Goal: Task Accomplishment & Management: Manage account settings

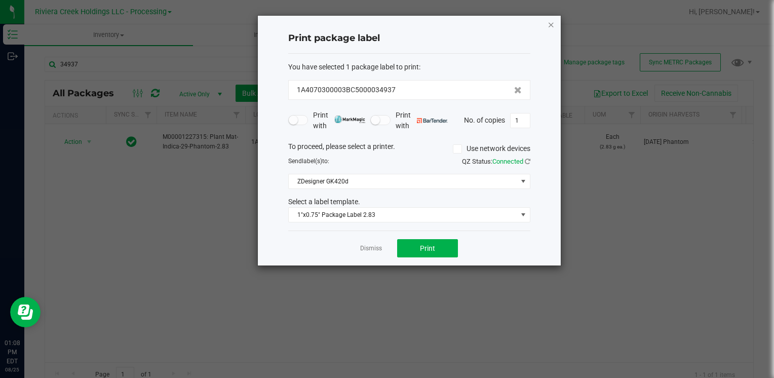
click at [548, 27] on icon "button" at bounding box center [550, 24] width 7 height 12
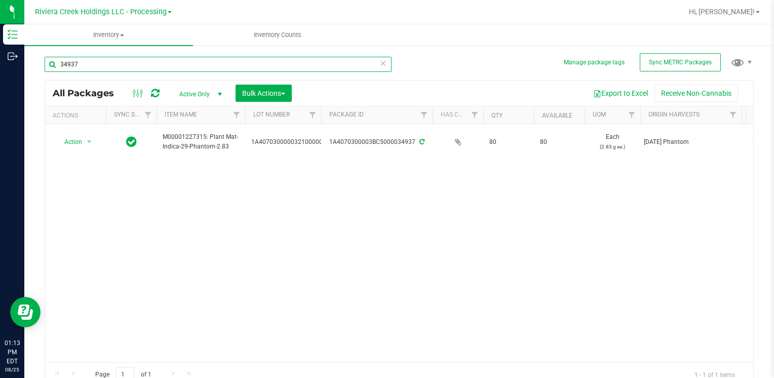
click at [115, 62] on input "34937" at bounding box center [218, 64] width 347 height 15
type input "35955"
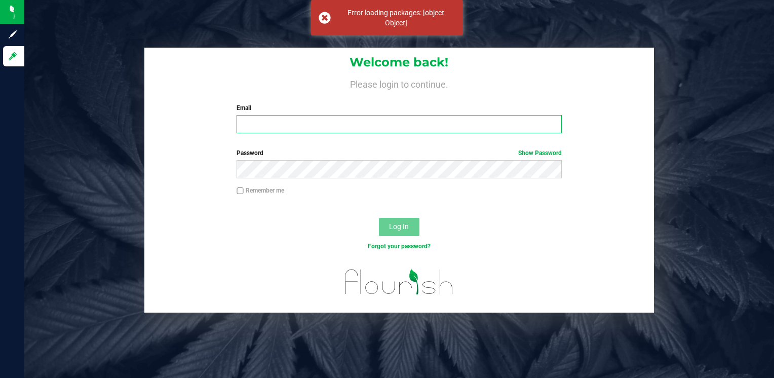
type input "[EMAIL_ADDRESS][DOMAIN_NAME]"
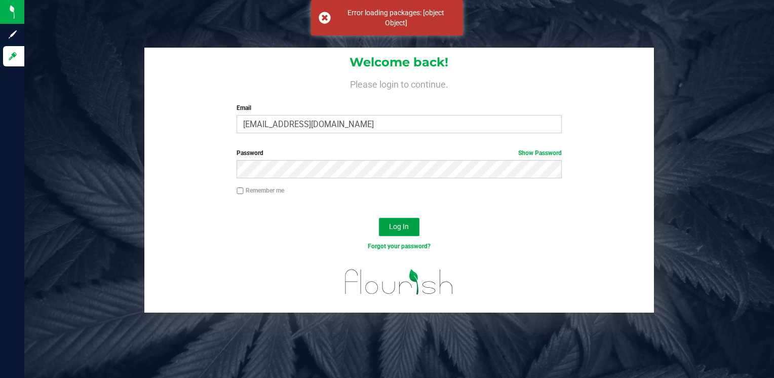
click at [394, 228] on span "Log In" at bounding box center [399, 226] width 20 height 8
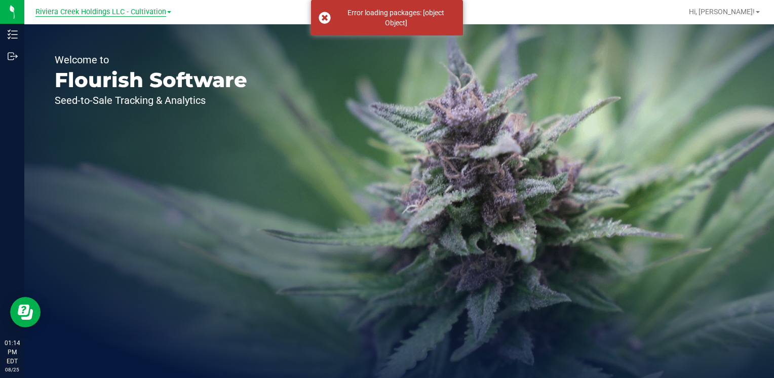
click at [144, 14] on span "Riviera Creek Holdings LLC - Cultivation" at bounding box center [100, 12] width 131 height 9
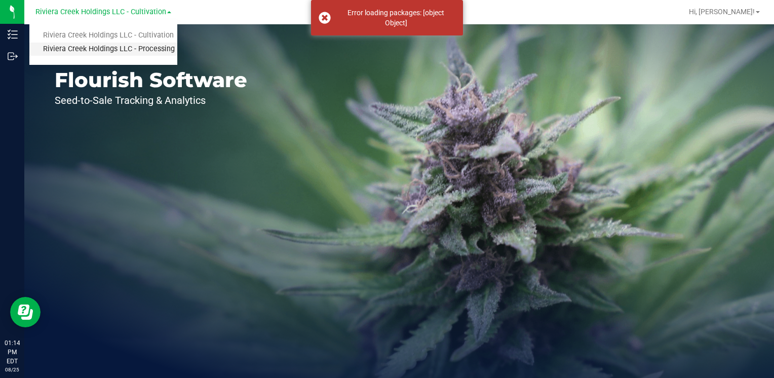
click at [159, 52] on link "Riviera Creek Holdings LLC - Processing" at bounding box center [103, 50] width 148 height 14
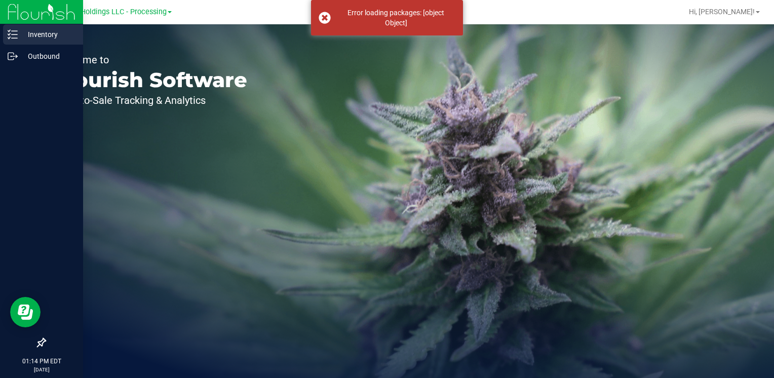
click at [49, 33] on p "Inventory" at bounding box center [48, 34] width 61 height 12
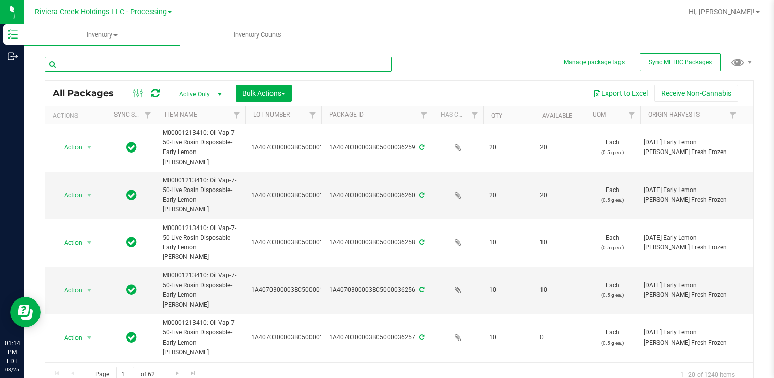
click at [139, 66] on input "text" at bounding box center [218, 64] width 347 height 15
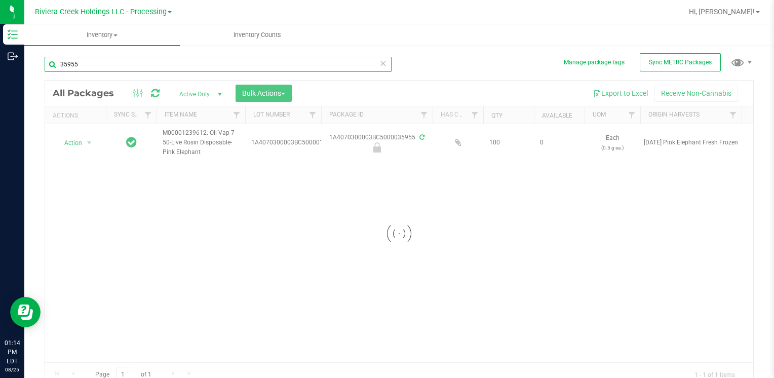
type input "35955"
click at [67, 143] on div at bounding box center [399, 234] width 708 height 306
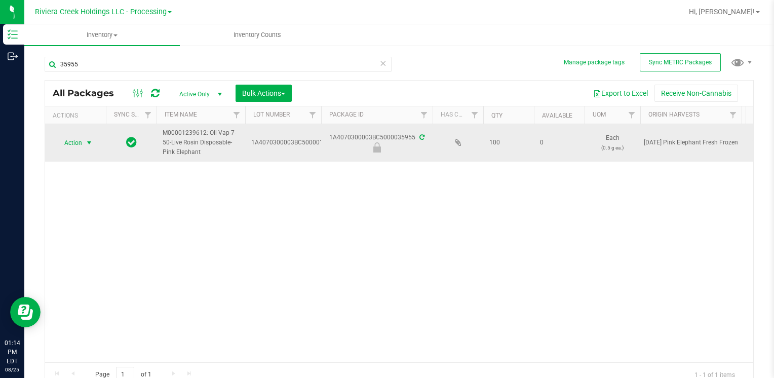
click at [74, 144] on span "Action" at bounding box center [68, 143] width 27 height 14
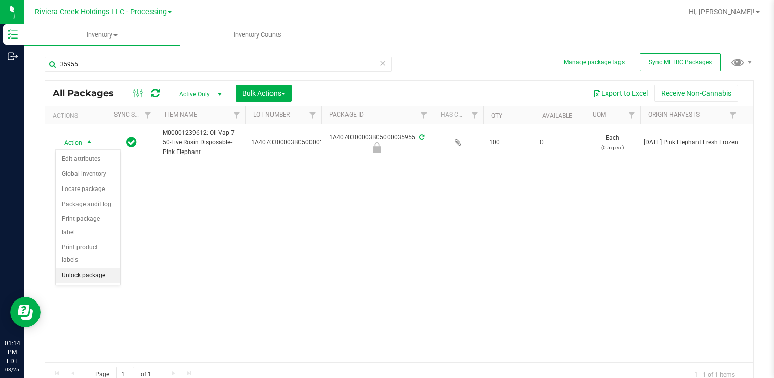
click at [101, 268] on li "Unlock package" at bounding box center [88, 275] width 64 height 15
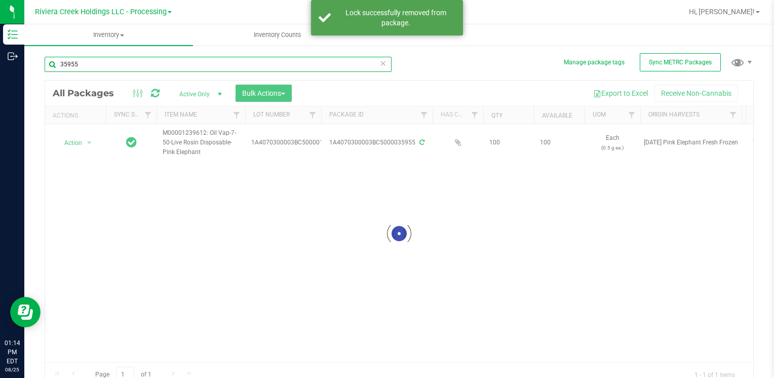
click at [98, 63] on input "35955" at bounding box center [218, 64] width 347 height 15
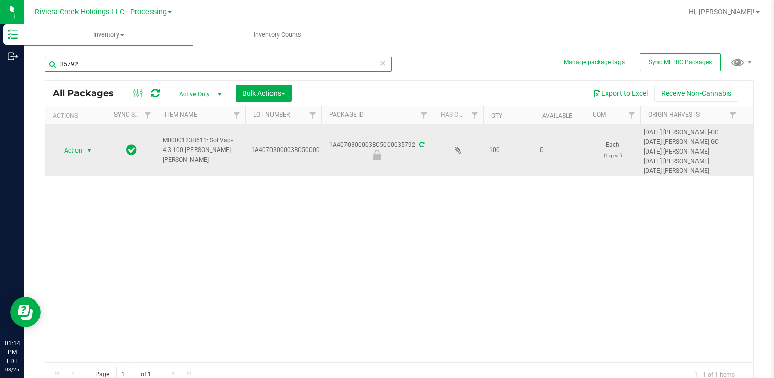
type input "35792"
click at [79, 147] on span "Action" at bounding box center [68, 150] width 27 height 14
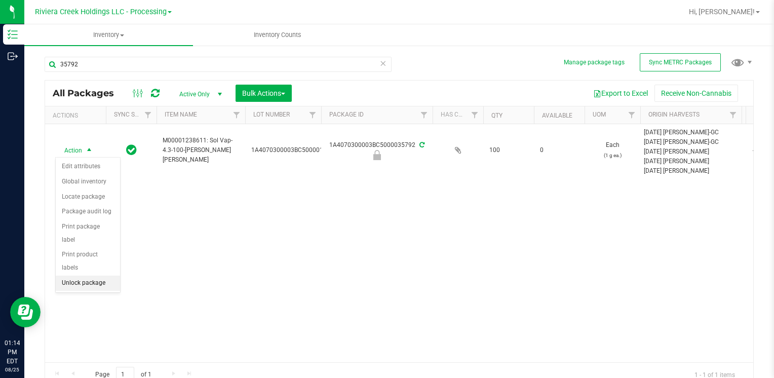
click at [85, 275] on li "Unlock package" at bounding box center [88, 282] width 64 height 15
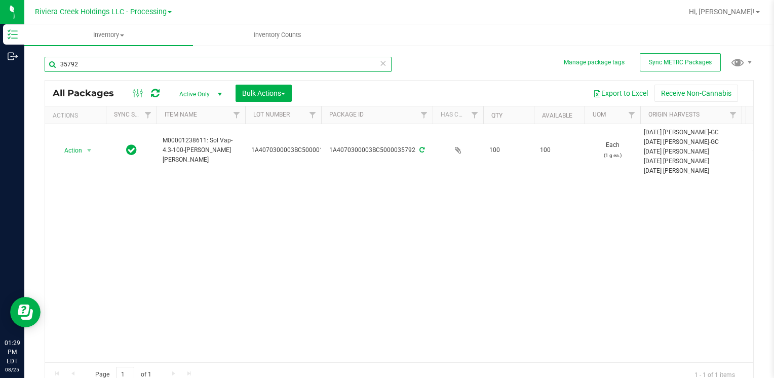
click at [116, 60] on input "35792" at bounding box center [218, 64] width 347 height 15
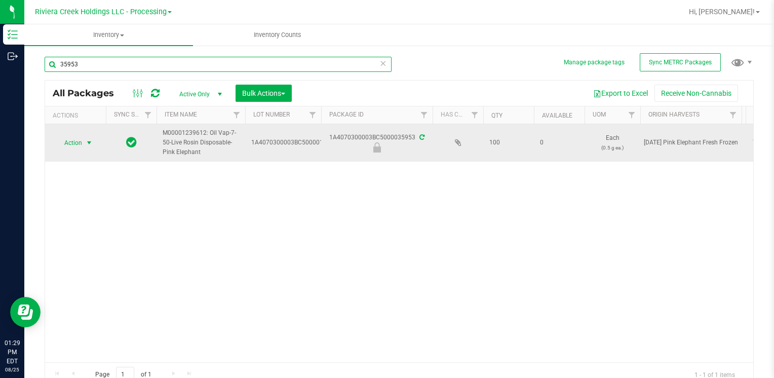
type input "35953"
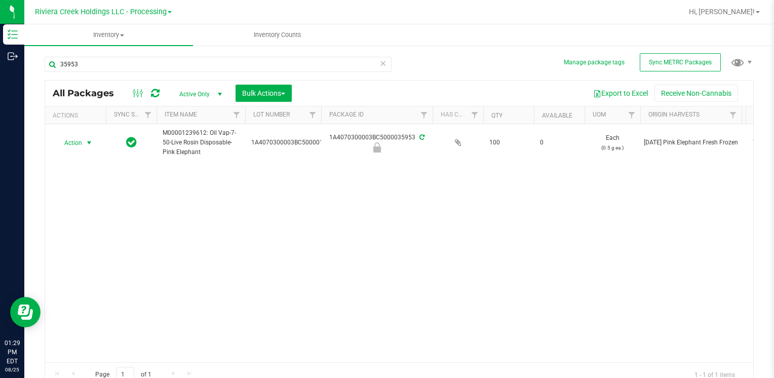
drag, startPoint x: 82, startPoint y: 142, endPoint x: 86, endPoint y: 171, distance: 29.2
click at [82, 143] on span "Action" at bounding box center [68, 143] width 27 height 14
click at [95, 268] on li "Unlock package" at bounding box center [88, 275] width 64 height 15
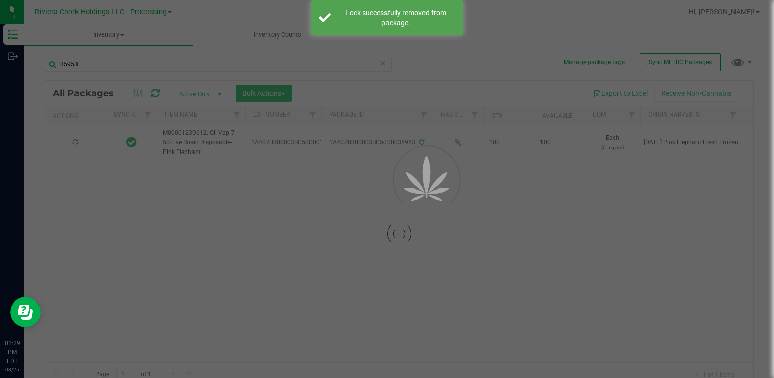
type input "2026-08-03"
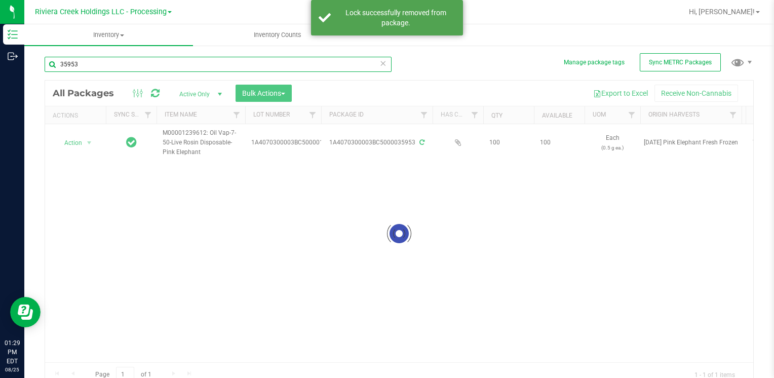
click at [99, 66] on input "35953" at bounding box center [218, 64] width 347 height 15
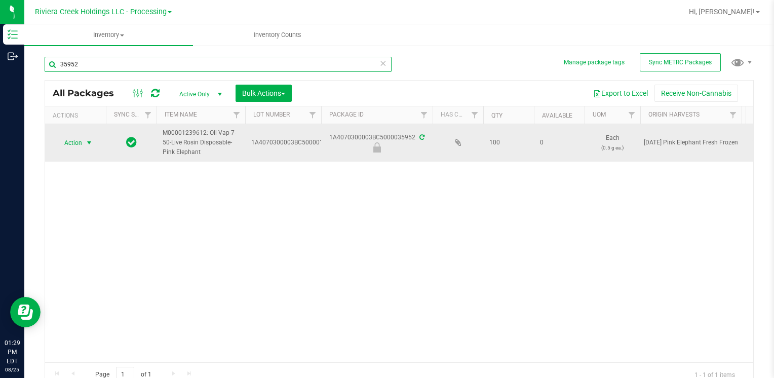
type input "35952"
click at [92, 140] on span "select" at bounding box center [89, 143] width 8 height 8
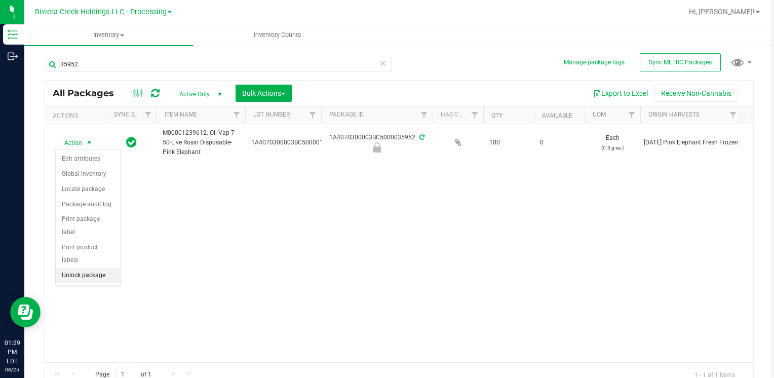
click at [90, 268] on li "Unlock package" at bounding box center [88, 275] width 64 height 15
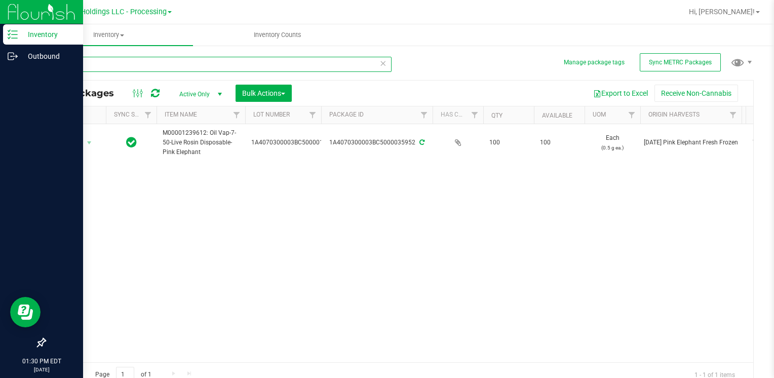
drag, startPoint x: 122, startPoint y: 69, endPoint x: 17, endPoint y: 95, distance: 107.5
click at [2, 96] on div "Inventory Outbound 01:30 PM EDT 08/25/2025 08/25 Riviera Creek Holdings LLC - P…" at bounding box center [387, 189] width 774 height 378
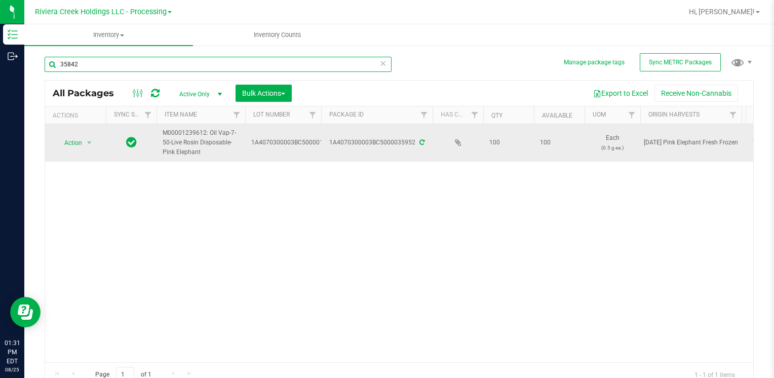
type input "35842"
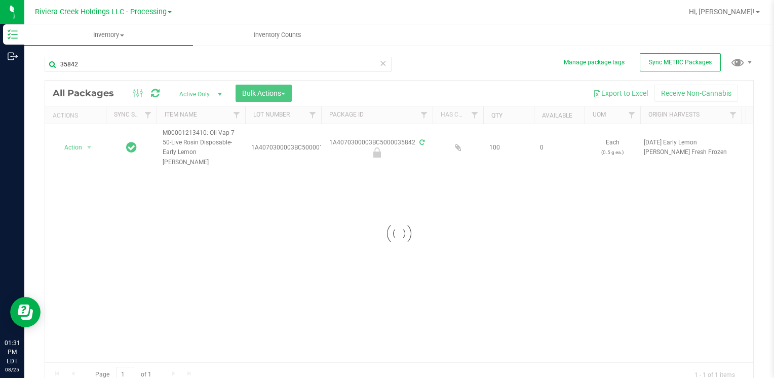
click at [78, 143] on div at bounding box center [399, 234] width 708 height 306
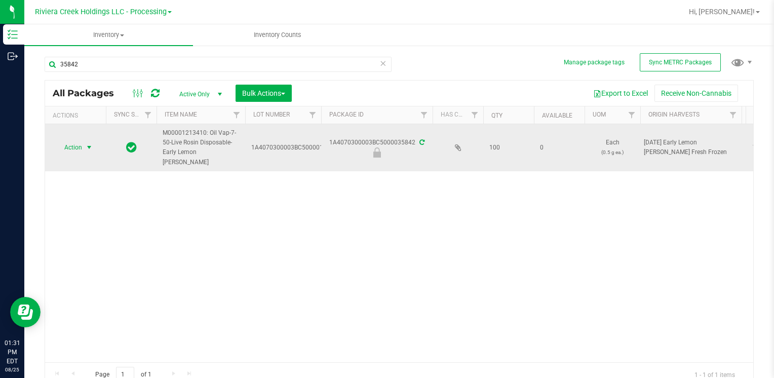
click at [87, 144] on span "select" at bounding box center [89, 147] width 8 height 8
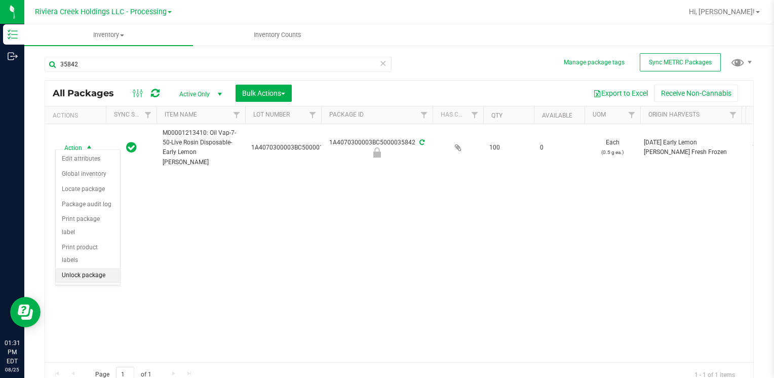
click at [104, 268] on li "Unlock package" at bounding box center [88, 275] width 64 height 15
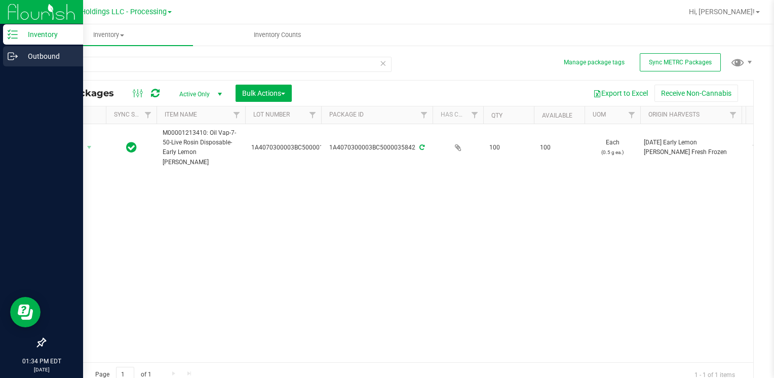
click at [28, 54] on p "Outbound" at bounding box center [48, 56] width 61 height 12
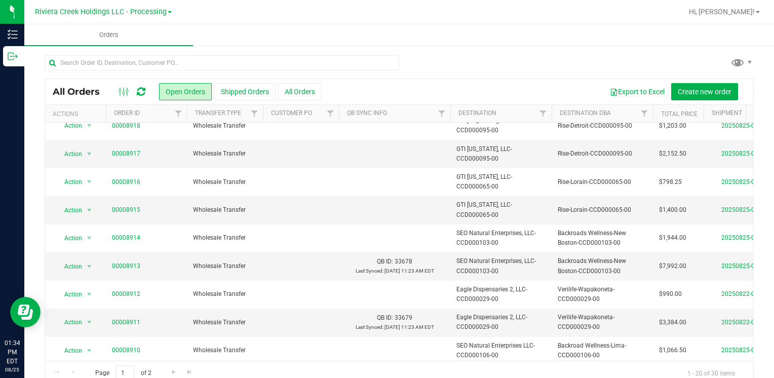
scroll to position [253, 0]
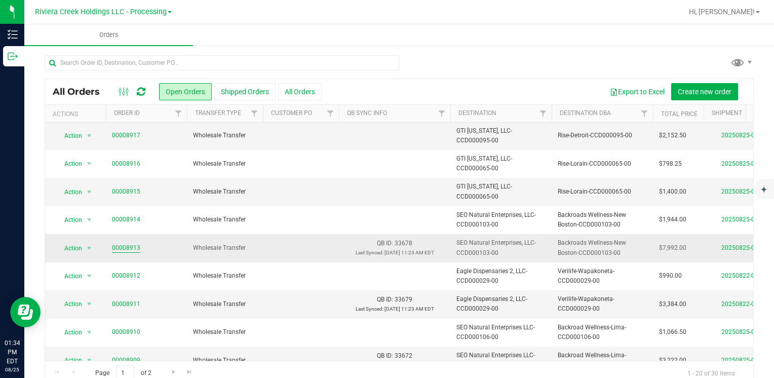
click at [120, 245] on link "00008913" at bounding box center [126, 248] width 28 height 10
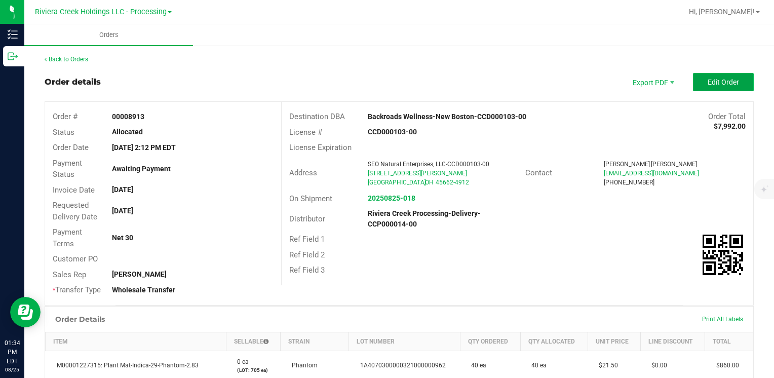
click at [722, 80] on span "Edit Order" at bounding box center [722, 82] width 31 height 8
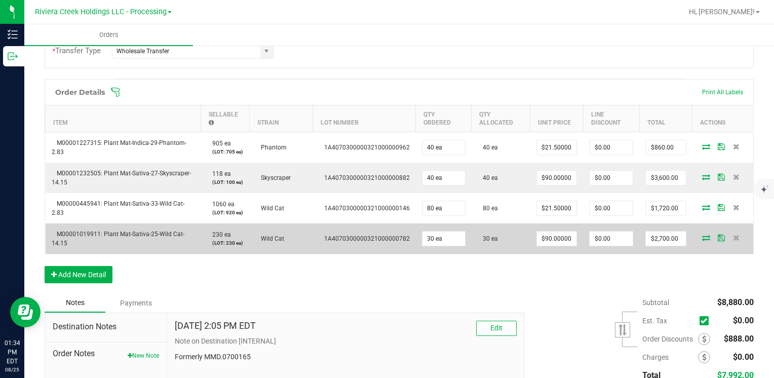
scroll to position [304, 0]
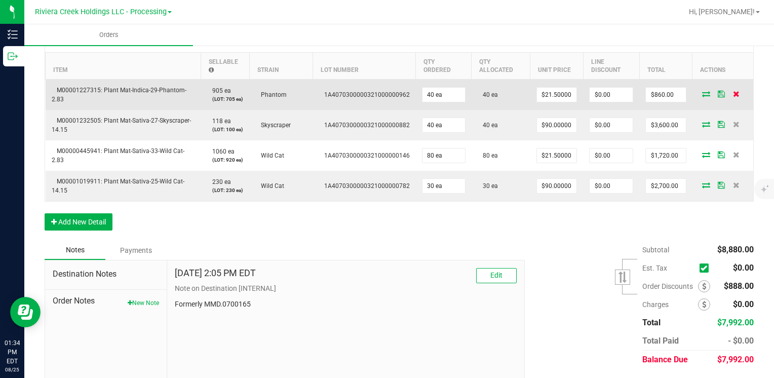
click at [733, 94] on icon at bounding box center [736, 94] width 7 height 6
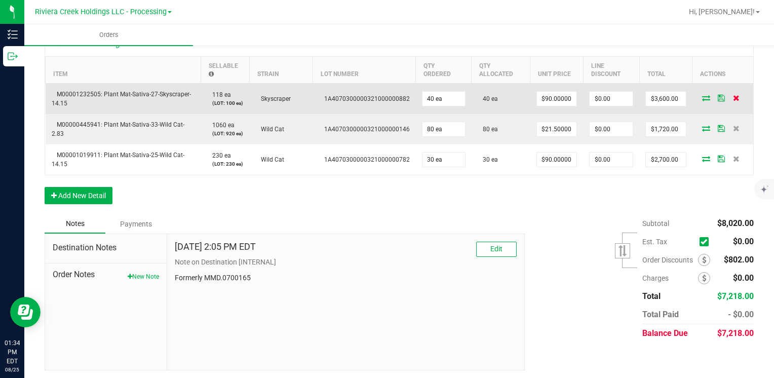
click at [733, 96] on icon at bounding box center [736, 98] width 7 height 6
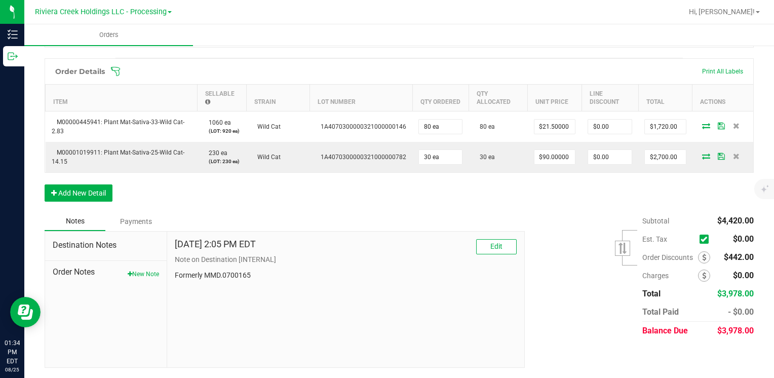
scroll to position [269, 0]
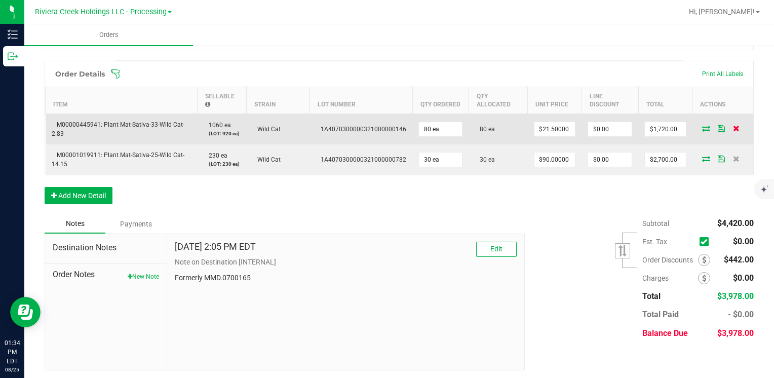
drag, startPoint x: 728, startPoint y: 121, endPoint x: 727, endPoint y: 127, distance: 6.2
click at [727, 122] on td at bounding box center [722, 128] width 61 height 31
click at [733, 127] on icon at bounding box center [736, 128] width 7 height 6
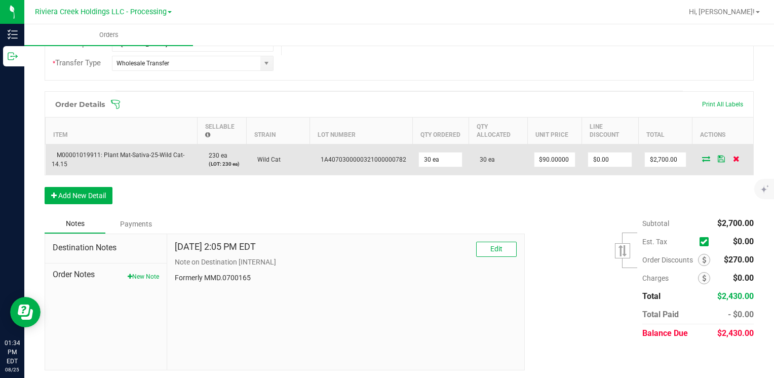
click at [733, 155] on icon at bounding box center [736, 158] width 7 height 6
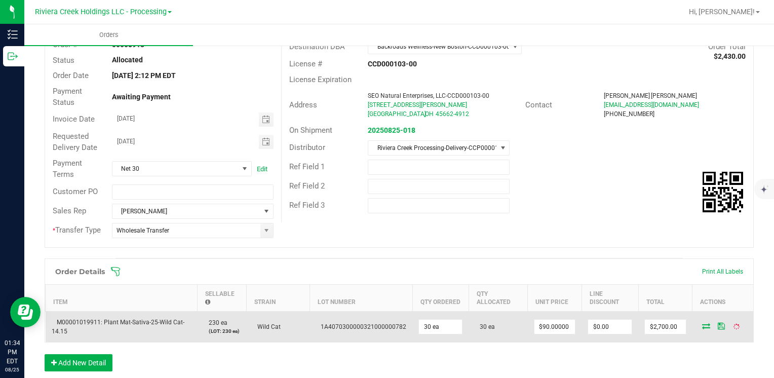
scroll to position [0, 0]
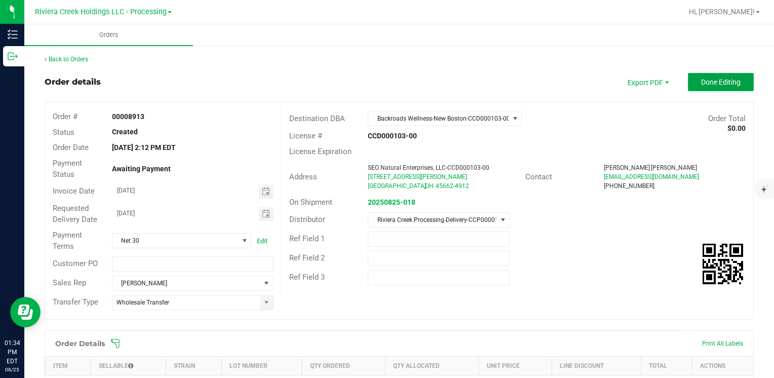
click at [721, 78] on span "Done Editing" at bounding box center [720, 82] width 39 height 8
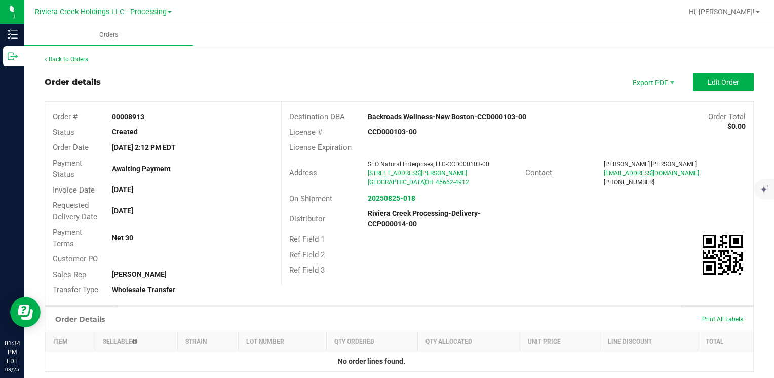
click at [79, 58] on link "Back to Orders" at bounding box center [67, 59] width 44 height 7
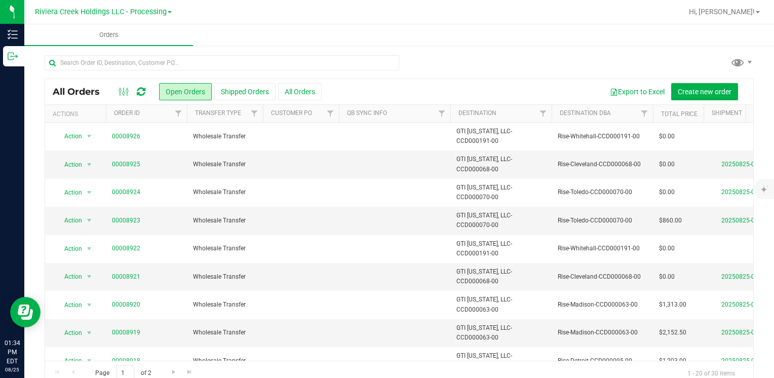
scroll to position [304, 0]
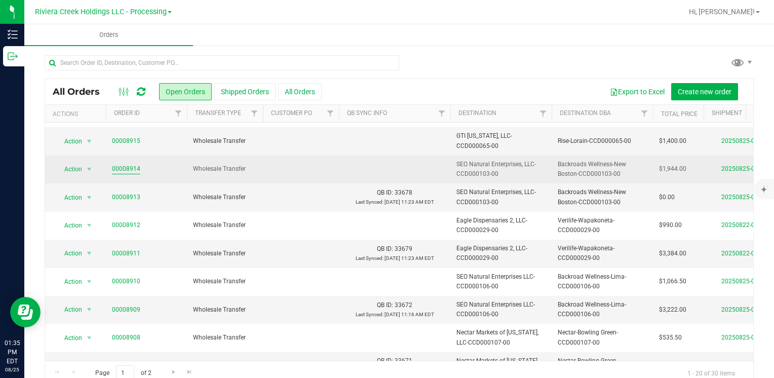
click at [128, 167] on link "00008914" at bounding box center [126, 169] width 28 height 10
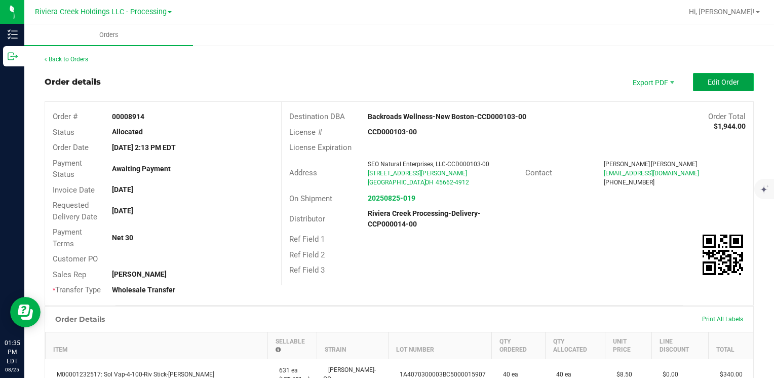
click at [711, 76] on button "Edit Order" at bounding box center [723, 82] width 61 height 18
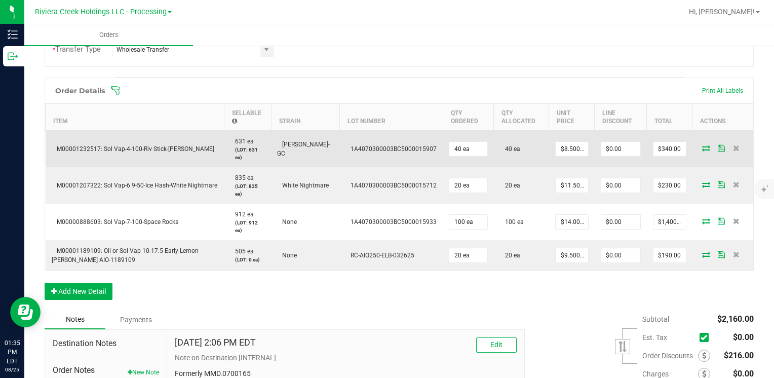
scroll to position [253, 0]
click at [724, 143] on td at bounding box center [722, 148] width 61 height 37
click at [733, 149] on icon at bounding box center [736, 147] width 7 height 6
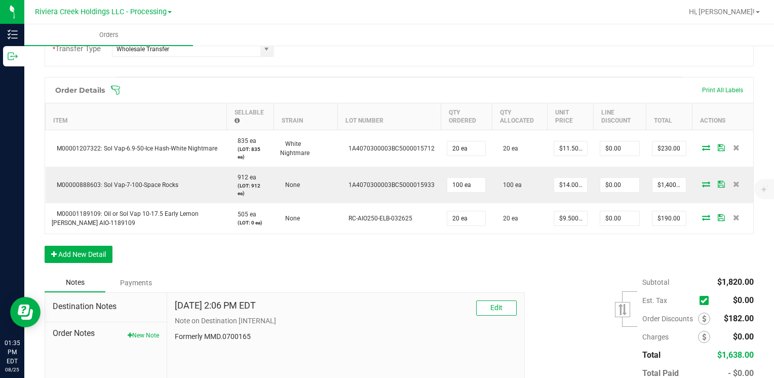
click at [733, 149] on icon at bounding box center [736, 147] width 7 height 6
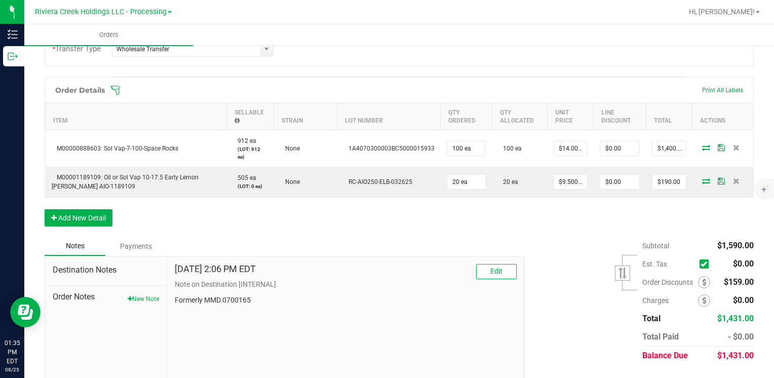
click at [733, 149] on icon at bounding box center [736, 147] width 7 height 6
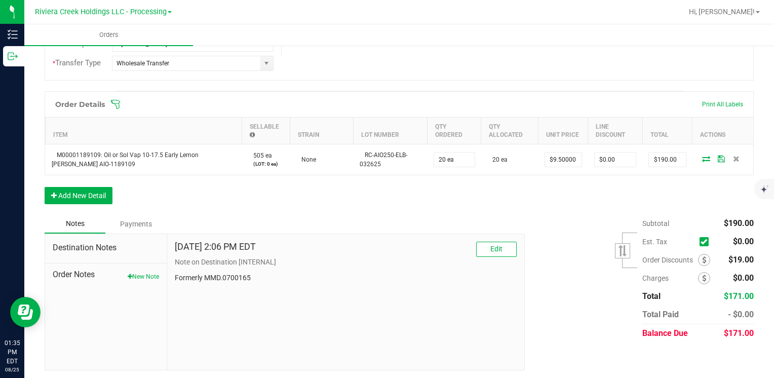
click at [728, 149] on td at bounding box center [722, 159] width 61 height 31
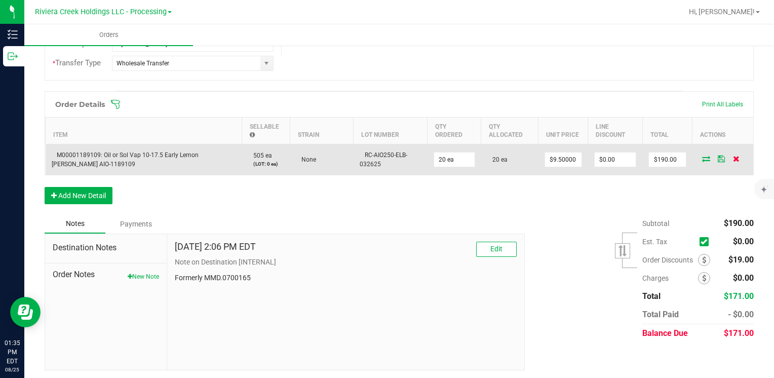
click at [733, 155] on icon at bounding box center [736, 158] width 7 height 6
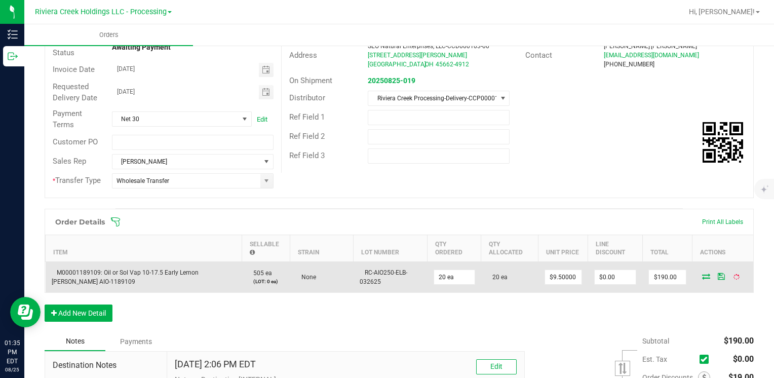
scroll to position [0, 0]
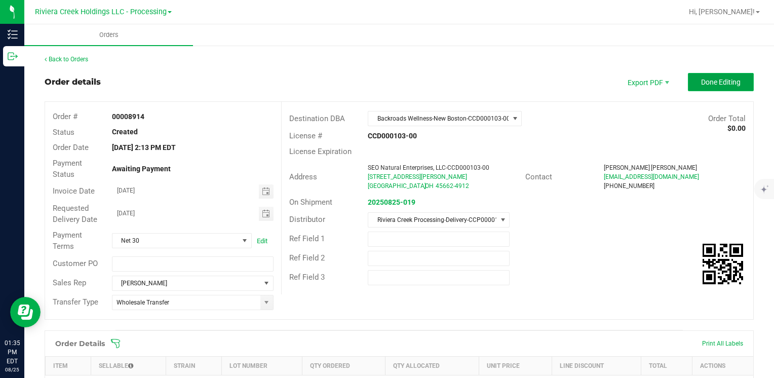
click at [722, 79] on span "Done Editing" at bounding box center [720, 82] width 39 height 8
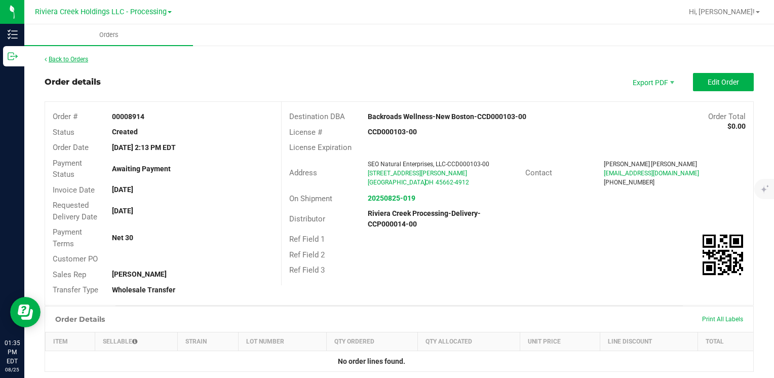
click at [70, 56] on link "Back to Orders" at bounding box center [67, 59] width 44 height 7
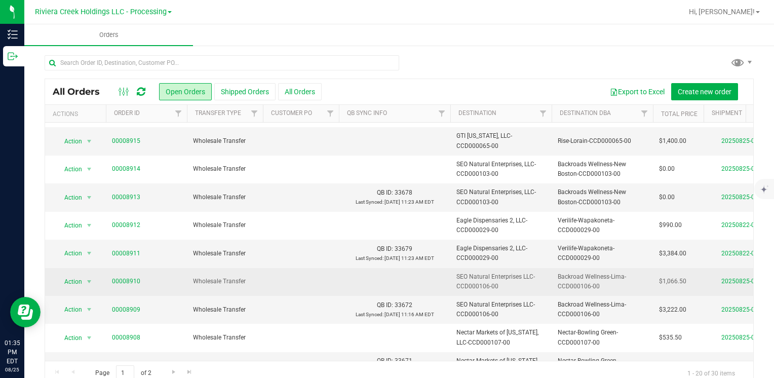
scroll to position [328, 0]
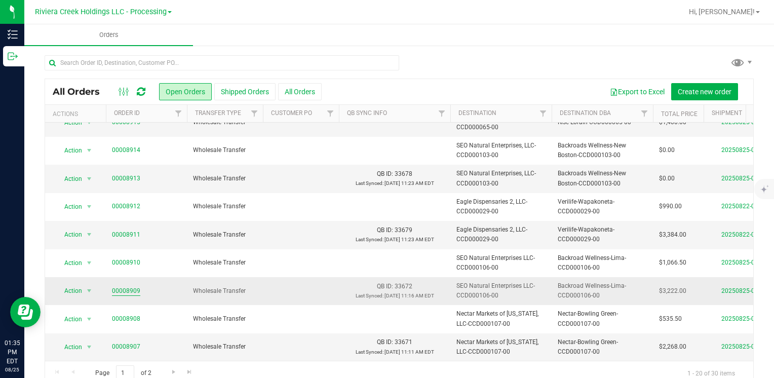
click at [133, 286] on link "00008909" at bounding box center [126, 291] width 28 height 10
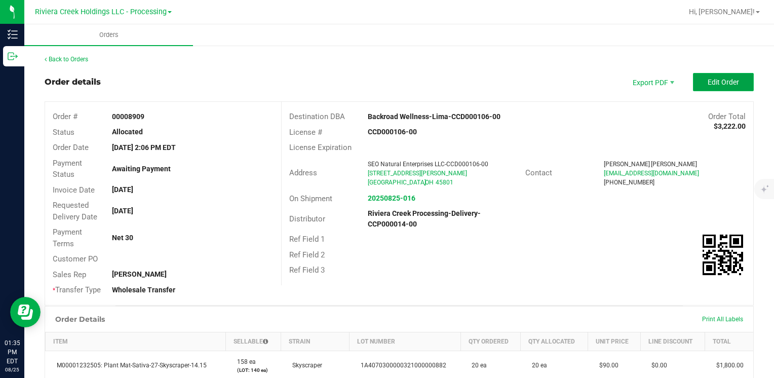
click at [701, 76] on button "Edit Order" at bounding box center [723, 82] width 61 height 18
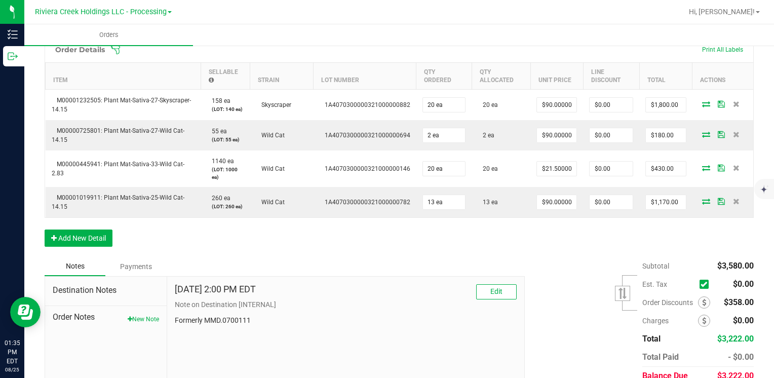
scroll to position [304, 0]
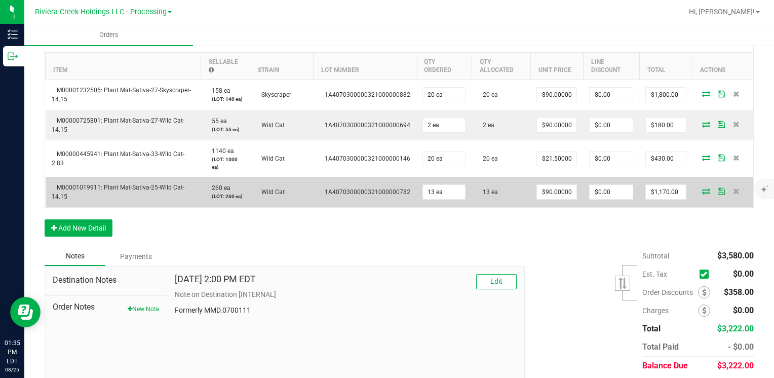
click at [732, 185] on td at bounding box center [722, 192] width 61 height 30
click at [733, 188] on icon at bounding box center [736, 191] width 7 height 6
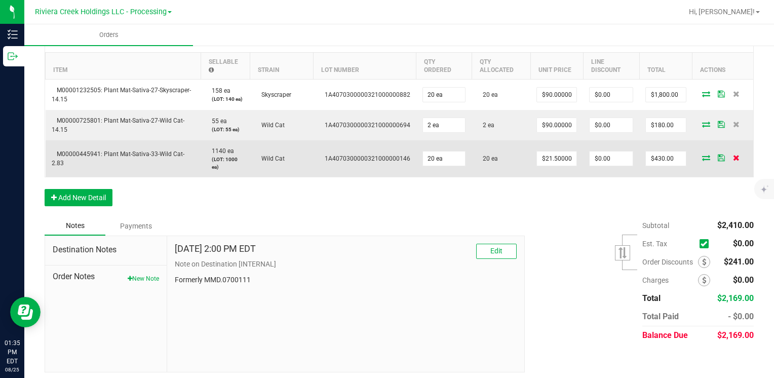
click at [733, 157] on icon at bounding box center [736, 157] width 7 height 6
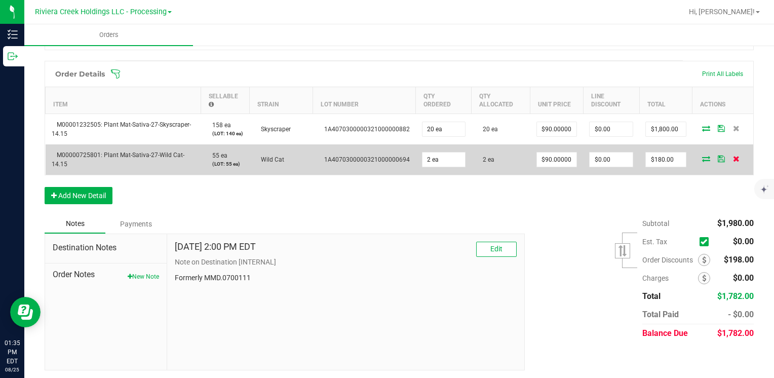
click at [733, 159] on icon at bounding box center [736, 158] width 7 height 6
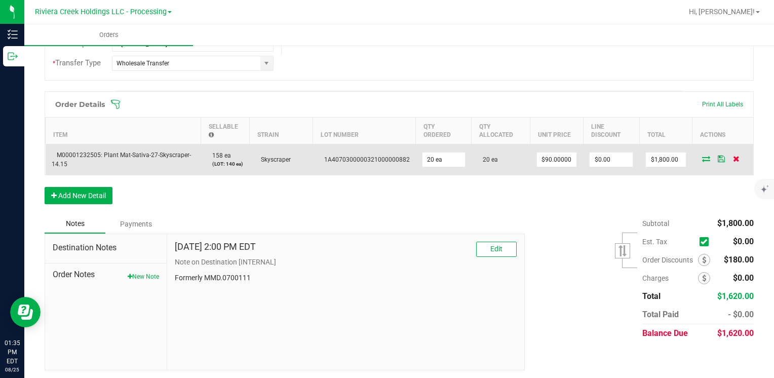
click at [733, 159] on icon at bounding box center [736, 158] width 7 height 6
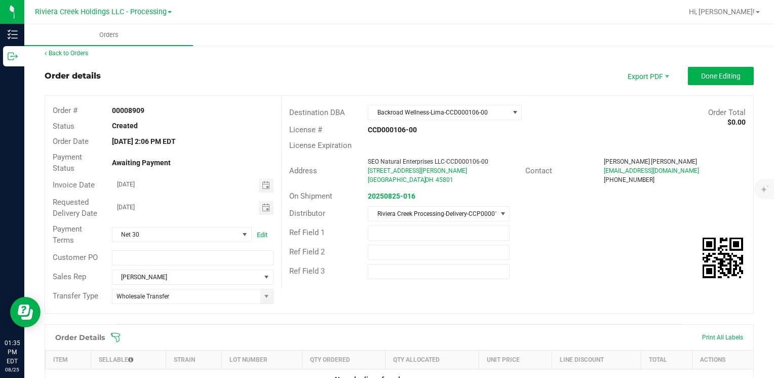
scroll to position [0, 0]
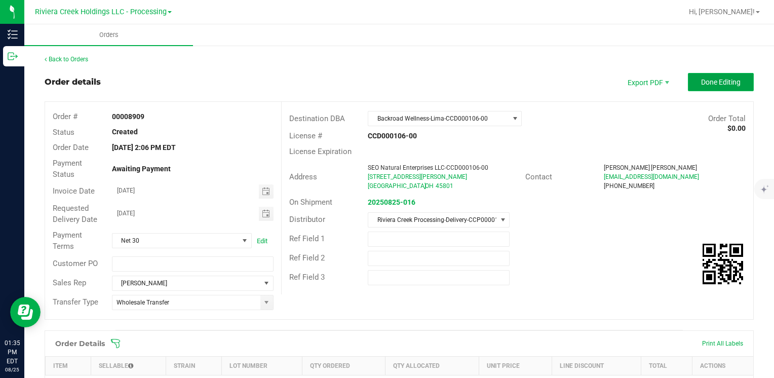
click at [719, 78] on span "Done Editing" at bounding box center [720, 82] width 39 height 8
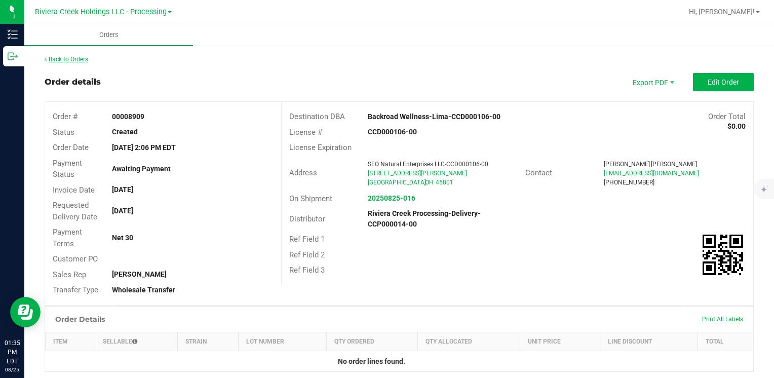
click at [85, 57] on link "Back to Orders" at bounding box center [67, 59] width 44 height 7
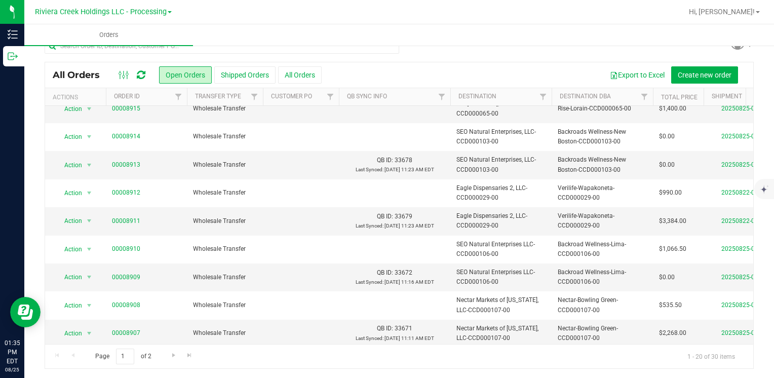
scroll to position [328, 0]
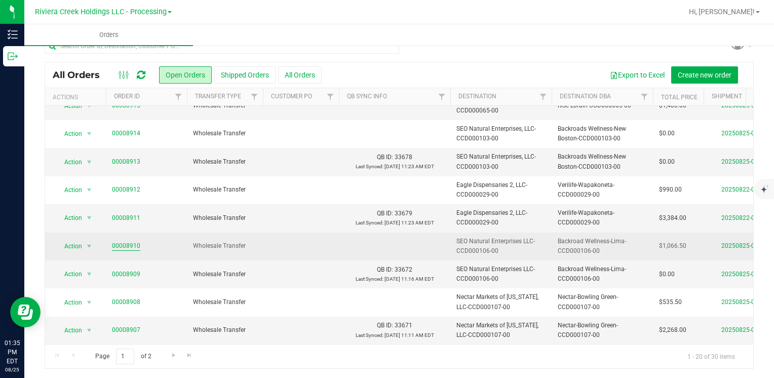
click at [131, 241] on link "00008910" at bounding box center [126, 246] width 28 height 10
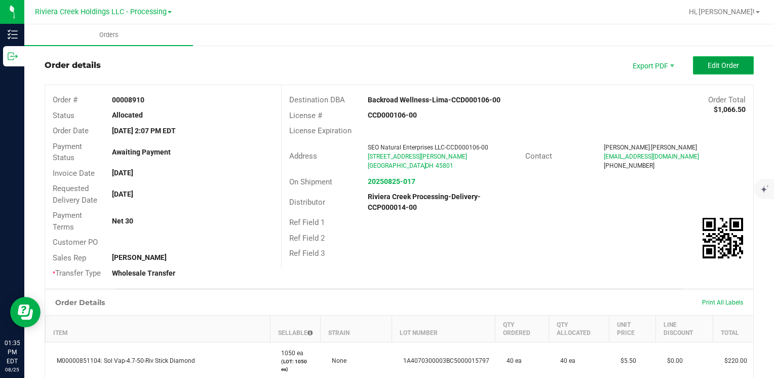
click at [707, 63] on span "Edit Order" at bounding box center [722, 65] width 31 height 8
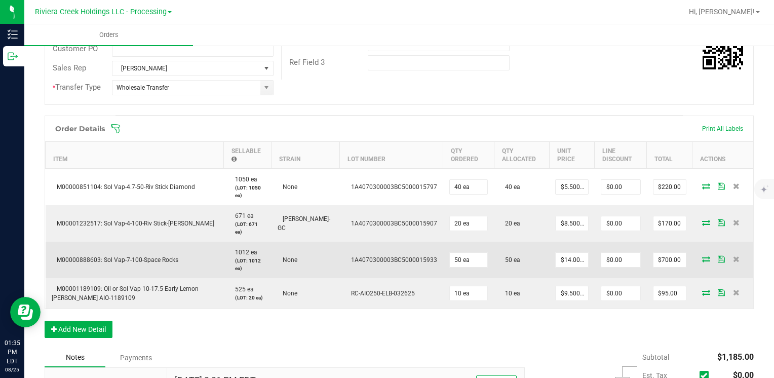
scroll to position [219, 0]
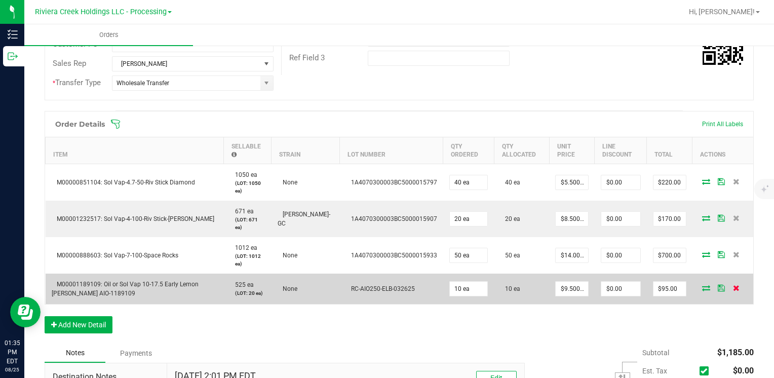
click at [733, 285] on icon at bounding box center [736, 288] width 7 height 6
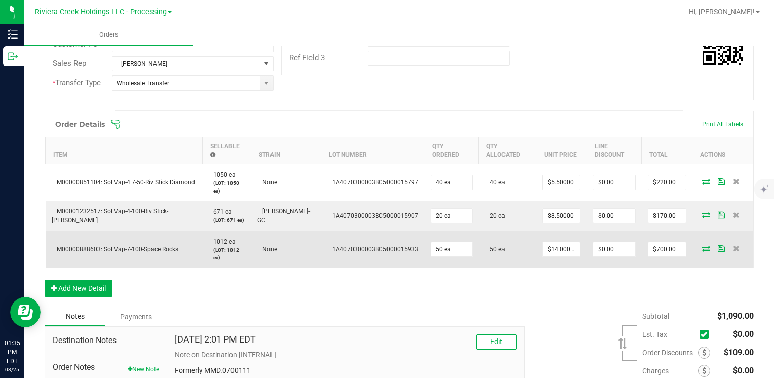
click at [724, 252] on td at bounding box center [722, 249] width 61 height 36
click at [733, 246] on icon at bounding box center [736, 248] width 7 height 6
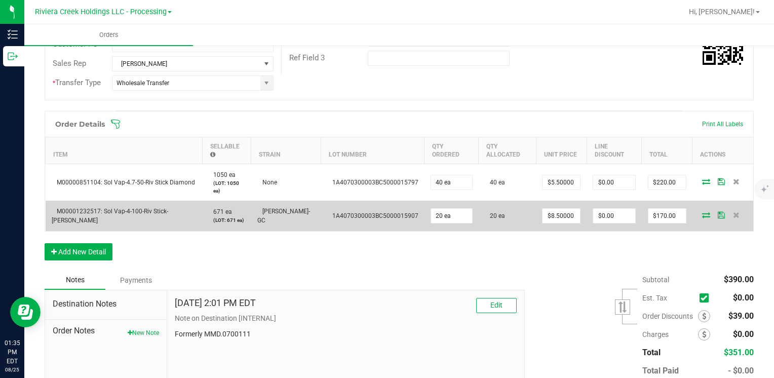
click at [725, 204] on td at bounding box center [722, 216] width 61 height 30
click at [733, 213] on icon at bounding box center [736, 215] width 7 height 6
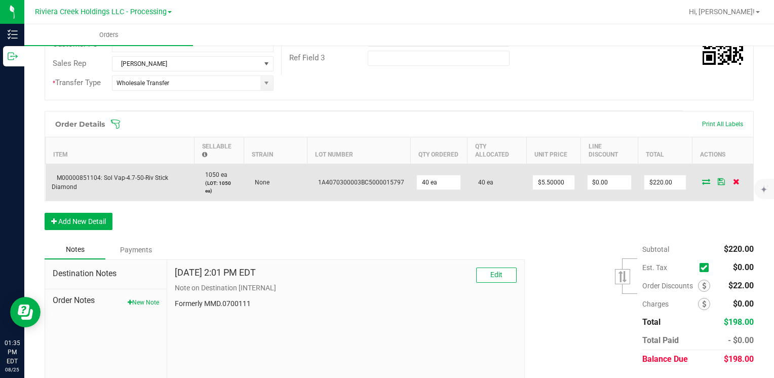
click at [733, 181] on icon at bounding box center [736, 181] width 7 height 6
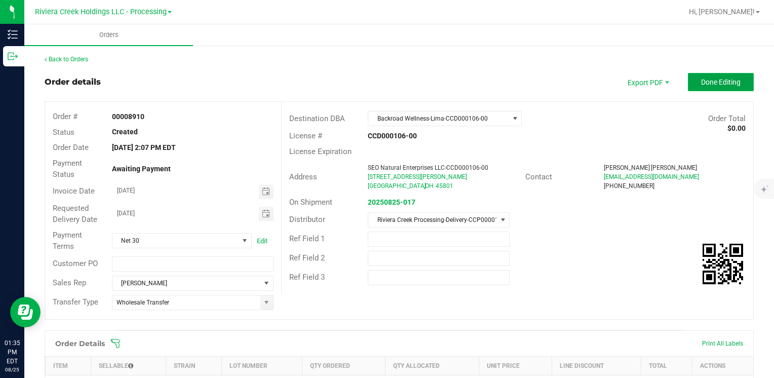
click at [709, 79] on span "Done Editing" at bounding box center [720, 82] width 39 height 8
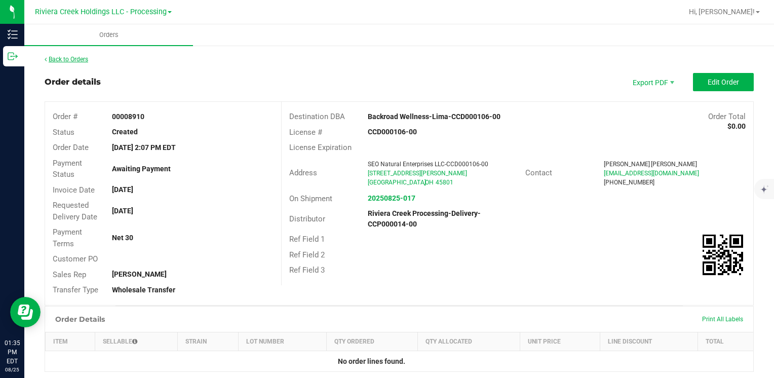
click at [87, 56] on link "Back to Orders" at bounding box center [67, 59] width 44 height 7
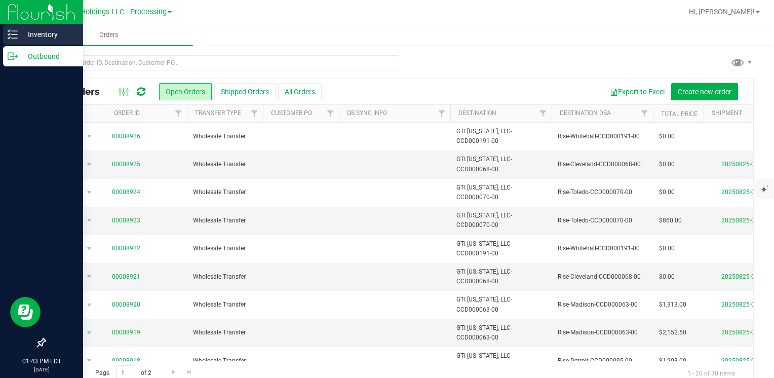
click at [49, 29] on p "Inventory" at bounding box center [48, 34] width 61 height 12
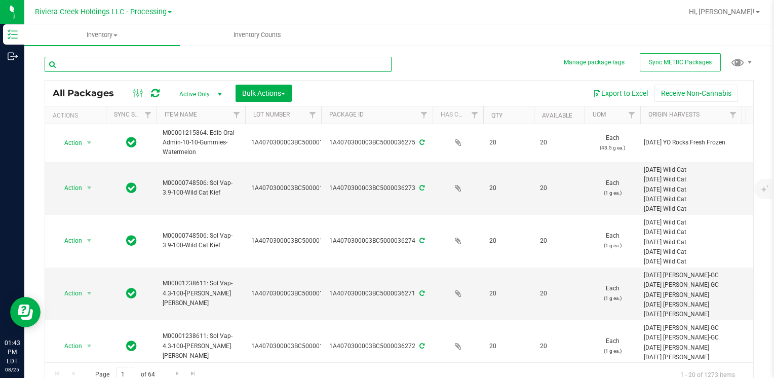
click at [130, 62] on input "text" at bounding box center [218, 64] width 347 height 15
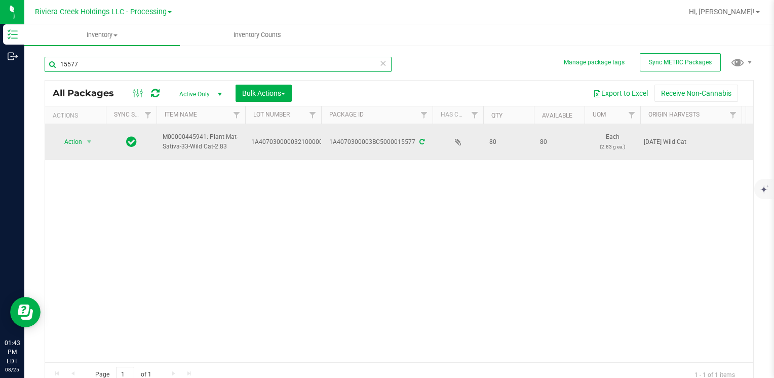
type input "15577"
click at [71, 146] on span "Action" at bounding box center [68, 142] width 27 height 14
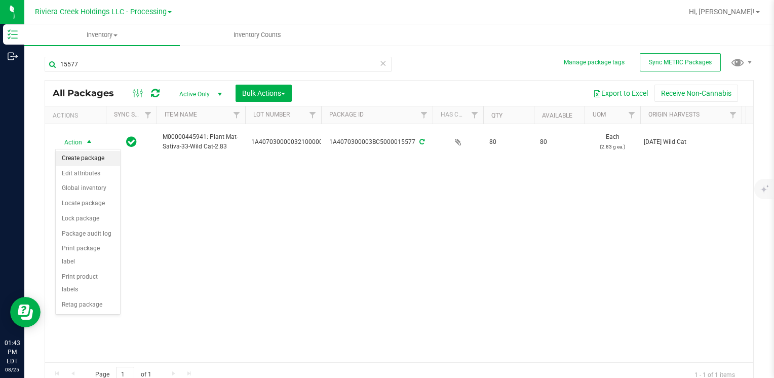
click at [85, 154] on li "Create package" at bounding box center [88, 158] width 64 height 15
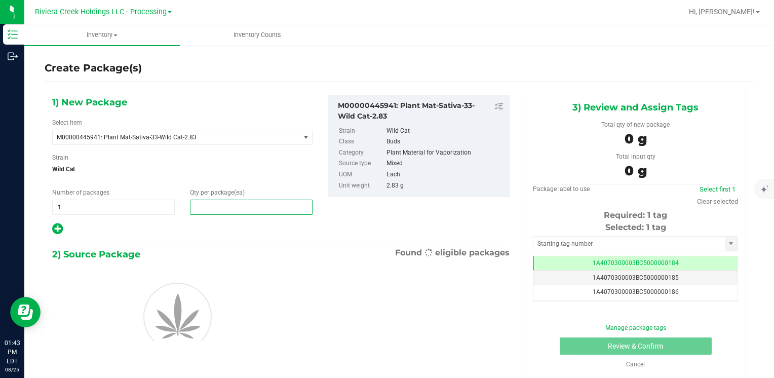
click at [239, 210] on span at bounding box center [251, 206] width 123 height 15
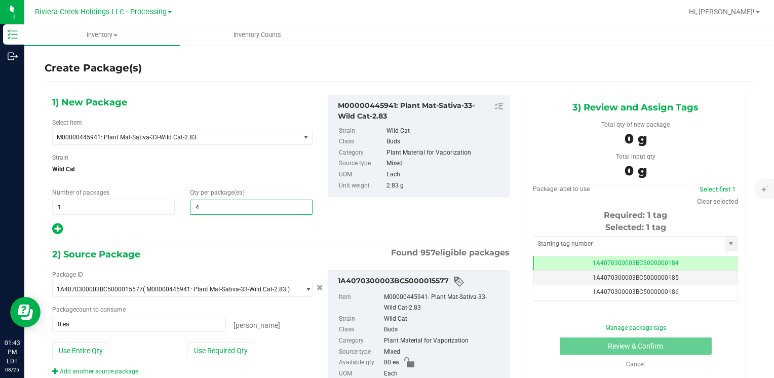
type input "40"
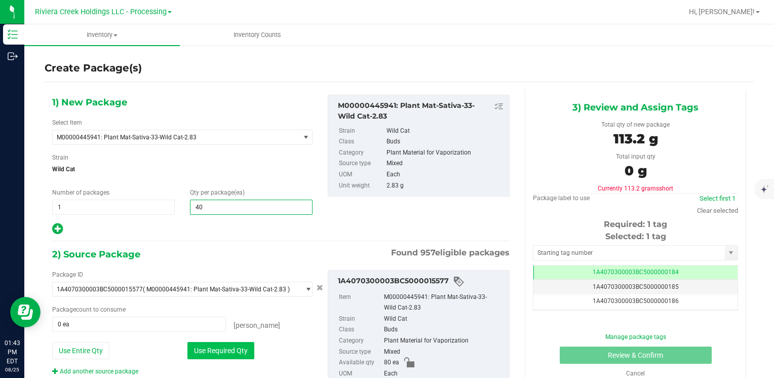
type input "40"
click at [205, 346] on button "Use Required Qty" at bounding box center [220, 350] width 67 height 17
type input "40 ea"
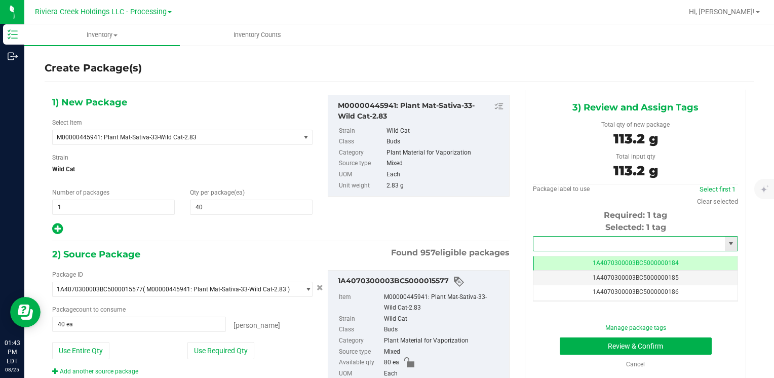
click at [551, 242] on input "text" at bounding box center [628, 243] width 191 height 14
click at [551, 254] on li "1A4070300003BC5000036466" at bounding box center [629, 260] width 202 height 15
type input "1A4070300003BC5000036466"
click at [575, 339] on div "Manage package tags Review & Confirm Cancel" at bounding box center [635, 346] width 190 height 46
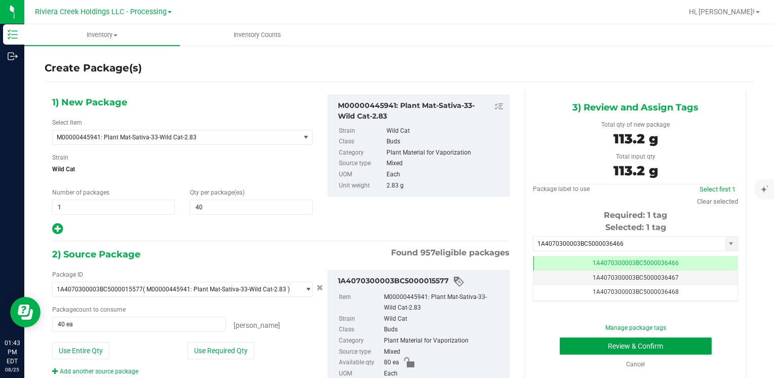
click at [577, 340] on button "Review & Confirm" at bounding box center [636, 345] width 152 height 17
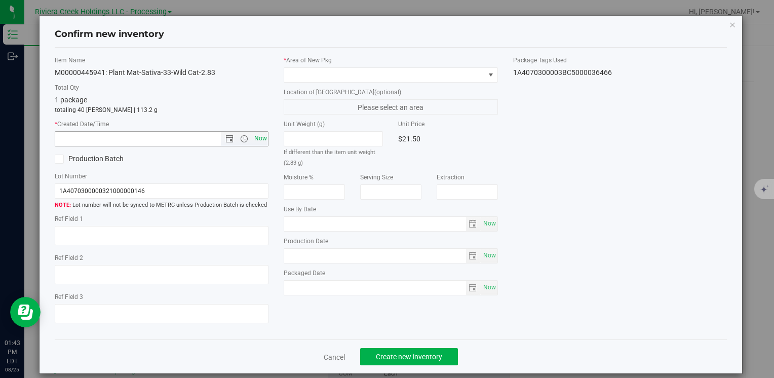
click at [259, 139] on span "Now" at bounding box center [260, 138] width 17 height 15
type input "8/25/2025 1:43 PM"
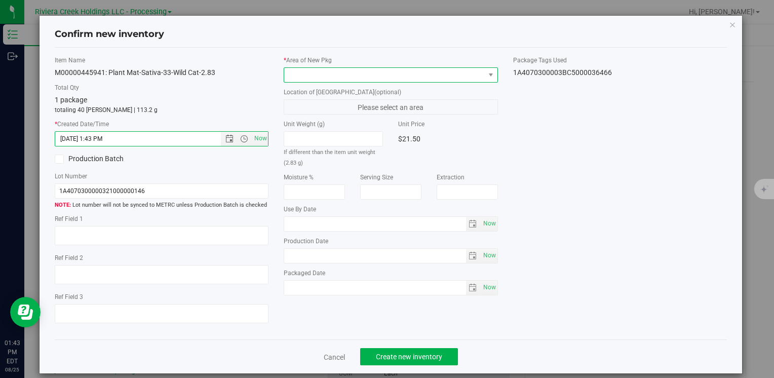
click at [297, 78] on span at bounding box center [384, 75] width 200 height 14
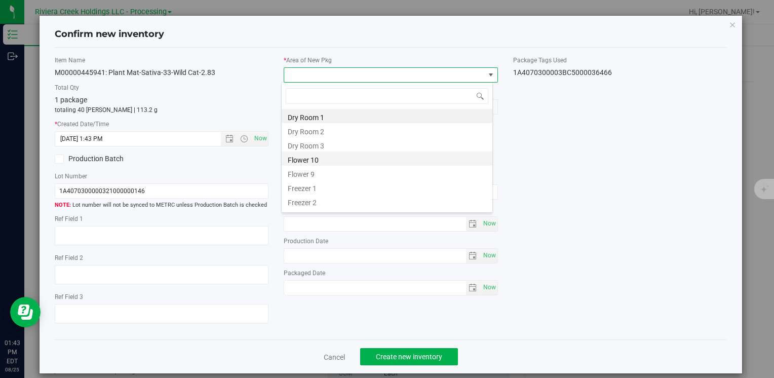
click at [334, 162] on li "Flower 10" at bounding box center [387, 158] width 211 height 14
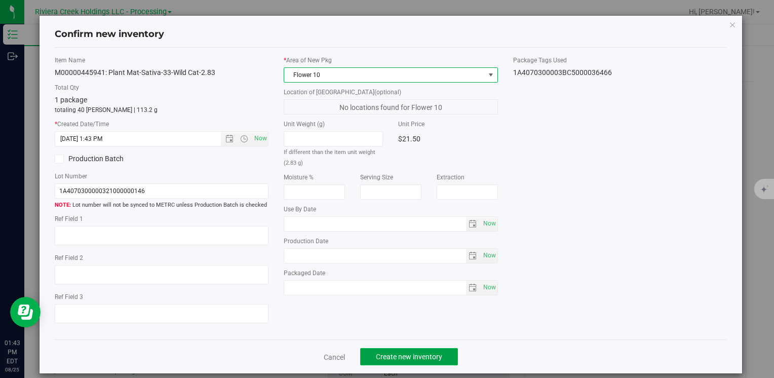
click at [393, 357] on span "Create new inventory" at bounding box center [409, 356] width 66 height 8
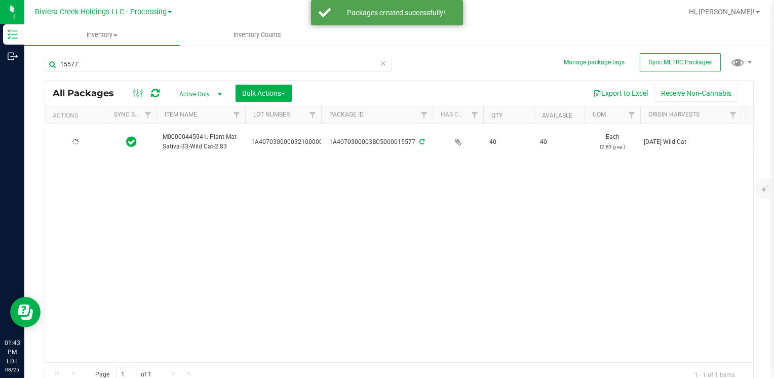
click at [85, 140] on div at bounding box center [75, 142] width 49 height 10
click at [85, 140] on span "select" at bounding box center [89, 142] width 8 height 8
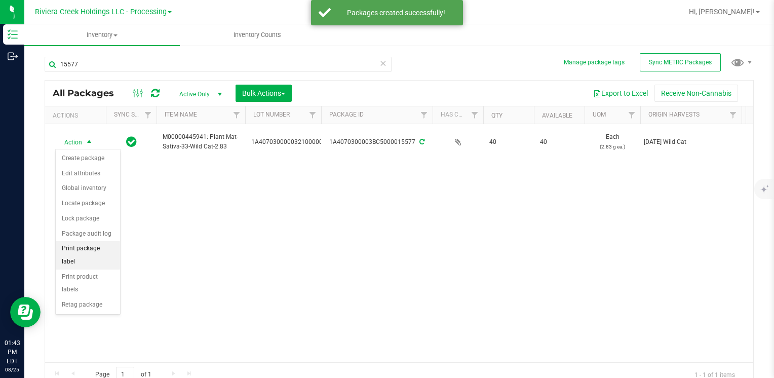
click at [107, 241] on li "Print package label" at bounding box center [88, 255] width 64 height 28
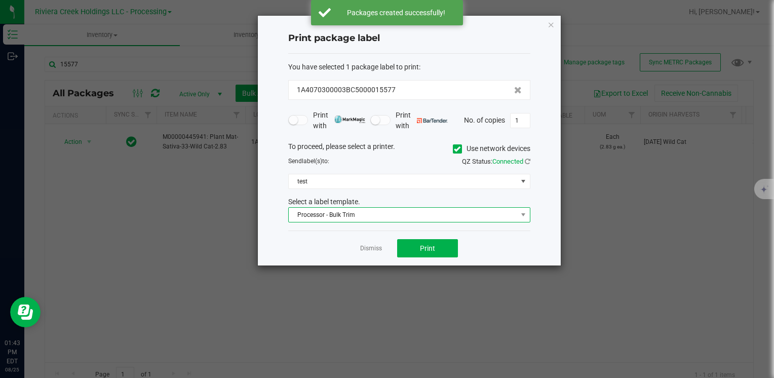
drag, startPoint x: 363, startPoint y: 212, endPoint x: 364, endPoint y: 218, distance: 6.3
click at [363, 213] on span "Processor - Bulk Trim" at bounding box center [403, 215] width 228 height 14
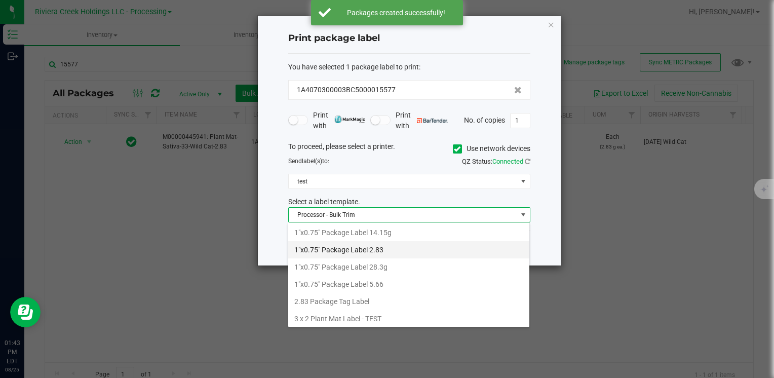
click at [390, 246] on li "1"x0.75" Package Label 2.83" at bounding box center [408, 249] width 241 height 17
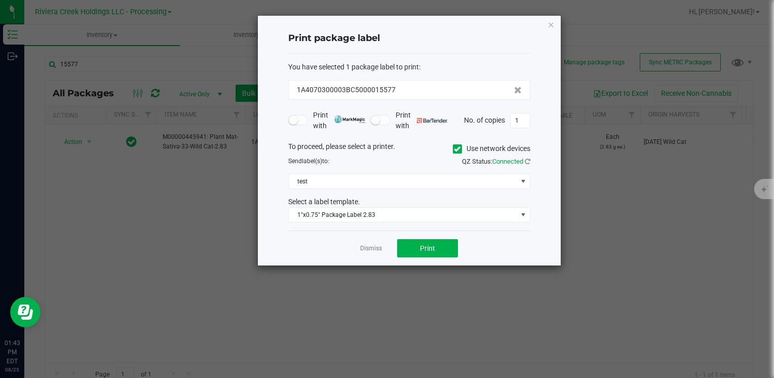
click at [456, 149] on icon at bounding box center [457, 149] width 7 height 0
click at [0, 0] on input "Use network devices" at bounding box center [0, 0] width 0 height 0
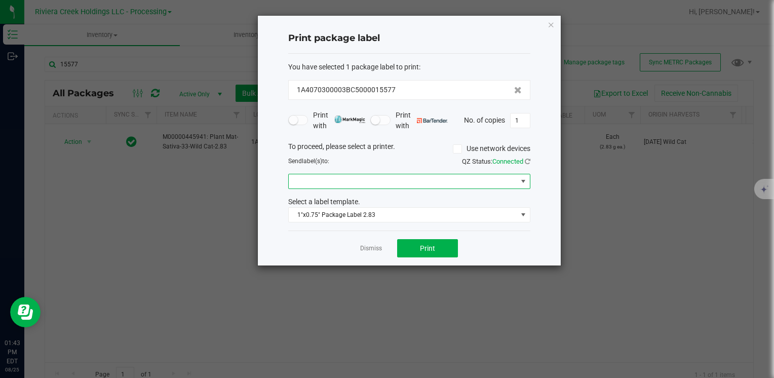
click at [357, 179] on span at bounding box center [403, 181] width 228 height 14
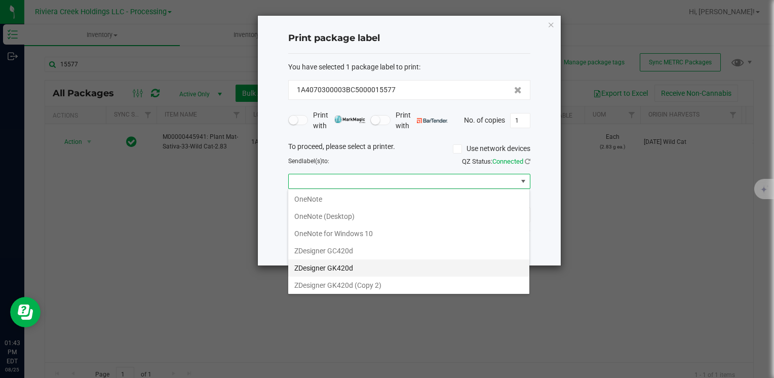
click at [371, 259] on GK420d "ZDesigner GK420d" at bounding box center [408, 267] width 241 height 17
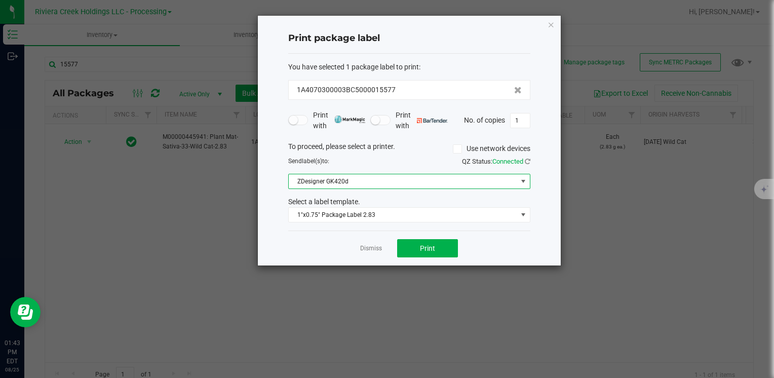
click at [437, 232] on div "Dismiss Print" at bounding box center [409, 247] width 242 height 35
click at [443, 259] on div "Dismiss Print" at bounding box center [409, 247] width 242 height 35
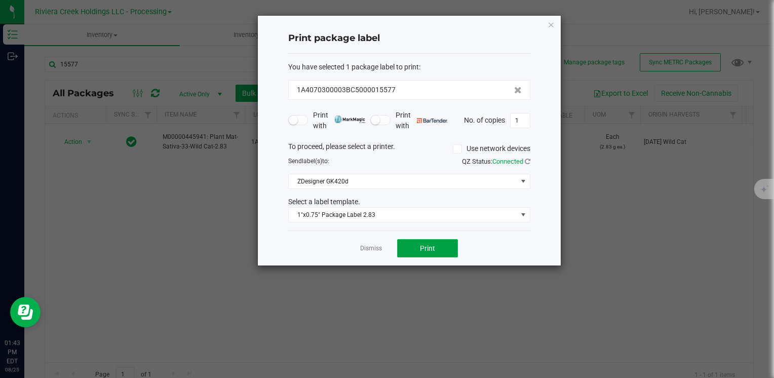
click at [442, 255] on button "Print" at bounding box center [427, 248] width 61 height 18
click at [361, 246] on link "Dismiss" at bounding box center [371, 248] width 22 height 9
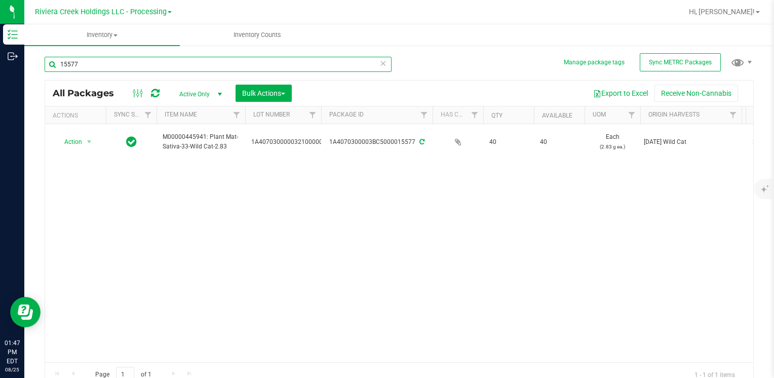
drag, startPoint x: 118, startPoint y: 72, endPoint x: 87, endPoint y: 68, distance: 31.7
click at [71, 72] on div "15577" at bounding box center [218, 68] width 347 height 23
type input "1"
type input "35564"
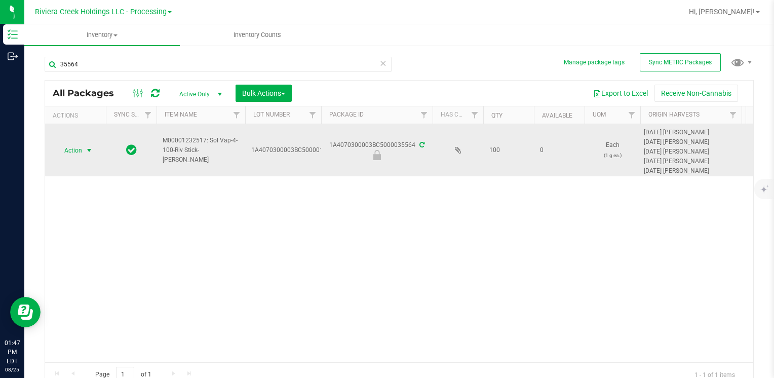
drag, startPoint x: 81, startPoint y: 142, endPoint x: 77, endPoint y: 147, distance: 6.1
click at [77, 147] on span "Action" at bounding box center [68, 150] width 27 height 14
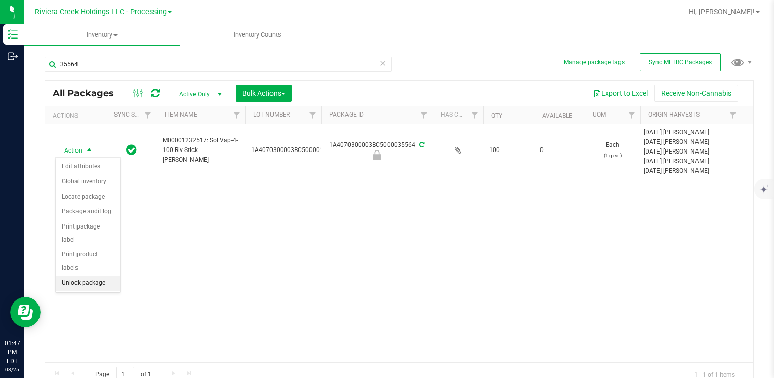
click at [94, 275] on li "Unlock package" at bounding box center [88, 282] width 64 height 15
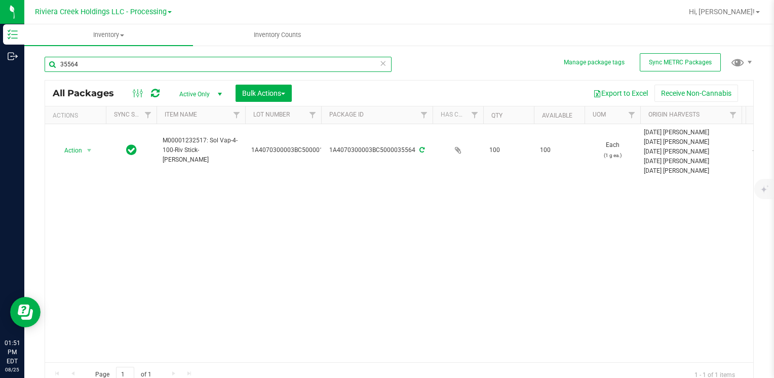
click at [101, 62] on input "35564" at bounding box center [218, 64] width 347 height 15
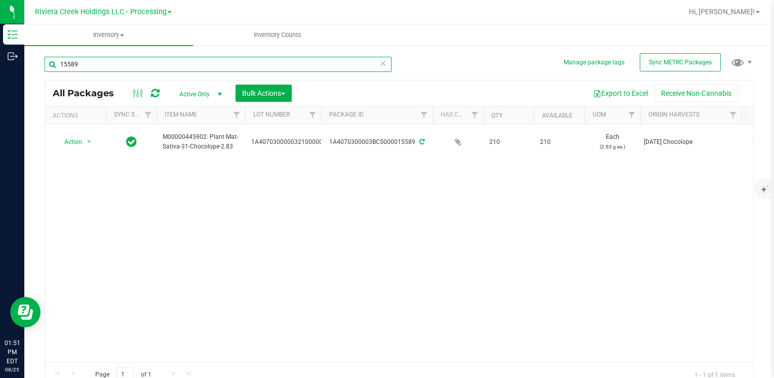
type input "15589"
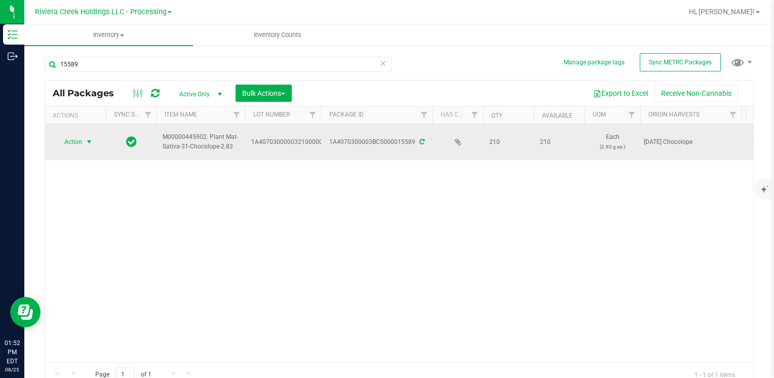
click at [84, 141] on span "select" at bounding box center [89, 142] width 13 height 14
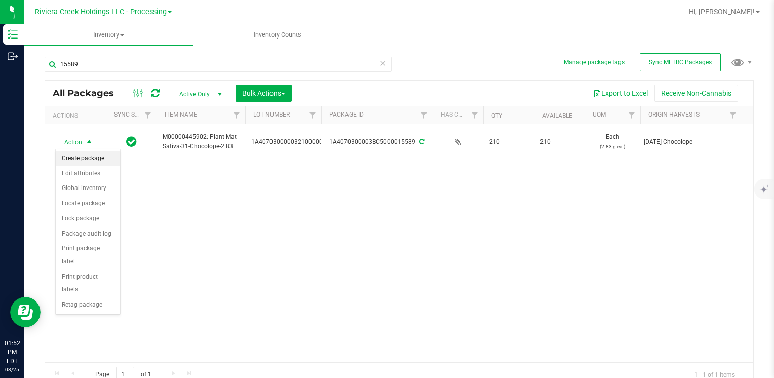
click at [93, 158] on li "Create package" at bounding box center [88, 158] width 64 height 15
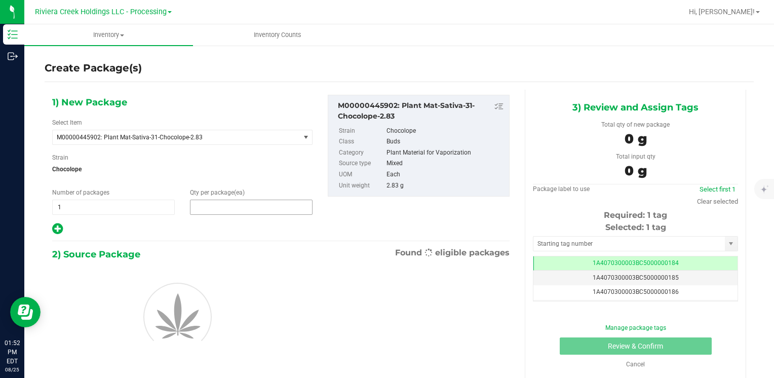
click at [226, 209] on span at bounding box center [251, 206] width 123 height 15
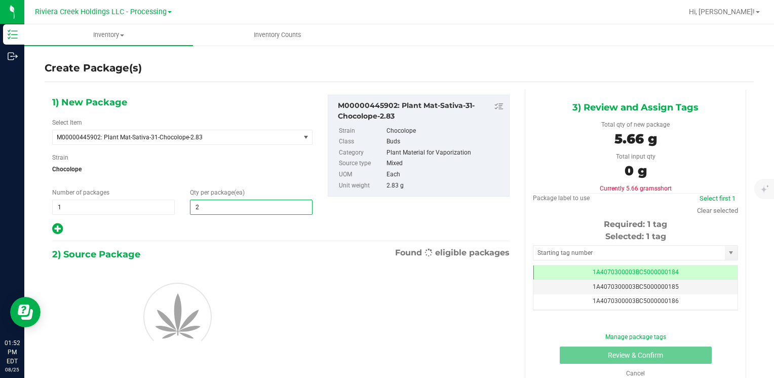
type input "20"
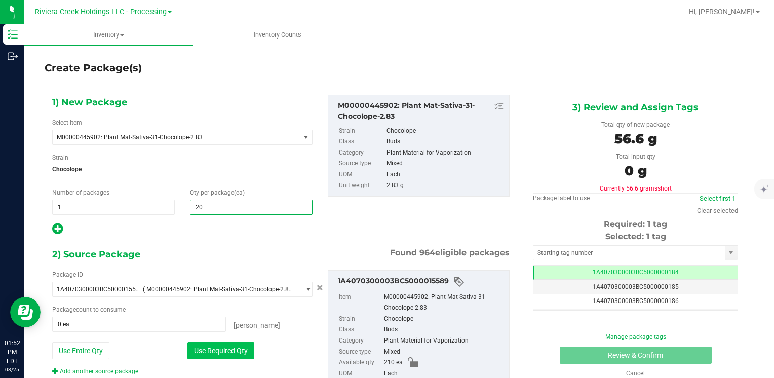
type input "20"
click at [209, 355] on button "Use Required Qty" at bounding box center [220, 350] width 67 height 17
type input "20 ea"
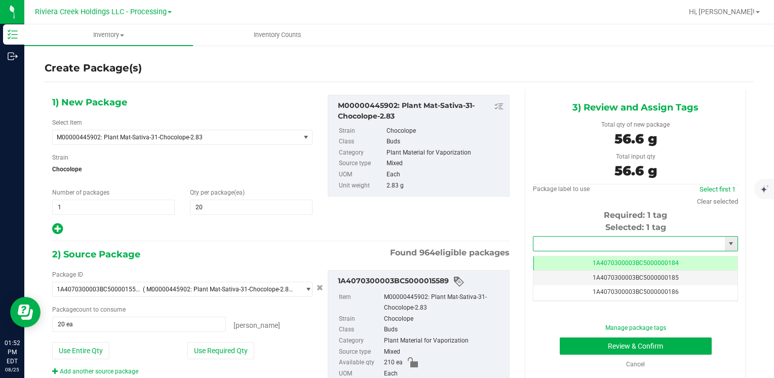
click at [589, 245] on input "text" at bounding box center [628, 243] width 191 height 14
click at [579, 257] on li "1A4070300003BC5000036472" at bounding box center [629, 260] width 202 height 15
type input "1A4070300003BC5000036472"
click at [575, 350] on button "Review & Confirm" at bounding box center [636, 345] width 152 height 17
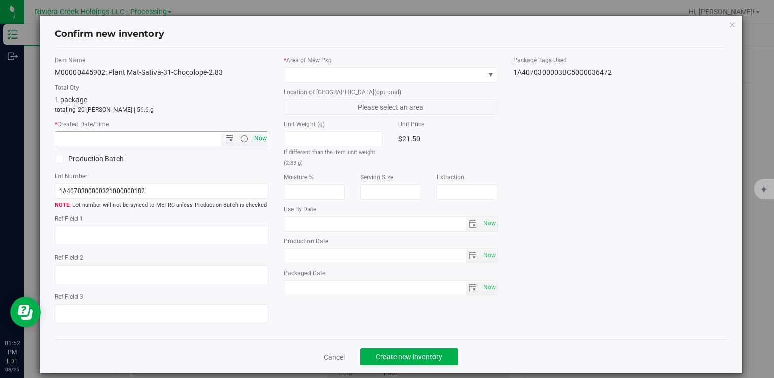
click at [256, 132] on span "Now" at bounding box center [260, 138] width 17 height 15
type input "8/25/2025 1:52 PM"
click at [317, 64] on div "* Area of New Pkg" at bounding box center [391, 69] width 214 height 27
click at [317, 68] on span at bounding box center [384, 75] width 200 height 14
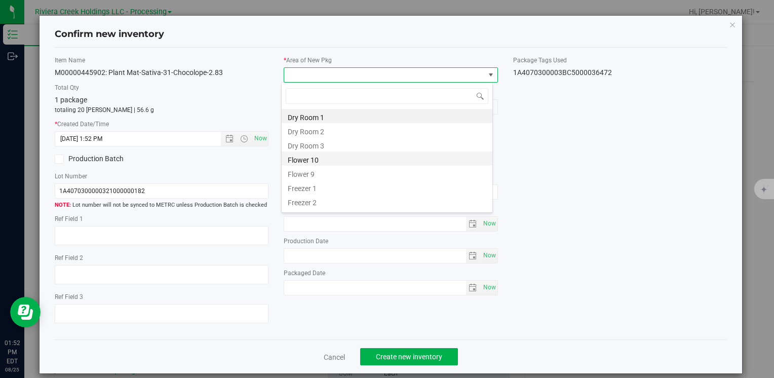
click at [327, 163] on li "Flower 10" at bounding box center [387, 158] width 211 height 14
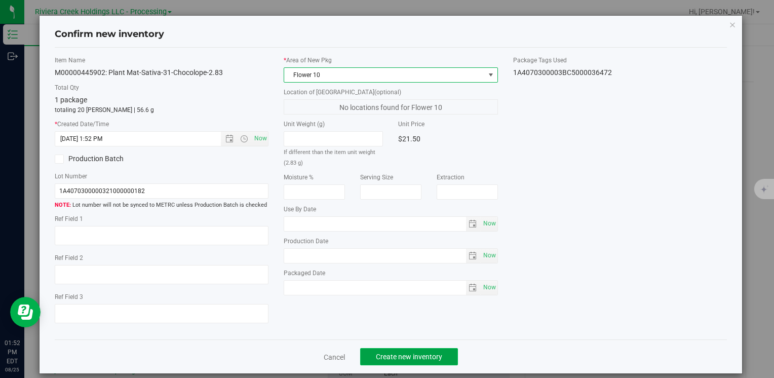
click at [375, 350] on button "Create new inventory" at bounding box center [409, 356] width 98 height 17
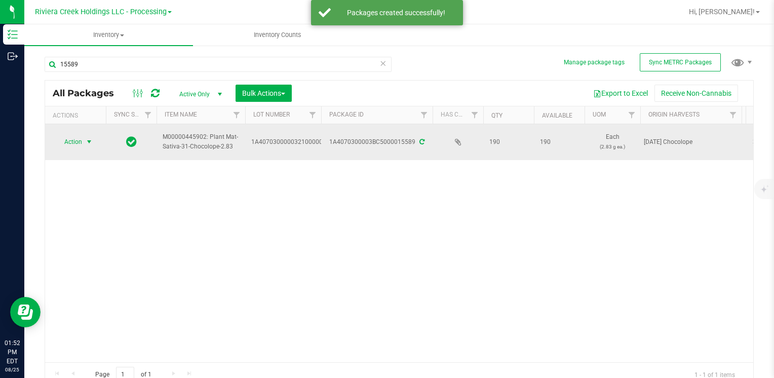
click at [87, 142] on span "select" at bounding box center [89, 142] width 8 height 8
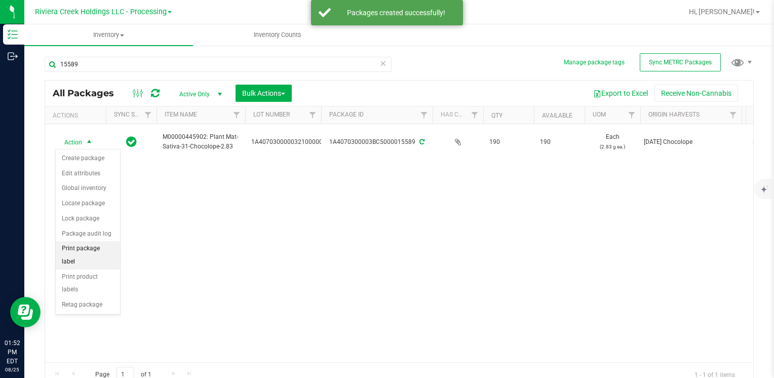
click at [113, 246] on li "Print package label" at bounding box center [88, 255] width 64 height 28
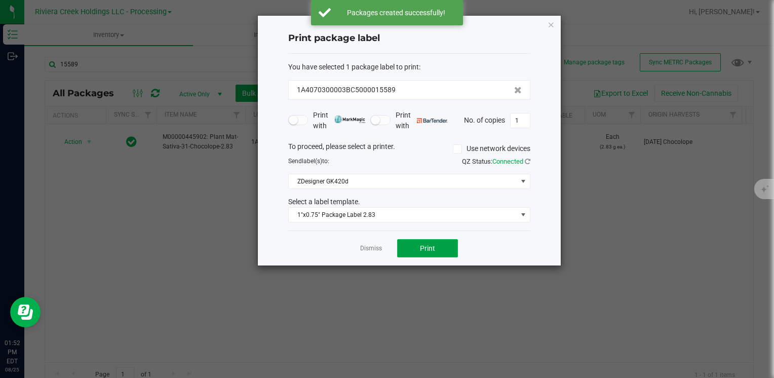
click at [411, 247] on button "Print" at bounding box center [427, 248] width 61 height 18
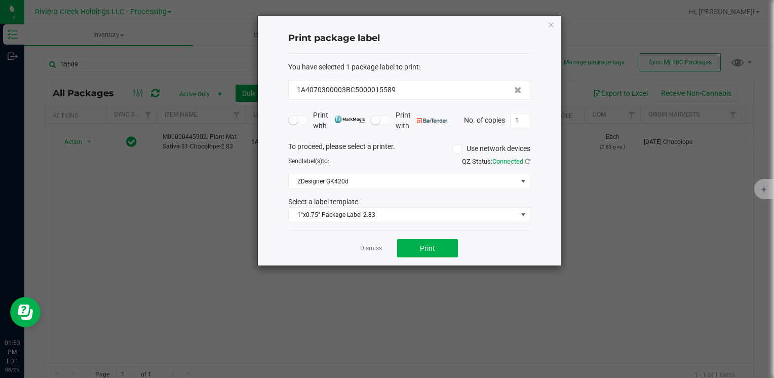
click at [555, 17] on div "Print package label You have selected 1 package label to print : 1A4070300003BC…" at bounding box center [409, 141] width 303 height 250
drag, startPoint x: 554, startPoint y: 21, endPoint x: 387, endPoint y: 62, distance: 171.4
click at [553, 21] on icon "button" at bounding box center [550, 24] width 7 height 12
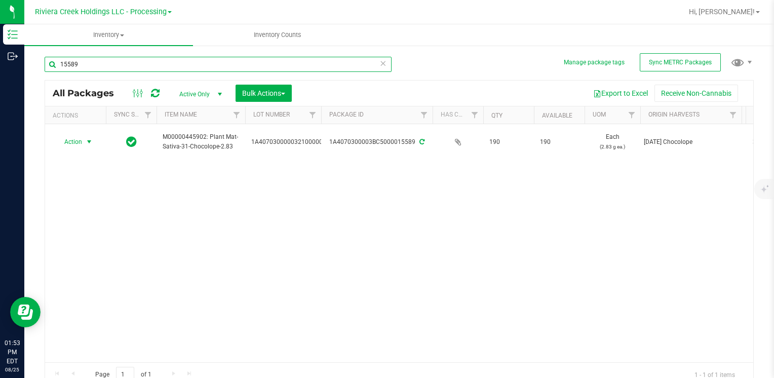
click at [114, 60] on input "15589" at bounding box center [218, 64] width 347 height 15
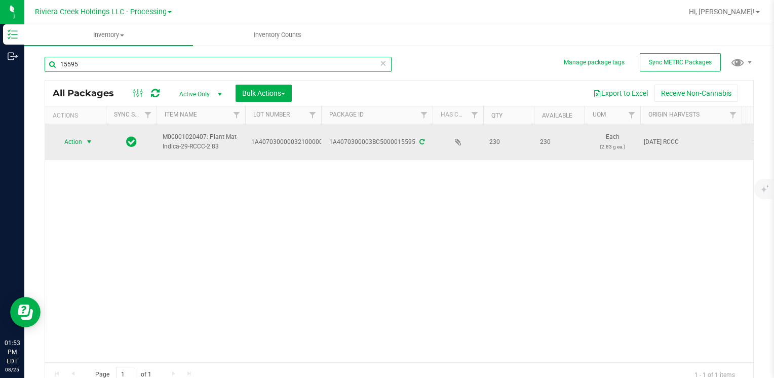
type input "15595"
click at [90, 145] on span "select" at bounding box center [89, 142] width 8 height 8
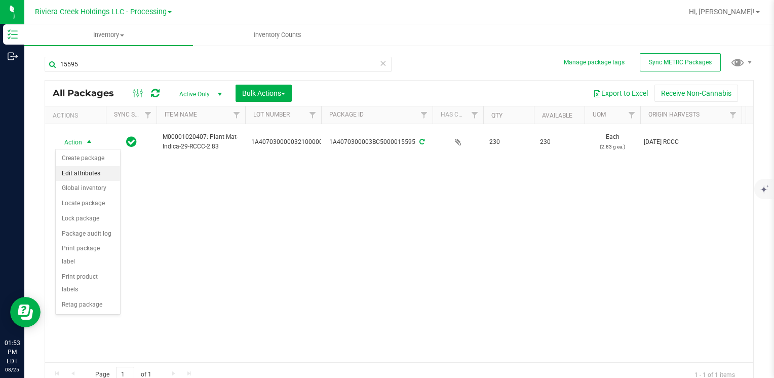
click at [92, 165] on li "Create package" at bounding box center [88, 158] width 64 height 15
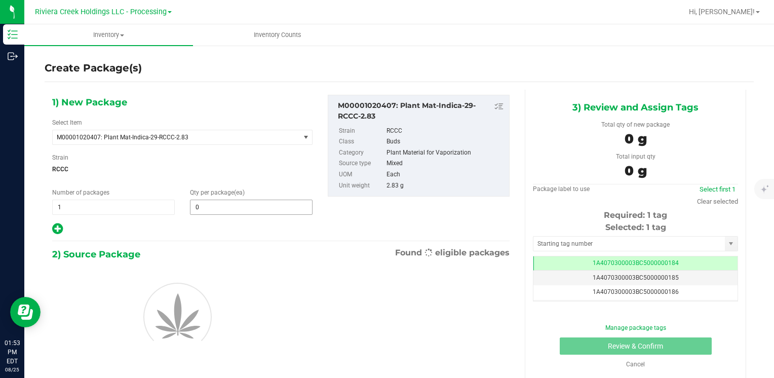
click at [214, 210] on span "0 0" at bounding box center [251, 206] width 123 height 15
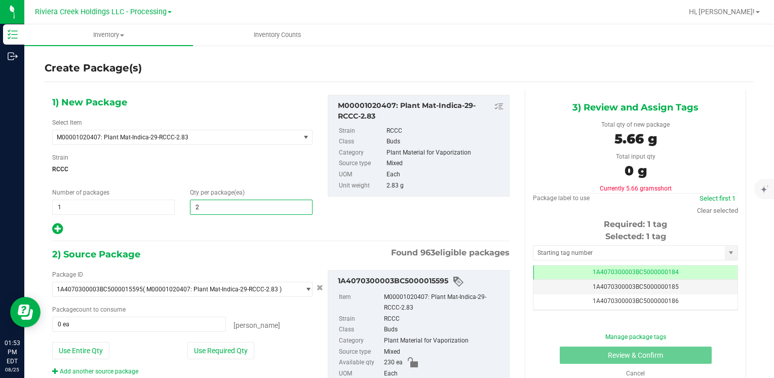
type input "20"
click at [202, 353] on button "Use Required Qty" at bounding box center [220, 350] width 67 height 17
type input "20 ea"
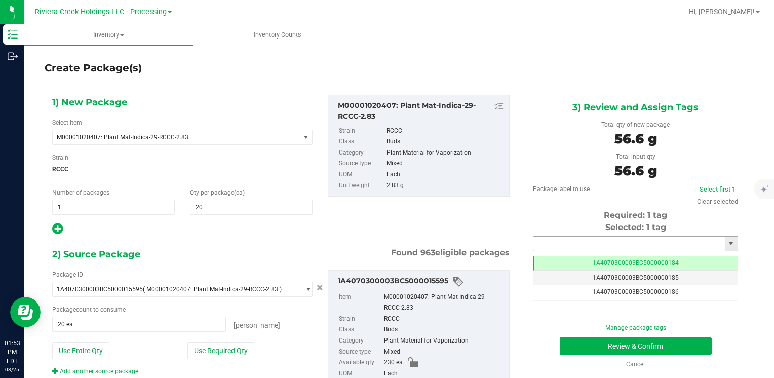
click at [608, 240] on input "text" at bounding box center [628, 243] width 191 height 14
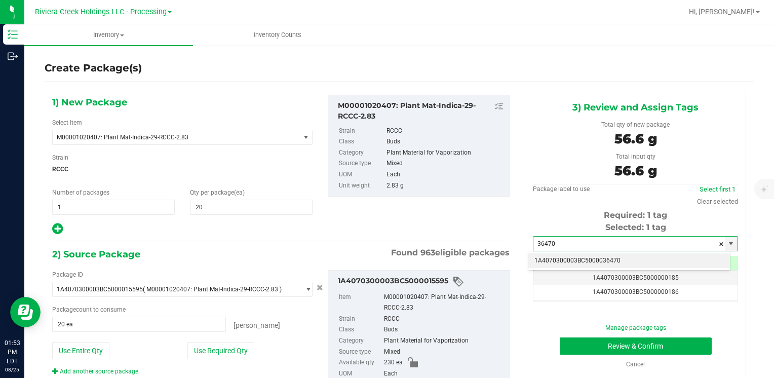
click at [580, 258] on li "1A4070300003BC5000036470" at bounding box center [629, 260] width 202 height 15
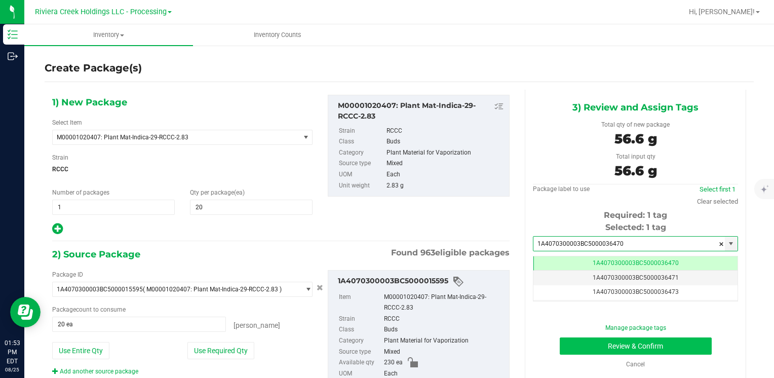
type input "1A4070300003BC5000036470"
click at [565, 340] on button "Review & Confirm" at bounding box center [636, 345] width 152 height 17
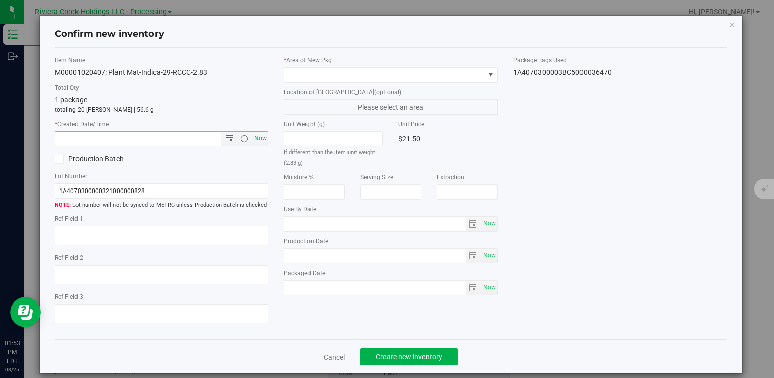
click at [252, 133] on span "Now" at bounding box center [260, 138] width 17 height 15
type input "8/25/2025 1:53 PM"
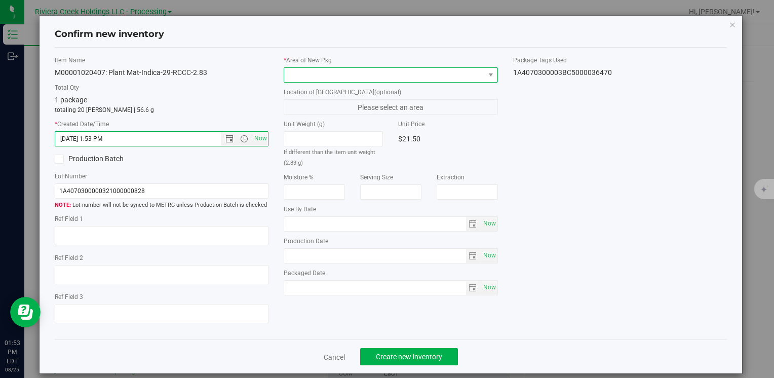
click at [300, 75] on span at bounding box center [384, 75] width 200 height 14
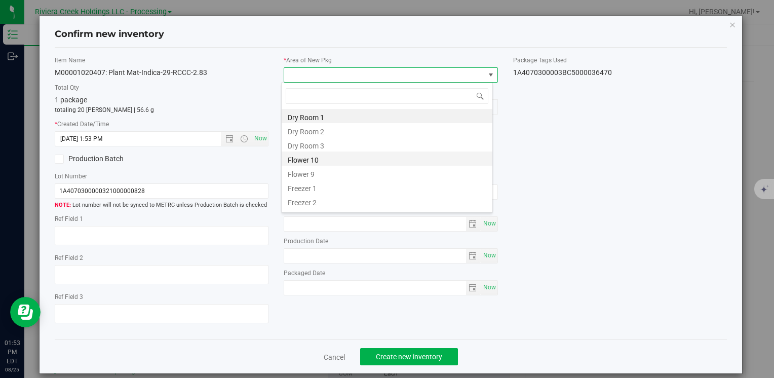
click at [333, 162] on li "Flower 10" at bounding box center [387, 158] width 211 height 14
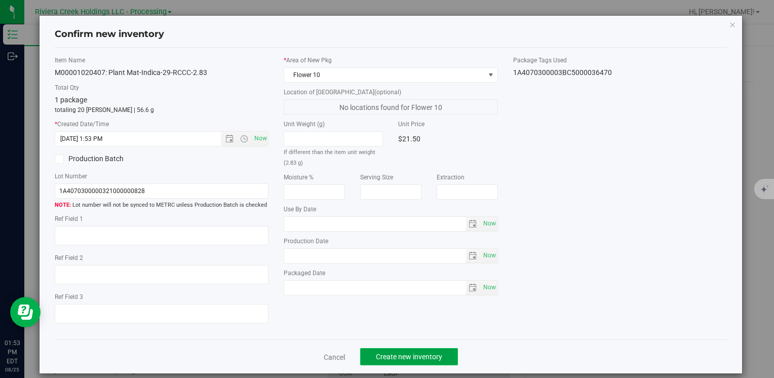
click at [373, 355] on button "Create new inventory" at bounding box center [409, 356] width 98 height 17
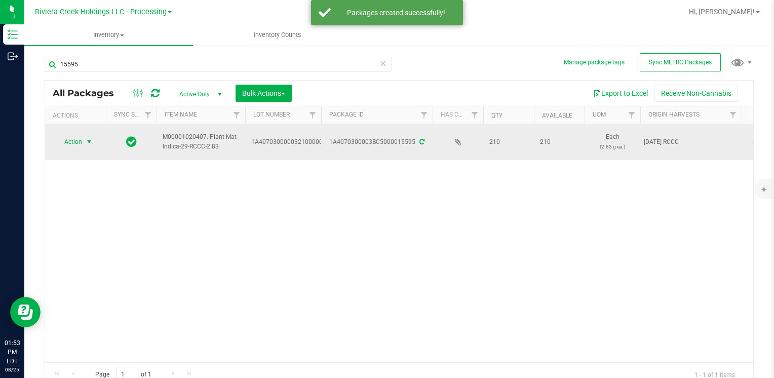
click at [71, 140] on span "Action" at bounding box center [68, 142] width 27 height 14
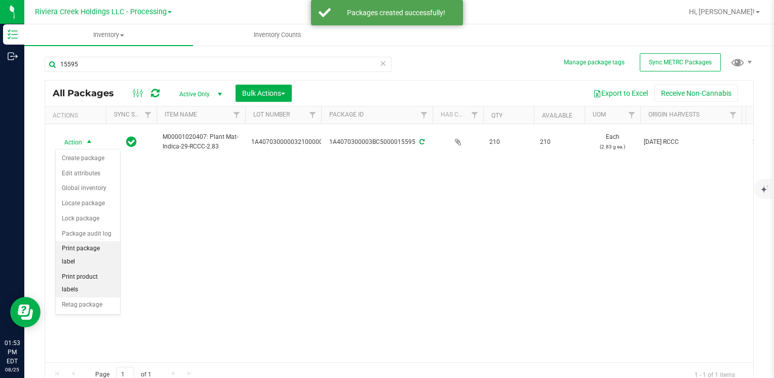
click at [113, 251] on li "Print package label" at bounding box center [88, 255] width 64 height 28
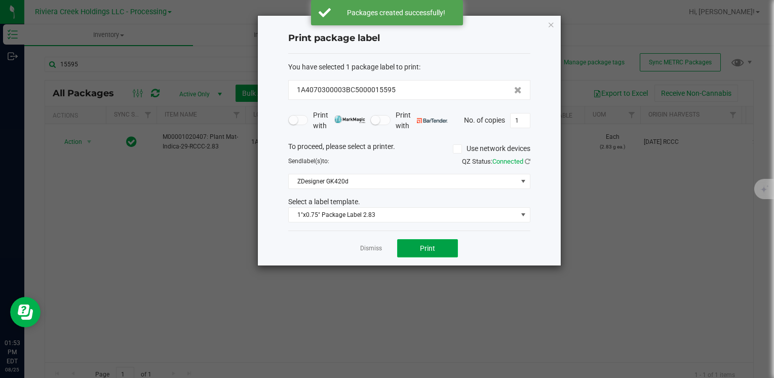
click at [432, 252] on button "Print" at bounding box center [427, 248] width 61 height 18
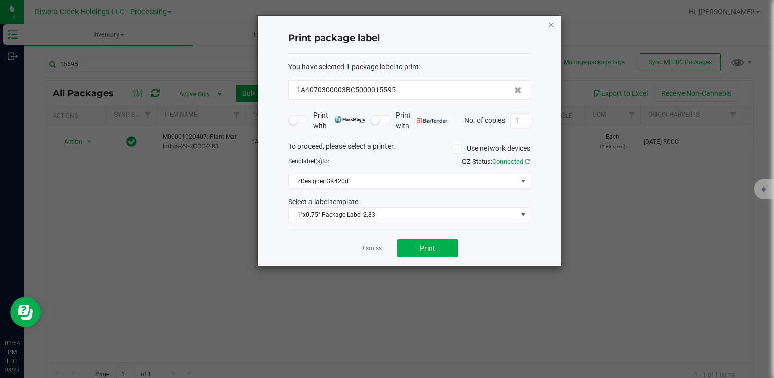
click at [549, 28] on icon "button" at bounding box center [550, 24] width 7 height 12
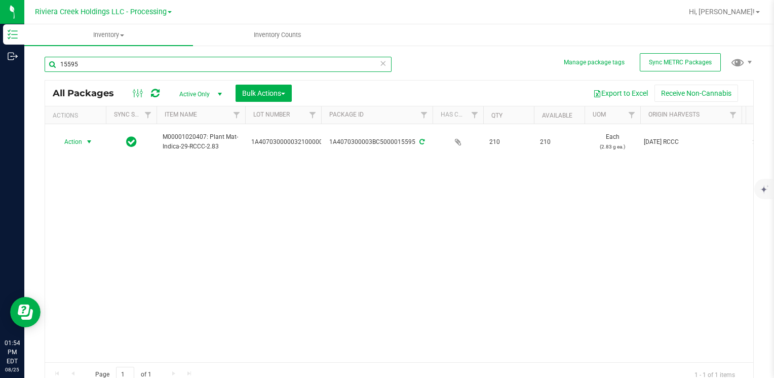
click at [142, 67] on input "15595" at bounding box center [218, 64] width 347 height 15
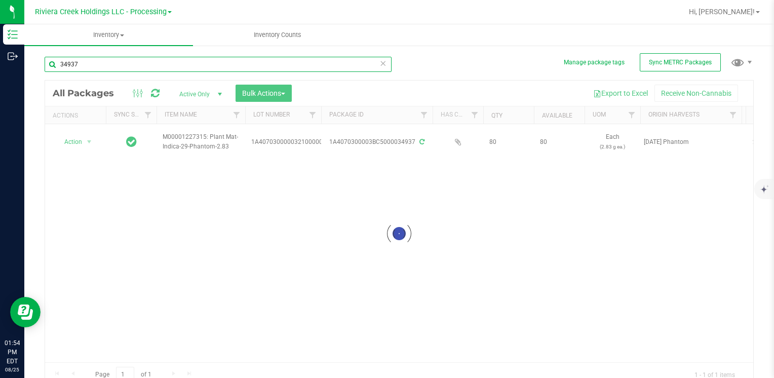
type input "34937"
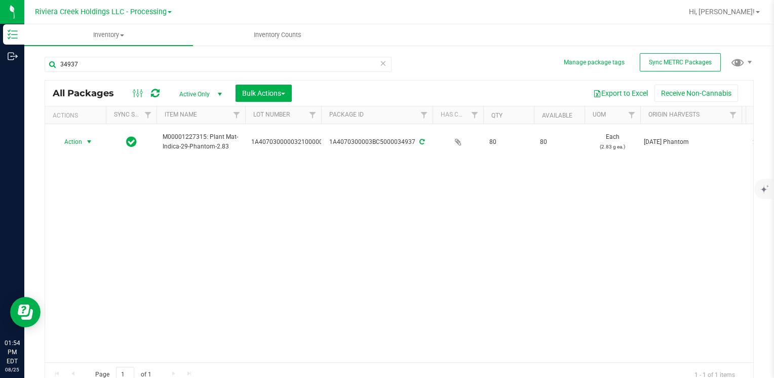
click at [76, 135] on span "Action" at bounding box center [68, 142] width 27 height 14
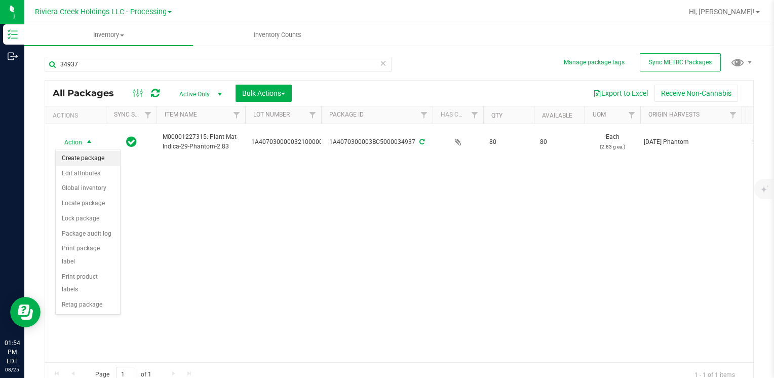
click at [91, 159] on li "Create package" at bounding box center [88, 158] width 64 height 15
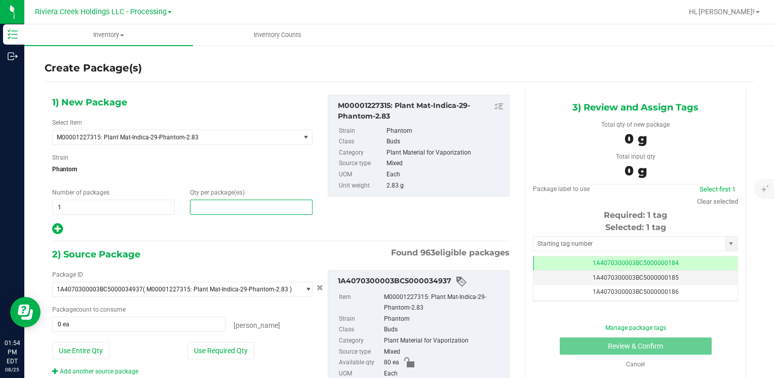
click at [248, 207] on span at bounding box center [251, 206] width 123 height 15
type input "20"
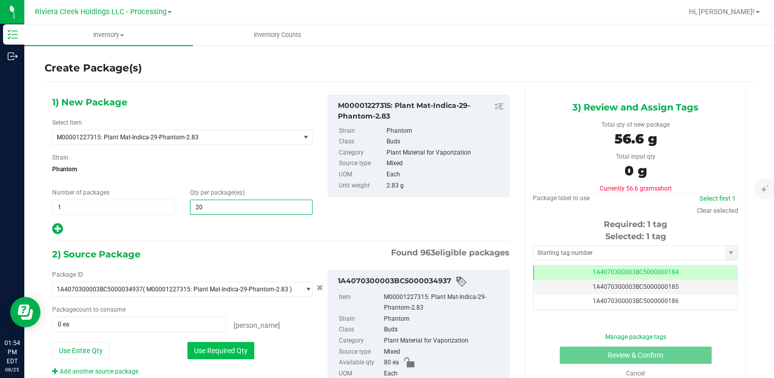
type input "20"
click at [191, 351] on button "Use Required Qty" at bounding box center [220, 350] width 67 height 17
type input "20 ea"
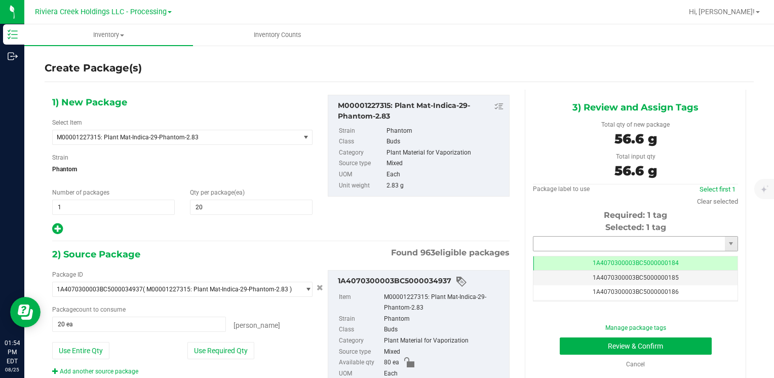
click at [573, 243] on input "text" at bounding box center [628, 243] width 191 height 14
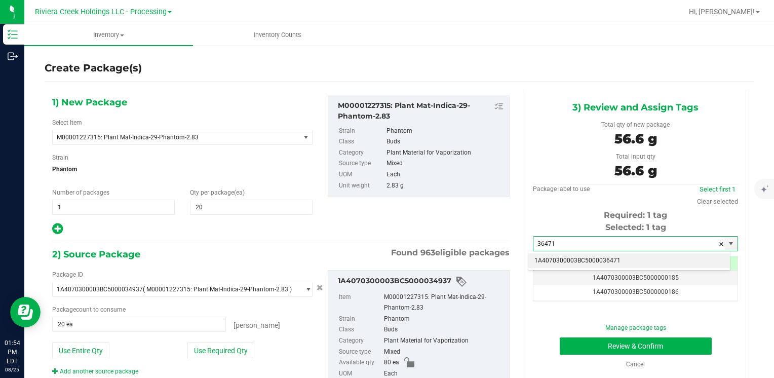
click at [566, 257] on li "1A4070300003BC5000036471" at bounding box center [629, 260] width 202 height 15
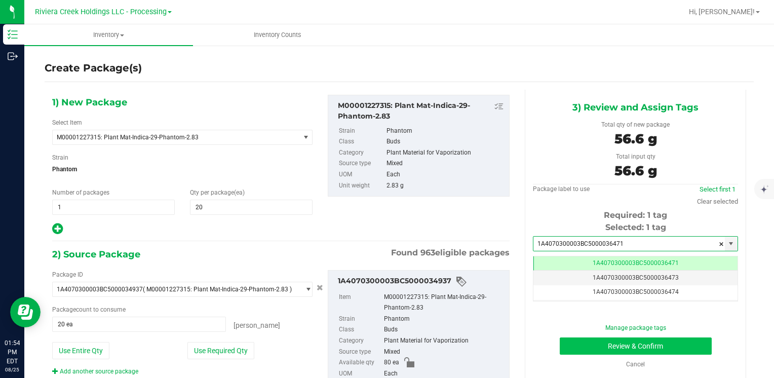
type input "1A4070300003BC5000036471"
click at [573, 346] on button "Review & Confirm" at bounding box center [636, 345] width 152 height 17
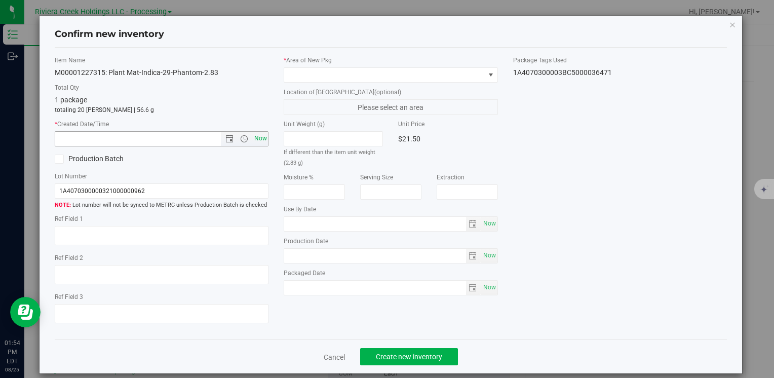
click at [252, 137] on span "Now" at bounding box center [260, 138] width 17 height 15
type input "8/25/2025 1:54 PM"
click at [307, 73] on span at bounding box center [384, 75] width 200 height 14
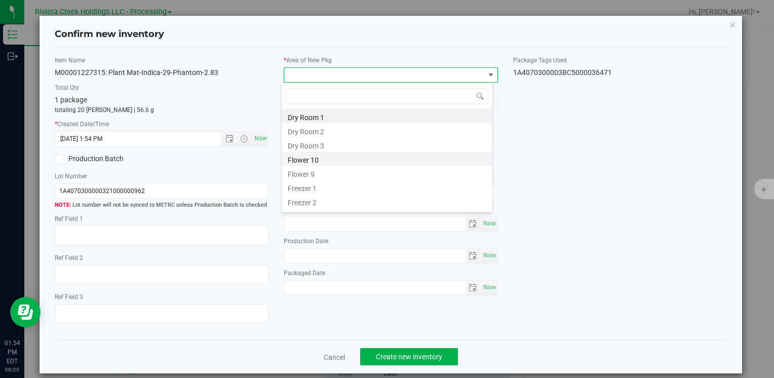
click at [335, 158] on li "Flower 10" at bounding box center [387, 158] width 211 height 14
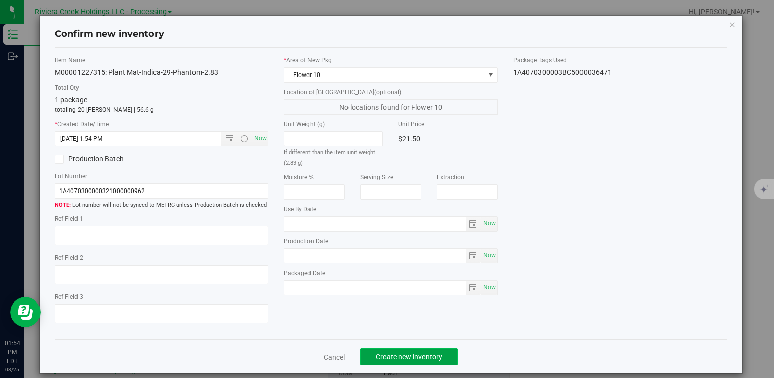
click at [372, 356] on button "Create new inventory" at bounding box center [409, 356] width 98 height 17
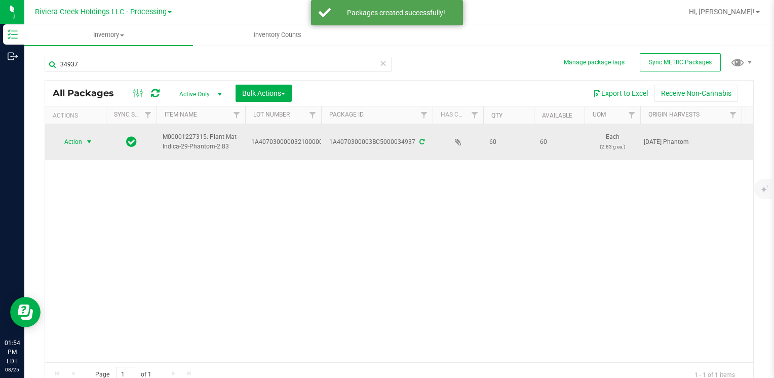
click at [83, 143] on span "select" at bounding box center [89, 142] width 13 height 14
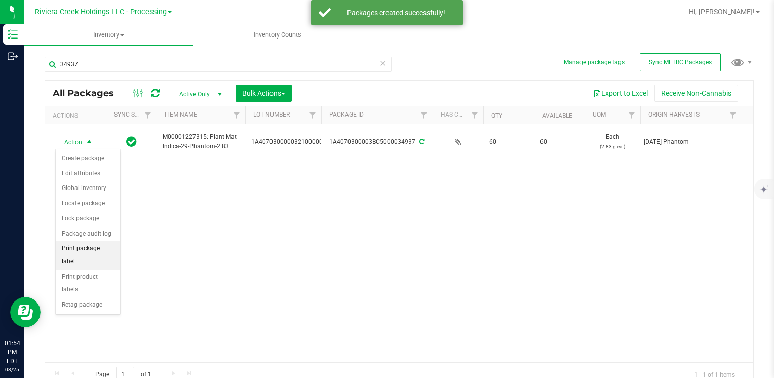
click at [111, 244] on li "Print package label" at bounding box center [88, 255] width 64 height 28
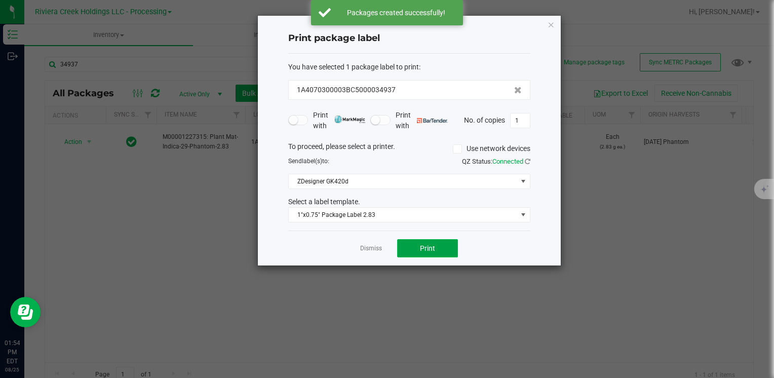
click at [429, 249] on span "Print" at bounding box center [427, 248] width 15 height 8
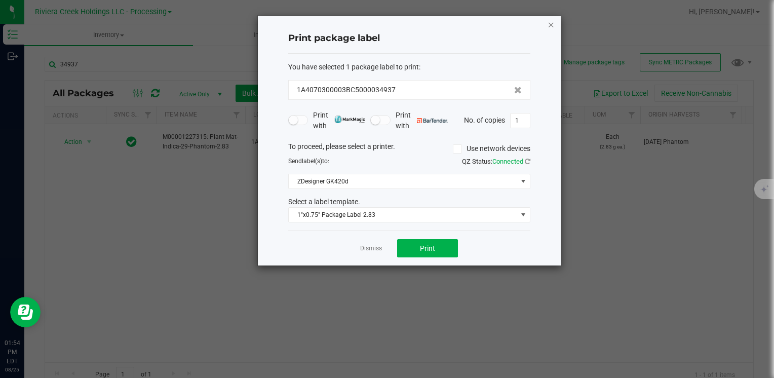
click at [552, 27] on icon "button" at bounding box center [550, 24] width 7 height 12
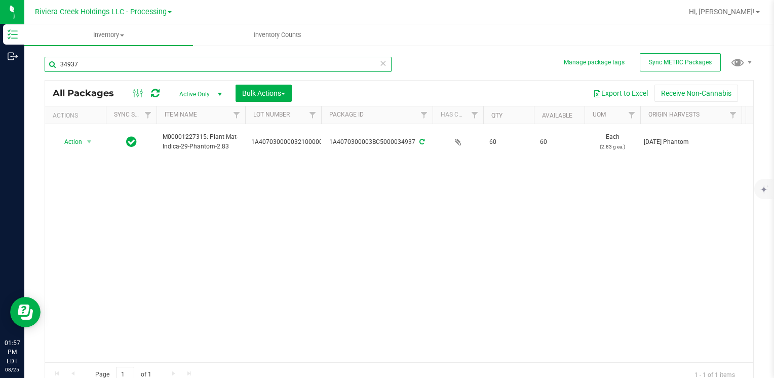
click at [92, 68] on input "34937" at bounding box center [218, 64] width 347 height 15
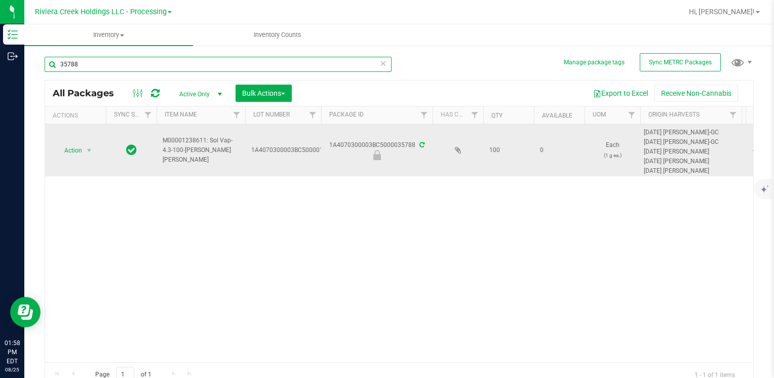
type input "35788"
click at [81, 148] on span "Action" at bounding box center [68, 150] width 27 height 14
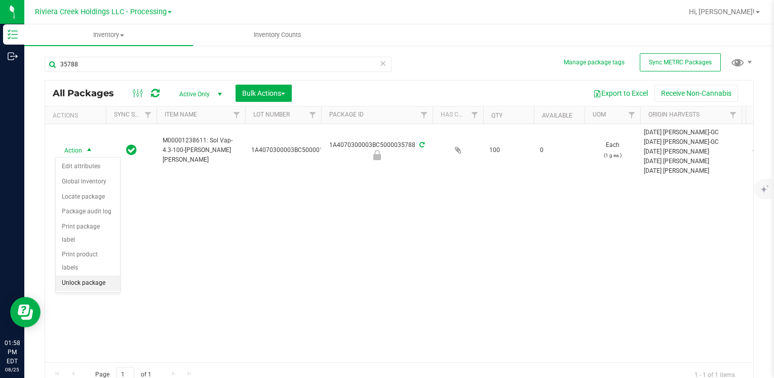
click at [86, 275] on li "Unlock package" at bounding box center [88, 282] width 64 height 15
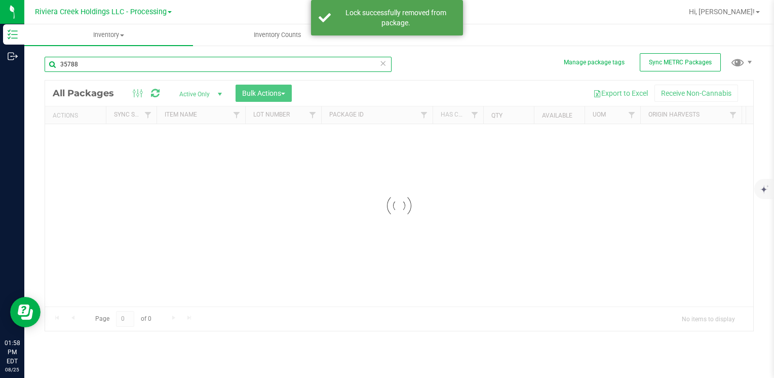
click at [105, 62] on div "Inventory All packages All inventory Waste log Create inventory Inventory Count…" at bounding box center [398, 200] width 749 height 353
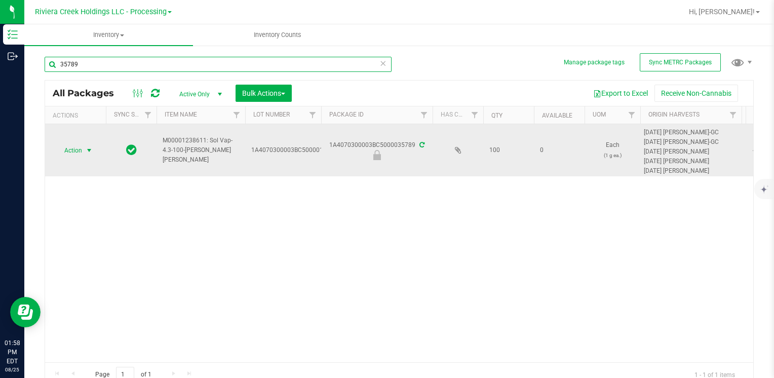
type input "35789"
click at [71, 154] on span "Action" at bounding box center [68, 150] width 27 height 14
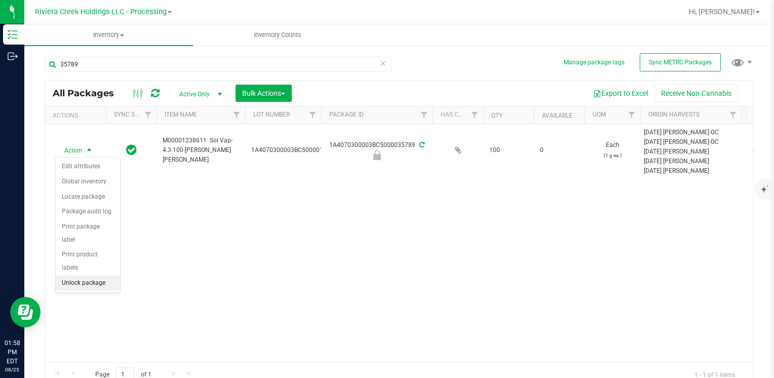
click at [96, 275] on li "Unlock package" at bounding box center [88, 282] width 64 height 15
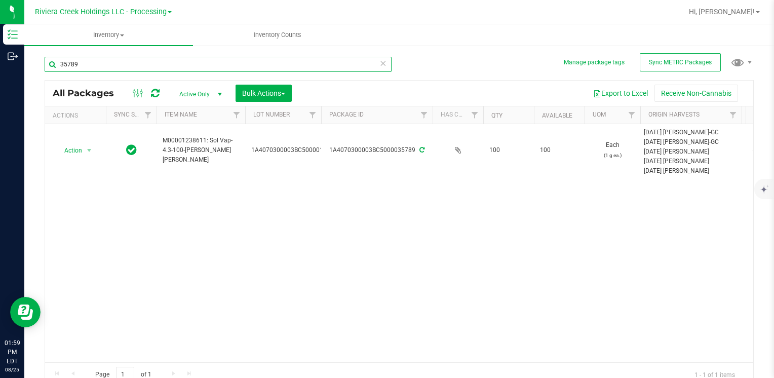
click at [118, 64] on input "35789" at bounding box center [218, 64] width 347 height 15
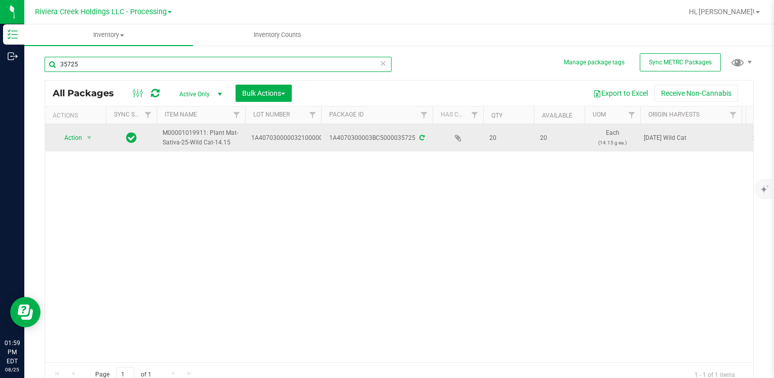
type input "35725"
click at [69, 143] on span "Action" at bounding box center [68, 138] width 27 height 14
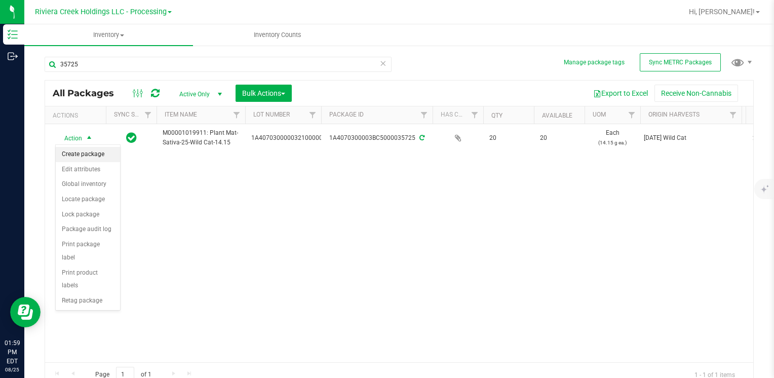
click at [84, 155] on li "Create package" at bounding box center [88, 154] width 64 height 15
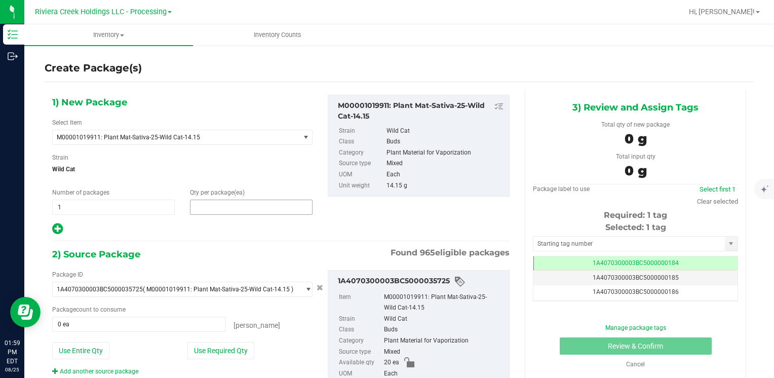
click at [216, 208] on span at bounding box center [251, 206] width 123 height 15
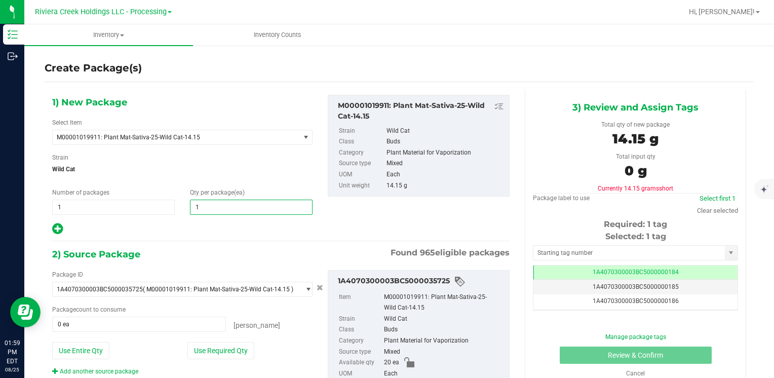
type input "10"
click at [204, 356] on button "Use Required Qty" at bounding box center [220, 350] width 67 height 17
type input "10 ea"
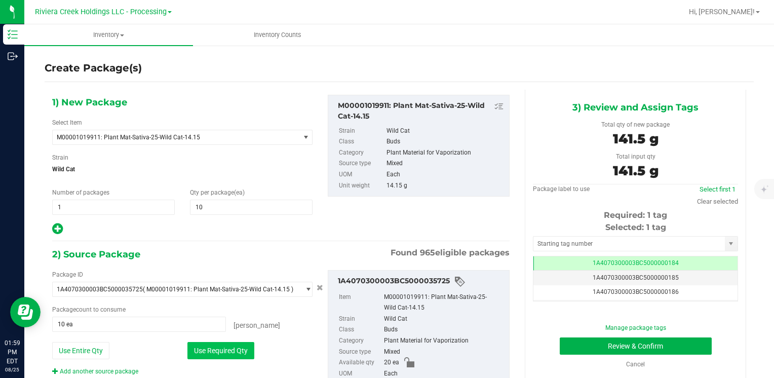
click at [205, 353] on button "Use Required Qty" at bounding box center [220, 350] width 67 height 17
click at [622, 242] on input "text" at bounding box center [628, 243] width 191 height 14
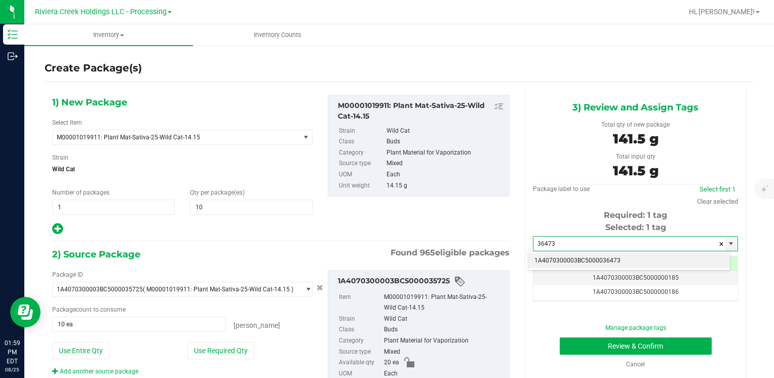
click at [605, 257] on li "1A4070300003BC5000036473" at bounding box center [629, 260] width 202 height 15
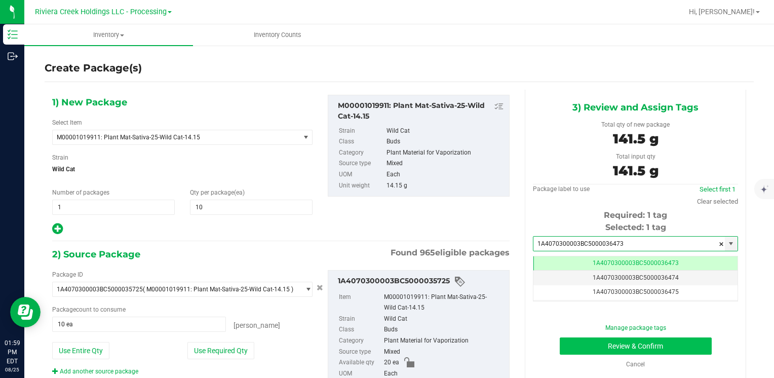
type input "1A4070300003BC5000036473"
click at [589, 345] on button "Review & Confirm" at bounding box center [636, 345] width 152 height 17
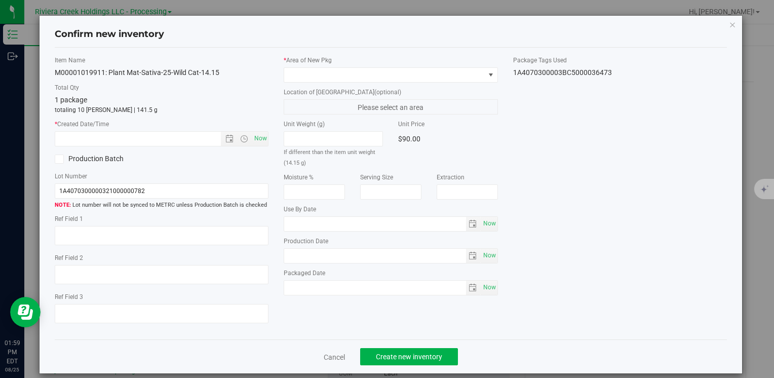
click at [268, 146] on div "Item Name M00001019911: Plant Mat-Sativa-25-Wild Cat-14.15 Total Qty 1 package …" at bounding box center [161, 194] width 229 height 276
click at [261, 141] on span "Now" at bounding box center [260, 138] width 17 height 15
type input "8/25/2025 1:59 PM"
click at [299, 79] on span at bounding box center [384, 75] width 200 height 14
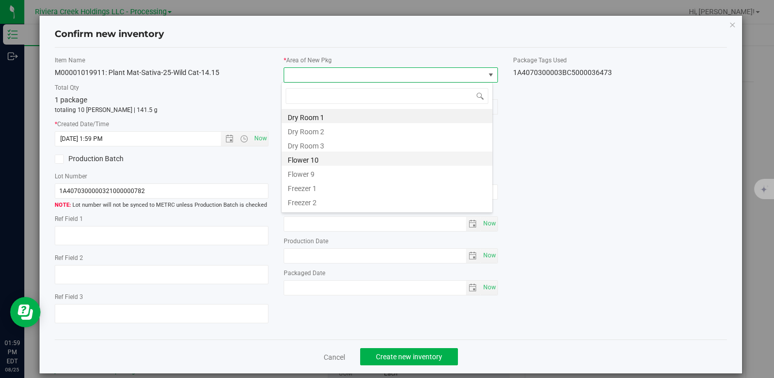
click at [317, 161] on li "Flower 10" at bounding box center [387, 158] width 211 height 14
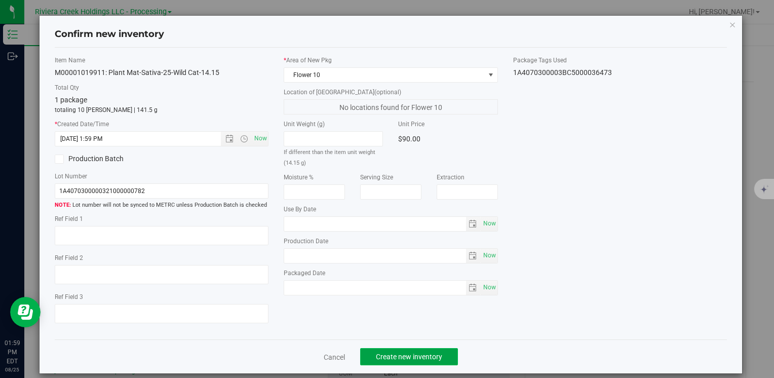
click at [400, 354] on span "Create new inventory" at bounding box center [409, 356] width 66 height 8
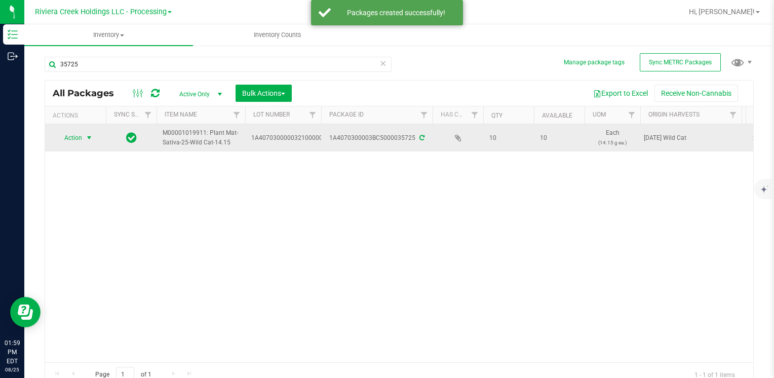
click at [72, 140] on span "Action" at bounding box center [68, 138] width 27 height 14
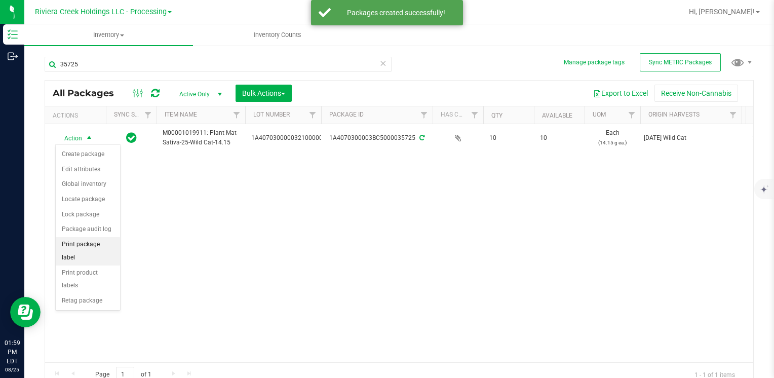
click at [103, 247] on li "Print package label" at bounding box center [88, 251] width 64 height 28
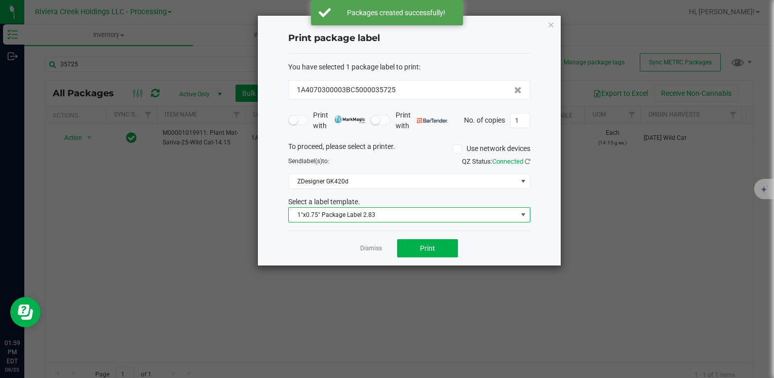
click at [330, 212] on span "1"x0.75" Package Label 2.83" at bounding box center [403, 215] width 228 height 14
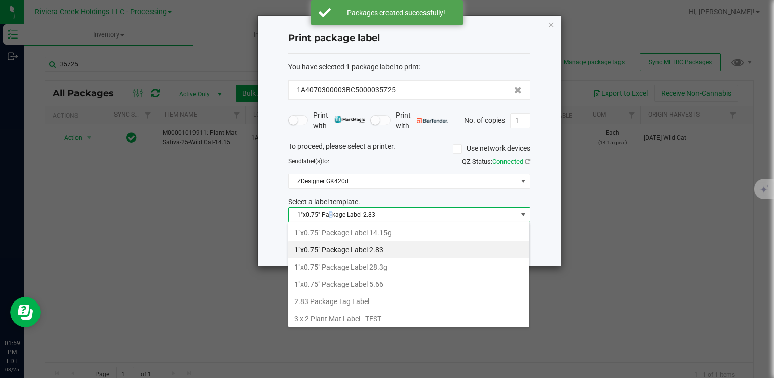
drag, startPoint x: 330, startPoint y: 213, endPoint x: 381, endPoint y: 229, distance: 53.2
click at [380, 228] on li "1"x0.75" Package Label 14.15g" at bounding box center [408, 232] width 241 height 17
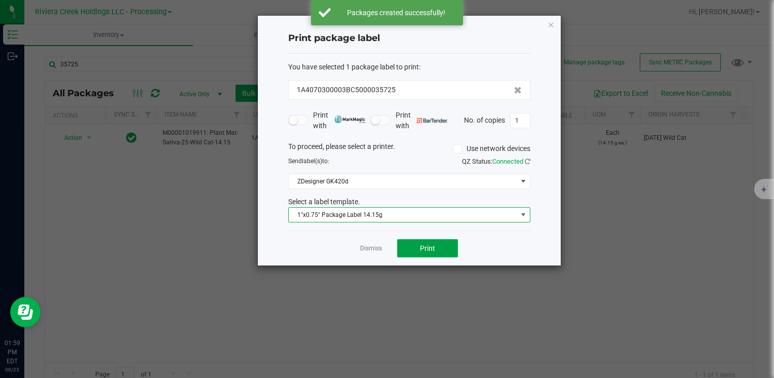
click at [413, 248] on button "Print" at bounding box center [427, 248] width 61 height 18
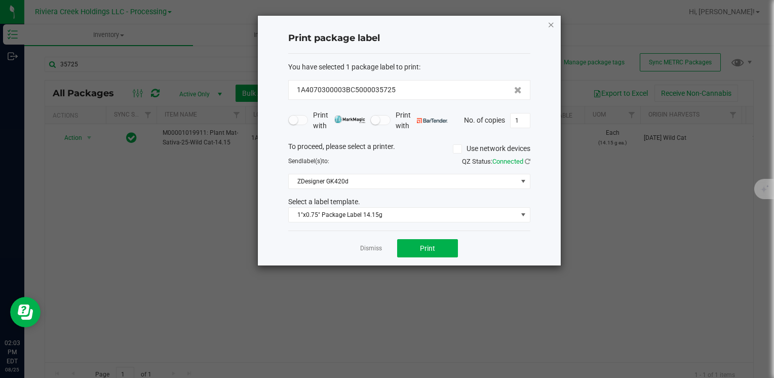
click at [552, 26] on icon "button" at bounding box center [550, 24] width 7 height 12
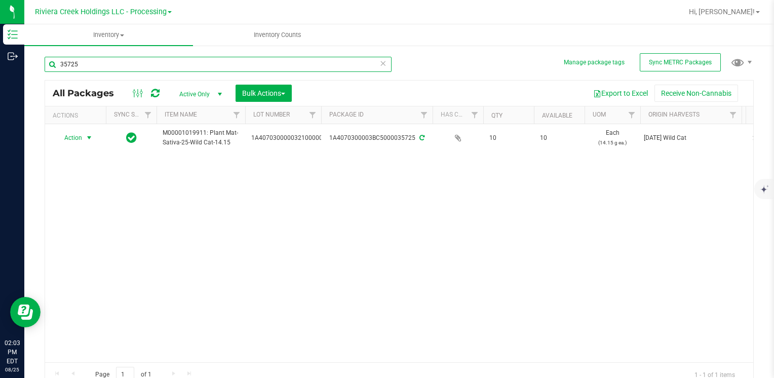
click at [103, 68] on input "35725" at bounding box center [218, 64] width 347 height 15
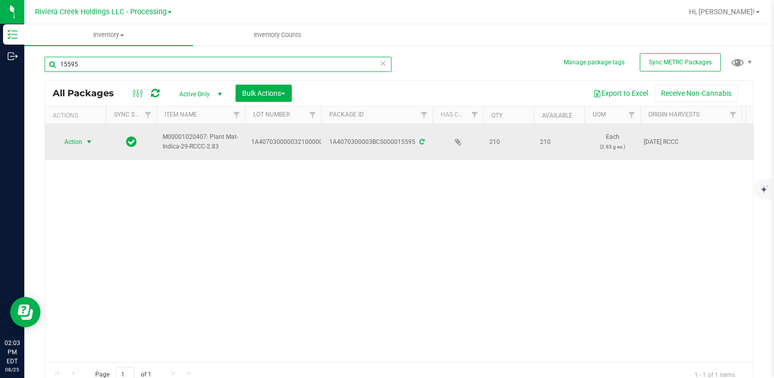
type input "15595"
click at [79, 138] on span "Action" at bounding box center [68, 142] width 27 height 14
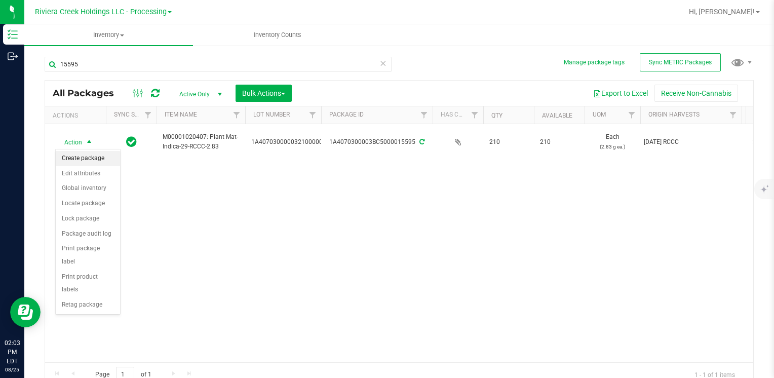
click at [82, 157] on li "Create package" at bounding box center [88, 158] width 64 height 15
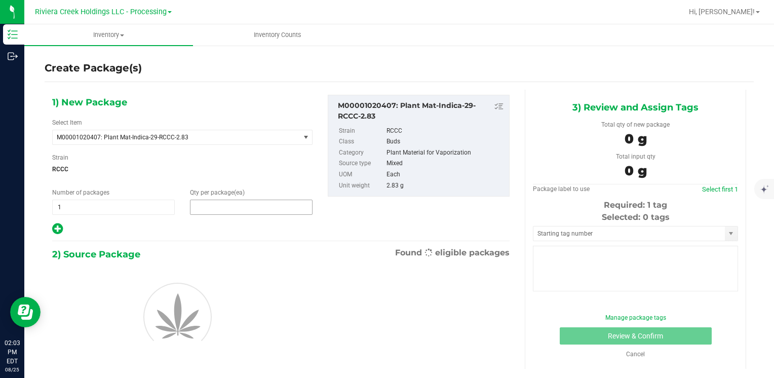
click at [204, 208] on span at bounding box center [251, 206] width 123 height 15
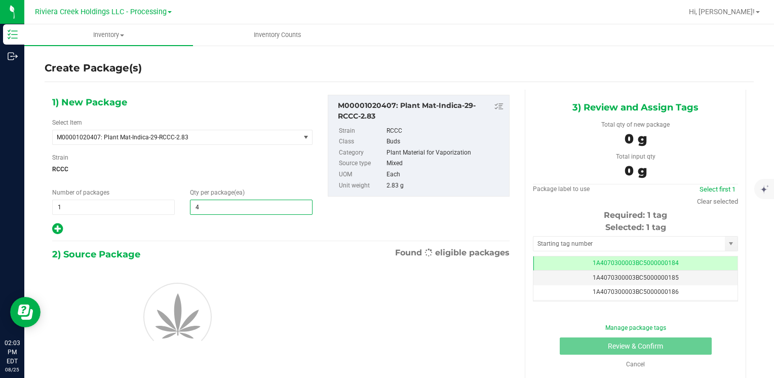
type input "40"
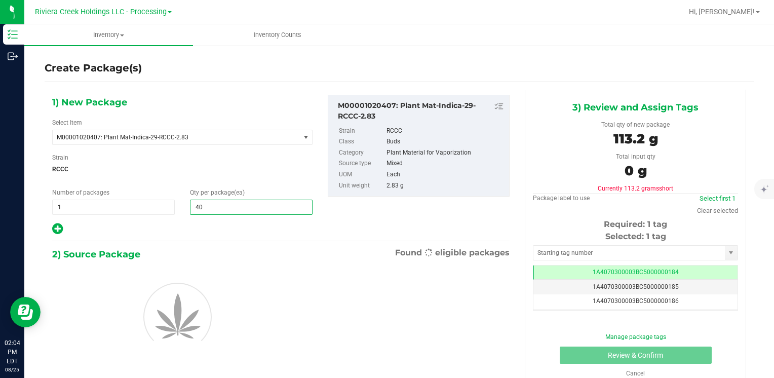
type input "40"
drag, startPoint x: 268, startPoint y: 362, endPoint x: 255, endPoint y: 366, distance: 13.3
click at [268, 362] on div at bounding box center [281, 315] width 472 height 107
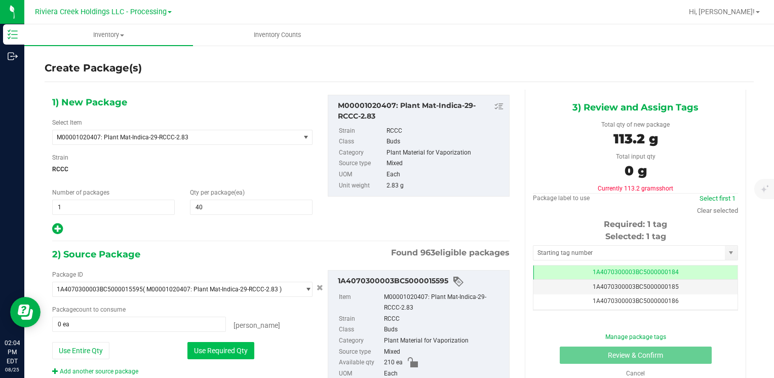
click at [233, 351] on button "Use Required Qty" at bounding box center [220, 350] width 67 height 17
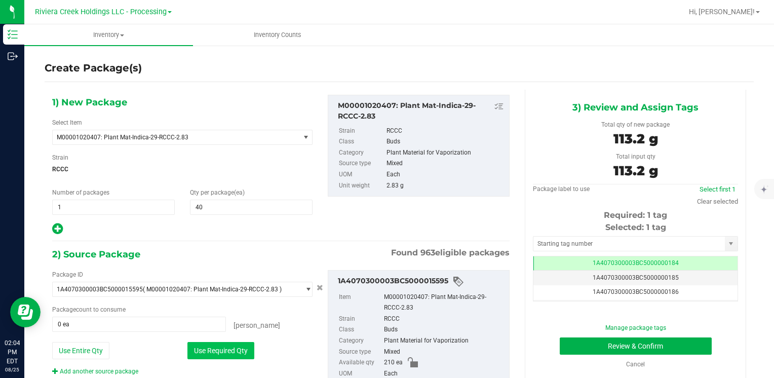
type input "40 ea"
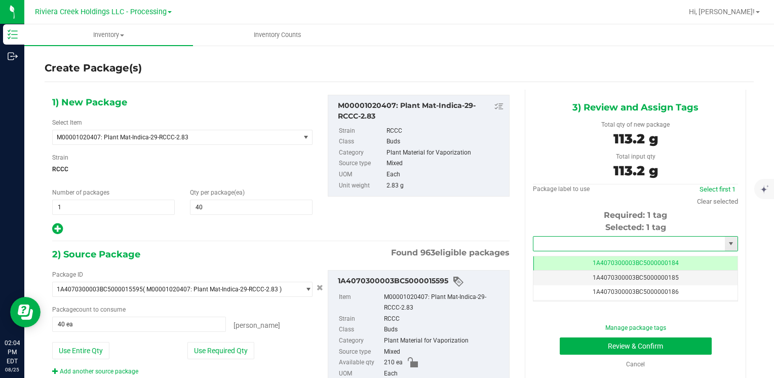
click at [560, 242] on input "text" at bounding box center [628, 243] width 191 height 14
click at [559, 257] on li "1A4070300003BC5000036469" at bounding box center [629, 260] width 202 height 15
type input "1A4070300003BC5000036469"
click at [571, 341] on button "Review & Confirm" at bounding box center [636, 345] width 152 height 17
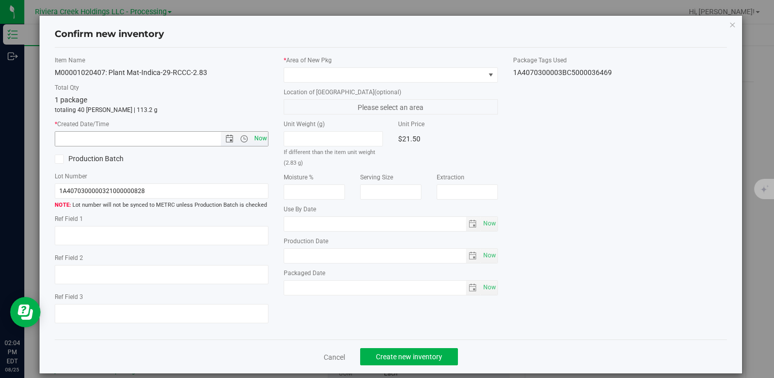
click at [263, 138] on span "Now" at bounding box center [260, 138] width 17 height 15
type input "8/25/2025 2:04 PM"
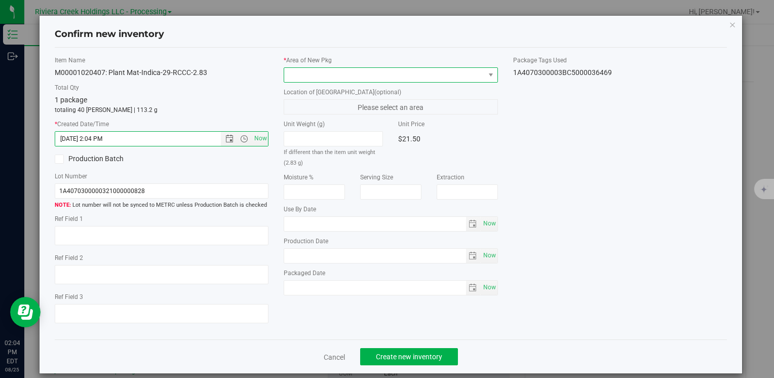
drag, startPoint x: 309, startPoint y: 73, endPoint x: 311, endPoint y: 80, distance: 6.9
click at [309, 74] on span at bounding box center [384, 75] width 200 height 14
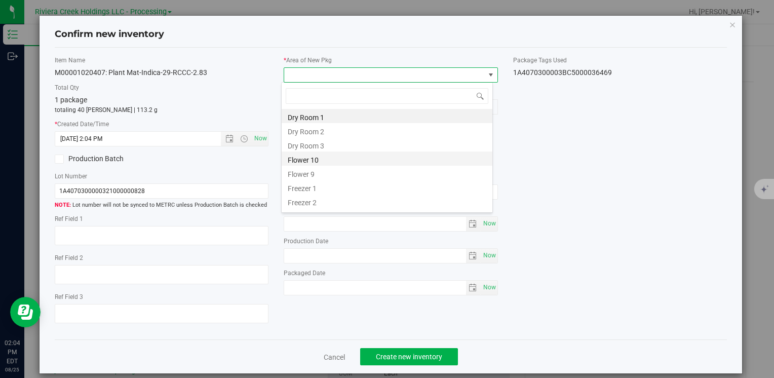
click at [322, 153] on li "Flower 10" at bounding box center [387, 158] width 211 height 14
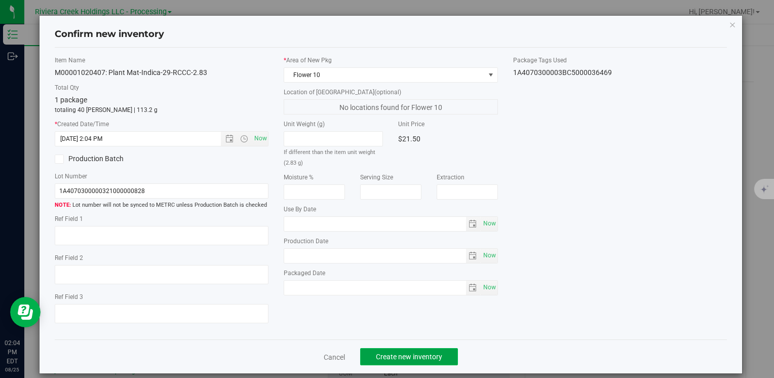
click at [368, 357] on button "Create new inventory" at bounding box center [409, 356] width 98 height 17
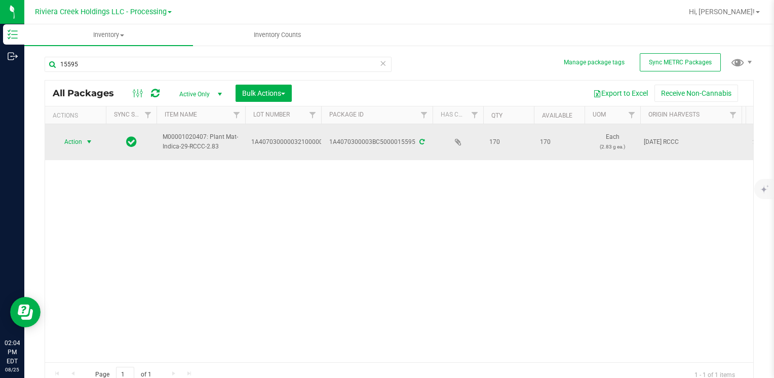
click at [78, 141] on span "Action" at bounding box center [68, 142] width 27 height 14
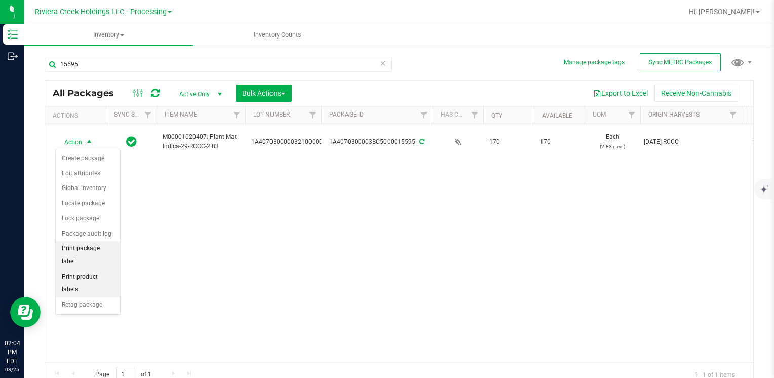
click at [102, 251] on li "Print package label" at bounding box center [88, 255] width 64 height 28
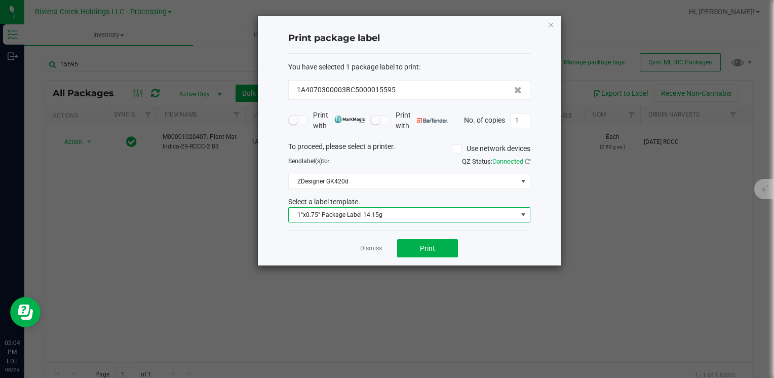
click at [390, 208] on span "1"x0.75" Package Label 14.15g" at bounding box center [403, 215] width 228 height 14
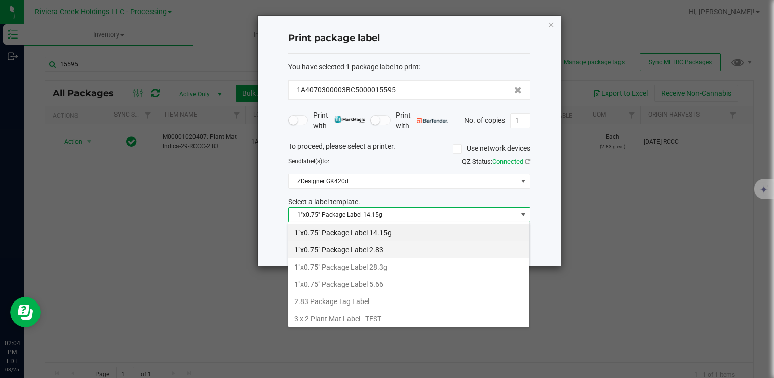
click at [379, 250] on li "1"x0.75" Package Label 2.83" at bounding box center [408, 249] width 241 height 17
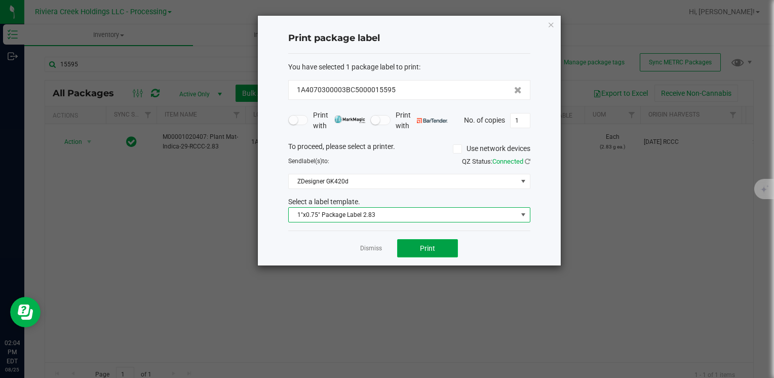
click at [415, 239] on button "Print" at bounding box center [427, 248] width 61 height 18
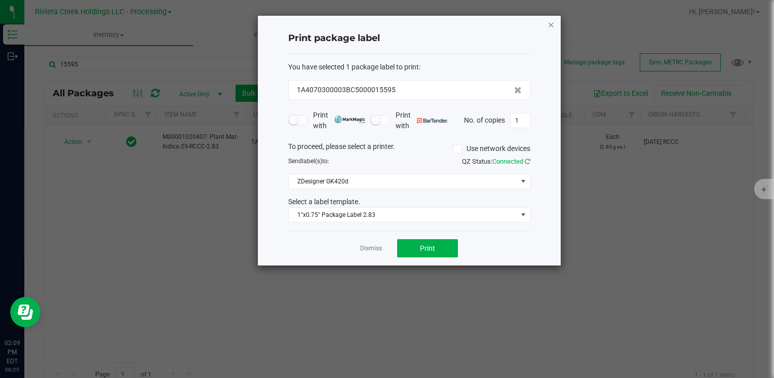
click at [549, 27] on icon "button" at bounding box center [550, 24] width 7 height 12
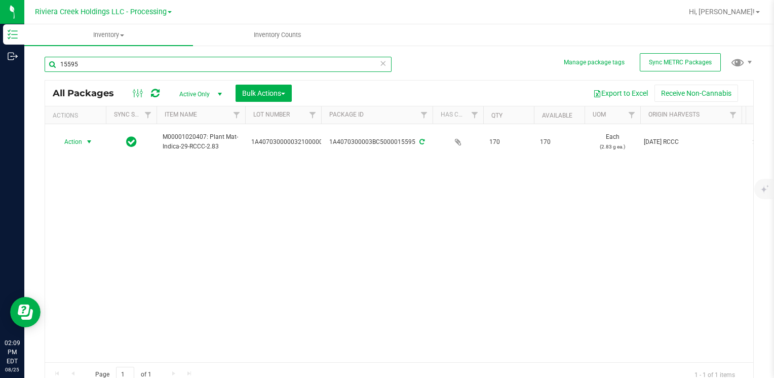
click at [169, 67] on input "15595" at bounding box center [218, 64] width 347 height 15
click at [168, 67] on input "15595" at bounding box center [218, 64] width 347 height 15
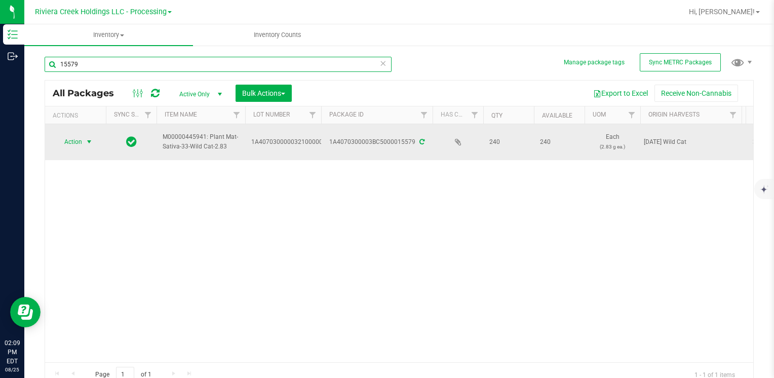
type input "15579"
click at [73, 143] on span "Action" at bounding box center [68, 142] width 27 height 14
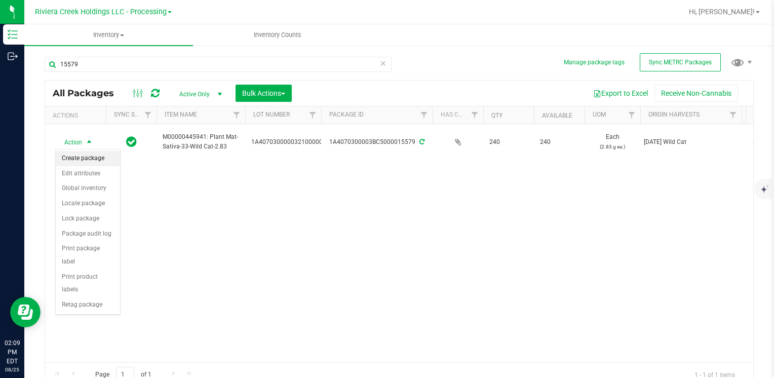
click at [97, 161] on li "Create package" at bounding box center [88, 158] width 64 height 15
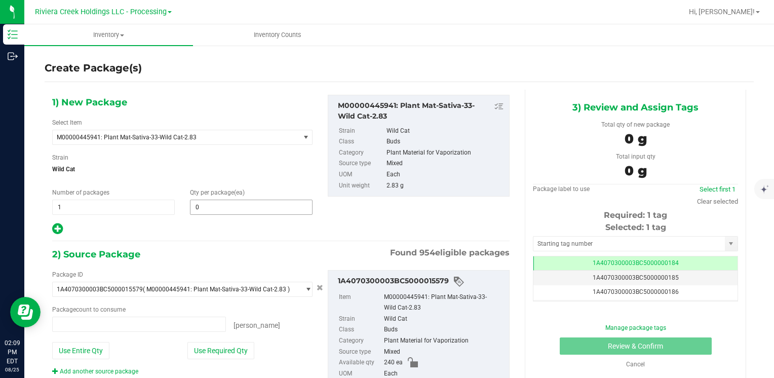
type input "0 ea"
click at [211, 208] on span at bounding box center [251, 206] width 123 height 15
type input "0"
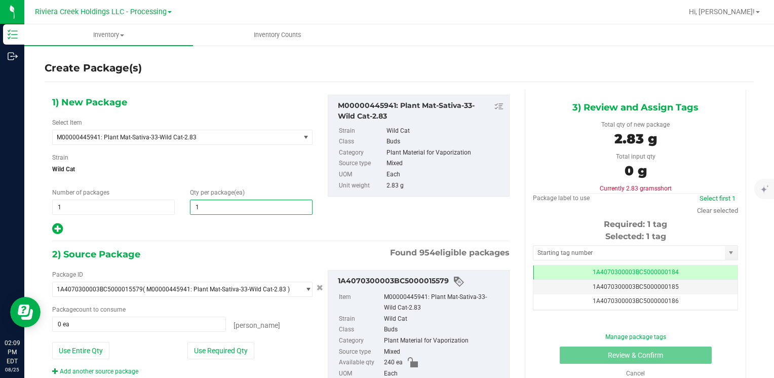
type input "10"
click at [211, 346] on button "Use Required Qty" at bounding box center [220, 350] width 67 height 17
type input "10 ea"
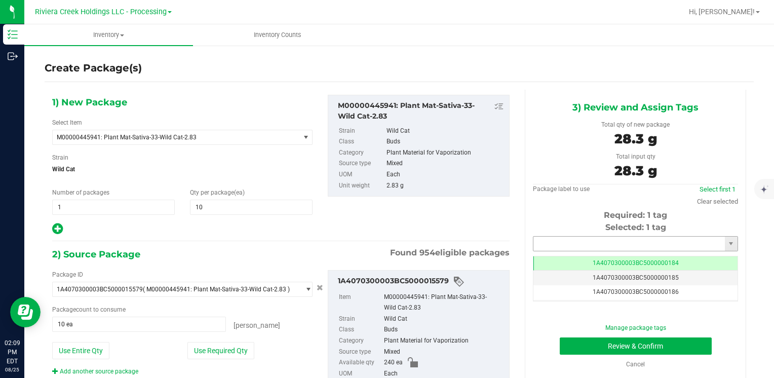
click at [546, 247] on input "text" at bounding box center [628, 243] width 191 height 14
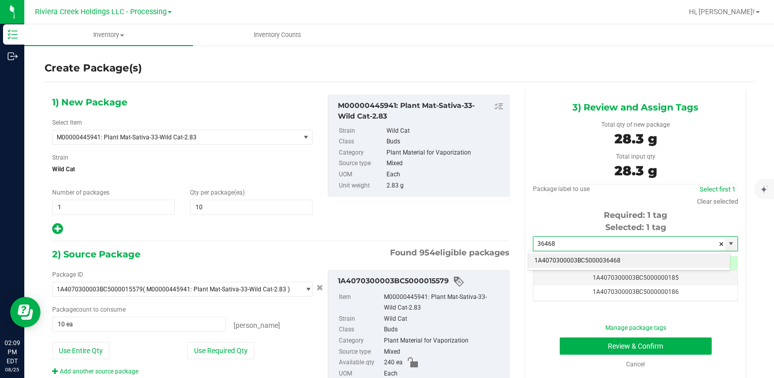
click at [549, 258] on li "1A4070300003BC5000036468" at bounding box center [629, 260] width 202 height 15
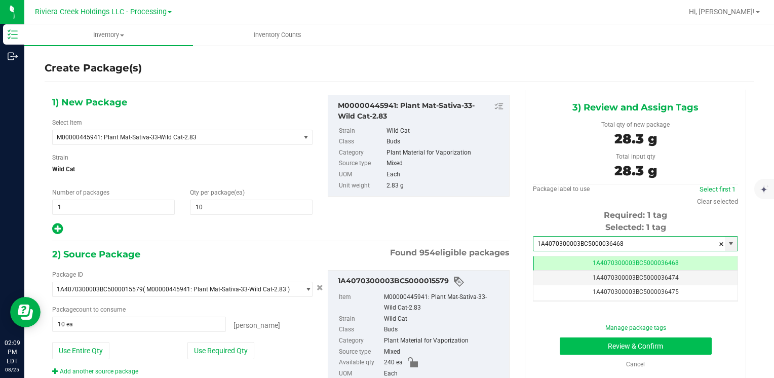
type input "1A4070300003BC5000036468"
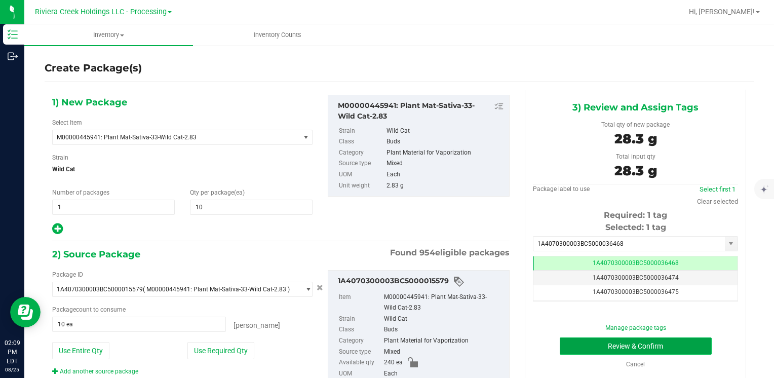
click at [571, 348] on button "Review & Confirm" at bounding box center [636, 345] width 152 height 17
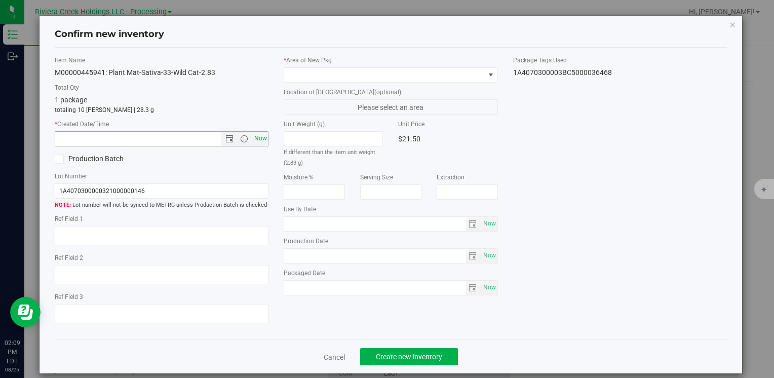
click at [252, 137] on span "Now" at bounding box center [260, 138] width 17 height 15
type input "8/25/2025 2:10 PM"
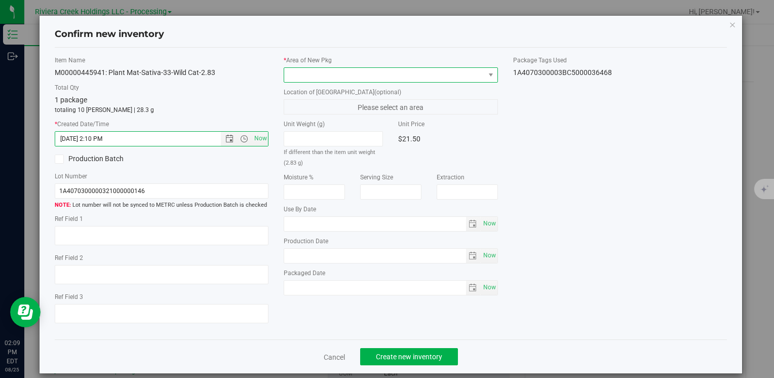
click at [303, 78] on span at bounding box center [384, 75] width 200 height 14
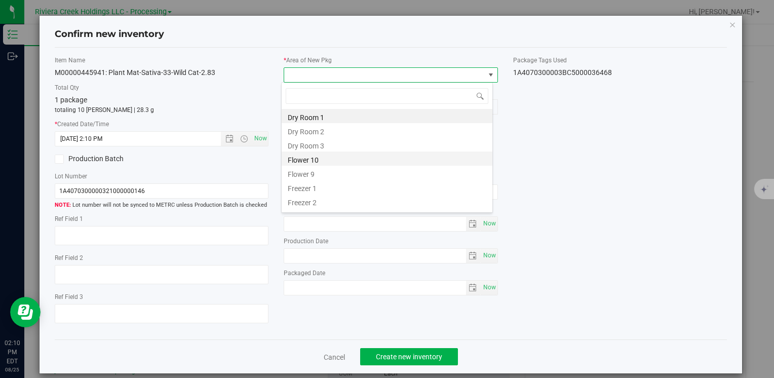
click at [338, 155] on li "Flower 10" at bounding box center [387, 158] width 211 height 14
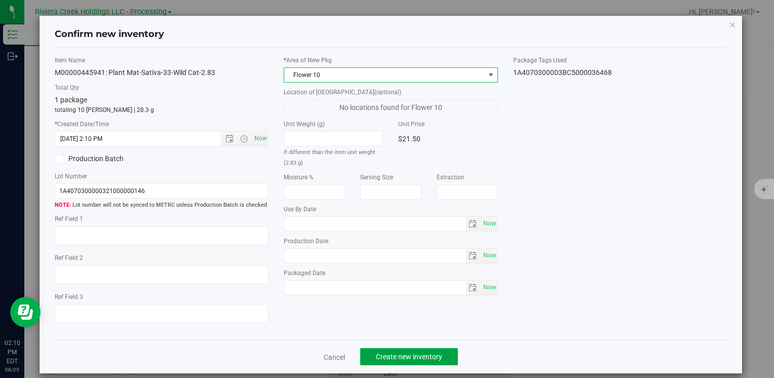
click at [377, 348] on button "Create new inventory" at bounding box center [409, 356] width 98 height 17
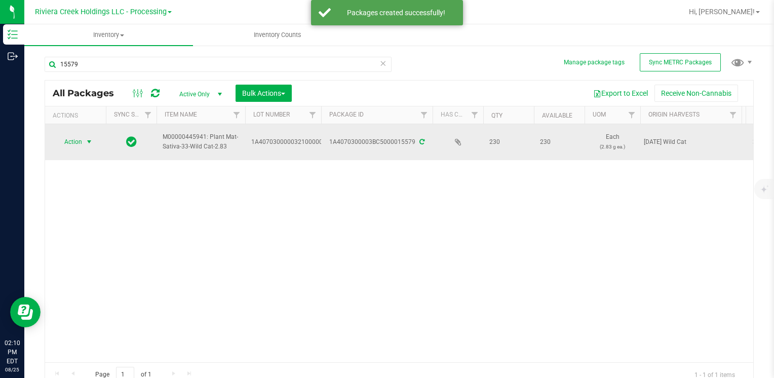
click at [82, 142] on span "Action" at bounding box center [68, 142] width 27 height 14
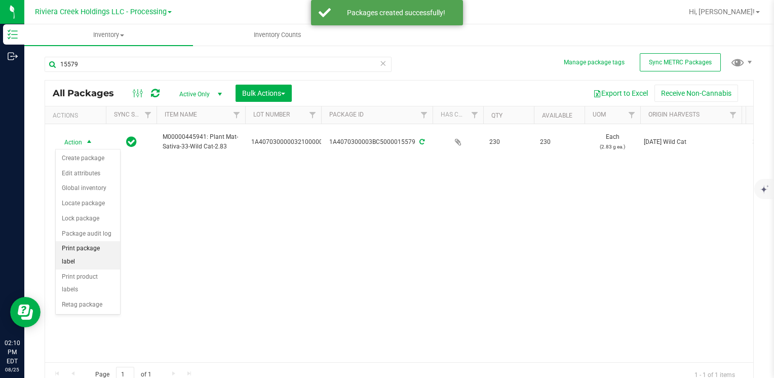
click at [99, 245] on li "Print package label" at bounding box center [88, 255] width 64 height 28
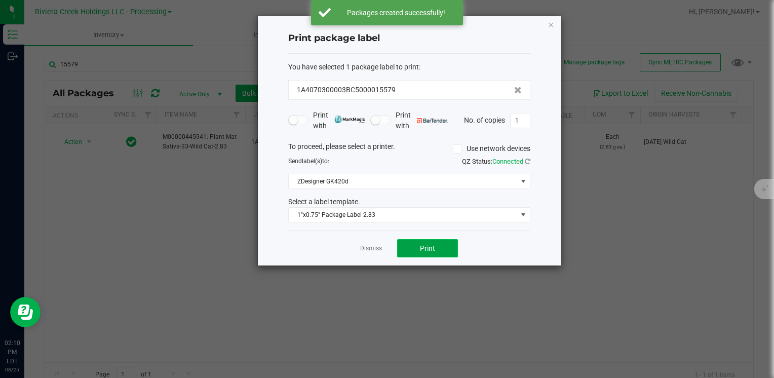
click at [424, 250] on span "Print" at bounding box center [427, 248] width 15 height 8
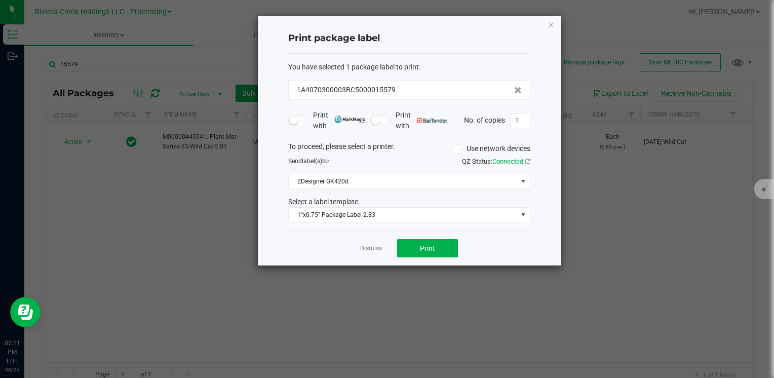
click at [547, 26] on div "Print package label You have selected 1 package label to print : 1A4070300003BC…" at bounding box center [409, 141] width 303 height 250
click at [548, 25] on icon "button" at bounding box center [550, 24] width 7 height 12
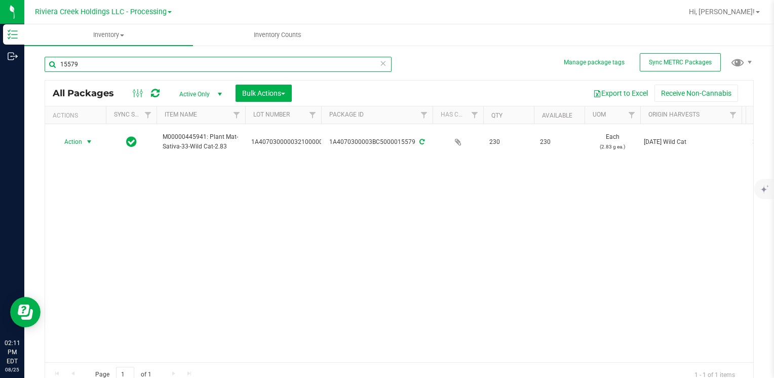
click at [109, 65] on input "15579" at bounding box center [218, 64] width 347 height 15
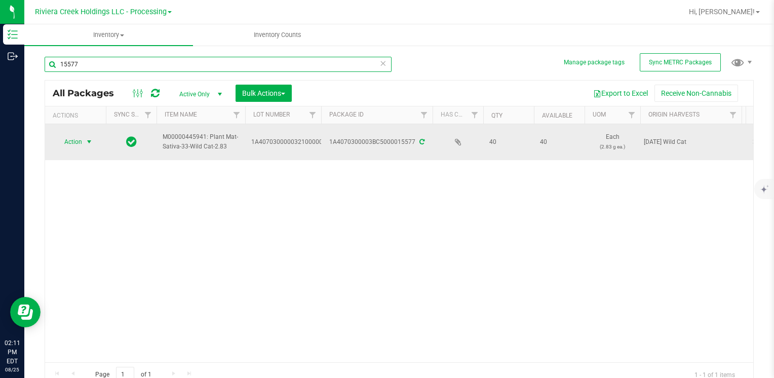
type input "15577"
click at [73, 143] on span "Action" at bounding box center [68, 142] width 27 height 14
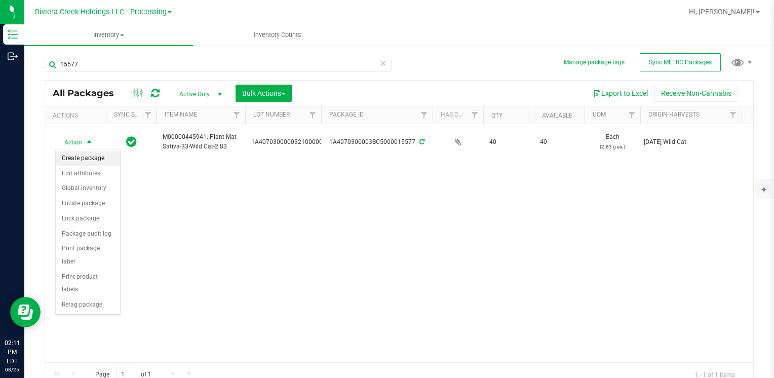
click at [95, 158] on li "Create package" at bounding box center [88, 158] width 64 height 15
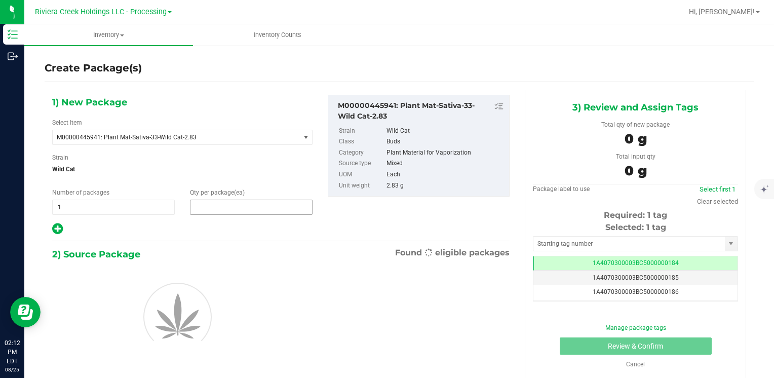
click at [217, 210] on span at bounding box center [251, 206] width 123 height 15
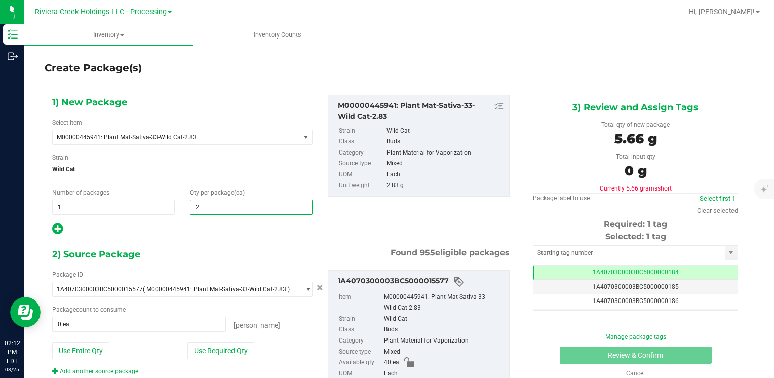
type input "20"
click at [201, 337] on div "Package ID 1A4070300003BC5000015577 ( M00000445941: Plant Mat-Sativa-33-Wild Ca…" at bounding box center [182, 323] width 275 height 106
click at [200, 350] on button "Use Required Qty" at bounding box center [220, 350] width 67 height 17
type input "20 ea"
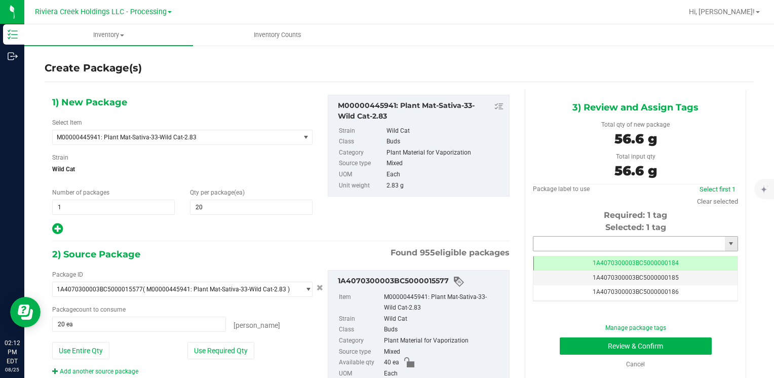
click at [574, 239] on input "text" at bounding box center [628, 243] width 191 height 14
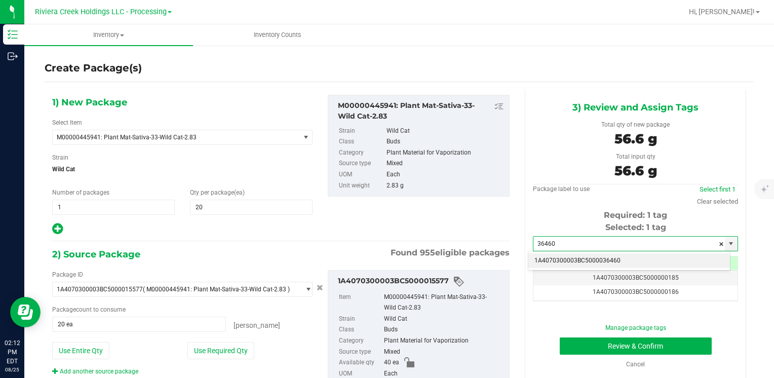
click at [567, 257] on li "1A4070300003BC5000036460" at bounding box center [629, 260] width 202 height 15
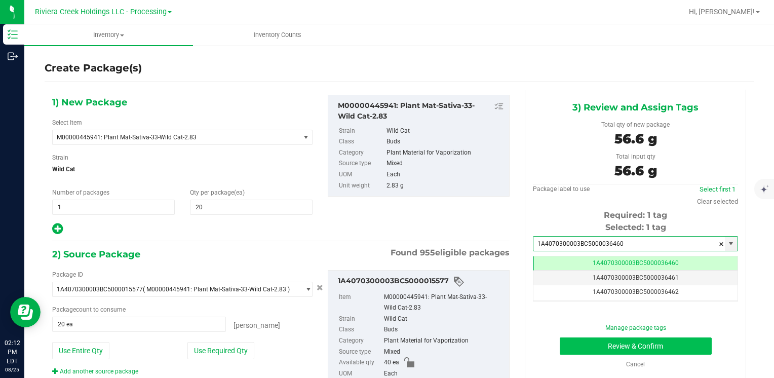
type input "1A4070300003BC5000036460"
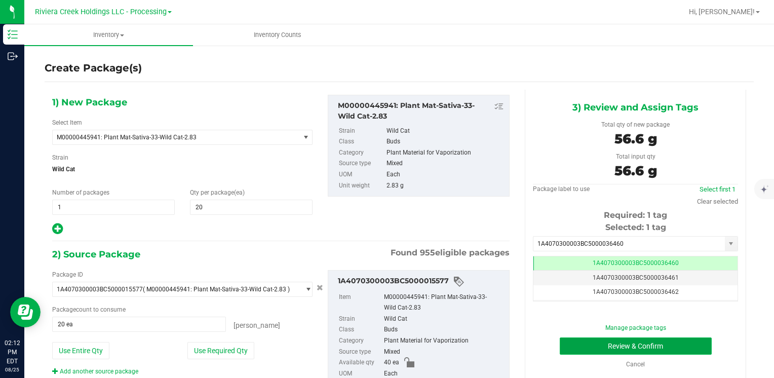
click at [560, 339] on button "Review & Confirm" at bounding box center [636, 345] width 152 height 17
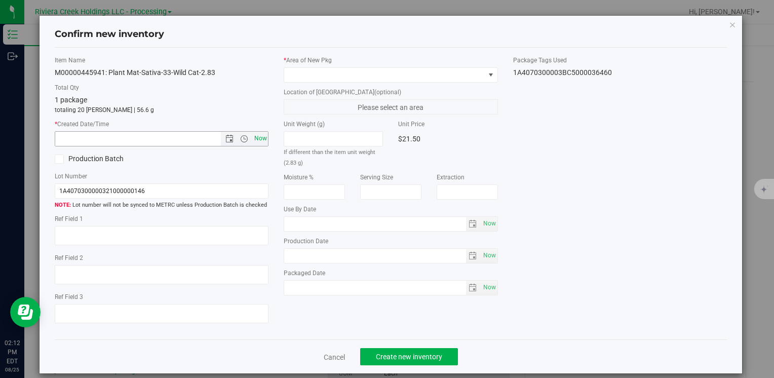
click at [257, 142] on span "Now" at bounding box center [260, 138] width 17 height 15
type input "8/25/2025 2:12 PM"
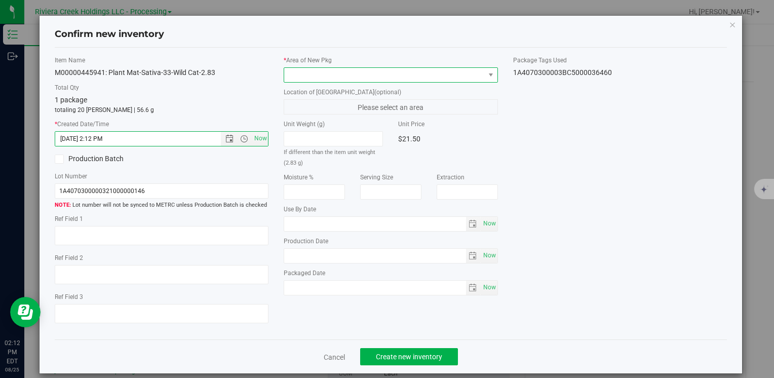
click at [308, 70] on span at bounding box center [384, 75] width 200 height 14
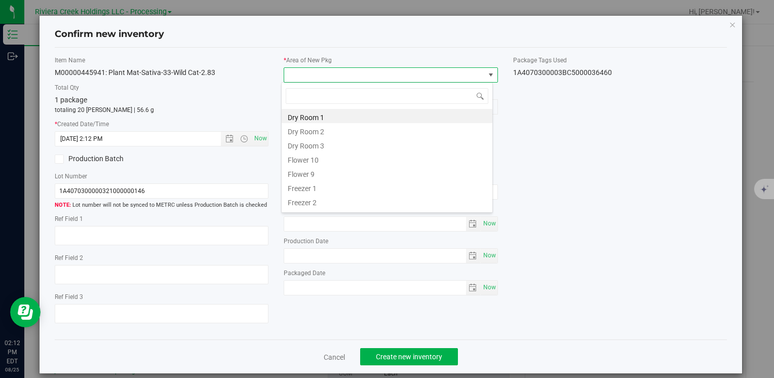
click at [326, 170] on li "Flower 9" at bounding box center [387, 173] width 211 height 14
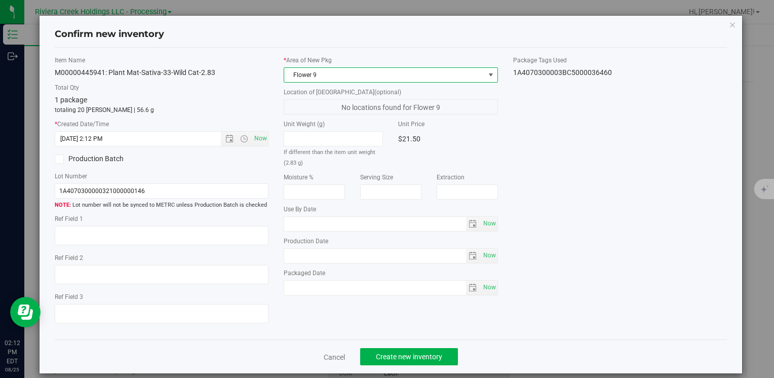
click at [322, 70] on span "Flower 9" at bounding box center [384, 75] width 200 height 14
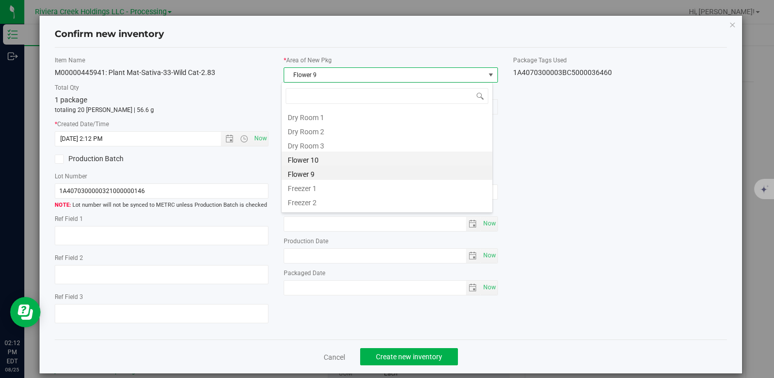
click at [335, 155] on li "Flower 10" at bounding box center [387, 158] width 211 height 14
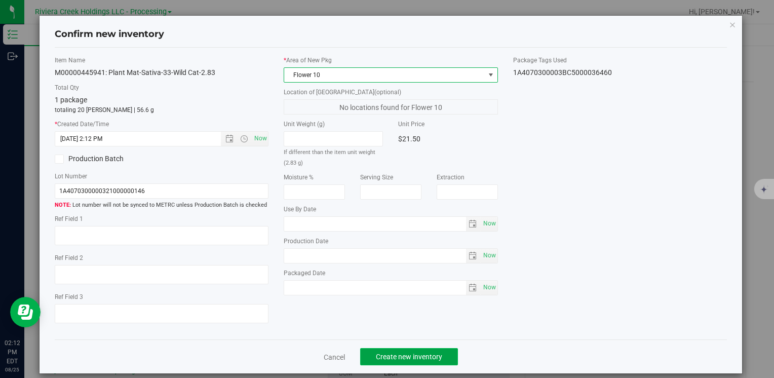
click at [383, 354] on span "Create new inventory" at bounding box center [409, 356] width 66 height 8
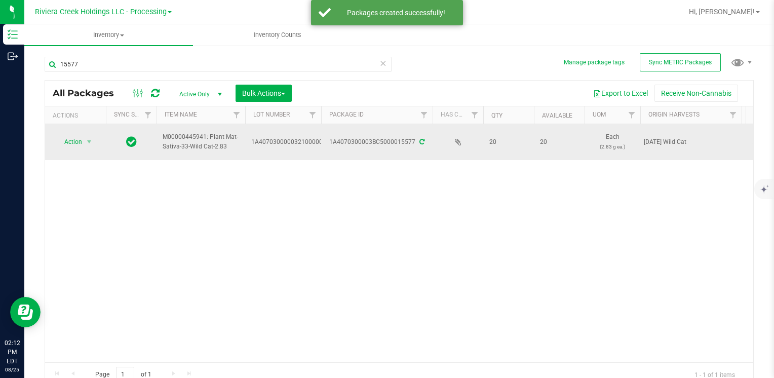
click at [62, 144] on span "Action" at bounding box center [68, 142] width 27 height 14
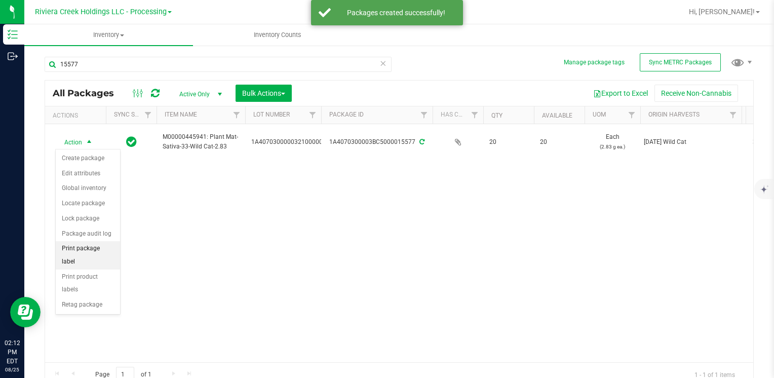
click at [98, 246] on li "Print package label" at bounding box center [88, 255] width 64 height 28
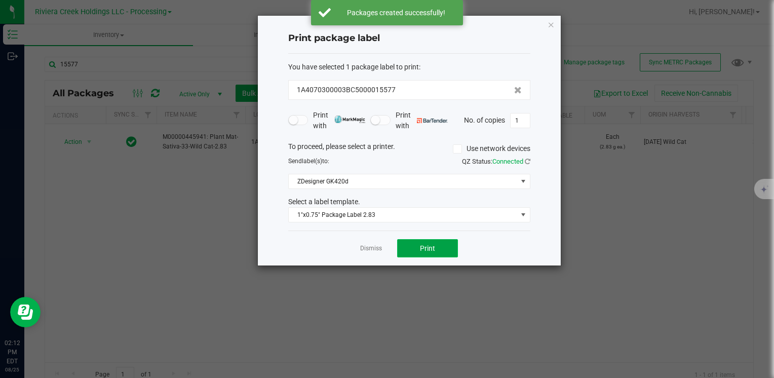
click at [434, 251] on span "Print" at bounding box center [427, 248] width 15 height 8
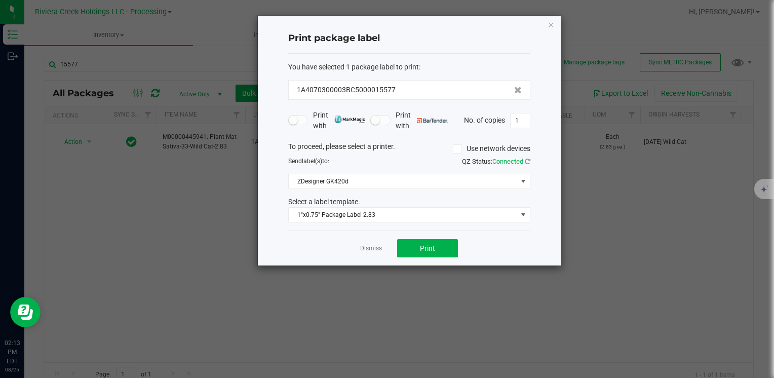
click at [551, 24] on icon "button" at bounding box center [550, 24] width 7 height 12
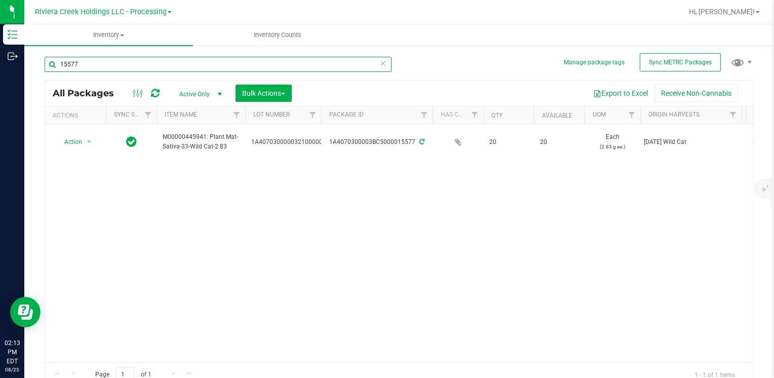
click at [111, 69] on input "15577" at bounding box center [218, 64] width 347 height 15
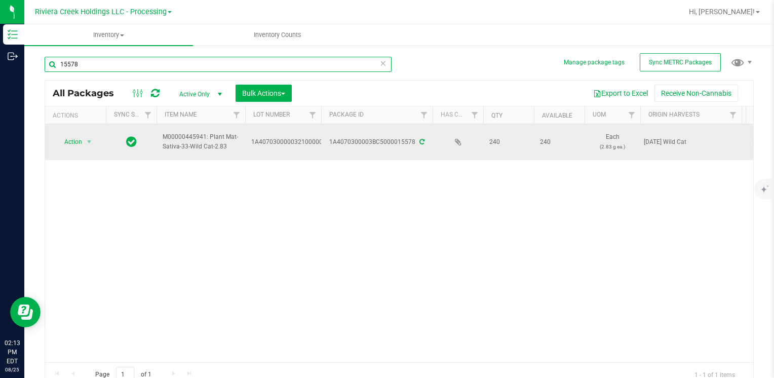
type input "15578"
click at [79, 139] on span "Action" at bounding box center [68, 142] width 27 height 14
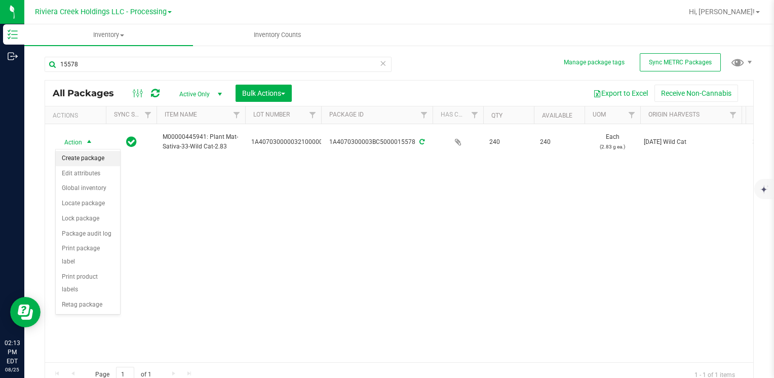
click at [83, 160] on li "Create package" at bounding box center [88, 158] width 64 height 15
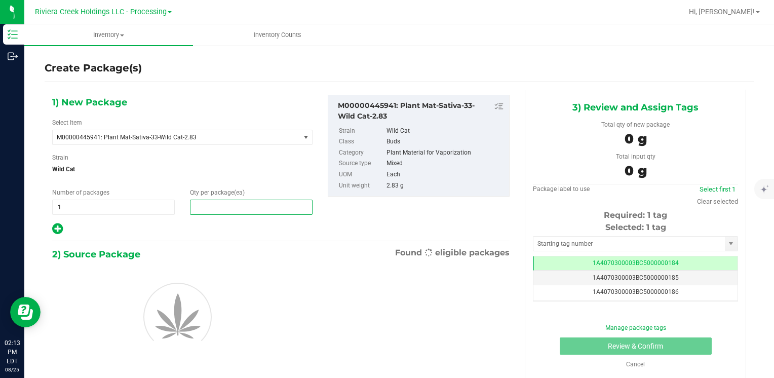
click at [255, 207] on span at bounding box center [251, 206] width 123 height 15
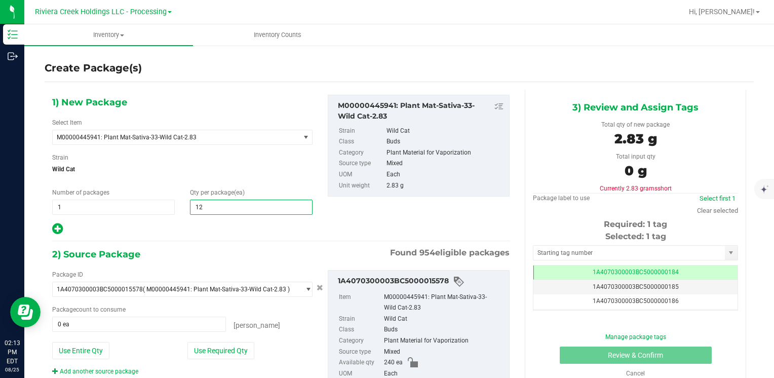
type input "120"
click at [202, 350] on button "Use Required Qty" at bounding box center [220, 350] width 67 height 17
type input "120 ea"
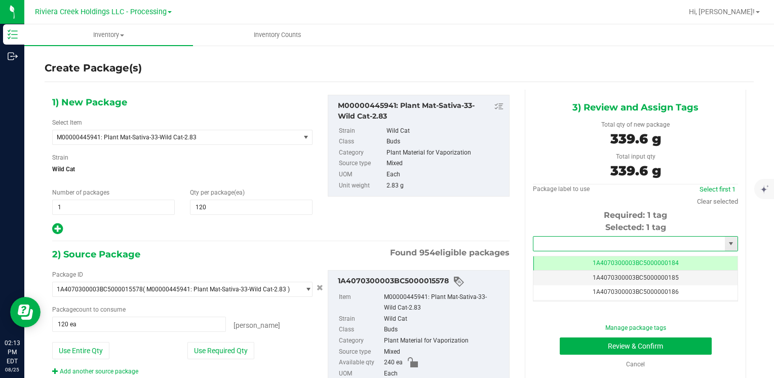
click at [566, 246] on input "text" at bounding box center [628, 243] width 191 height 14
click at [565, 254] on li "1A4070300003BC5000036467" at bounding box center [629, 260] width 202 height 15
type input "1A4070300003BC5000036467"
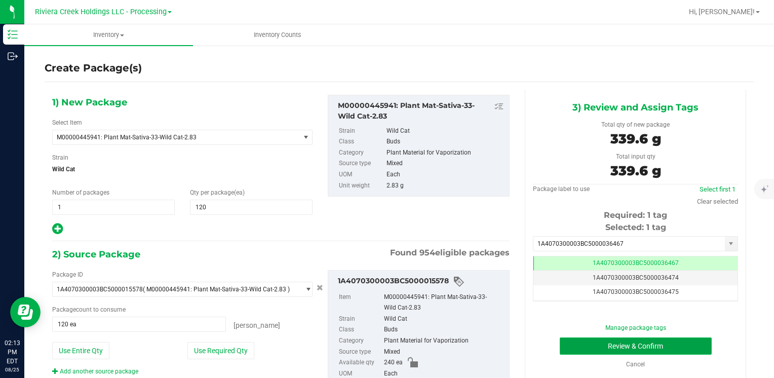
click at [564, 342] on button "Review & Confirm" at bounding box center [636, 345] width 152 height 17
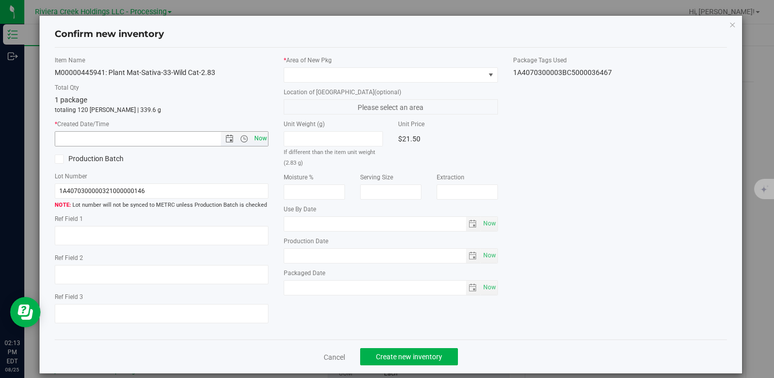
click at [254, 139] on span "Now" at bounding box center [260, 138] width 17 height 15
type input "8/25/2025 2:13 PM"
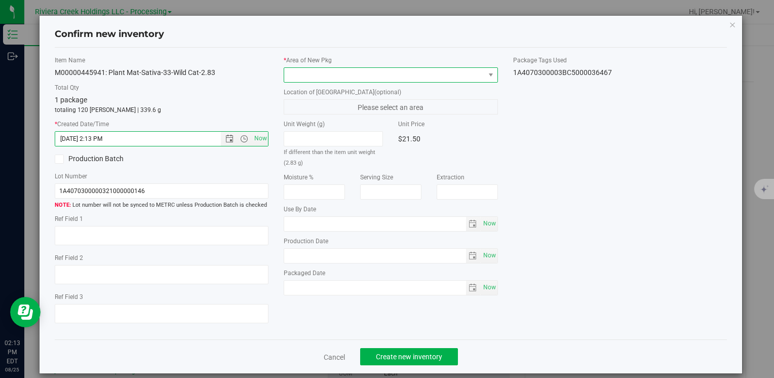
click at [309, 74] on span at bounding box center [384, 75] width 200 height 14
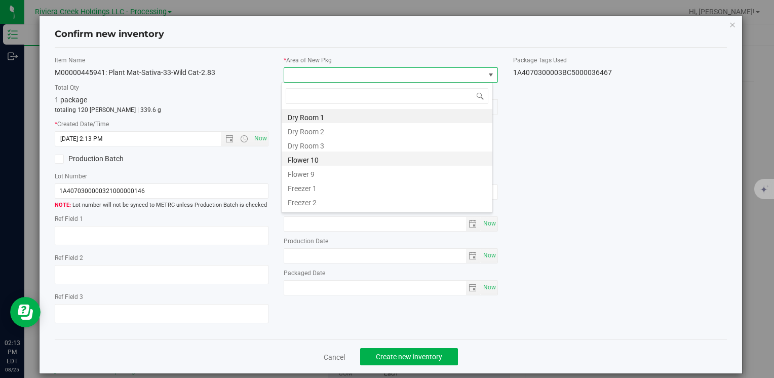
click at [335, 160] on li "Flower 10" at bounding box center [387, 158] width 211 height 14
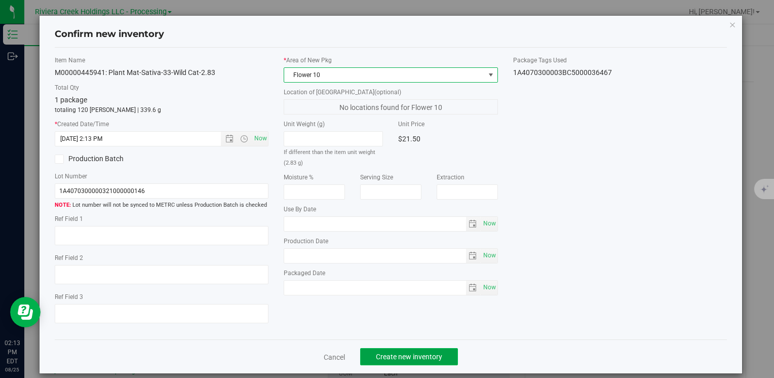
click at [379, 357] on span "Create new inventory" at bounding box center [409, 356] width 66 height 8
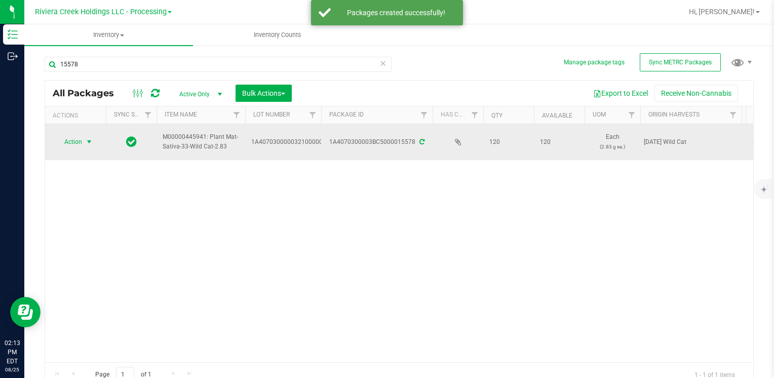
click at [68, 138] on span "Action" at bounding box center [68, 142] width 27 height 14
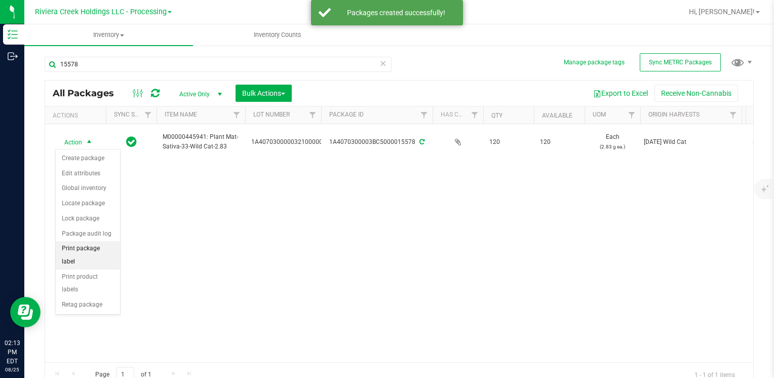
click at [103, 249] on li "Print package label" at bounding box center [88, 255] width 64 height 28
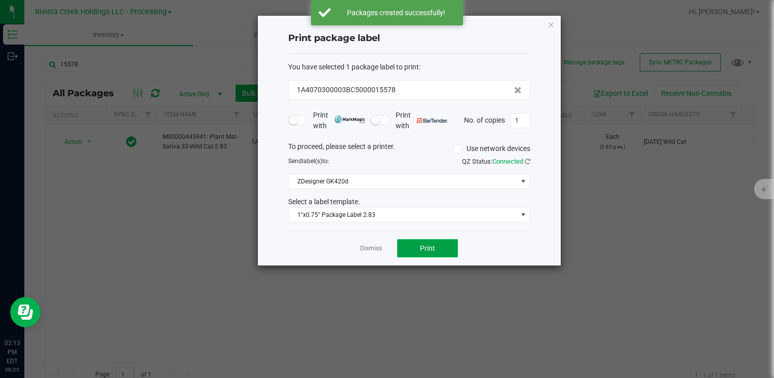
click at [415, 246] on button "Print" at bounding box center [427, 248] width 61 height 18
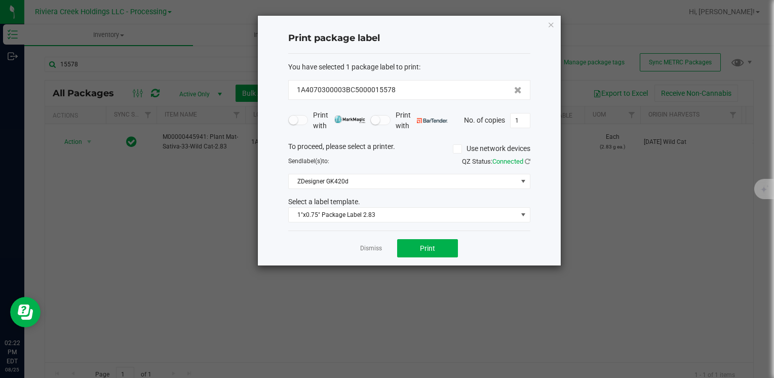
click at [383, 245] on div "Dismiss Print" at bounding box center [409, 247] width 242 height 35
click at [373, 249] on link "Dismiss" at bounding box center [371, 248] width 22 height 9
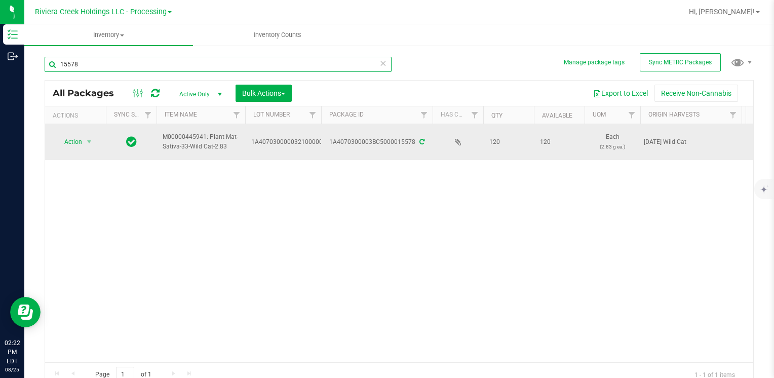
drag, startPoint x: 94, startPoint y: 62, endPoint x: 148, endPoint y: 133, distance: 88.9
click at [0, 94] on html "Inventory Outbound 02:22 PM EDT 08/25/2025 08/25 Riviera Creek Holdings LLC - P…" at bounding box center [387, 189] width 774 height 378
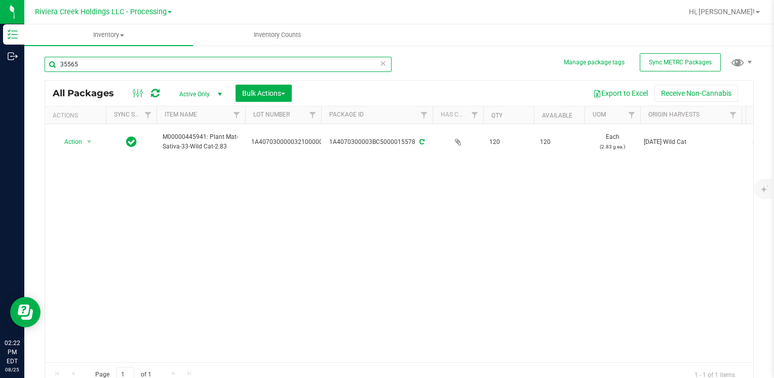
type input "35565"
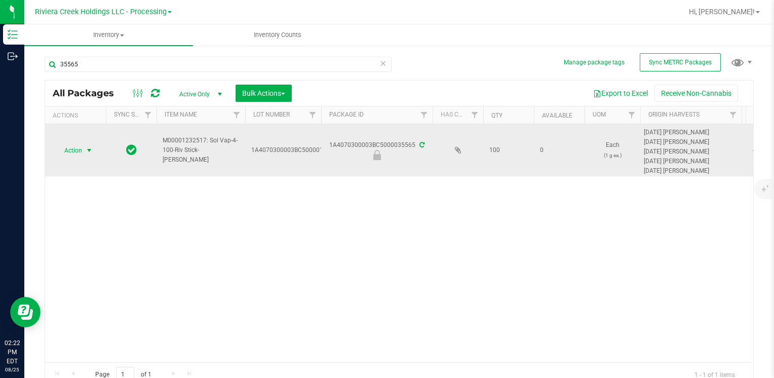
click at [75, 145] on span "Action" at bounding box center [68, 150] width 27 height 14
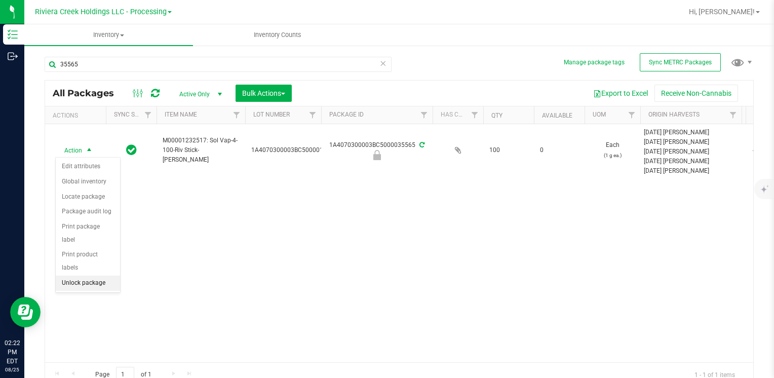
click at [101, 275] on li "Unlock package" at bounding box center [88, 282] width 64 height 15
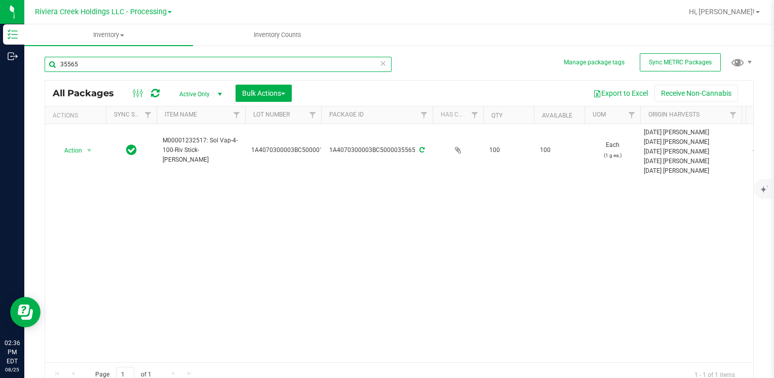
drag, startPoint x: 130, startPoint y: 71, endPoint x: 54, endPoint y: 72, distance: 76.0
click at [54, 72] on div "35565" at bounding box center [218, 68] width 347 height 23
type input "35869"
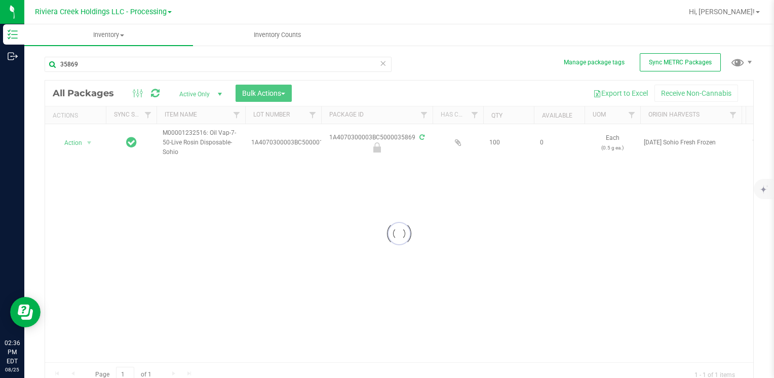
click at [79, 149] on div at bounding box center [399, 234] width 708 height 306
click at [75, 141] on div at bounding box center [399, 234] width 708 height 306
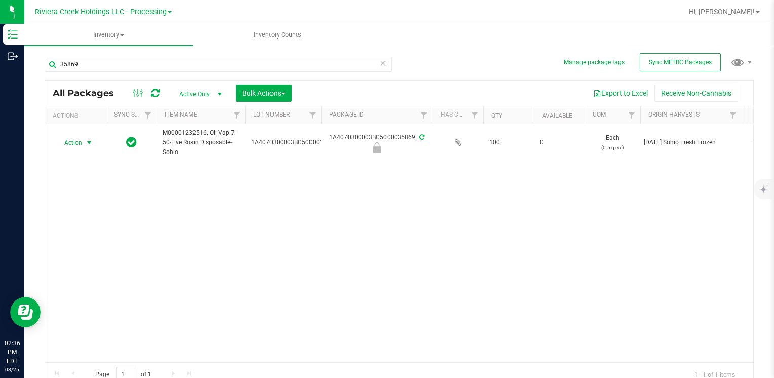
click at [74, 146] on span "Action" at bounding box center [68, 143] width 27 height 14
click at [82, 268] on li "Unlock package" at bounding box center [88, 275] width 64 height 15
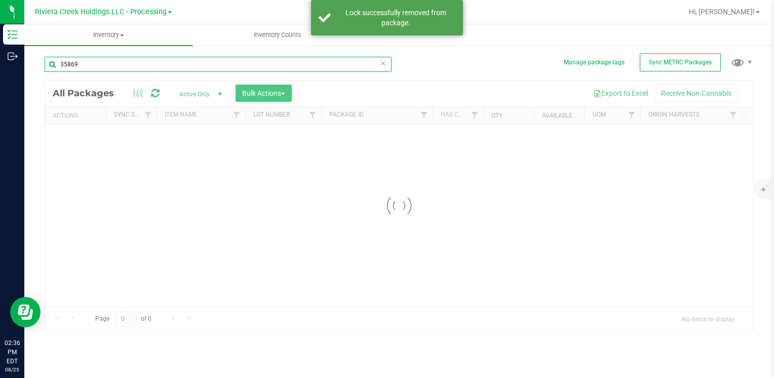
click at [102, 70] on input "35869" at bounding box center [218, 64] width 347 height 15
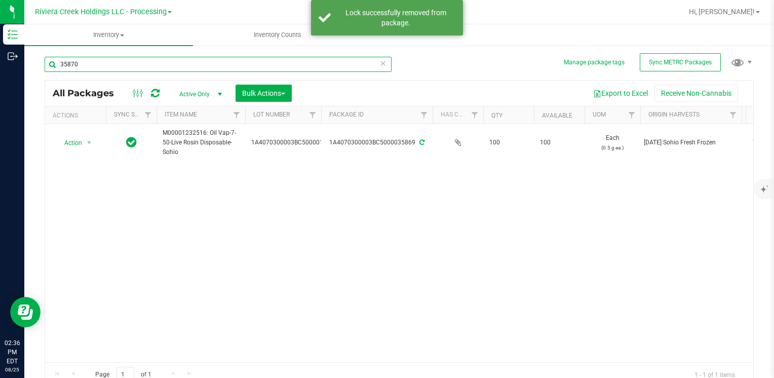
type input "35870"
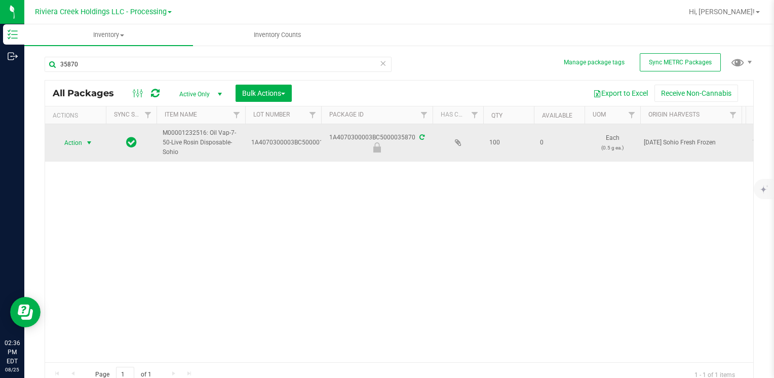
click at [85, 142] on div "Action Action Edit attributes Global inventory Locate package Package audit log…" at bounding box center [75, 143] width 49 height 14
click at [85, 141] on span "select" at bounding box center [89, 143] width 13 height 14
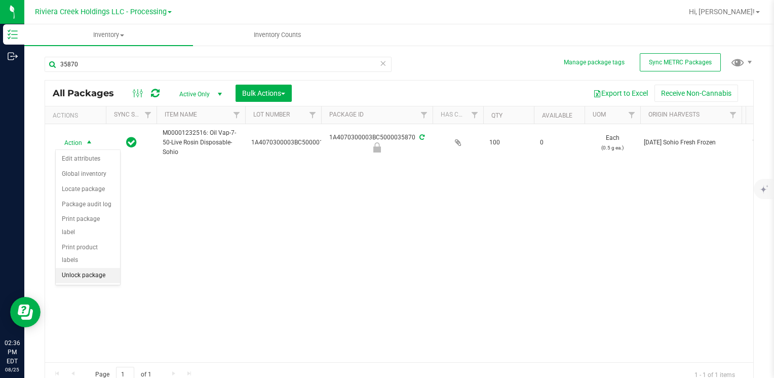
click at [96, 268] on li "Unlock package" at bounding box center [88, 275] width 64 height 15
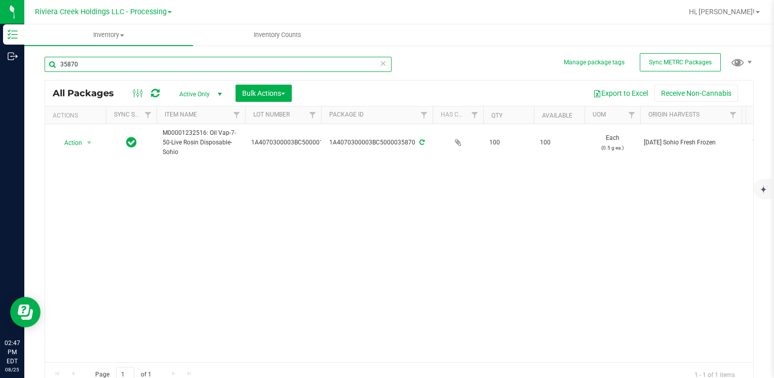
click at [117, 68] on input "35870" at bounding box center [218, 64] width 347 height 15
type input "2"
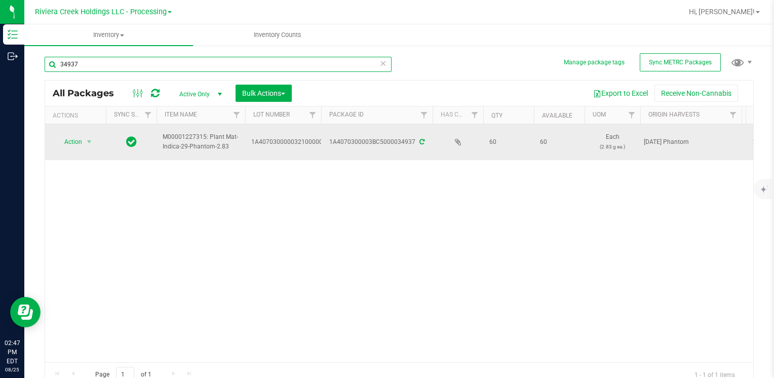
type input "34937"
click at [69, 133] on td "Action Action Create package Edit attributes Global inventory Locate package Lo…" at bounding box center [75, 142] width 61 height 36
click at [74, 141] on span "Action" at bounding box center [68, 142] width 27 height 14
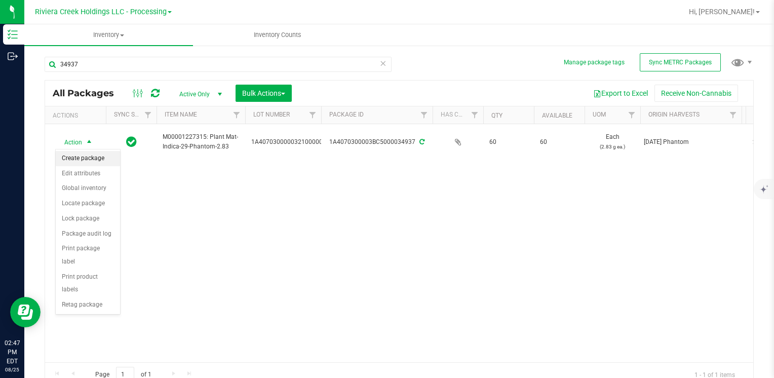
click at [82, 161] on li "Create package" at bounding box center [88, 158] width 64 height 15
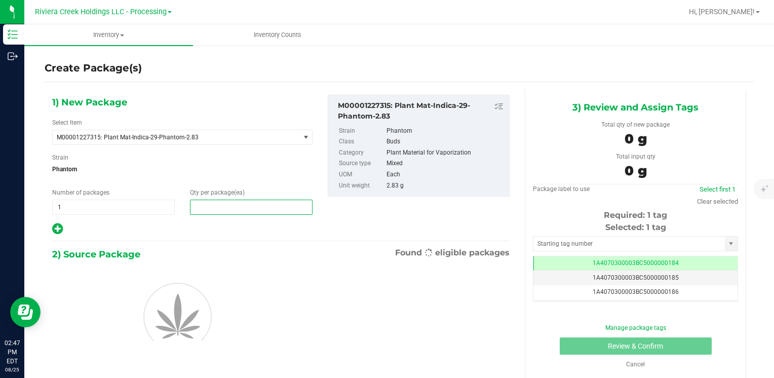
click at [229, 213] on span at bounding box center [251, 206] width 123 height 15
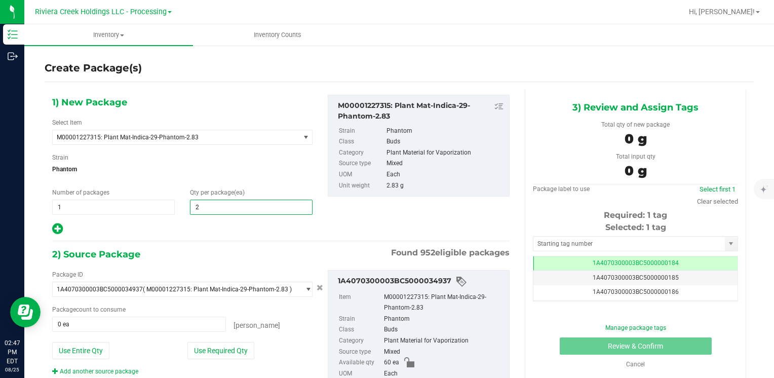
type input "20"
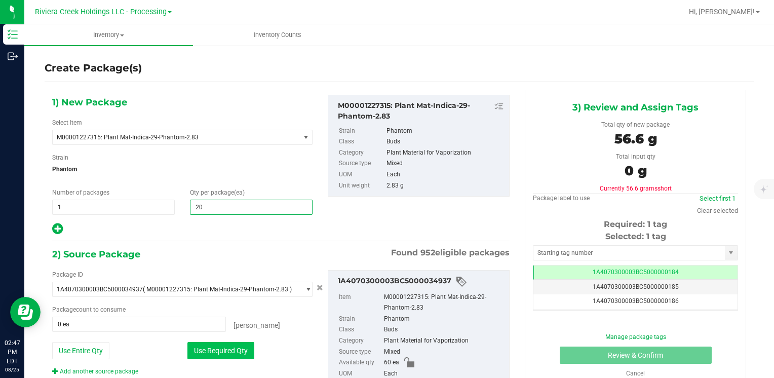
type input "20"
click at [214, 350] on button "Use Required Qty" at bounding box center [220, 350] width 67 height 17
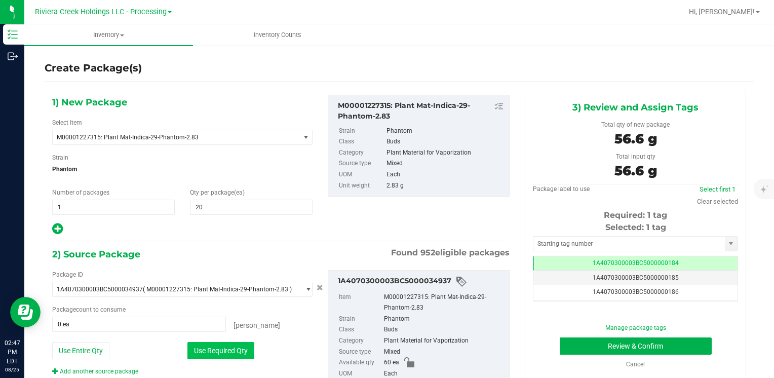
type input "20 ea"
click at [585, 229] on div "Selected: 1 tag" at bounding box center [635, 227] width 205 height 12
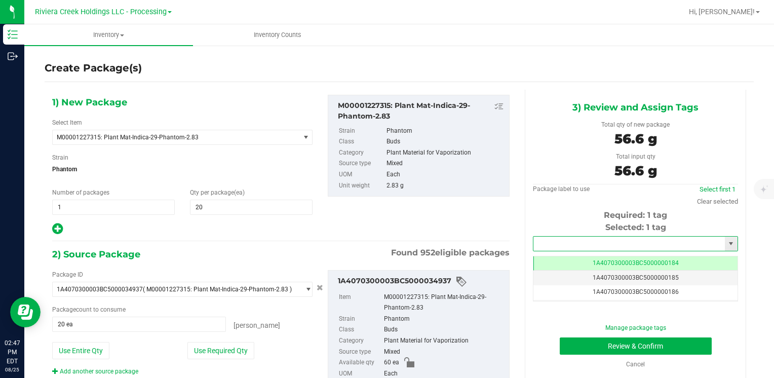
click at [587, 242] on input "text" at bounding box center [628, 243] width 191 height 14
click at [583, 258] on li "1A4070300003BC5000015607" at bounding box center [629, 260] width 202 height 15
type input "1A4070300003BC5000015607"
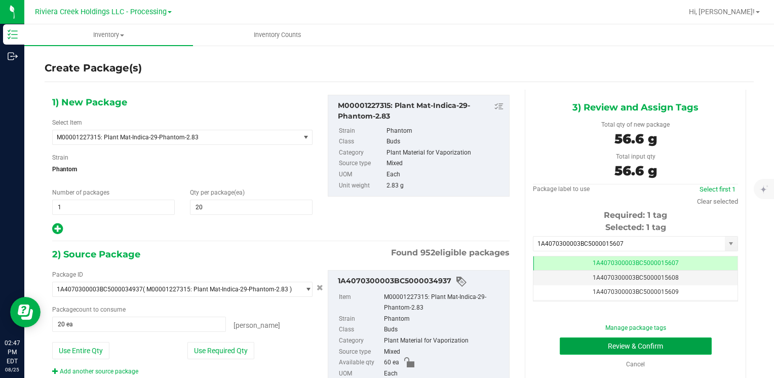
click at [585, 337] on button "Review & Confirm" at bounding box center [636, 345] width 152 height 17
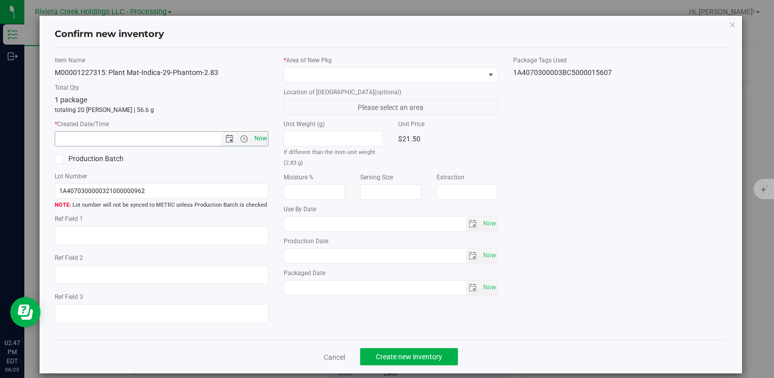
click at [261, 141] on span "Now" at bounding box center [260, 138] width 17 height 15
type input "8/25/2025 2:47 PM"
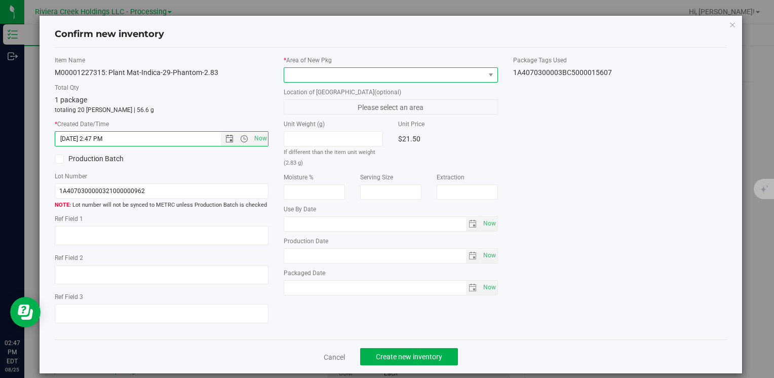
click at [299, 81] on span at bounding box center [384, 75] width 200 height 14
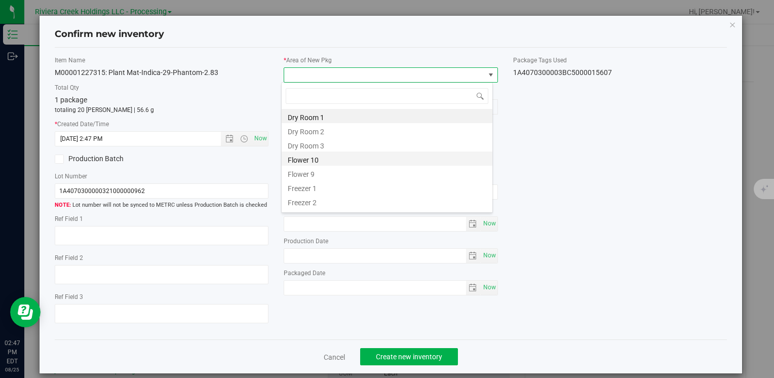
click at [332, 155] on li "Flower 10" at bounding box center [387, 158] width 211 height 14
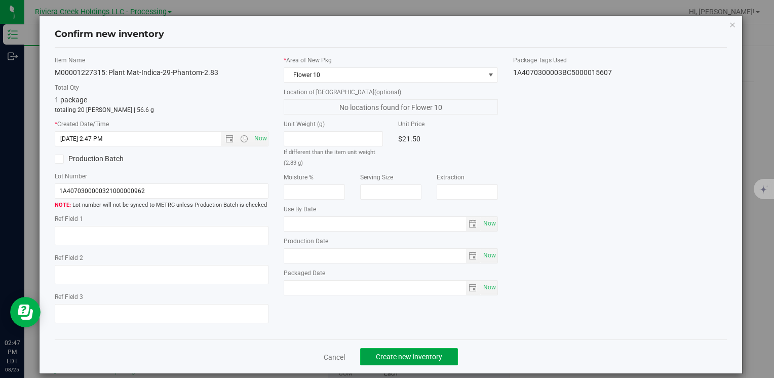
click at [379, 349] on button "Create new inventory" at bounding box center [409, 356] width 98 height 17
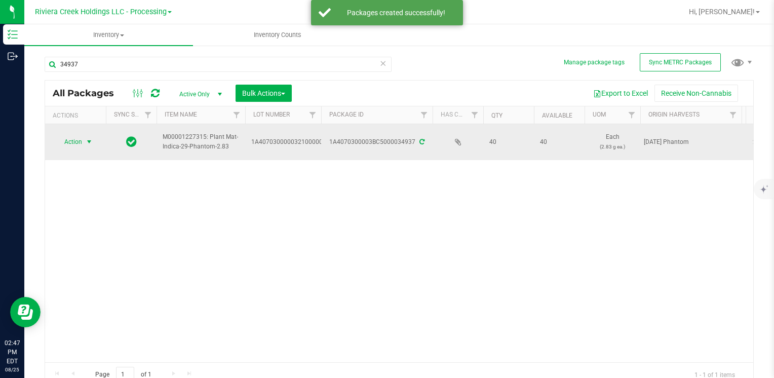
drag, startPoint x: 87, startPoint y: 140, endPoint x: 88, endPoint y: 145, distance: 5.6
click at [87, 140] on span "select" at bounding box center [89, 142] width 8 height 8
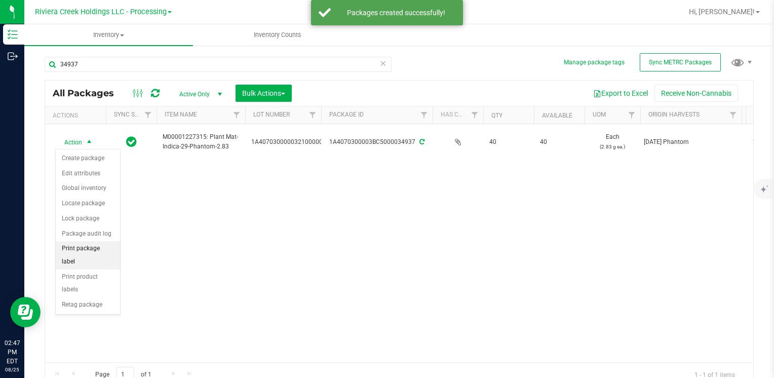
click at [99, 249] on li "Print package label" at bounding box center [88, 255] width 64 height 28
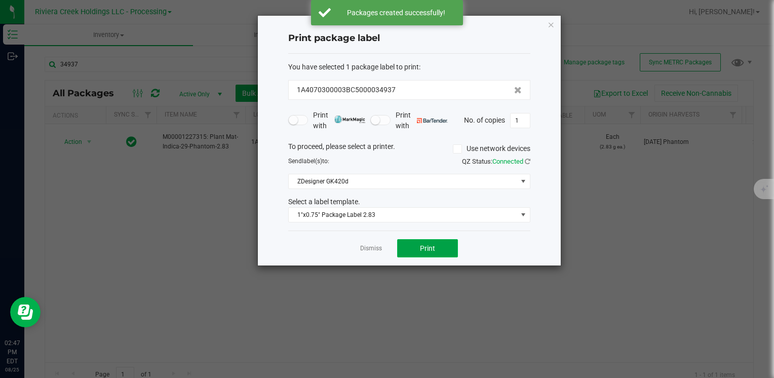
click at [427, 253] on button "Print" at bounding box center [427, 248] width 61 height 18
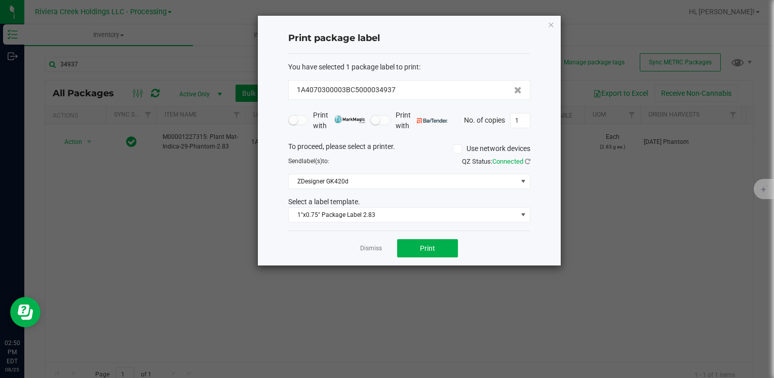
click at [552, 25] on icon "button" at bounding box center [550, 24] width 7 height 12
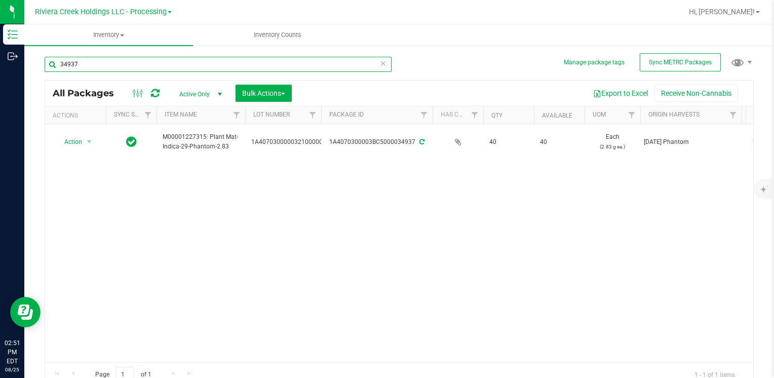
click at [133, 68] on input "34937" at bounding box center [218, 64] width 347 height 15
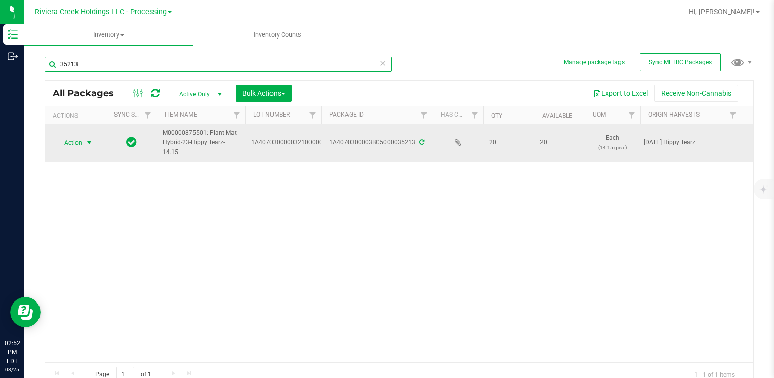
type input "35213"
click at [83, 143] on span "Action" at bounding box center [75, 143] width 41 height 14
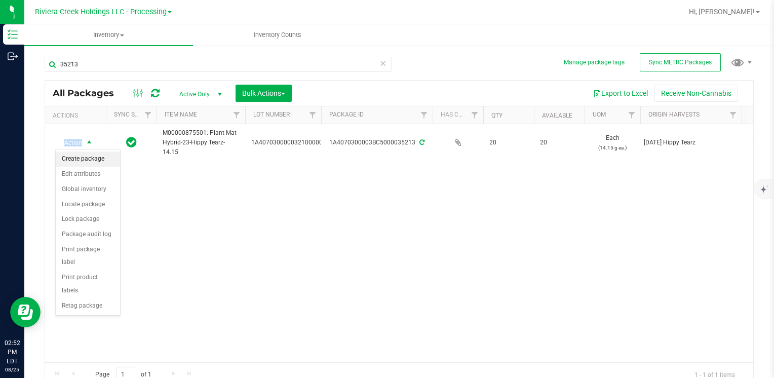
click at [95, 163] on li "Create package" at bounding box center [88, 158] width 64 height 15
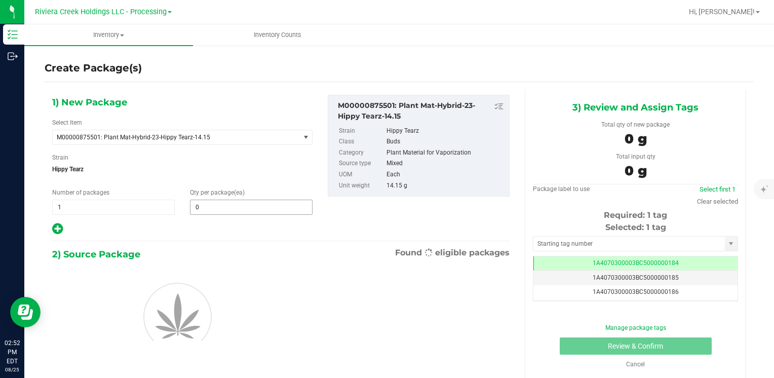
click at [201, 211] on input "0" at bounding box center [251, 207] width 122 height 14
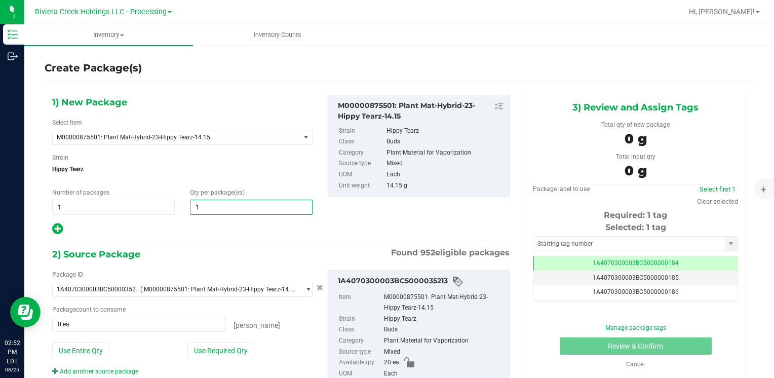
type input "10"
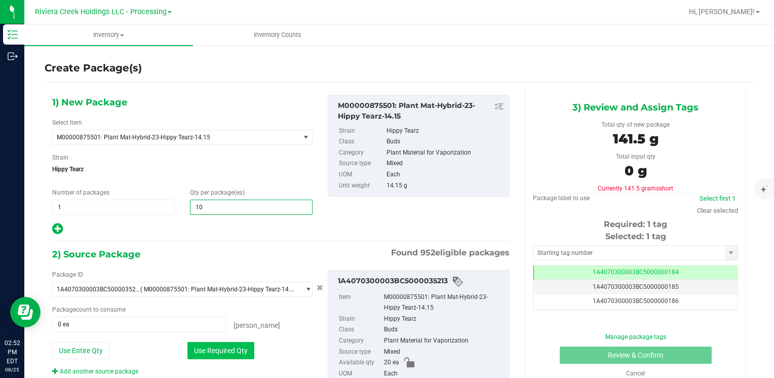
type input "10"
click at [205, 353] on button "Use Required Qty" at bounding box center [220, 350] width 67 height 17
type input "10 ea"
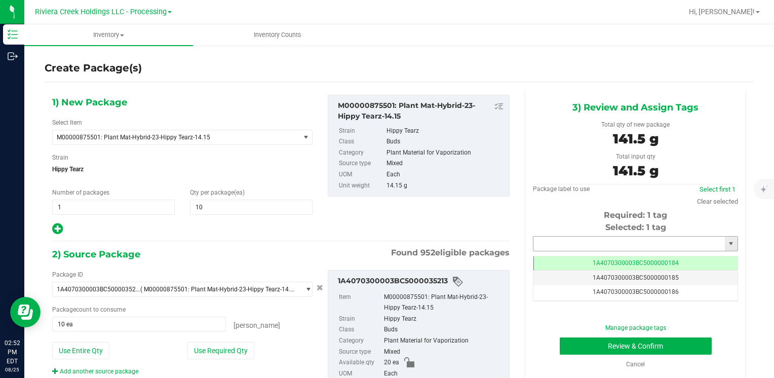
click at [557, 242] on input "text" at bounding box center [628, 243] width 191 height 14
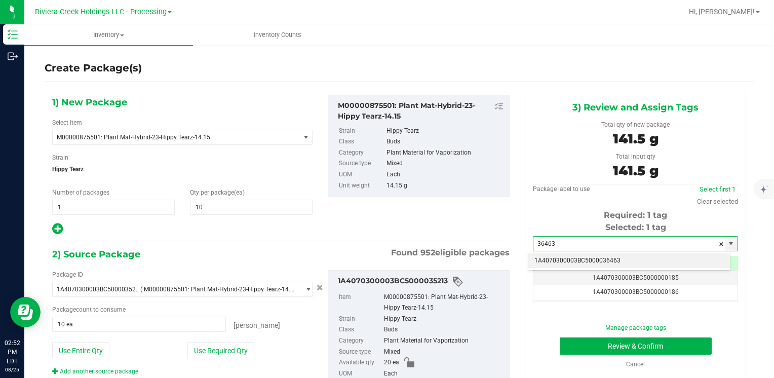
click at [554, 258] on li "1A4070300003BC5000036463" at bounding box center [629, 260] width 202 height 15
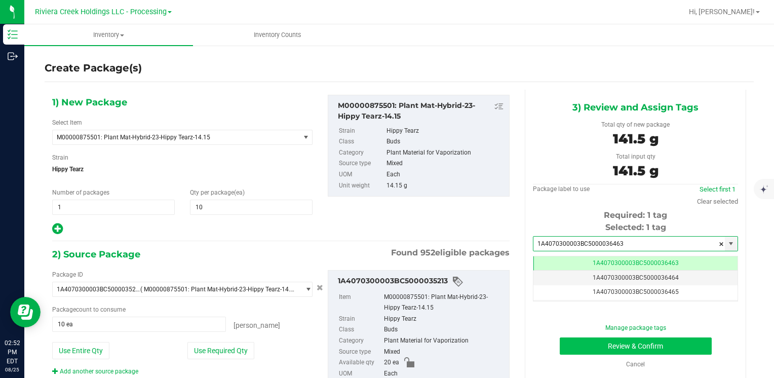
type input "1A4070300003BC5000036463"
click at [563, 342] on button "Review & Confirm" at bounding box center [636, 345] width 152 height 17
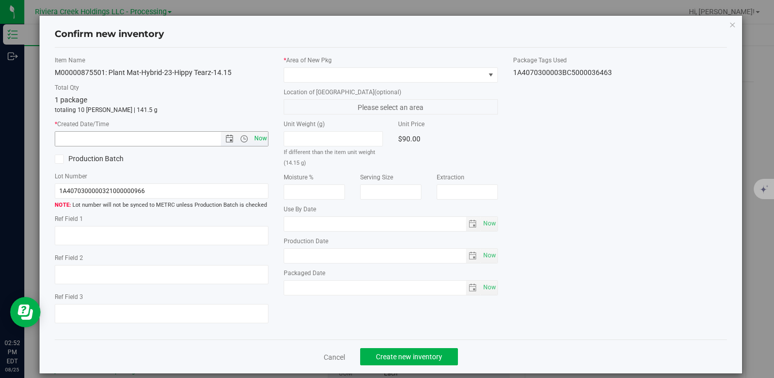
click at [261, 137] on span "Now" at bounding box center [260, 138] width 17 height 15
type input "8/25/2025 2:52 PM"
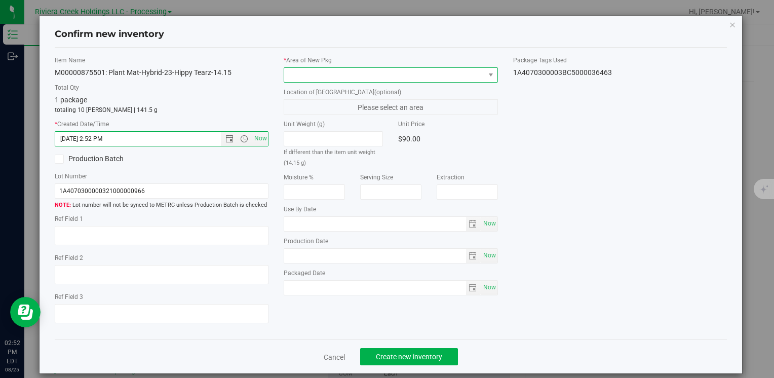
click at [299, 69] on span at bounding box center [384, 75] width 200 height 14
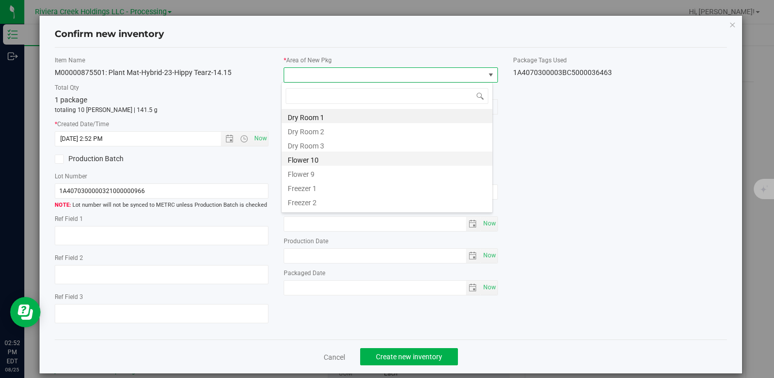
click at [318, 164] on li "Flower 10" at bounding box center [387, 158] width 211 height 14
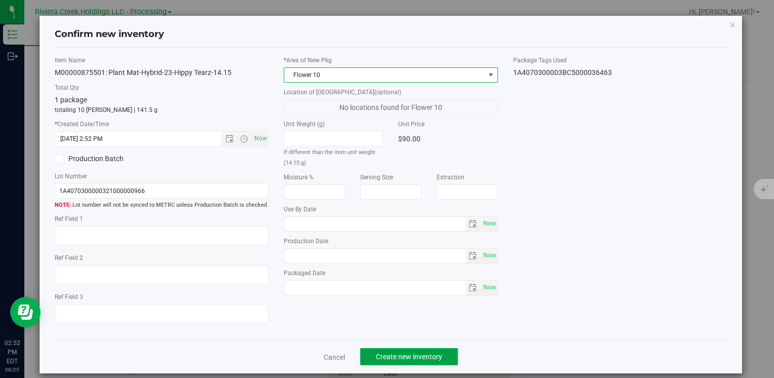
click at [402, 355] on span "Create new inventory" at bounding box center [409, 356] width 66 height 8
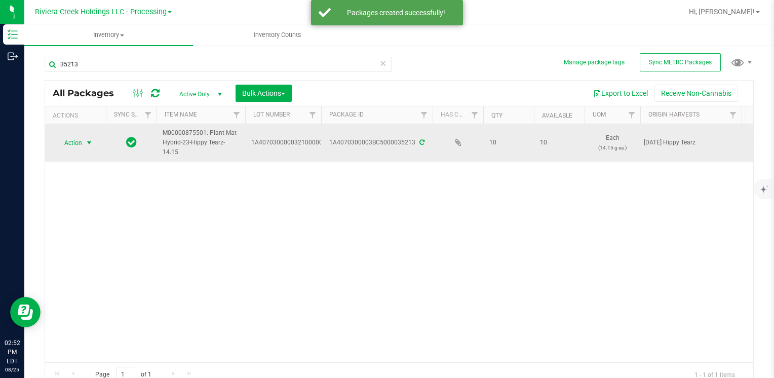
click at [77, 145] on span "Action" at bounding box center [68, 143] width 27 height 14
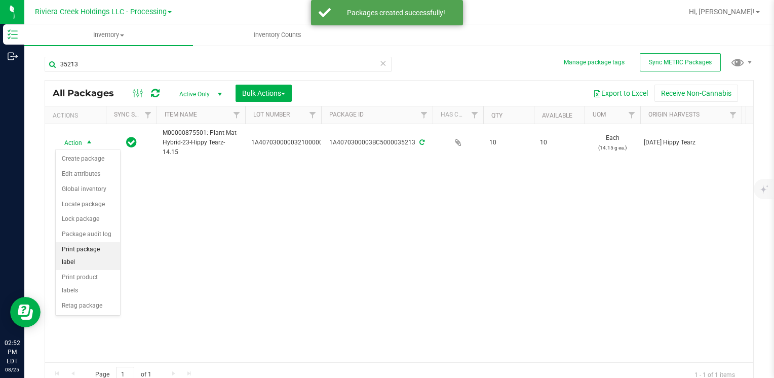
click at [107, 248] on li "Print package label" at bounding box center [88, 256] width 64 height 28
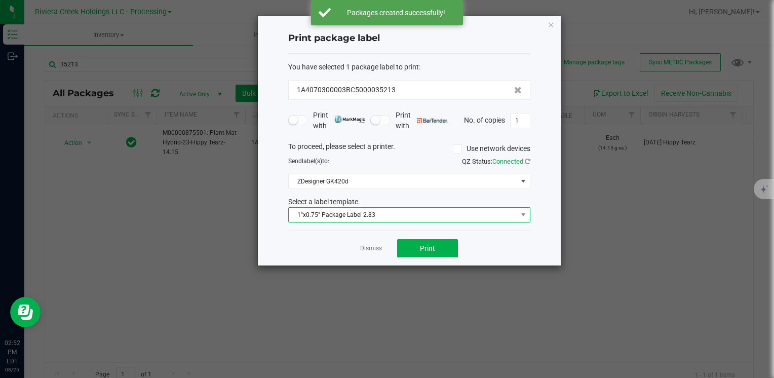
click at [375, 221] on span "1"x0.75" Package Label 2.83" at bounding box center [409, 214] width 242 height 15
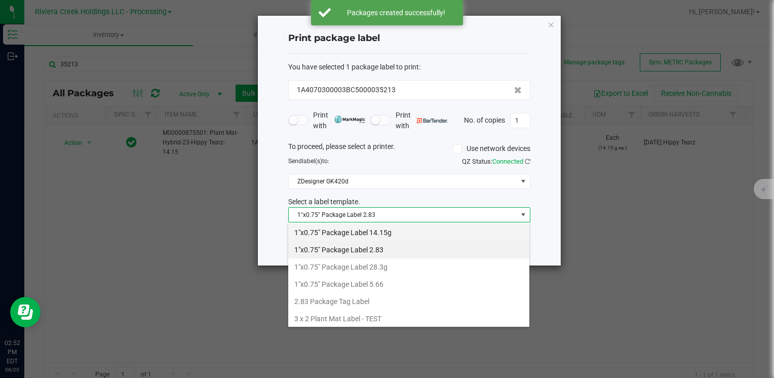
click at [383, 232] on li "1"x0.75" Package Label 14.15g" at bounding box center [408, 232] width 241 height 17
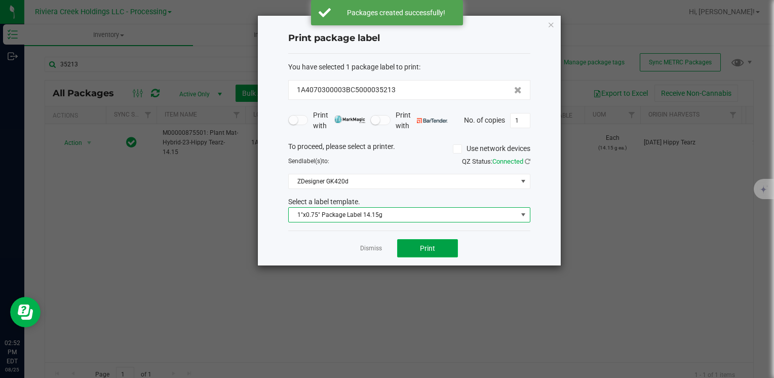
click at [420, 246] on span "Print" at bounding box center [427, 248] width 15 height 8
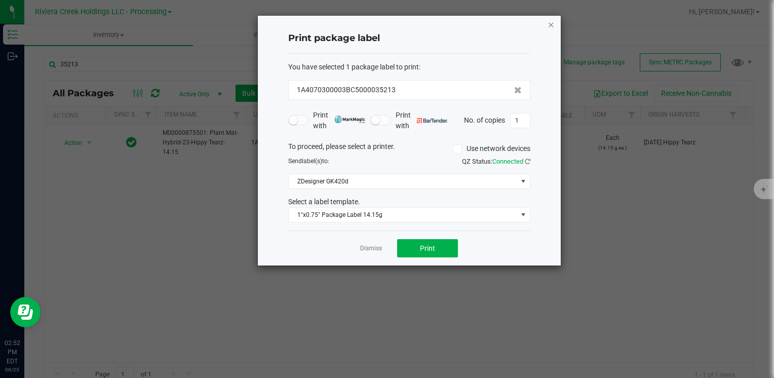
click at [548, 19] on icon "button" at bounding box center [550, 24] width 7 height 12
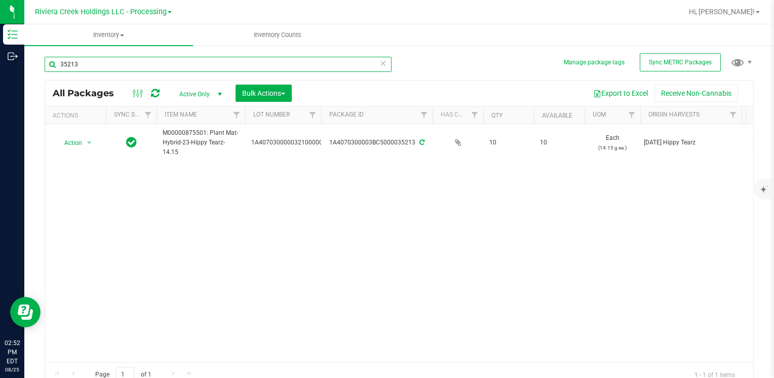
click at [155, 69] on input "35213" at bounding box center [218, 64] width 347 height 15
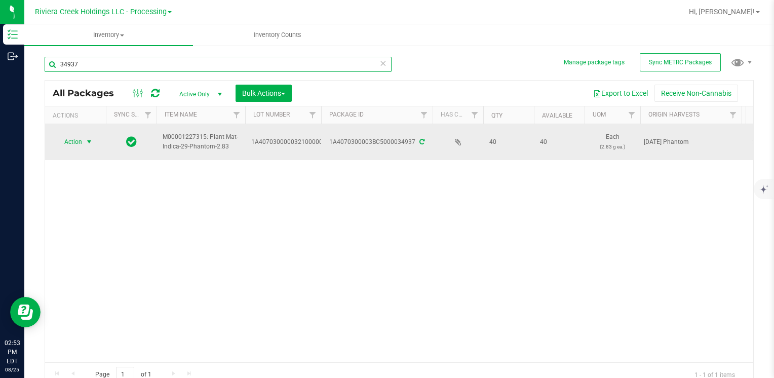
type input "34937"
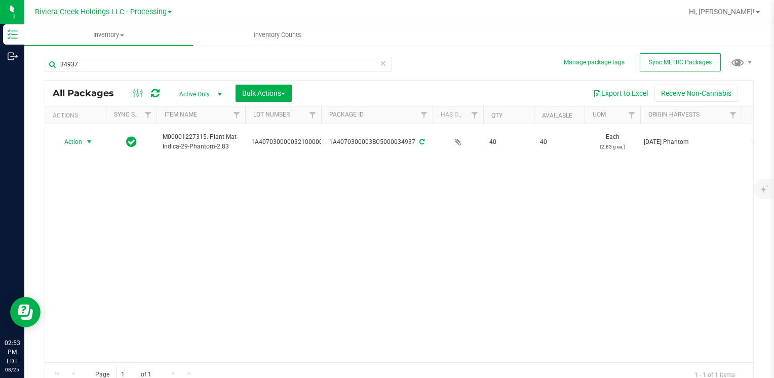
drag, startPoint x: 83, startPoint y: 139, endPoint x: 82, endPoint y: 170, distance: 30.9
click at [83, 140] on span "select" at bounding box center [89, 142] width 13 height 14
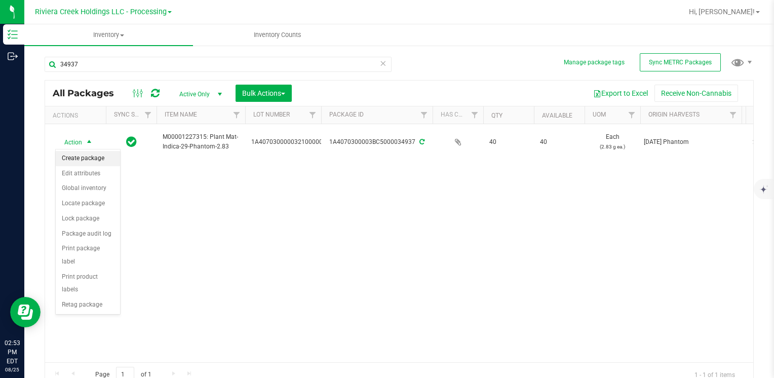
click at [86, 157] on li "Create package" at bounding box center [88, 158] width 64 height 15
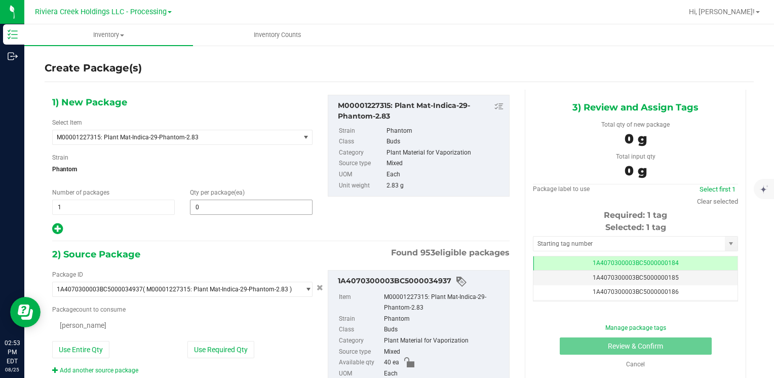
click at [219, 206] on input "0" at bounding box center [251, 207] width 122 height 14
type input "20"
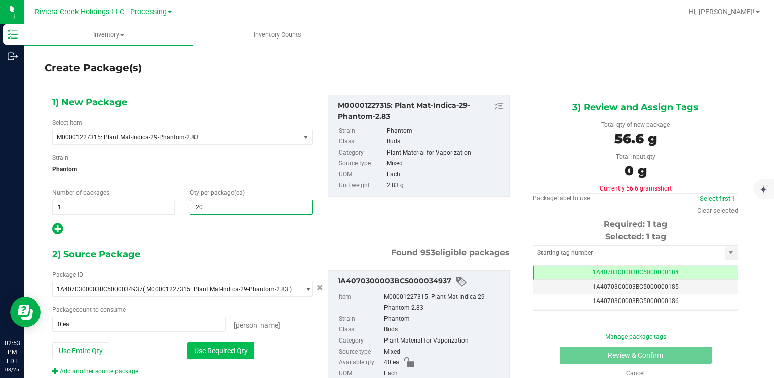
type input "20"
click at [210, 346] on button "Use Required Qty" at bounding box center [220, 350] width 67 height 17
type input "20 ea"
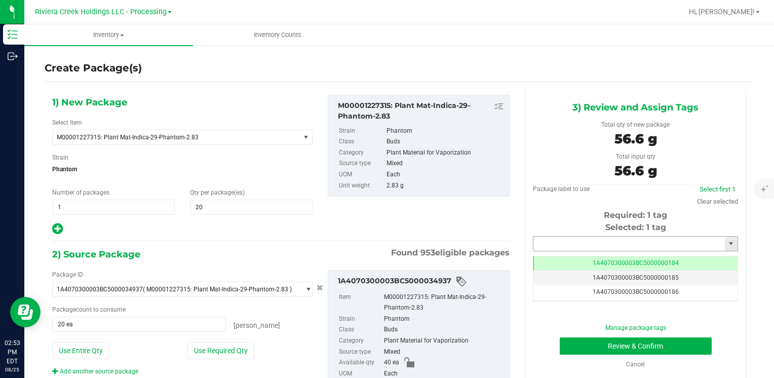
click at [553, 246] on input "text" at bounding box center [628, 243] width 191 height 14
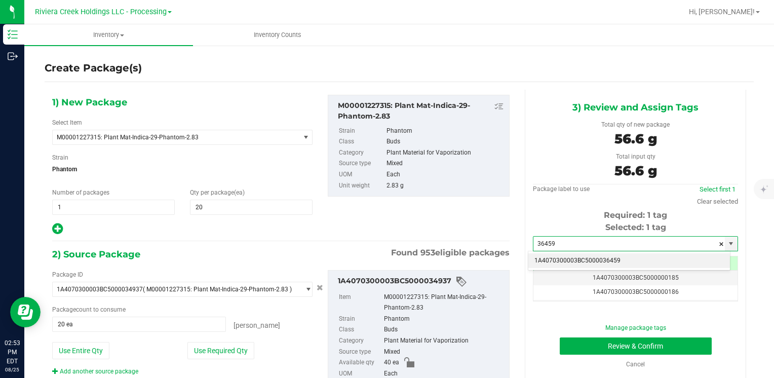
click at [549, 254] on li "1A4070300003BC5000036459" at bounding box center [629, 260] width 202 height 15
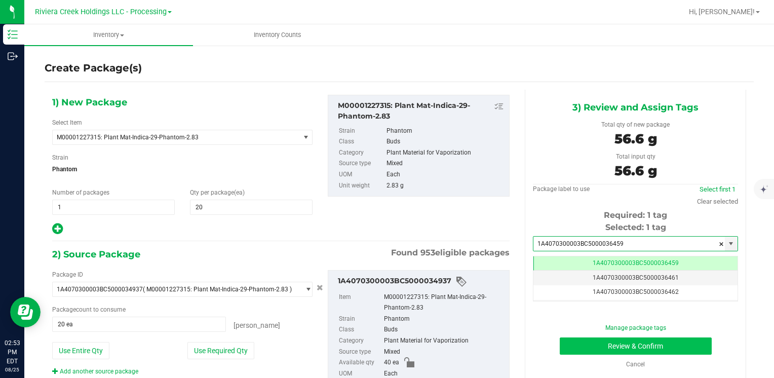
type input "1A4070300003BC5000036459"
click at [572, 343] on button "Review & Confirm" at bounding box center [636, 345] width 152 height 17
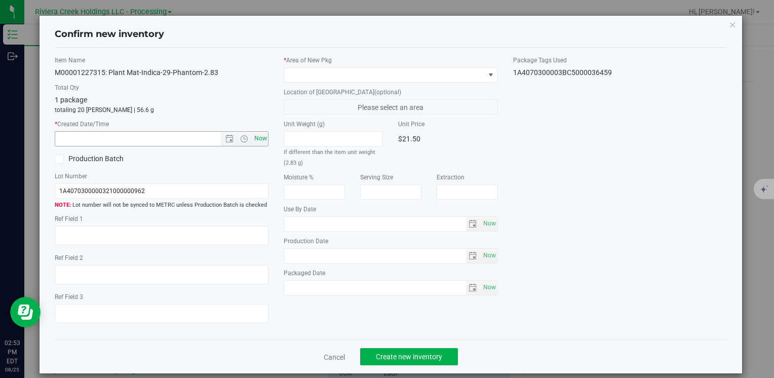
click at [261, 139] on span "Now" at bounding box center [260, 138] width 17 height 15
type input "8/25/2025 2:53 PM"
click at [313, 68] on span at bounding box center [384, 75] width 200 height 14
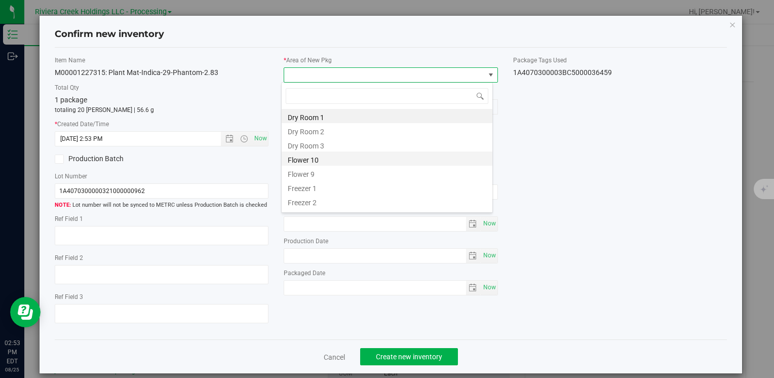
click at [330, 157] on li "Flower 10" at bounding box center [387, 158] width 211 height 14
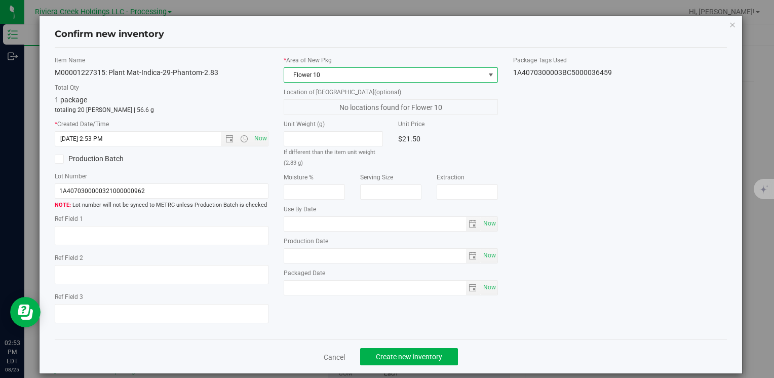
click at [419, 365] on div "Cancel Create new inventory" at bounding box center [391, 356] width 672 height 34
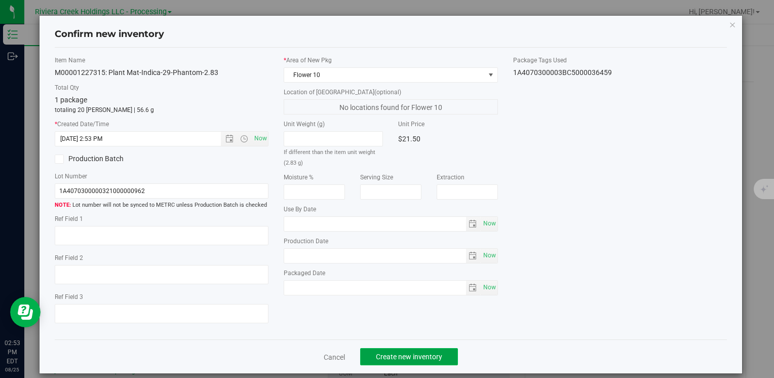
click at [419, 354] on span "Create new inventory" at bounding box center [409, 356] width 66 height 8
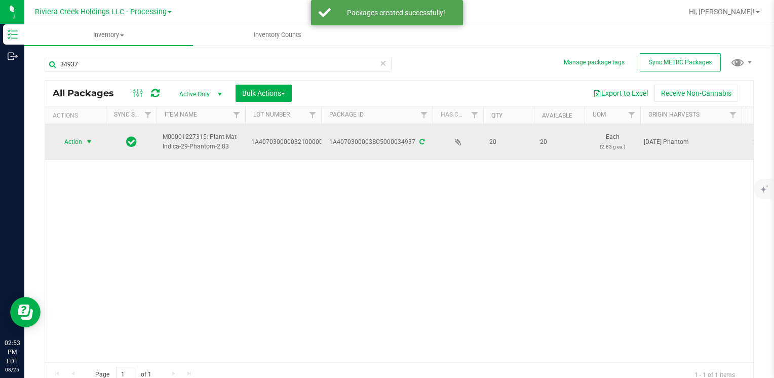
click at [79, 144] on span "Action" at bounding box center [68, 142] width 27 height 14
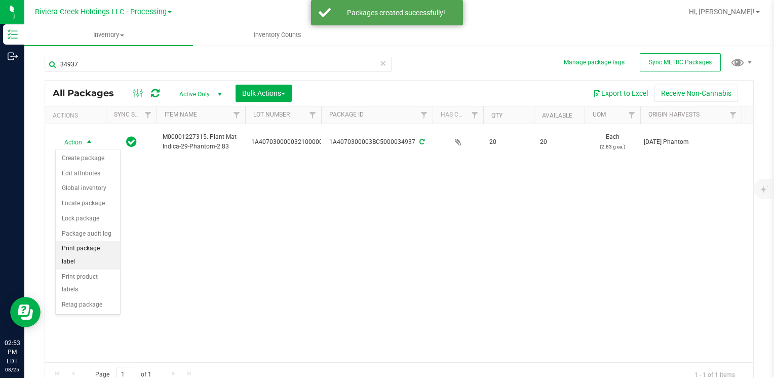
click at [103, 248] on li "Print package label" at bounding box center [88, 255] width 64 height 28
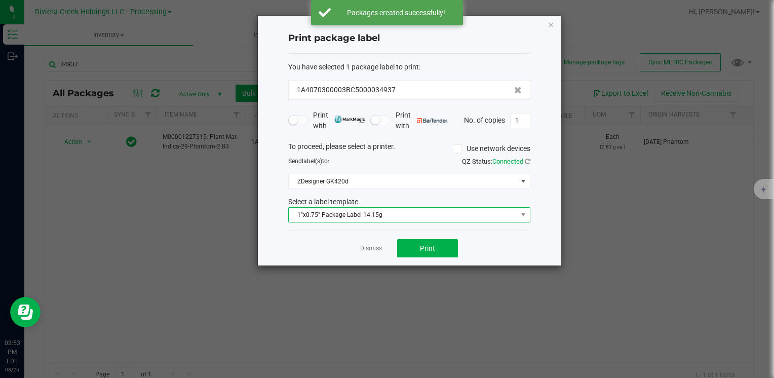
click at [391, 210] on span "1"x0.75" Package Label 14.15g" at bounding box center [403, 215] width 228 height 14
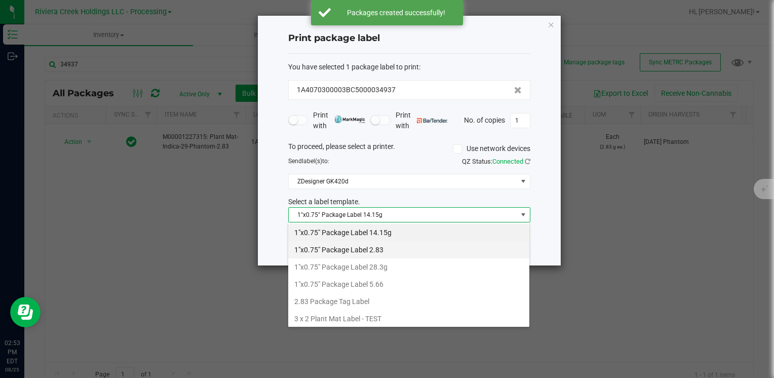
click at [393, 249] on li "1"x0.75" Package Label 2.83" at bounding box center [408, 249] width 241 height 17
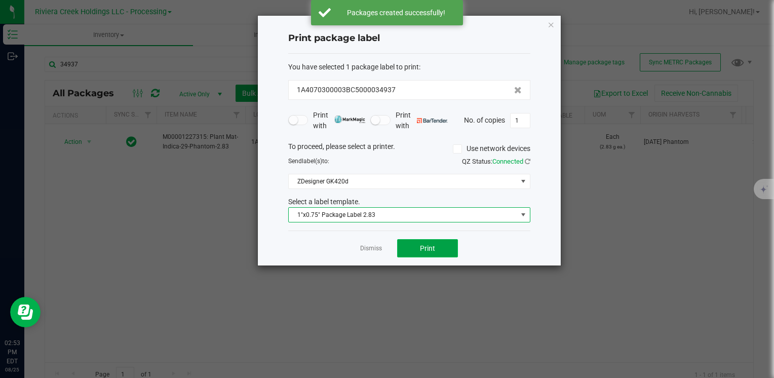
click at [413, 249] on button "Print" at bounding box center [427, 248] width 61 height 18
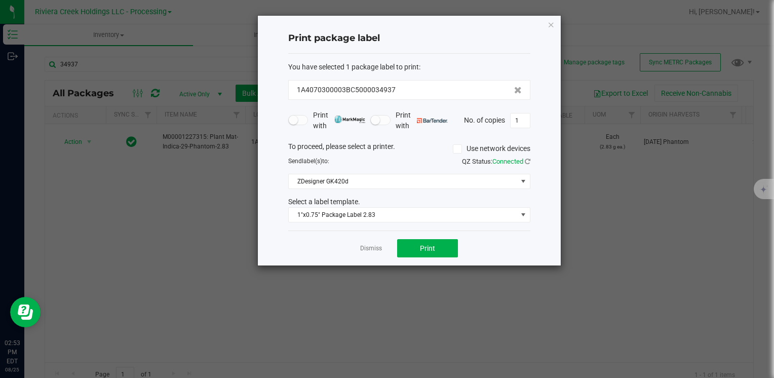
drag, startPoint x: 552, startPoint y: 23, endPoint x: 484, endPoint y: 43, distance: 71.2
click at [552, 23] on icon "button" at bounding box center [550, 24] width 7 height 12
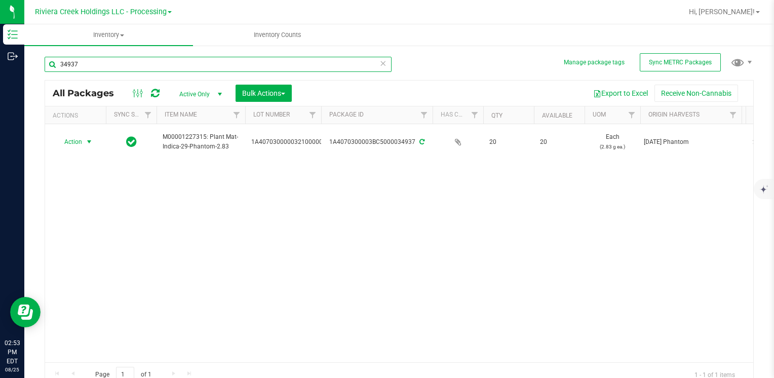
click at [163, 64] on input "34937" at bounding box center [218, 64] width 347 height 15
click at [162, 64] on input "34937" at bounding box center [218, 64] width 347 height 15
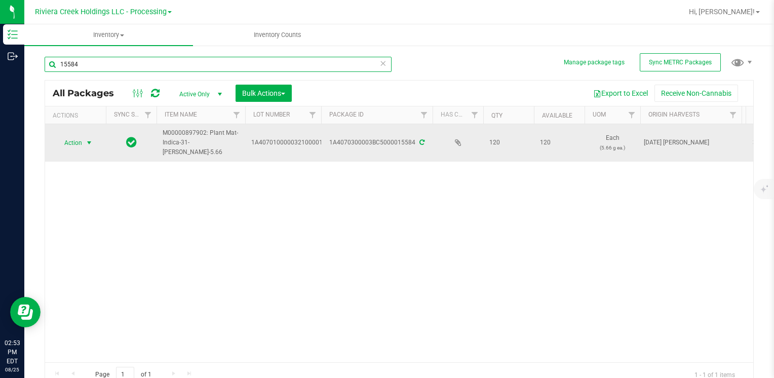
type input "15584"
click at [90, 143] on span "select" at bounding box center [89, 143] width 8 height 8
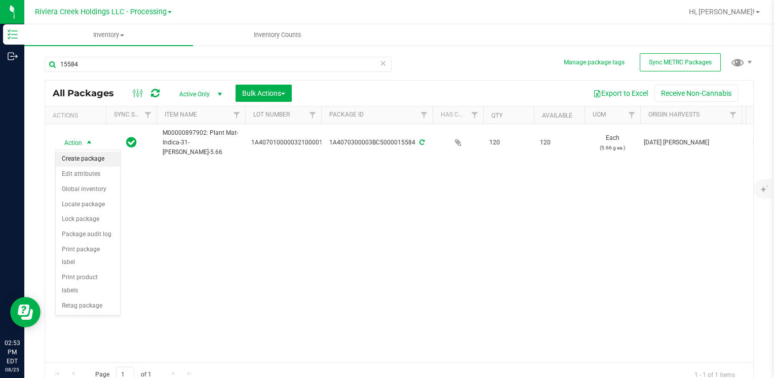
click at [79, 156] on li "Create package" at bounding box center [88, 158] width 64 height 15
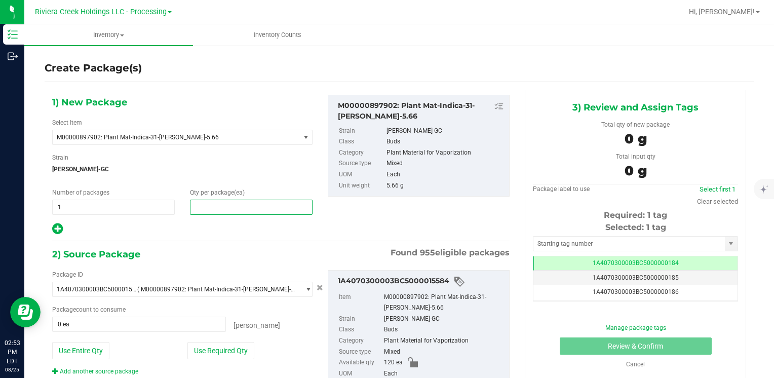
drag, startPoint x: 240, startPoint y: 199, endPoint x: 242, endPoint y: 204, distance: 5.2
click at [242, 204] on span at bounding box center [251, 206] width 123 height 15
type input "20"
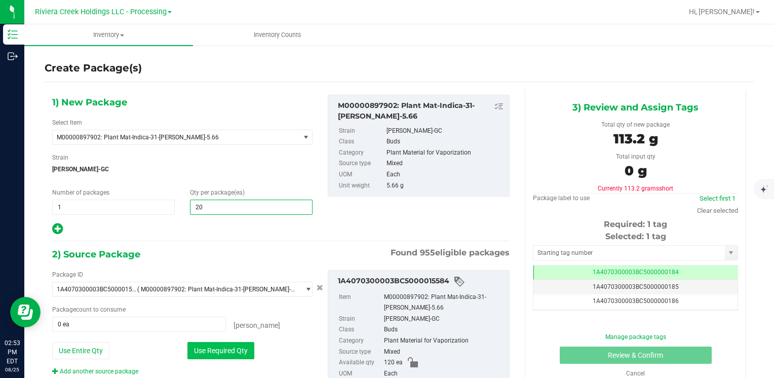
type input "20"
drag, startPoint x: 196, startPoint y: 349, endPoint x: 203, endPoint y: 356, distance: 9.3
click at [202, 356] on button "Use Required Qty" at bounding box center [220, 350] width 67 height 17
type input "20 ea"
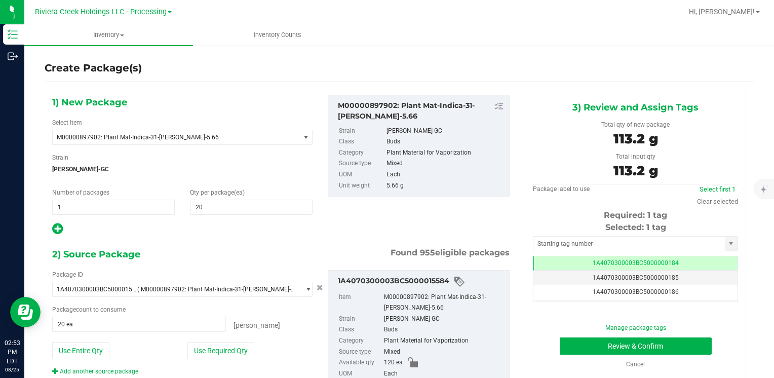
click at [590, 253] on div "Selected: 1 tag Tag 1A4070300003BC5000000184 1A4070300003BC5000000185 1A4070300…" at bounding box center [635, 261] width 205 height 80
click at [584, 248] on input "text" at bounding box center [628, 243] width 191 height 14
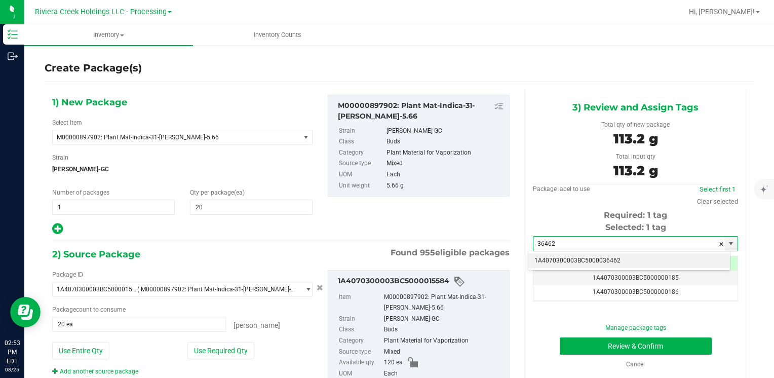
click at [577, 252] on div "1A4070300003BC5000036462 No matching tags" at bounding box center [629, 261] width 203 height 20
click at [577, 257] on li "1A4070300003BC5000036462" at bounding box center [629, 260] width 202 height 15
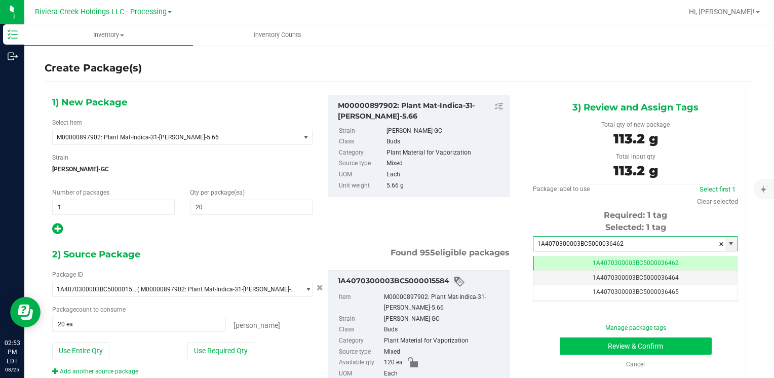
type input "1A4070300003BC5000036462"
click at [579, 350] on button "Review & Confirm" at bounding box center [636, 345] width 152 height 17
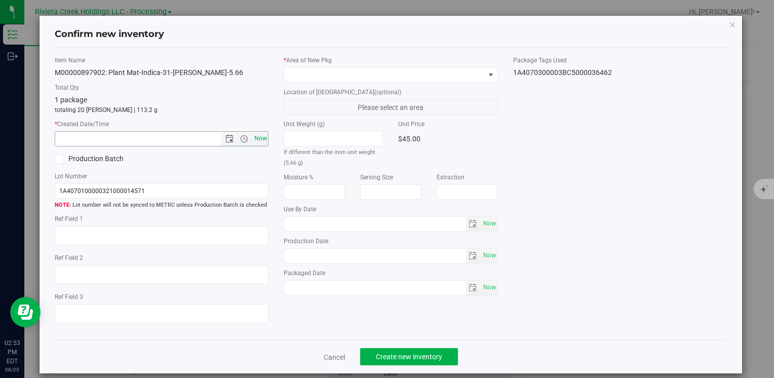
click at [255, 141] on span "Now" at bounding box center [260, 138] width 17 height 15
type input "8/25/2025 2:53 PM"
click at [297, 77] on span at bounding box center [384, 75] width 200 height 14
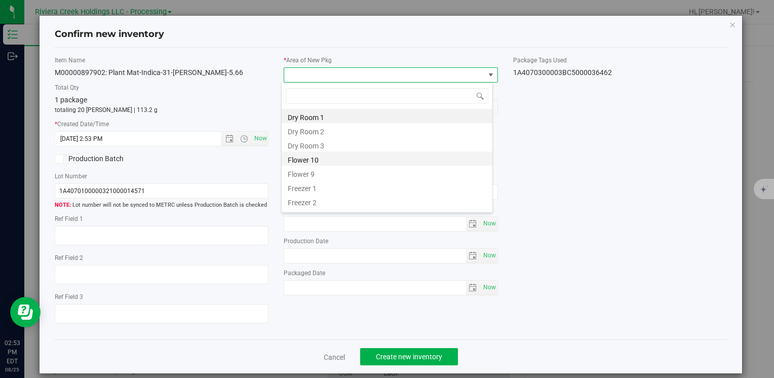
click at [344, 156] on li "Flower 10" at bounding box center [387, 158] width 211 height 14
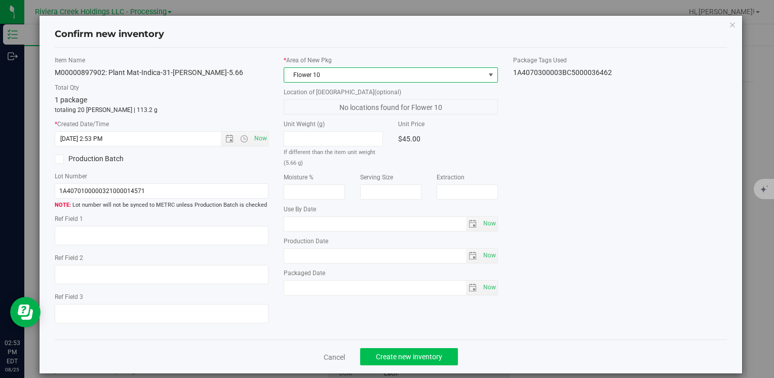
click at [405, 349] on div "Cancel Create new inventory" at bounding box center [391, 356] width 672 height 34
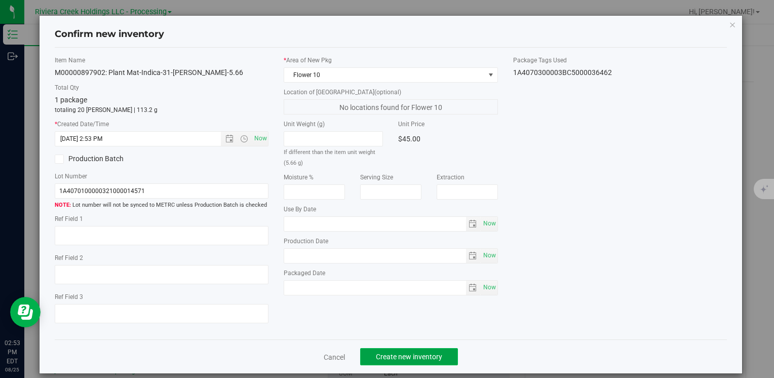
click at [405, 349] on button "Create new inventory" at bounding box center [409, 356] width 98 height 17
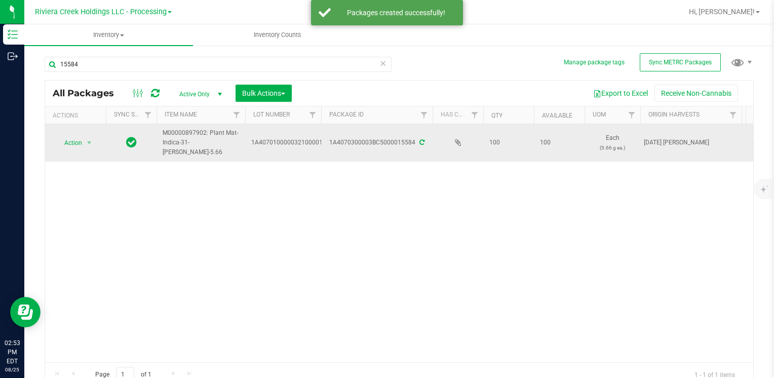
click at [84, 139] on span "select" at bounding box center [89, 143] width 13 height 14
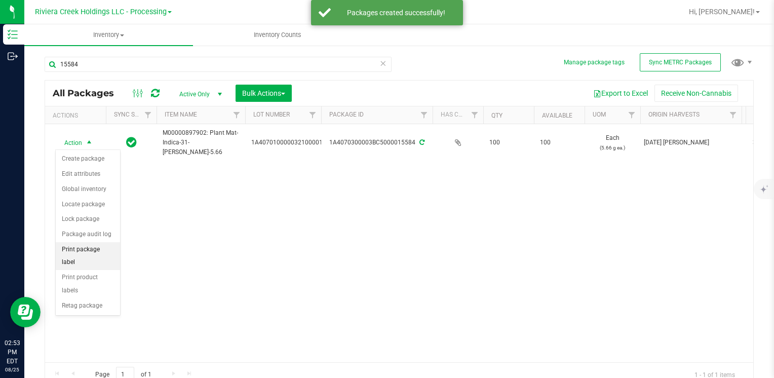
click at [101, 250] on li "Print package label" at bounding box center [88, 256] width 64 height 28
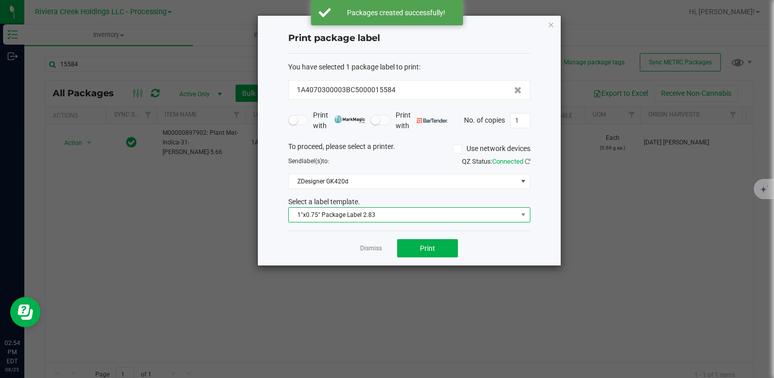
drag, startPoint x: 312, startPoint y: 209, endPoint x: 323, endPoint y: 219, distance: 14.7
click at [313, 210] on span "1"x0.75" Package Label 2.83" at bounding box center [403, 215] width 228 height 14
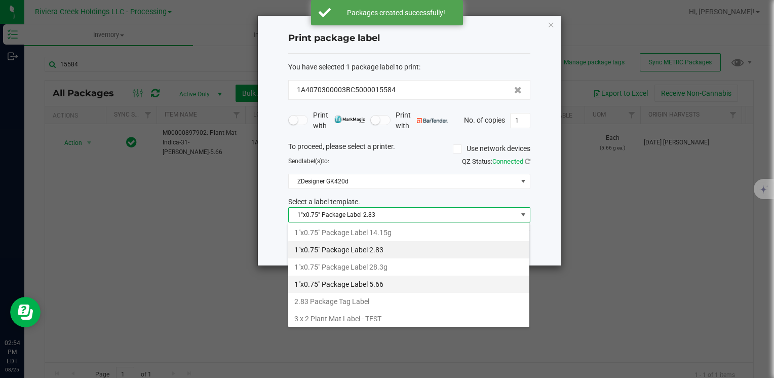
click at [389, 284] on li "1"x0.75" Package Label 5.66" at bounding box center [408, 283] width 241 height 17
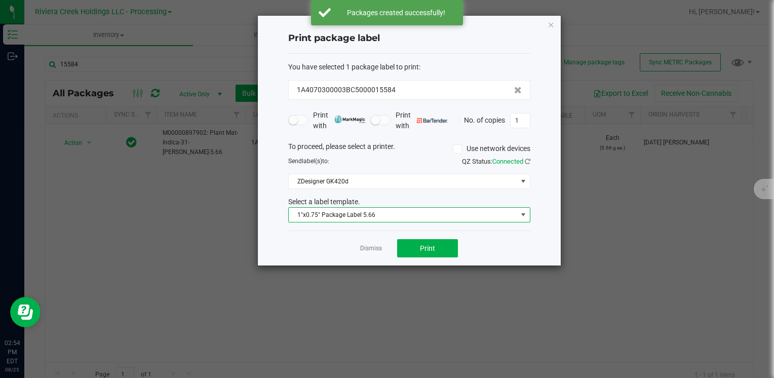
click at [427, 232] on div "Dismiss Print" at bounding box center [409, 247] width 242 height 35
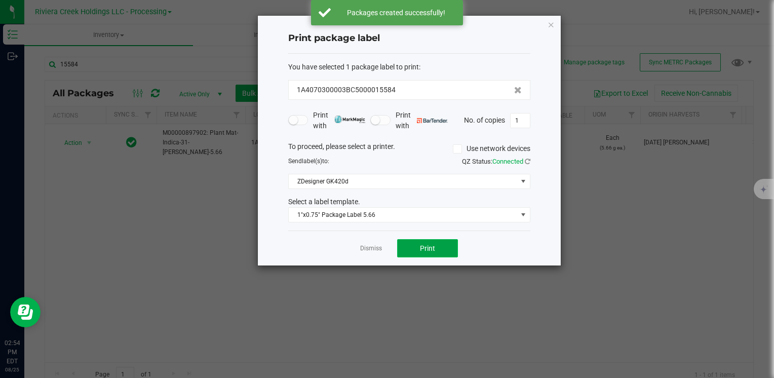
click at [429, 244] on span "Print" at bounding box center [427, 248] width 15 height 8
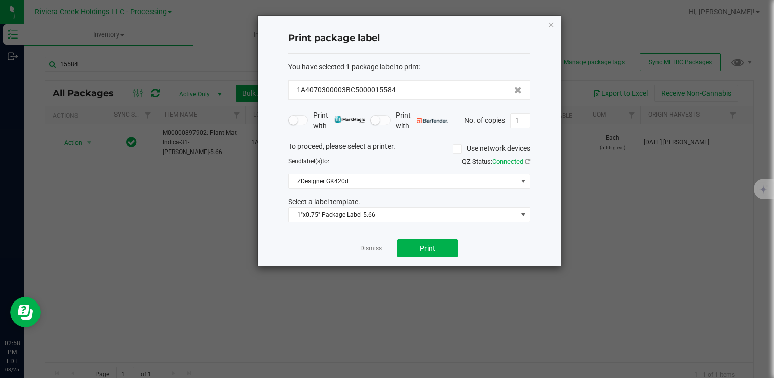
click at [545, 24] on div "Print package label You have selected 1 package label to print : 1A4070300003BC…" at bounding box center [409, 141] width 303 height 250
click at [551, 22] on icon "button" at bounding box center [550, 24] width 7 height 12
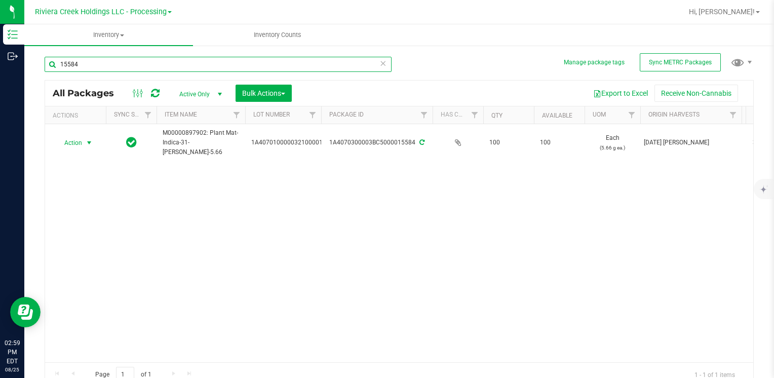
click at [101, 67] on input "15584" at bounding box center [218, 64] width 347 height 15
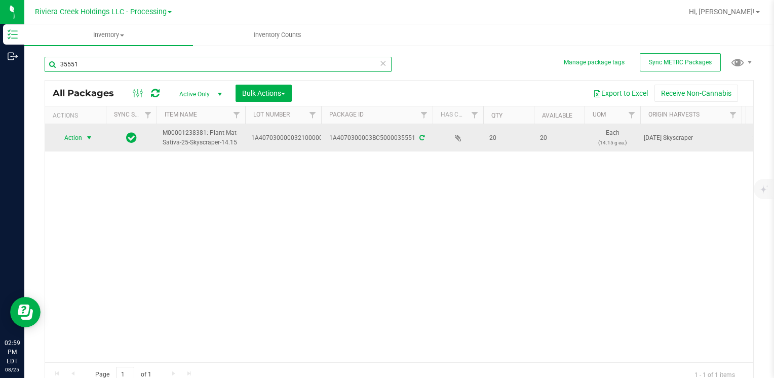
type input "35551"
drag, startPoint x: 75, startPoint y: 139, endPoint x: 76, endPoint y: 149, distance: 10.7
click at [75, 145] on td "Action Action Create package Edit attributes Global inventory Locate package Lo…" at bounding box center [75, 137] width 61 height 27
drag, startPoint x: 76, startPoint y: 149, endPoint x: 73, endPoint y: 138, distance: 11.5
click at [73, 134] on span "Action" at bounding box center [68, 138] width 27 height 14
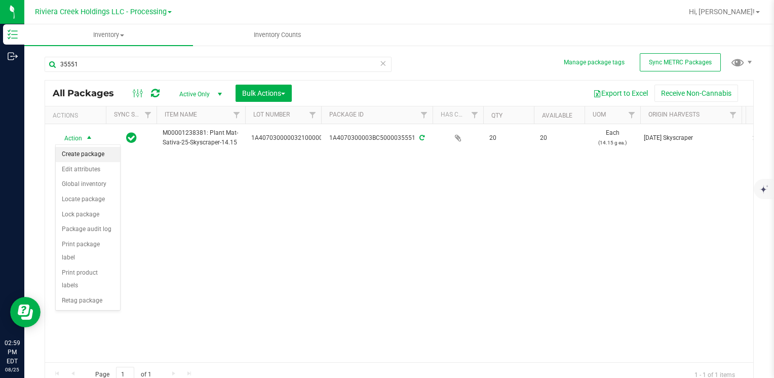
click at [75, 151] on li "Create package" at bounding box center [88, 154] width 64 height 15
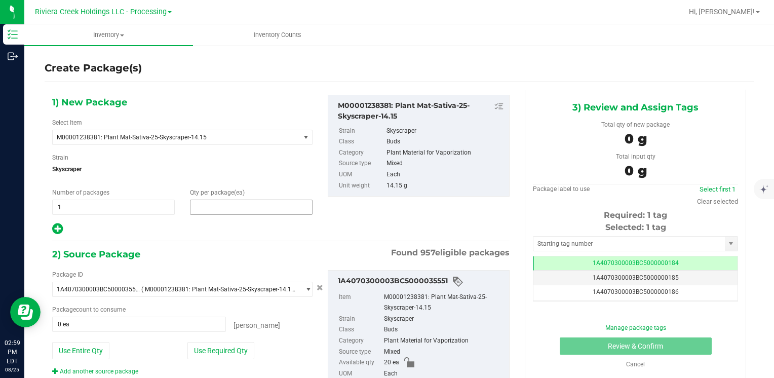
click at [237, 209] on span at bounding box center [251, 206] width 123 height 15
type input "10"
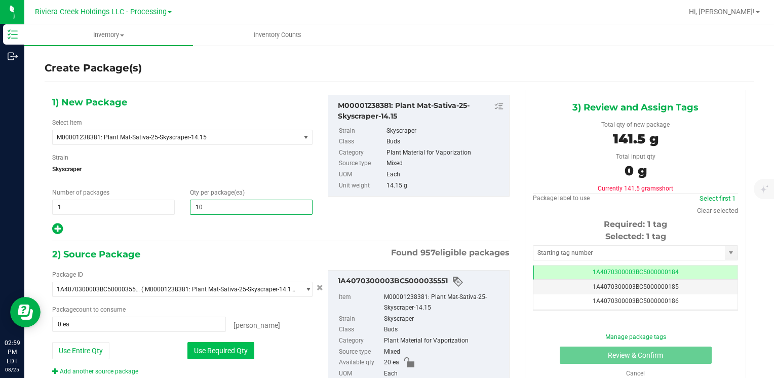
type input "10"
click at [212, 354] on button "Use Required Qty" at bounding box center [220, 350] width 67 height 17
type input "10 ea"
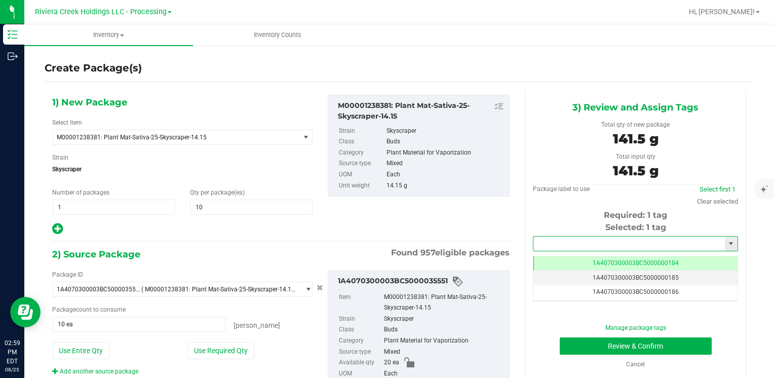
click at [551, 249] on input "text" at bounding box center [628, 243] width 191 height 14
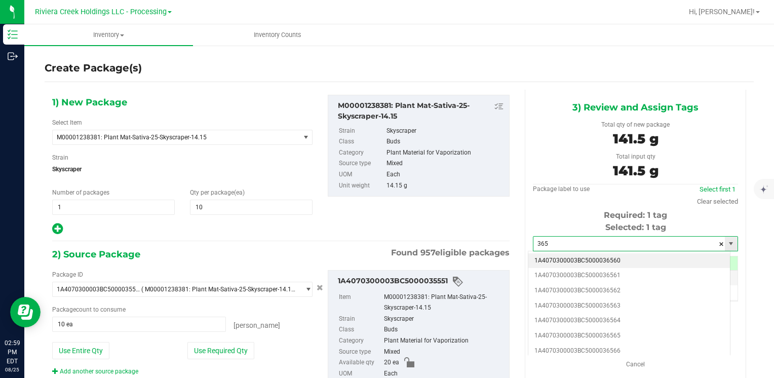
type input "36"
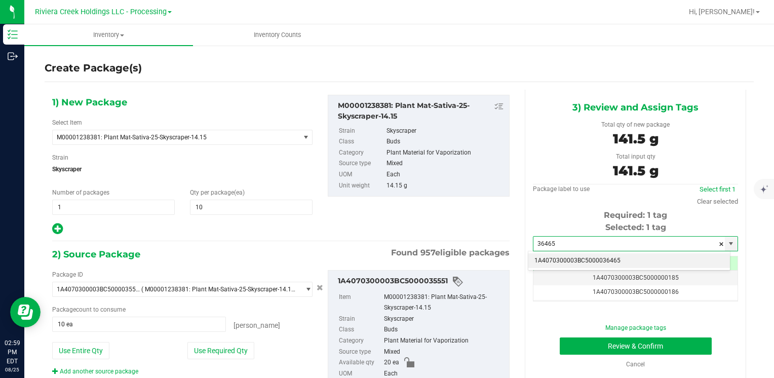
click at [550, 254] on li "1A4070300003BC5000036465" at bounding box center [629, 260] width 202 height 15
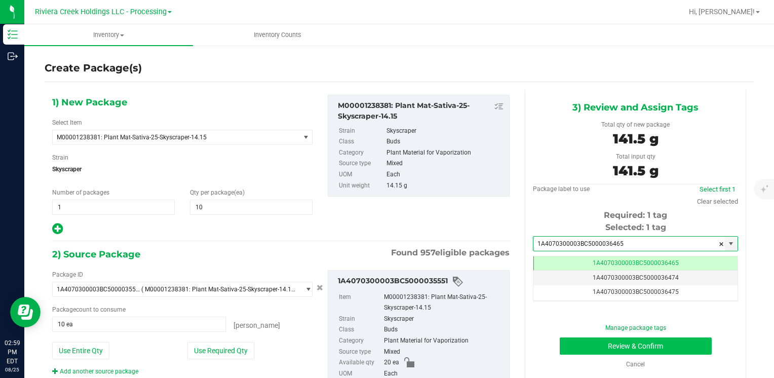
type input "1A4070300003BC5000036465"
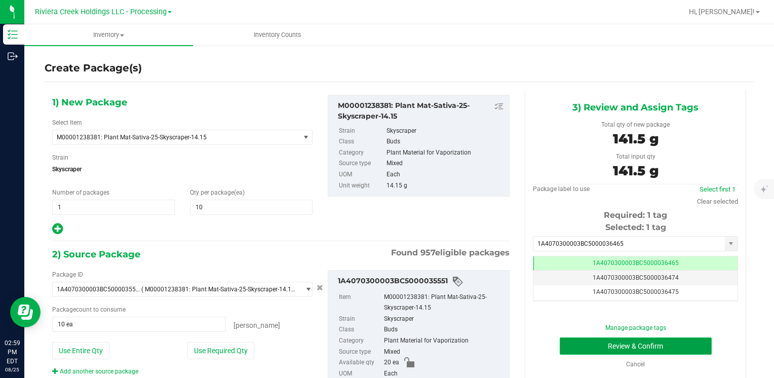
click at [566, 343] on button "Review & Confirm" at bounding box center [636, 345] width 152 height 17
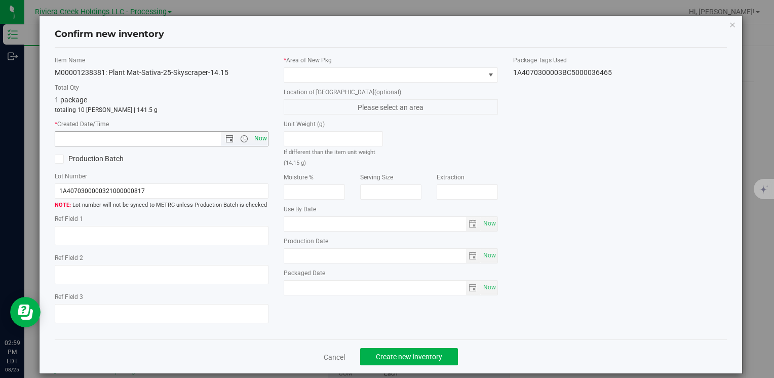
click at [255, 136] on span "Now" at bounding box center [260, 138] width 17 height 15
type input "[DATE] 2:59 PM"
click at [298, 71] on span at bounding box center [384, 75] width 200 height 14
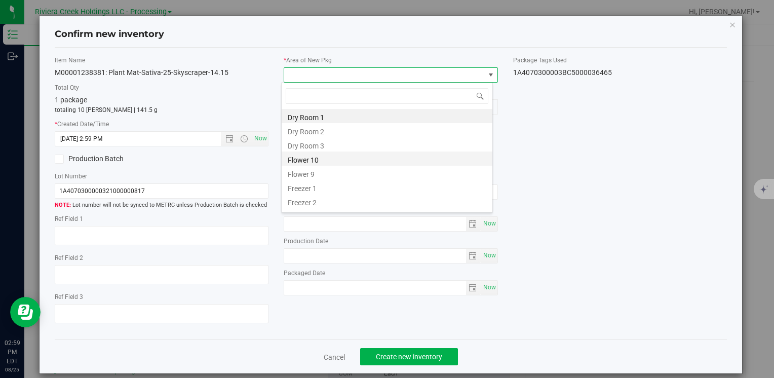
click at [322, 156] on li "Flower 10" at bounding box center [387, 158] width 211 height 14
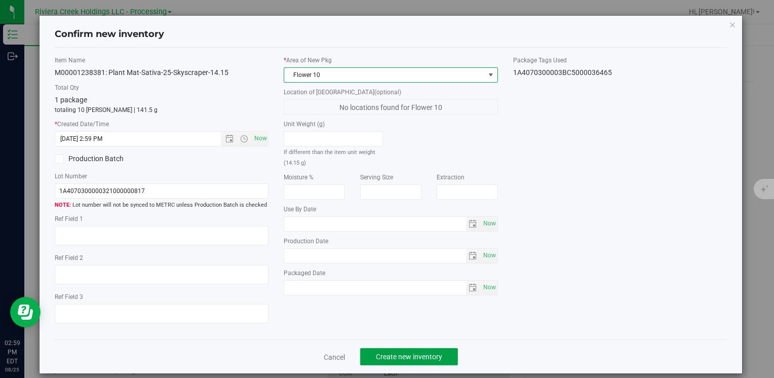
click at [393, 352] on button "Create new inventory" at bounding box center [409, 356] width 98 height 17
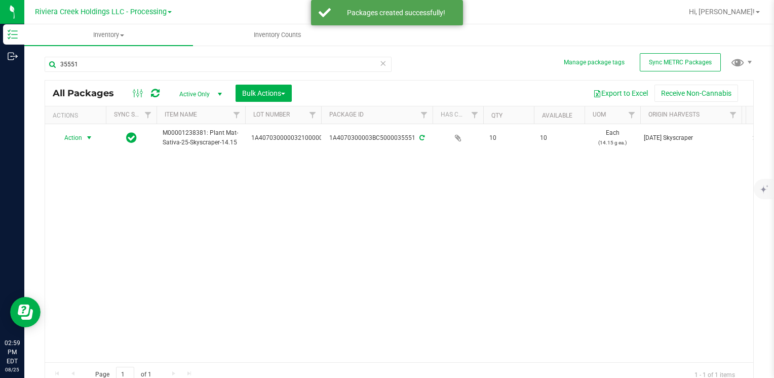
drag, startPoint x: 79, startPoint y: 133, endPoint x: 132, endPoint y: 215, distance: 97.9
click at [79, 133] on span "Action" at bounding box center [68, 138] width 27 height 14
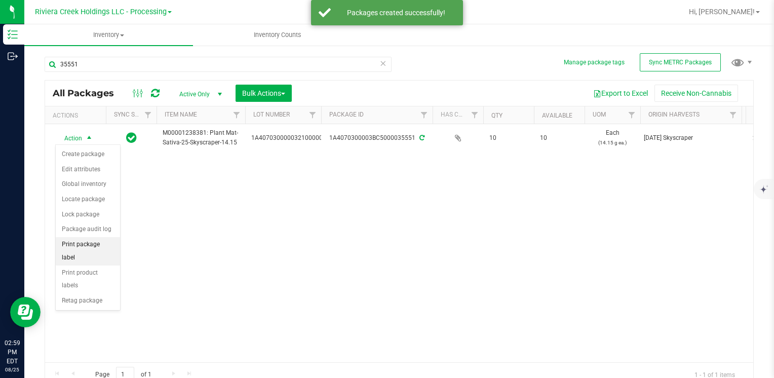
click at [97, 242] on li "Print package label" at bounding box center [88, 251] width 64 height 28
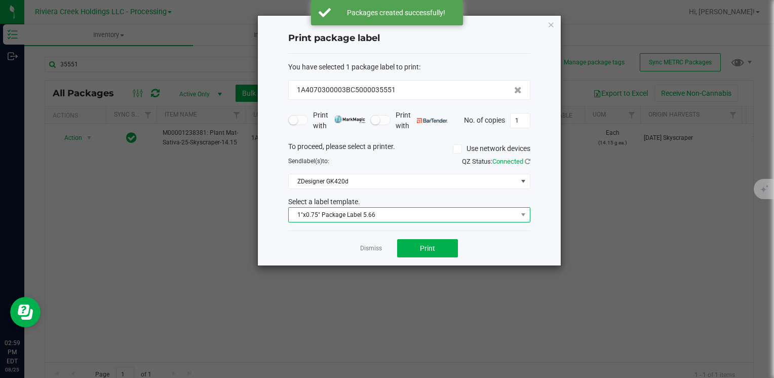
click at [375, 221] on span "1"x0.75" Package Label 5.66" at bounding box center [403, 215] width 228 height 14
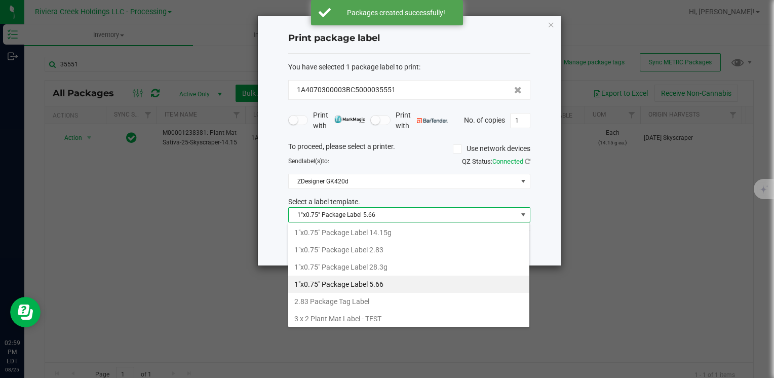
click at [386, 233] on li "1"x0.75" Package Label 14.15g" at bounding box center [408, 232] width 241 height 17
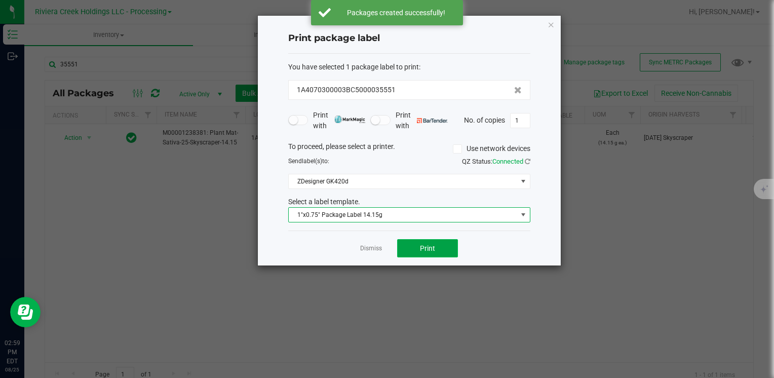
click at [427, 246] on span "Print" at bounding box center [427, 248] width 15 height 8
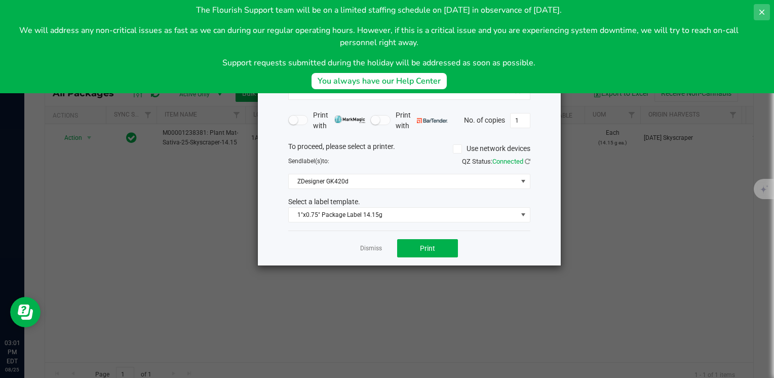
click at [761, 16] on button at bounding box center [761, 12] width 16 height 16
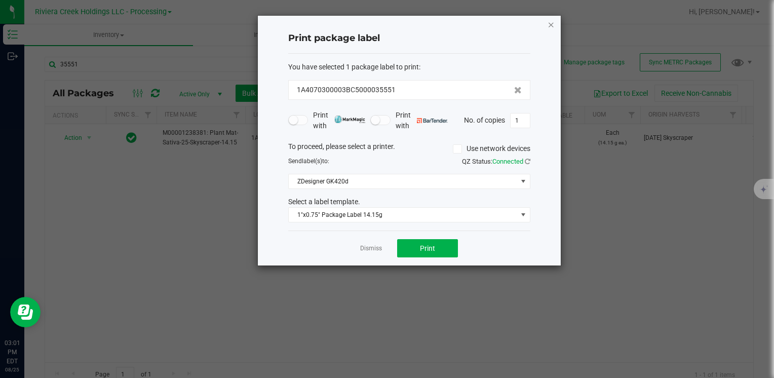
click at [549, 25] on icon "button" at bounding box center [550, 24] width 7 height 12
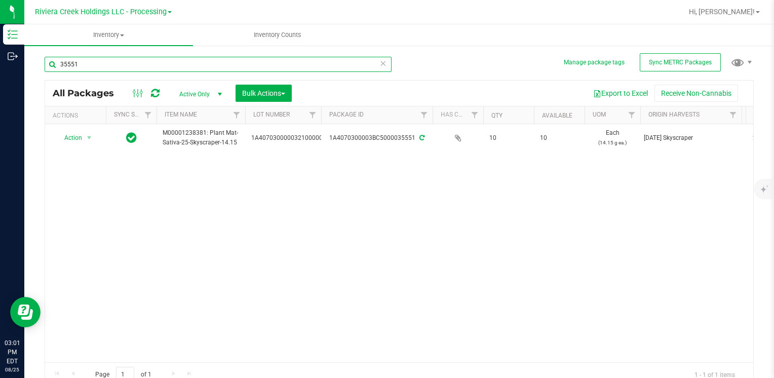
click at [155, 63] on input "35551" at bounding box center [218, 64] width 347 height 15
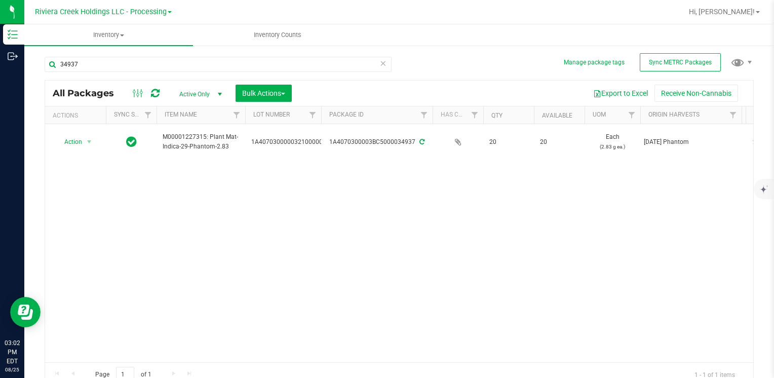
click at [119, 72] on div "34937" at bounding box center [218, 68] width 347 height 23
drag, startPoint x: 119, startPoint y: 72, endPoint x: 138, endPoint y: 230, distance: 159.0
click at [138, 230] on div "Action Action Create package Edit attributes Global inventory Locate package Lo…" at bounding box center [399, 243] width 708 height 238
click at [101, 65] on input "34937" at bounding box center [218, 64] width 347 height 15
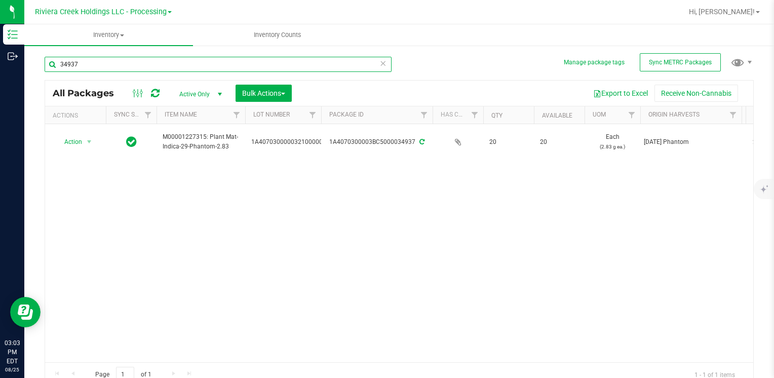
click at [99, 68] on input "34937" at bounding box center [218, 64] width 347 height 15
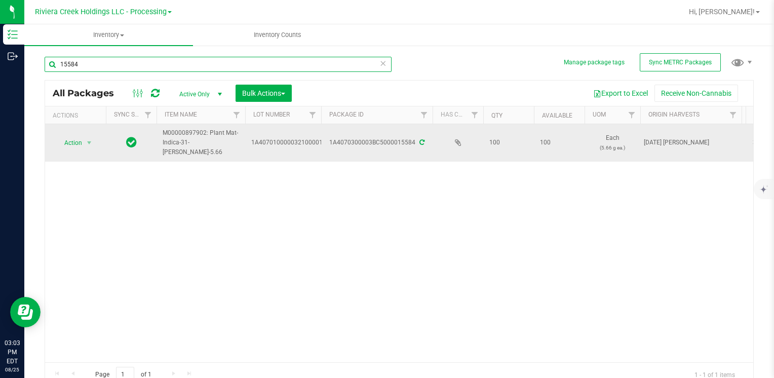
type input "15584"
drag, startPoint x: 67, startPoint y: 140, endPoint x: 66, endPoint y: 148, distance: 7.7
click at [67, 141] on span "Action" at bounding box center [68, 143] width 27 height 14
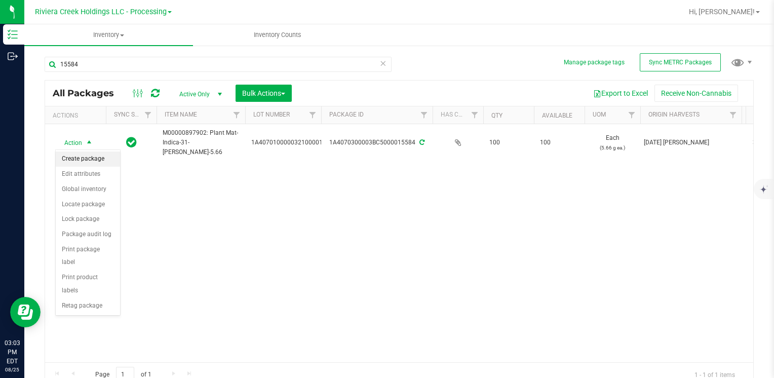
click at [82, 159] on li "Create package" at bounding box center [88, 158] width 64 height 15
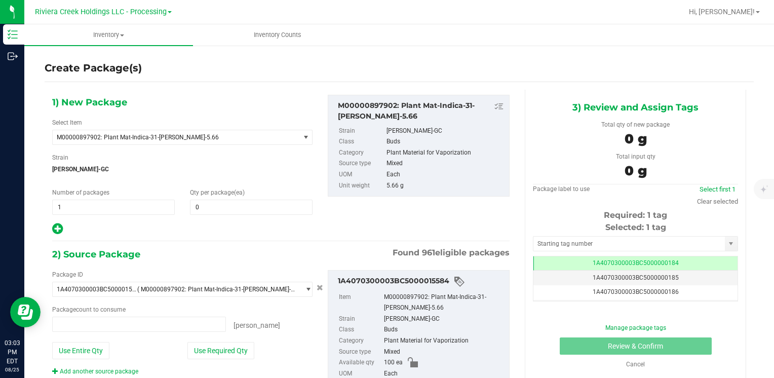
type input "0 ea"
click at [247, 210] on span at bounding box center [251, 206] width 123 height 15
type input "20"
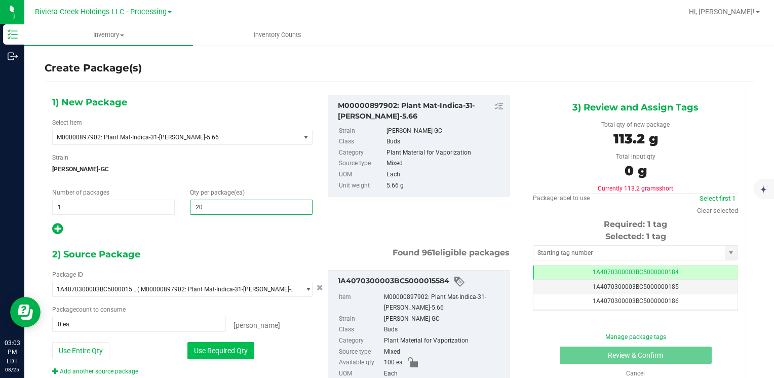
type input "20"
click at [231, 351] on button "Use Required Qty" at bounding box center [220, 350] width 67 height 17
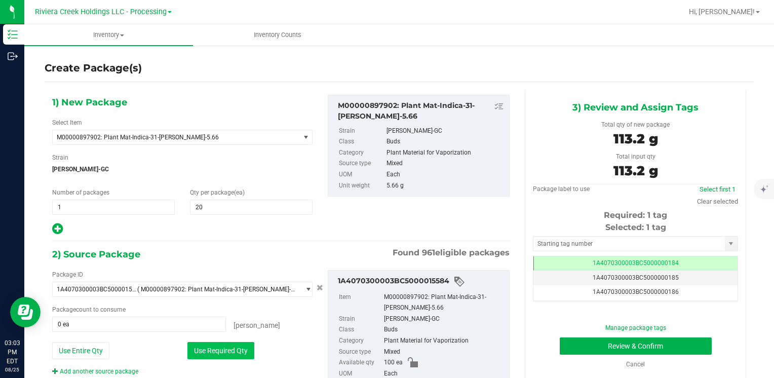
type input "20 ea"
click at [584, 246] on input "text" at bounding box center [628, 243] width 191 height 14
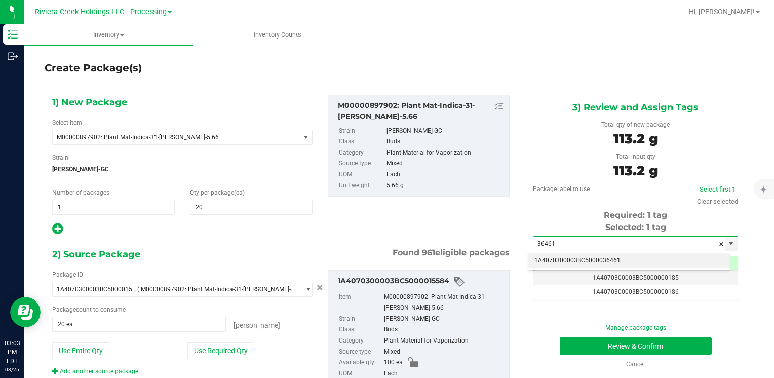
click at [573, 255] on li "1A4070300003BC5000036461" at bounding box center [629, 260] width 202 height 15
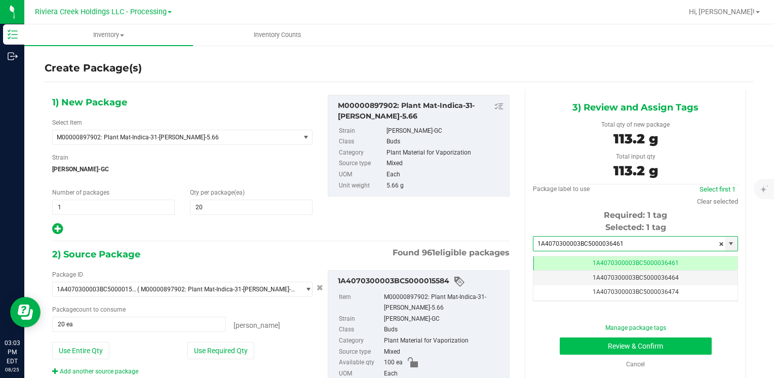
type input "1A4070300003BC5000036461"
click at [573, 339] on button "Review & Confirm" at bounding box center [636, 345] width 152 height 17
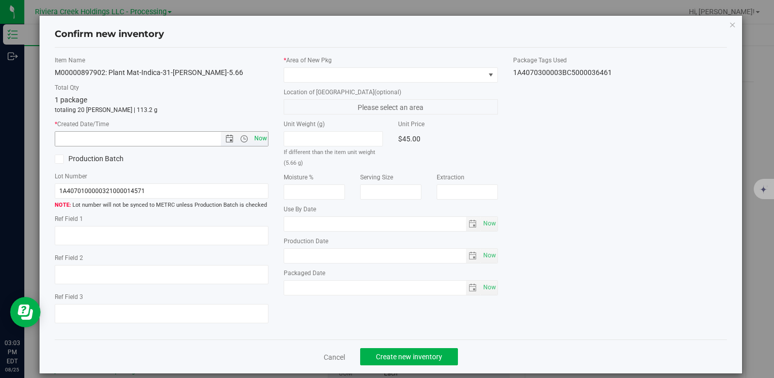
click at [257, 145] on span "Now" at bounding box center [260, 138] width 17 height 15
type input "[DATE] 3:03 PM"
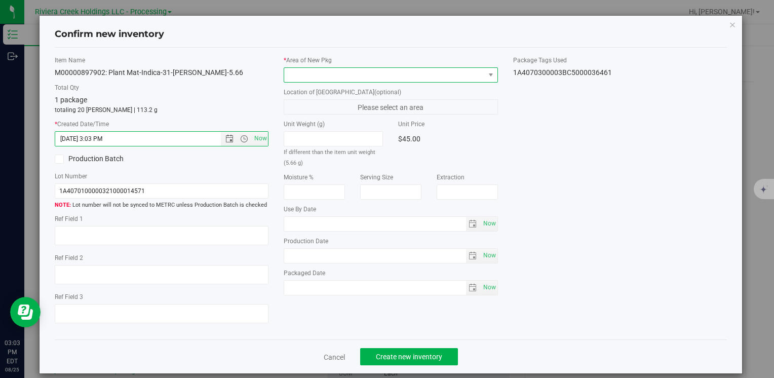
click at [292, 74] on span at bounding box center [384, 75] width 200 height 14
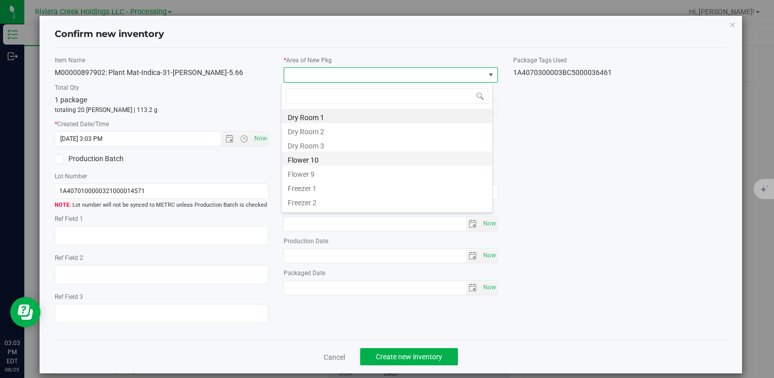
click at [338, 160] on li "Flower 10" at bounding box center [387, 158] width 211 height 14
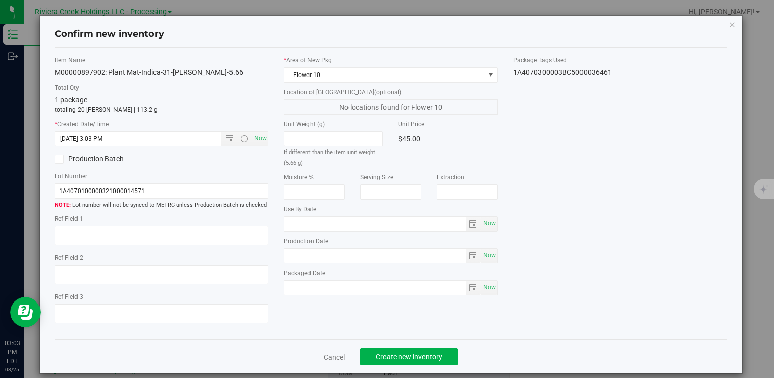
click at [389, 346] on div "Cancel Create new inventory" at bounding box center [391, 356] width 672 height 34
click at [391, 350] on button "Create new inventory" at bounding box center [409, 356] width 98 height 17
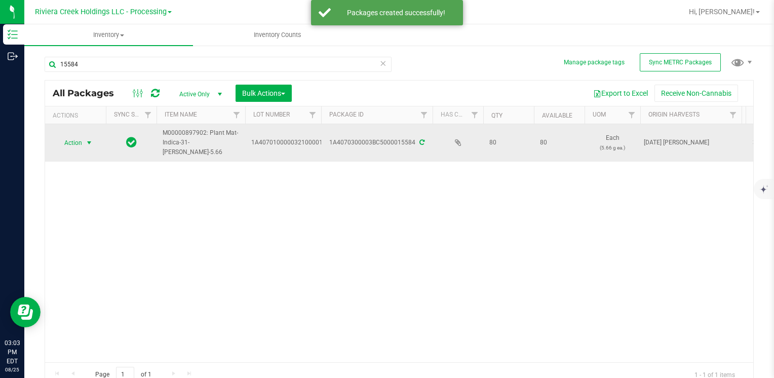
drag, startPoint x: 72, startPoint y: 140, endPoint x: 78, endPoint y: 146, distance: 8.6
click at [73, 140] on span "Action" at bounding box center [68, 143] width 27 height 14
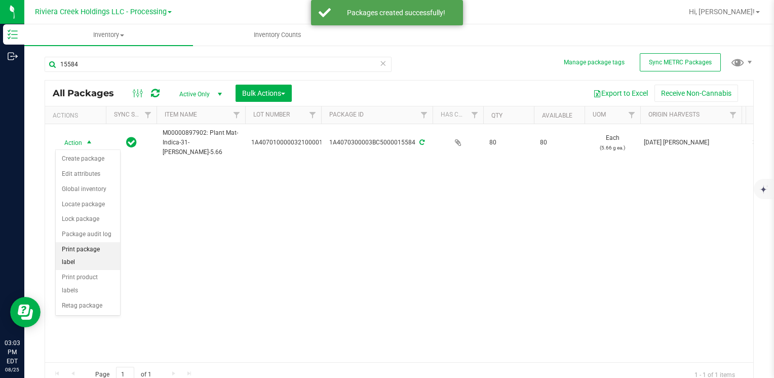
click at [98, 247] on li "Print package label" at bounding box center [88, 256] width 64 height 28
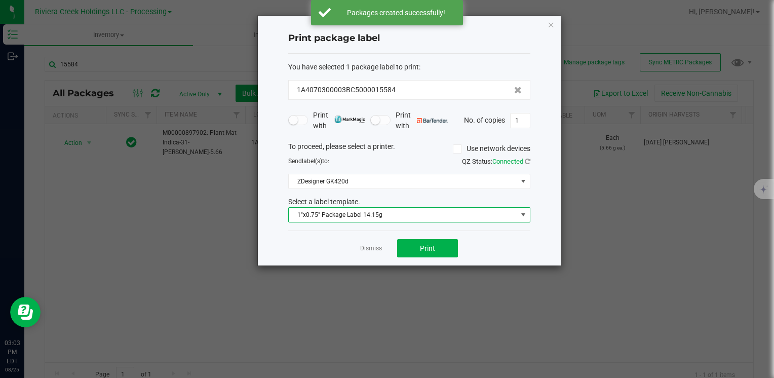
click at [341, 214] on span "1"x0.75" Package Label 14.15g" at bounding box center [403, 215] width 228 height 14
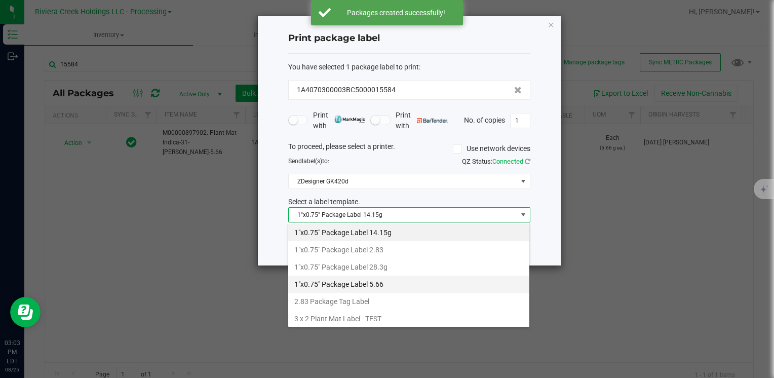
click at [385, 279] on li "1"x0.75" Package Label 5.66" at bounding box center [408, 283] width 241 height 17
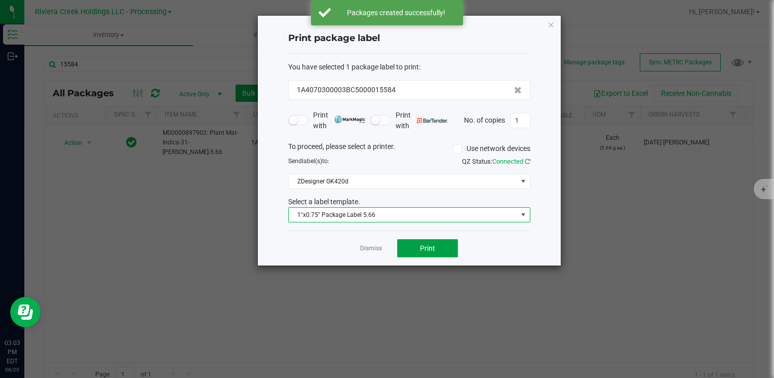
click at [415, 246] on button "Print" at bounding box center [427, 248] width 61 height 18
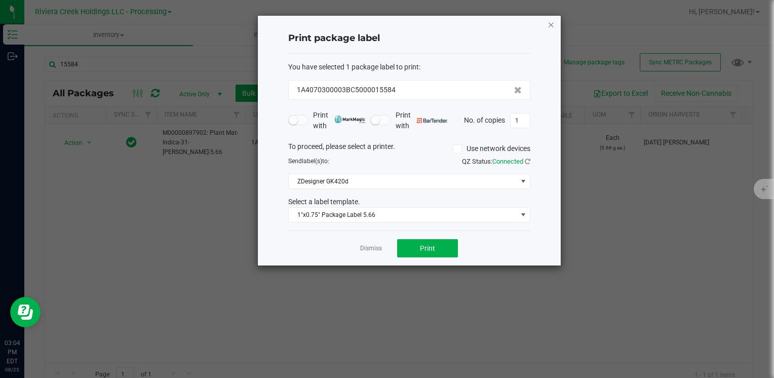
click at [552, 29] on icon "button" at bounding box center [550, 24] width 7 height 12
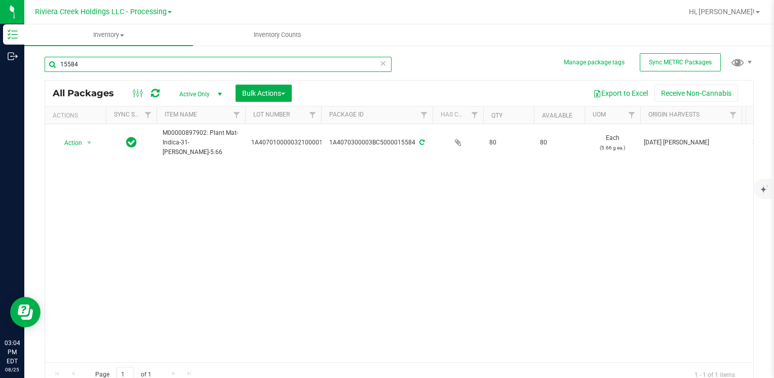
click at [183, 67] on input "15584" at bounding box center [218, 64] width 347 height 15
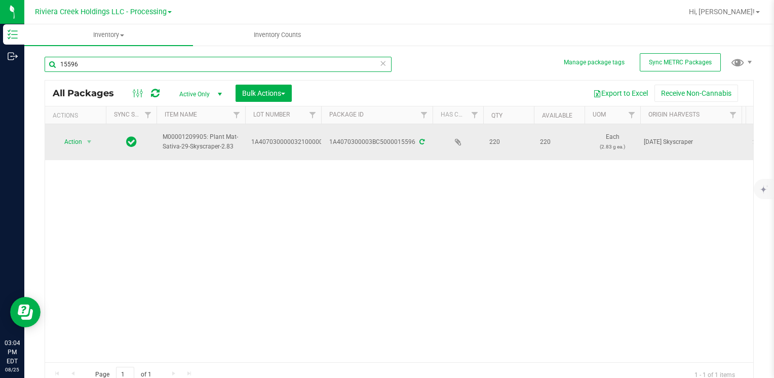
type input "15596"
click at [69, 142] on span "Action" at bounding box center [68, 142] width 27 height 14
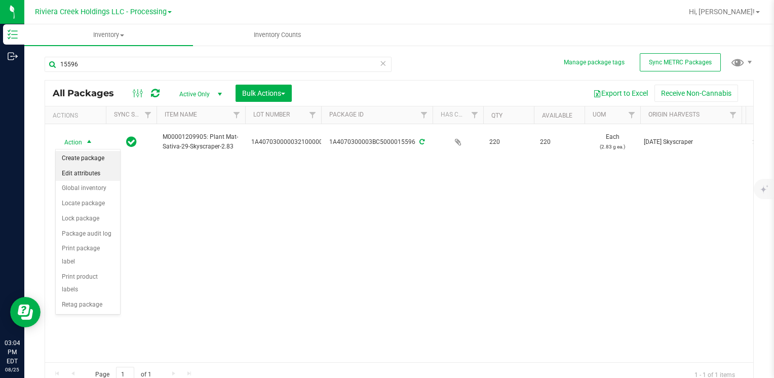
click at [90, 164] on li "Create package" at bounding box center [88, 158] width 64 height 15
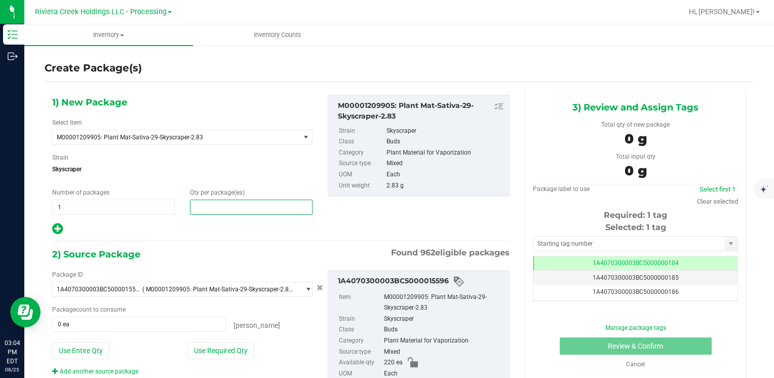
click at [216, 205] on span at bounding box center [251, 206] width 123 height 15
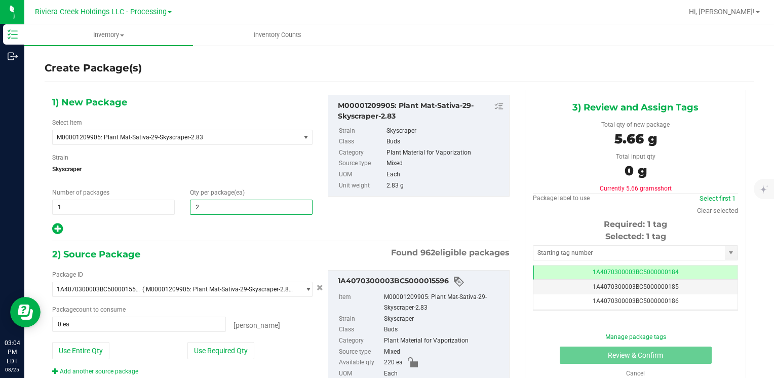
type input "20"
click at [205, 345] on button "Use Required Qty" at bounding box center [220, 350] width 67 height 17
type input "20 ea"
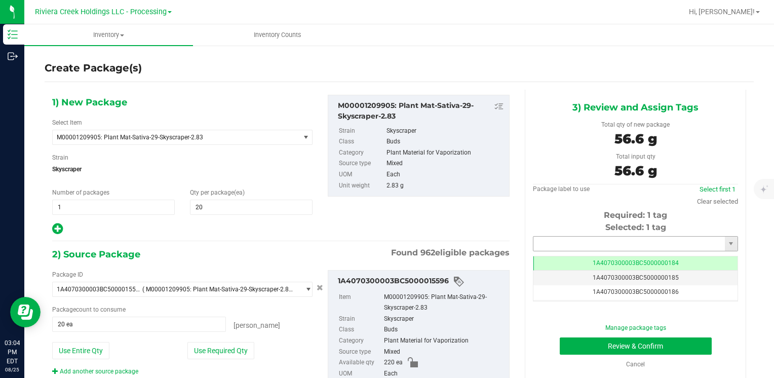
click at [574, 236] on input "text" at bounding box center [628, 243] width 191 height 14
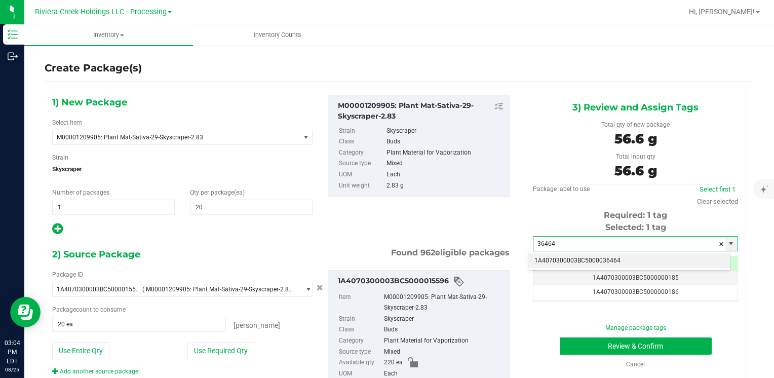
click at [561, 258] on li "1A4070300003BC5000036464" at bounding box center [629, 260] width 202 height 15
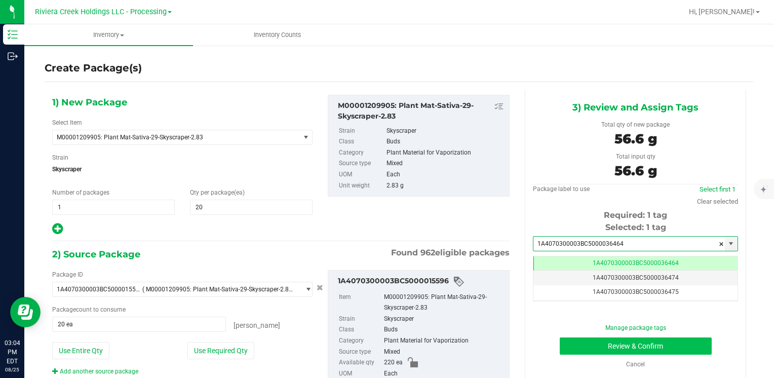
type input "1A4070300003BC5000036464"
click at [582, 344] on button "Review & Confirm" at bounding box center [636, 345] width 152 height 17
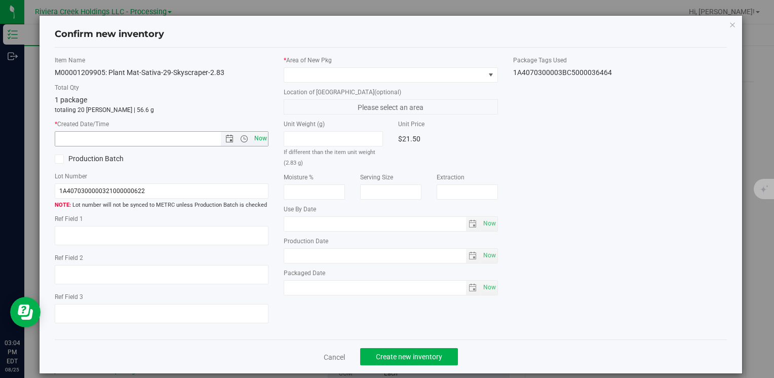
click at [258, 132] on span "Now" at bounding box center [260, 138] width 17 height 15
type input "[DATE] 3:04 PM"
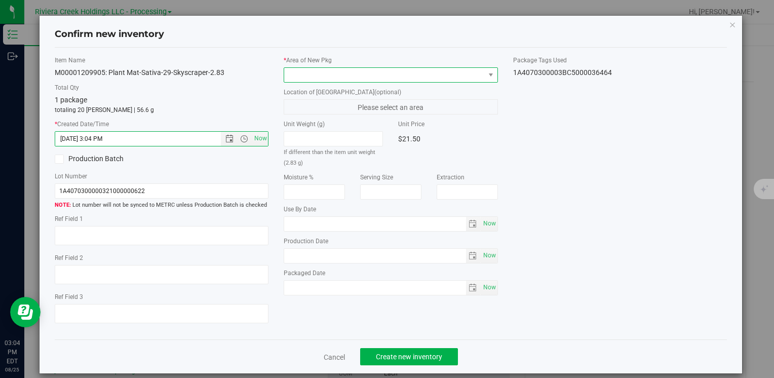
click at [300, 74] on span at bounding box center [384, 75] width 200 height 14
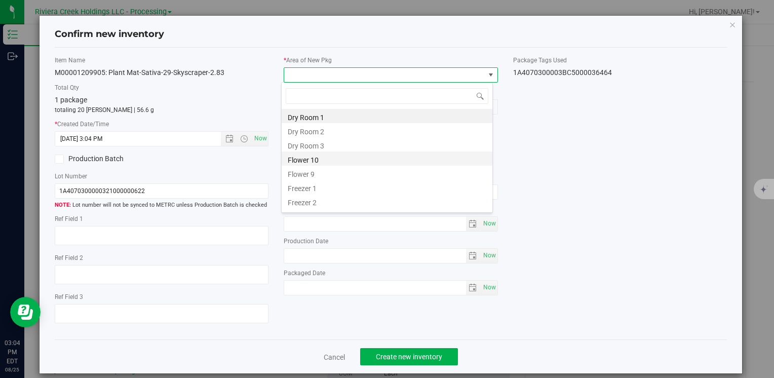
click at [331, 155] on li "Flower 10" at bounding box center [387, 158] width 211 height 14
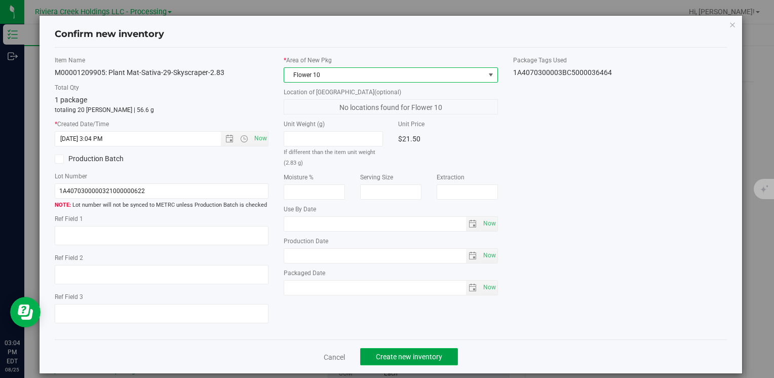
click at [389, 354] on span "Create new inventory" at bounding box center [409, 356] width 66 height 8
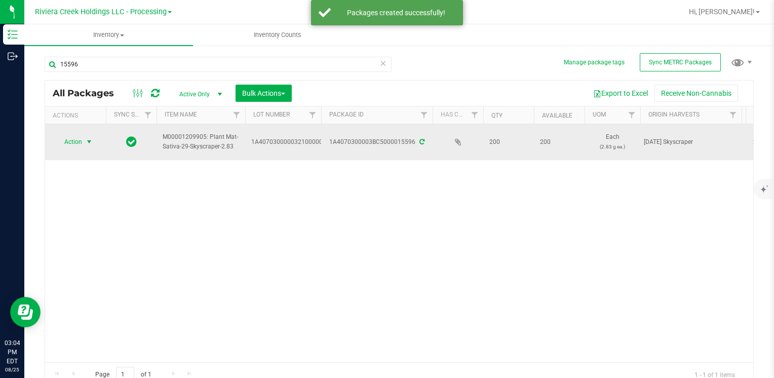
click at [77, 141] on span "Action" at bounding box center [68, 142] width 27 height 14
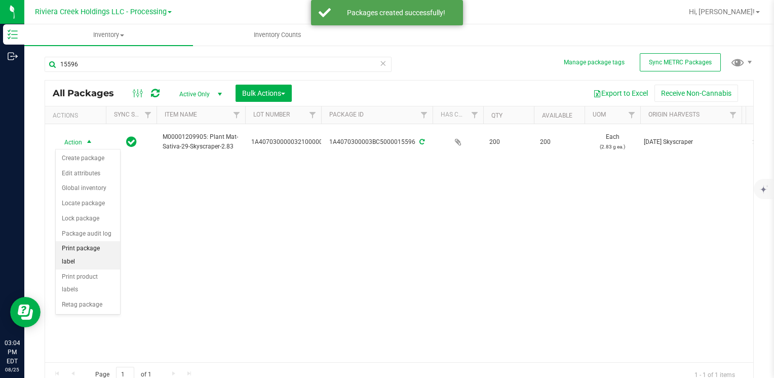
click at [109, 246] on li "Print package label" at bounding box center [88, 255] width 64 height 28
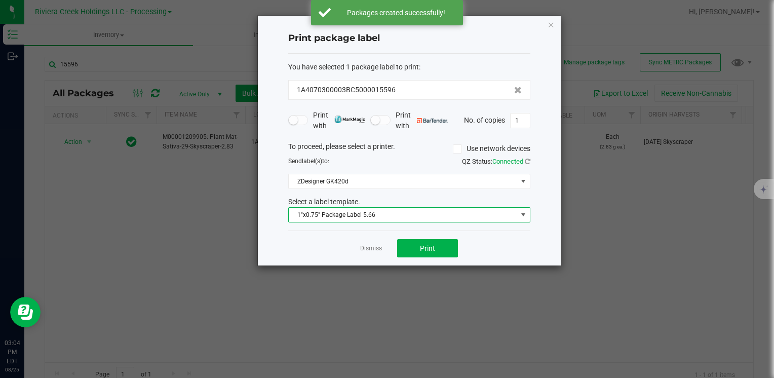
click at [379, 217] on span "1"x0.75" Package Label 5.66" at bounding box center [403, 215] width 228 height 14
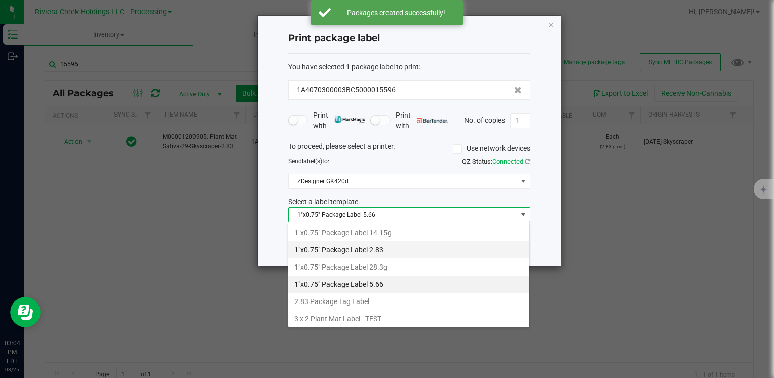
click at [388, 252] on li "1"x0.75" Package Label 2.83" at bounding box center [408, 249] width 241 height 17
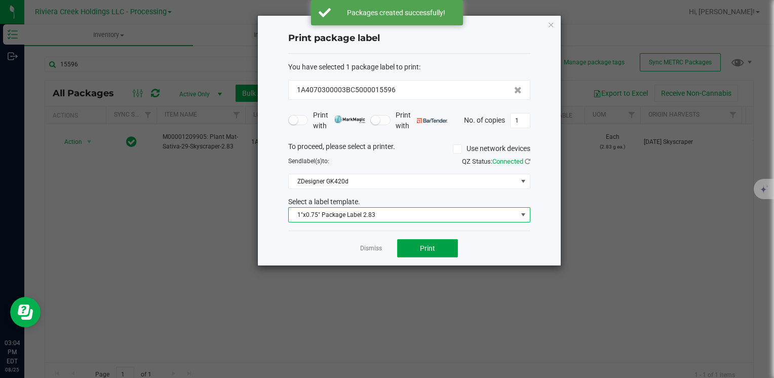
click at [412, 247] on button "Print" at bounding box center [427, 248] width 61 height 18
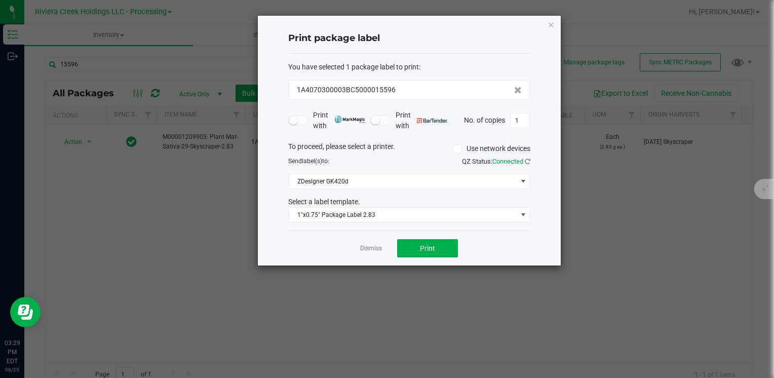
click at [546, 23] on div "Print package label You have selected 1 package label to print : 1A4070300003BC…" at bounding box center [409, 141] width 303 height 250
click at [552, 25] on icon "button" at bounding box center [550, 24] width 7 height 12
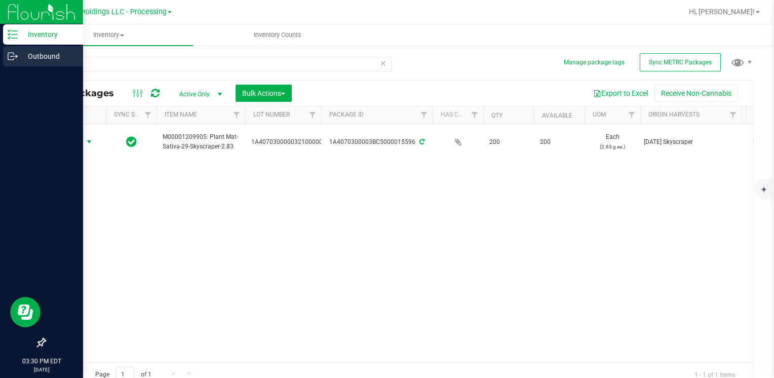
click at [44, 57] on p "Outbound" at bounding box center [48, 56] width 61 height 12
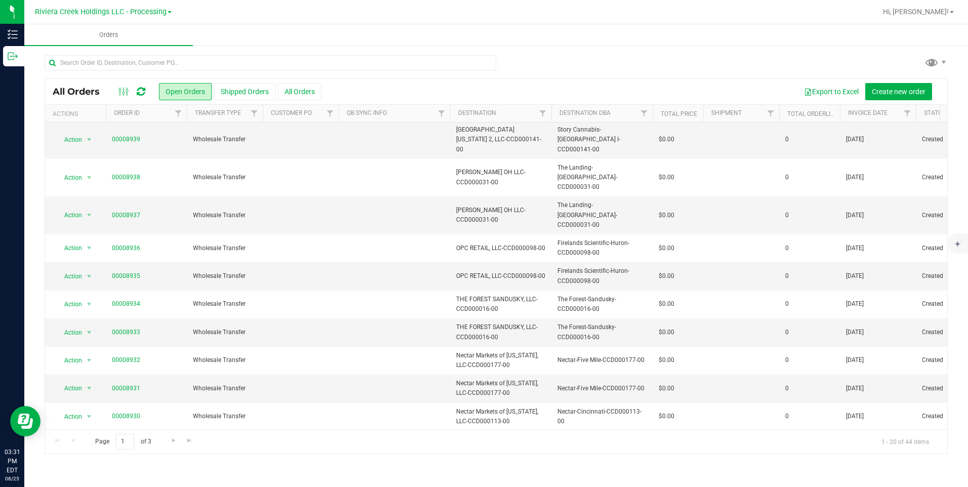
scroll to position [261, 0]
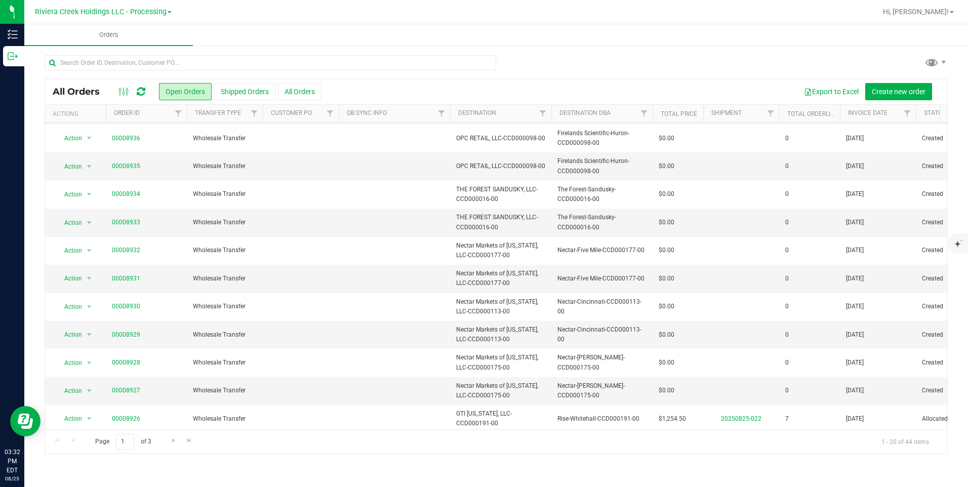
click at [128, 377] on link "00008925" at bounding box center [126, 447] width 28 height 10
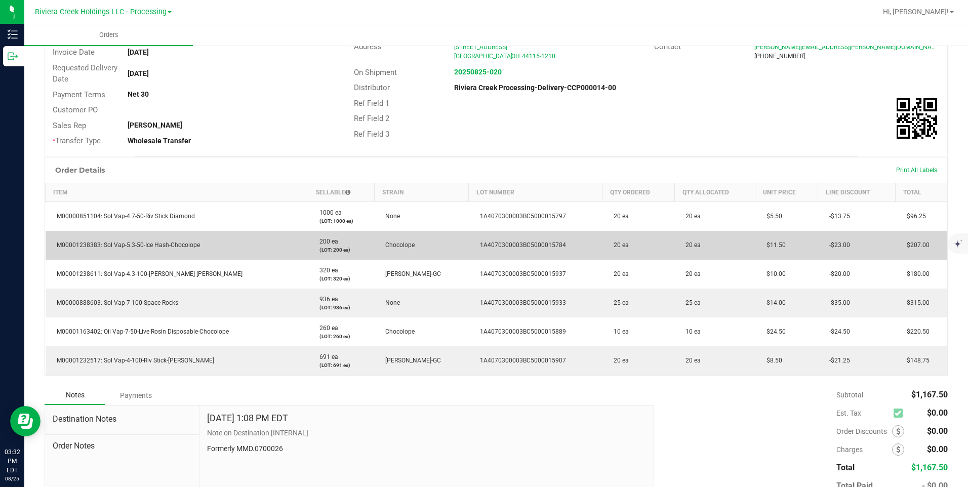
scroll to position [152, 0]
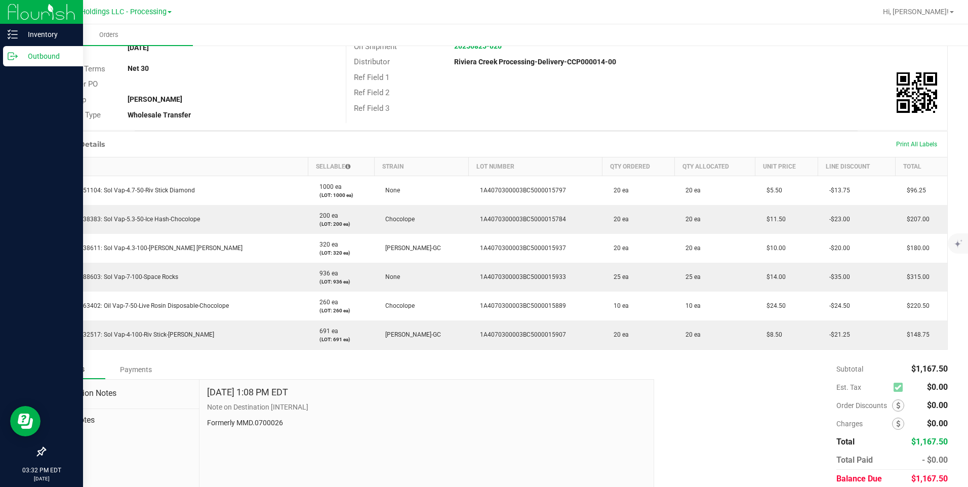
click at [42, 55] on p "Outbound" at bounding box center [48, 56] width 61 height 12
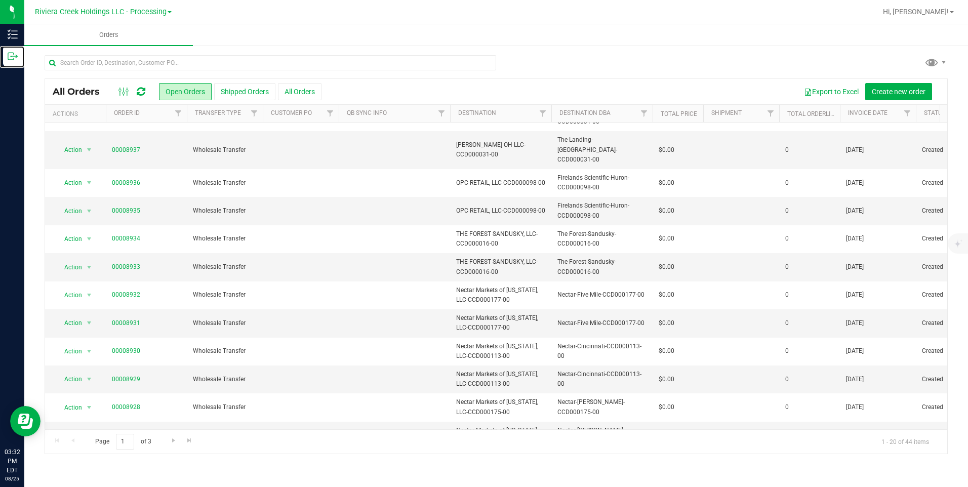
scroll to position [261, 0]
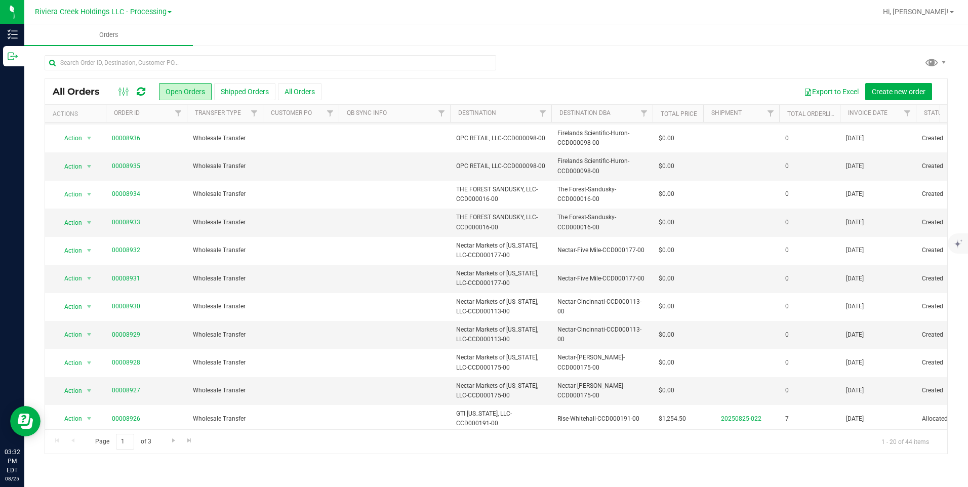
click at [86, 377] on span "select" at bounding box center [89, 447] width 8 height 8
click at [95, 376] on li "Print invoice" at bounding box center [94, 376] width 76 height 15
click at [171, 377] on span "Go to the next page" at bounding box center [174, 440] width 8 height 8
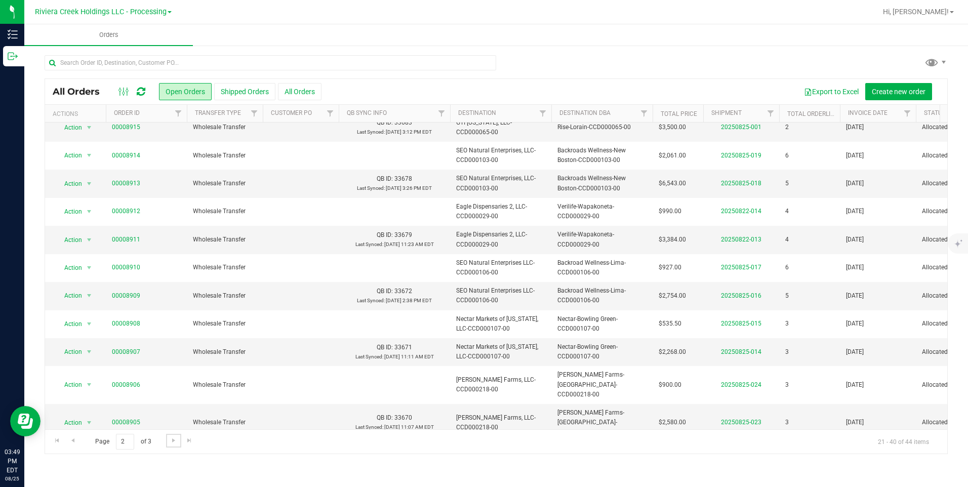
scroll to position [0, 0]
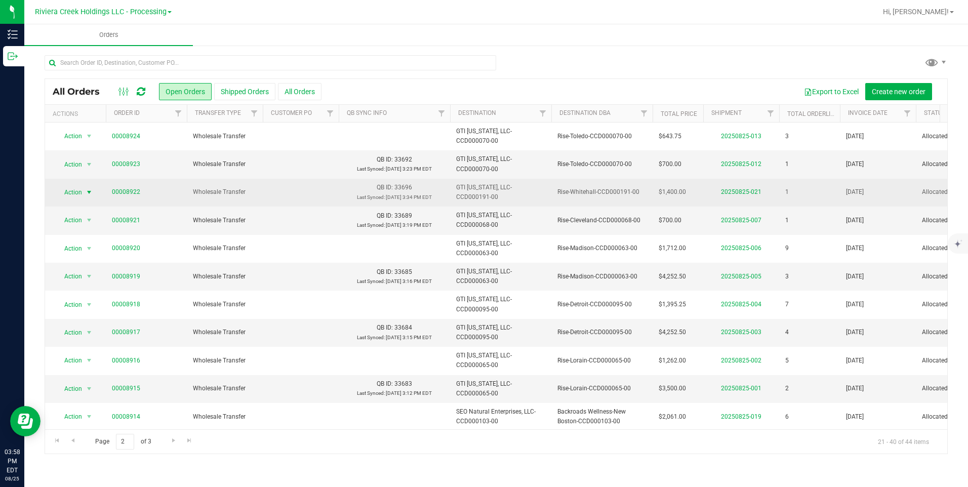
click at [74, 196] on span "Action" at bounding box center [68, 192] width 27 height 14
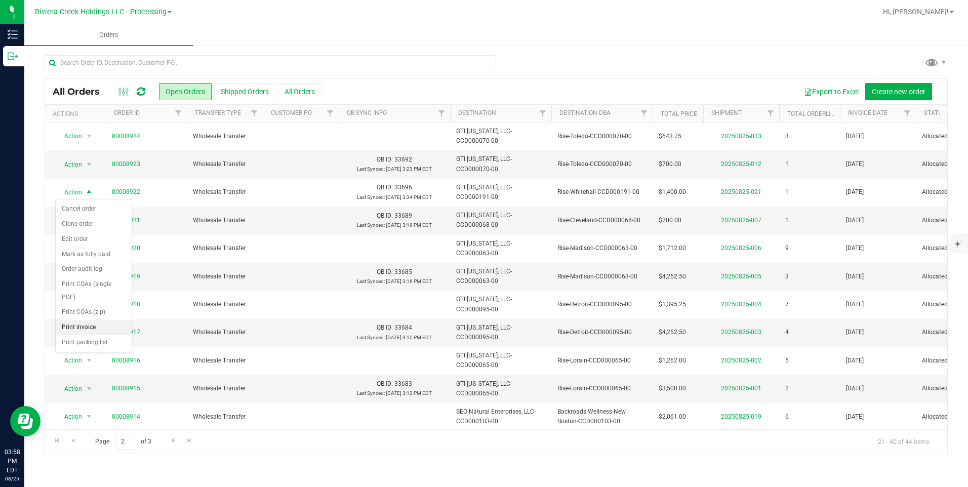
click at [98, 325] on li "Print invoice" at bounding box center [94, 327] width 76 height 15
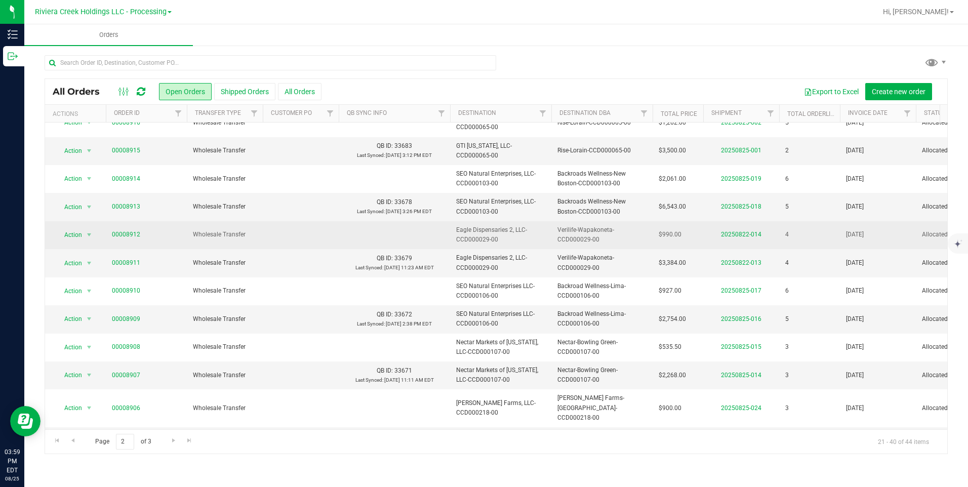
scroll to position [261, 0]
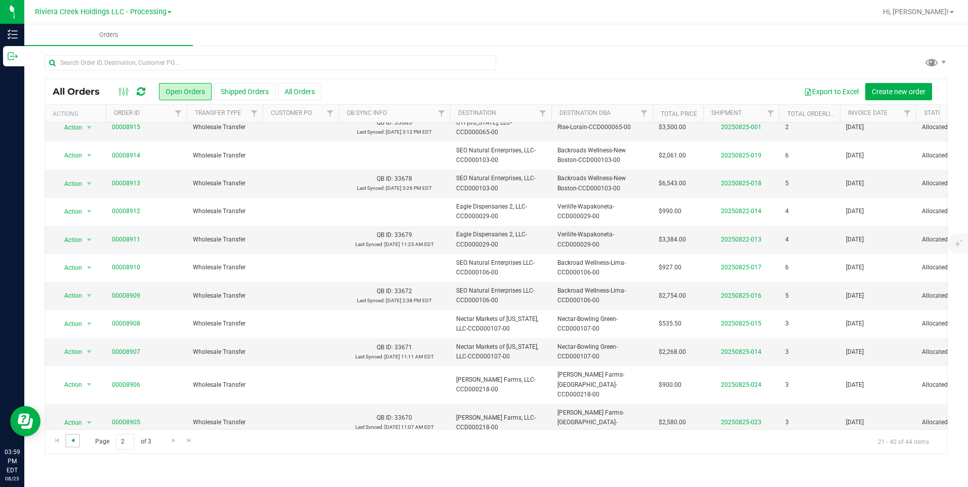
click at [74, 377] on span "Go to the previous page" at bounding box center [73, 440] width 8 height 8
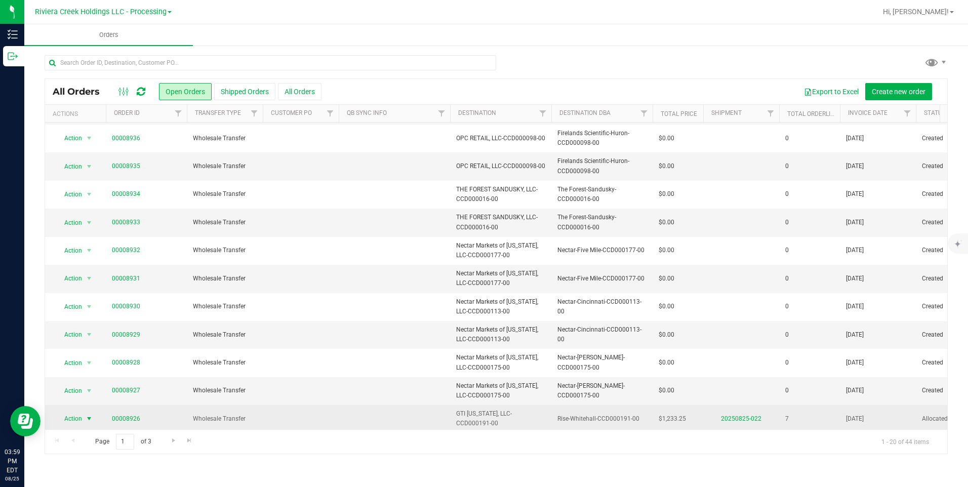
click at [81, 377] on span "Action" at bounding box center [68, 419] width 27 height 14
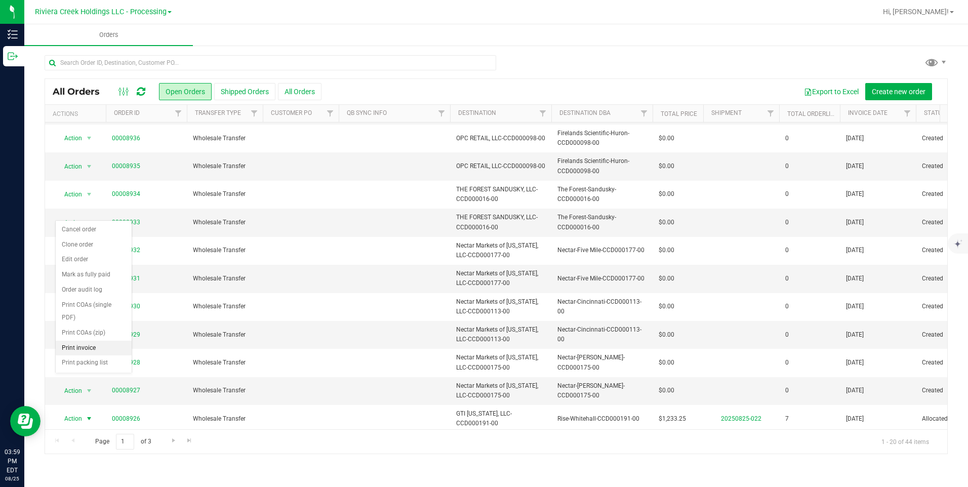
click at [82, 345] on li "Print invoice" at bounding box center [94, 348] width 76 height 15
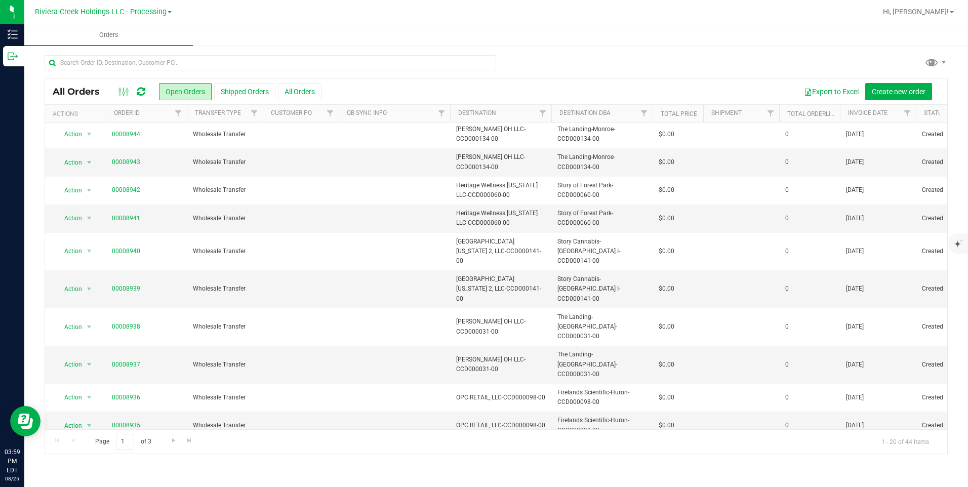
scroll to position [0, 0]
click at [170, 377] on span "Go to the next page" at bounding box center [174, 440] width 8 height 8
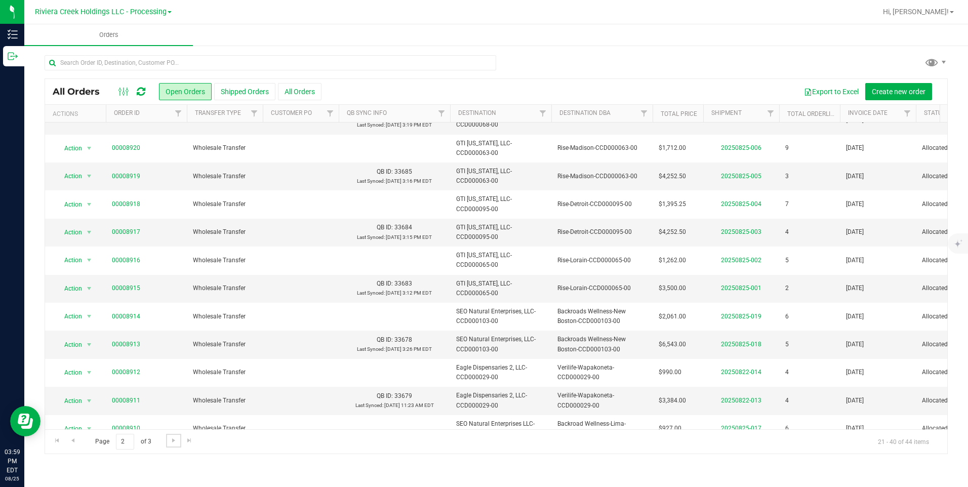
scroll to position [101, 0]
click at [87, 345] on span "select" at bounding box center [89, 344] width 8 height 8
click at [101, 314] on li "Print invoice" at bounding box center [94, 311] width 76 height 15
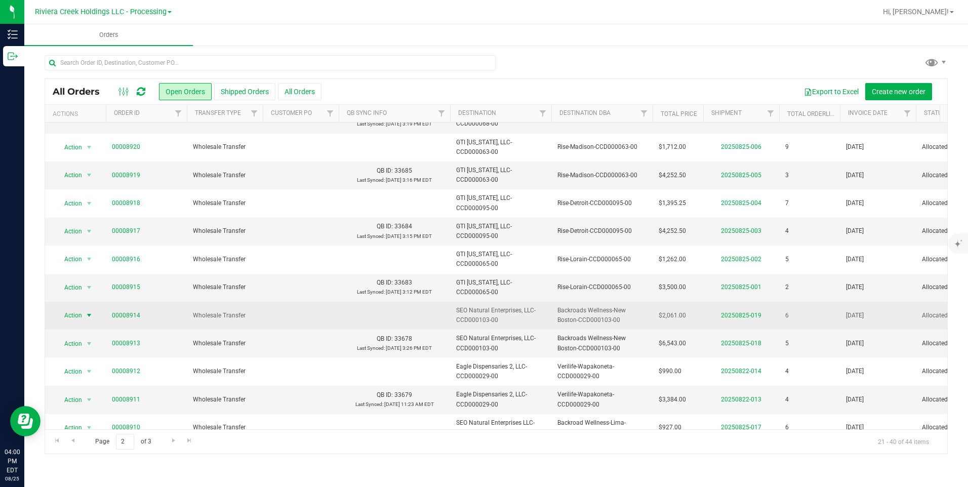
click at [74, 315] on span "Action" at bounding box center [68, 315] width 27 height 14
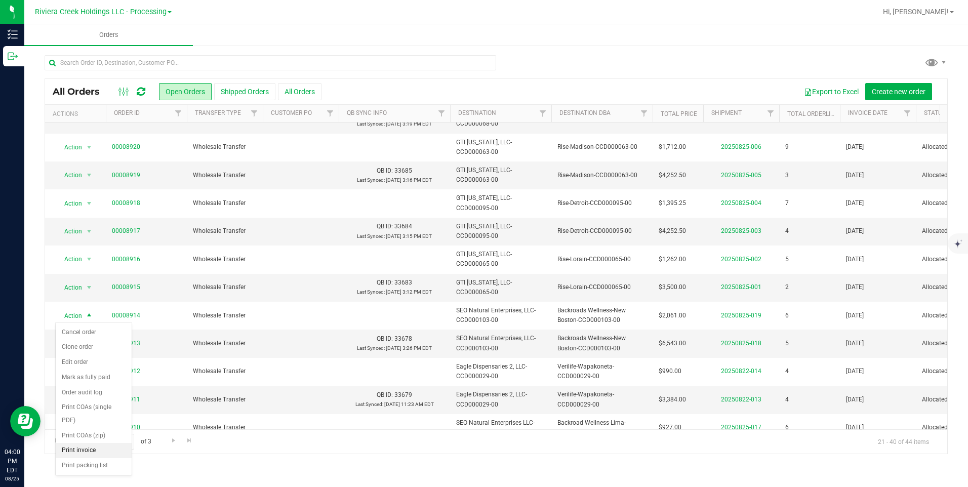
click at [104, 377] on li "Print invoice" at bounding box center [94, 450] width 76 height 15
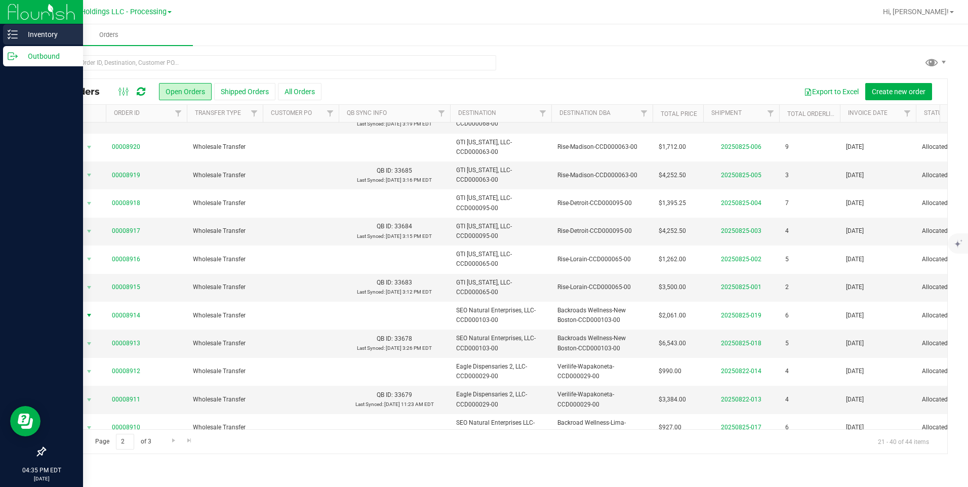
click at [43, 30] on p "Inventory" at bounding box center [48, 34] width 61 height 12
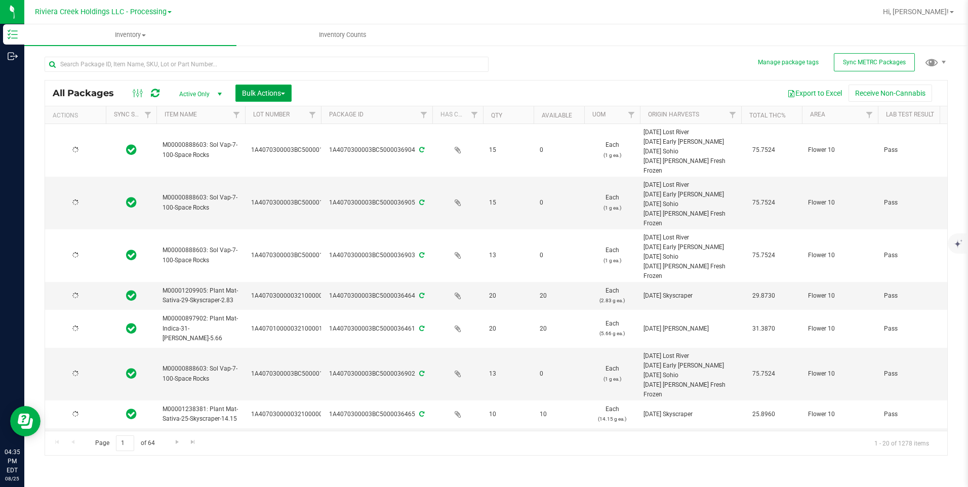
type input "[DATE]"
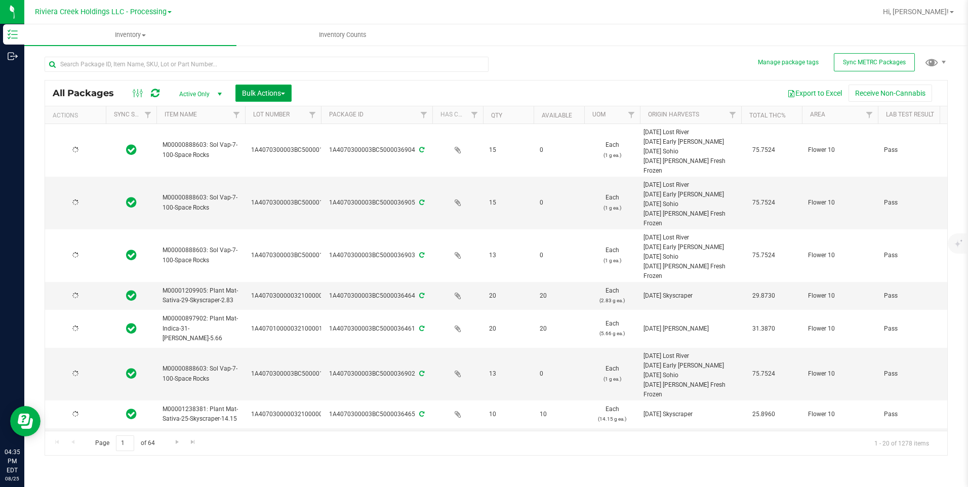
type input "[DATE]"
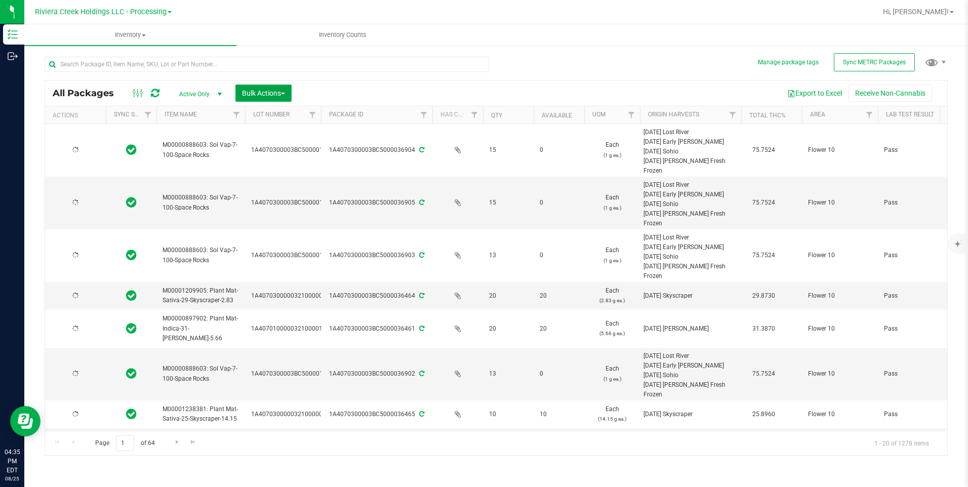
type input "[DATE]"
click at [283, 92] on span "Bulk Actions" at bounding box center [263, 93] width 43 height 8
click at [287, 172] on span "Lock/Unlock packages" at bounding box center [276, 172] width 69 height 8
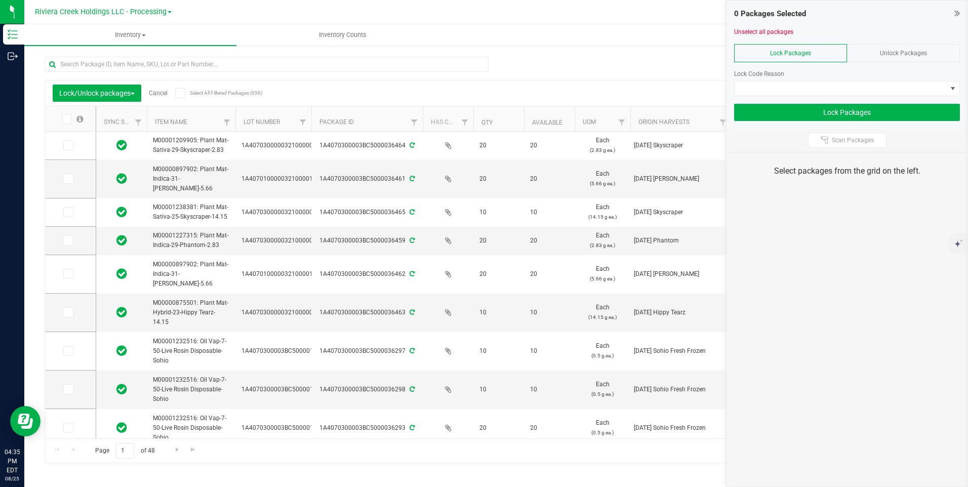
click at [773, 56] on div "Unlock Packages" at bounding box center [903, 53] width 113 height 18
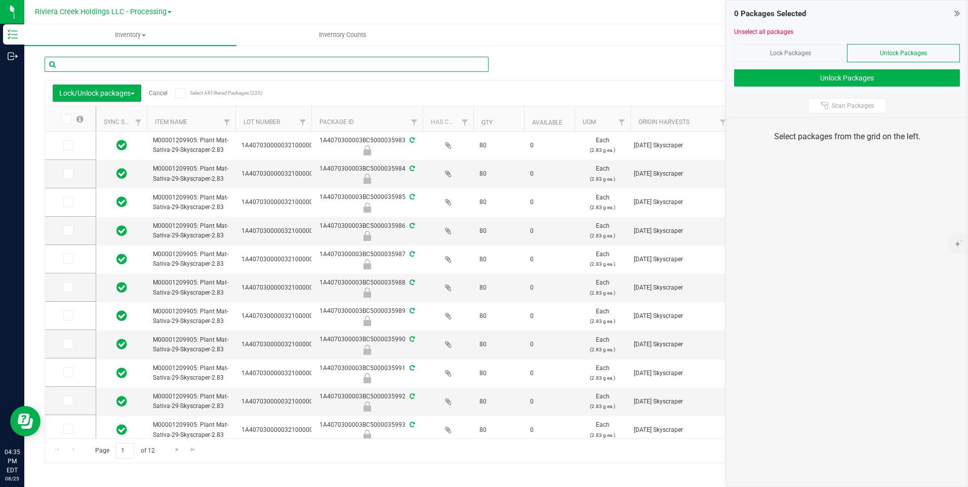
click at [127, 68] on input "text" at bounding box center [267, 64] width 444 height 15
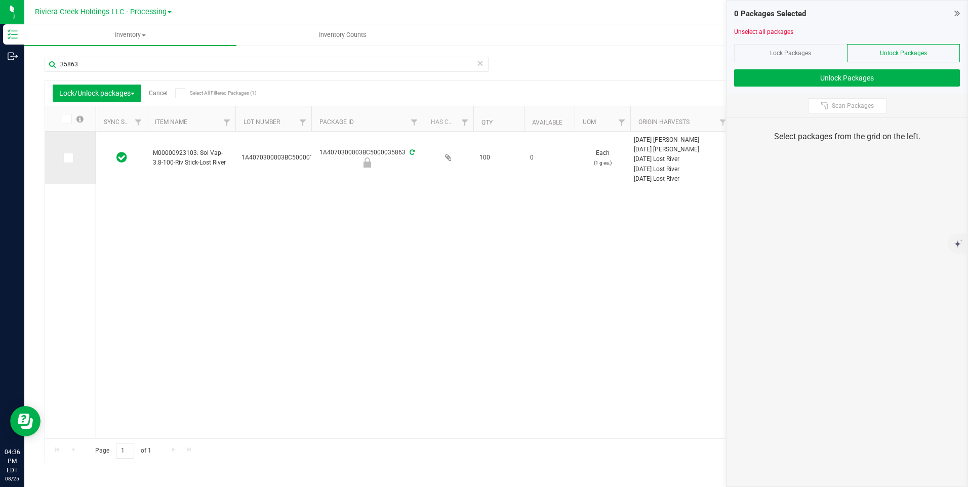
click at [72, 156] on span at bounding box center [68, 158] width 10 height 10
click at [0, 0] on input "checkbox" at bounding box center [0, 0] width 0 height 0
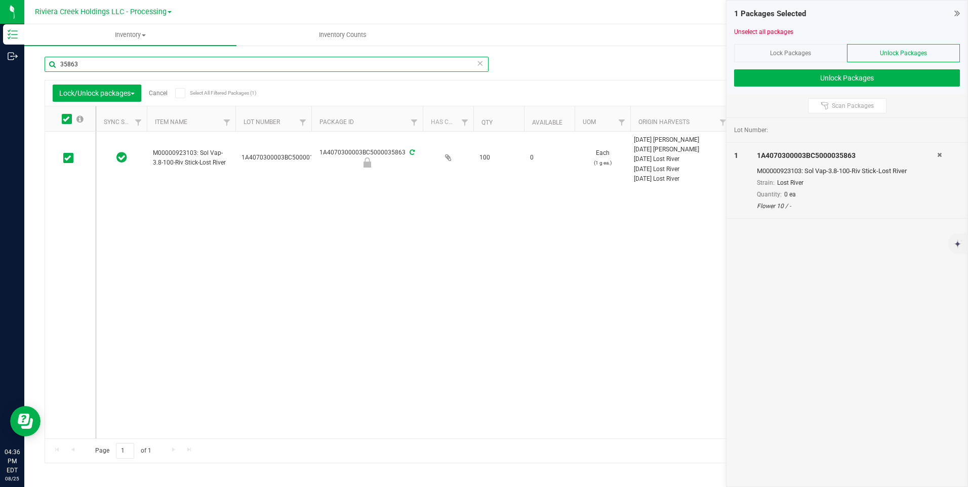
click at [104, 67] on input "35863" at bounding box center [267, 64] width 444 height 15
click at [104, 66] on input "35863" at bounding box center [267, 64] width 444 height 15
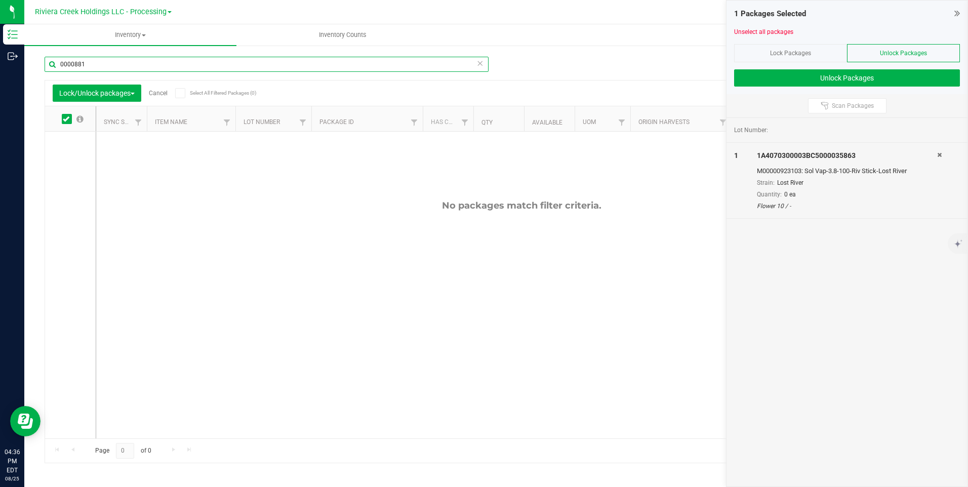
click at [76, 67] on input "0000881" at bounding box center [267, 64] width 444 height 15
click at [111, 64] on input "00881" at bounding box center [267, 64] width 444 height 15
click at [110, 63] on input "00881" at bounding box center [267, 64] width 444 height 15
type input "35585"
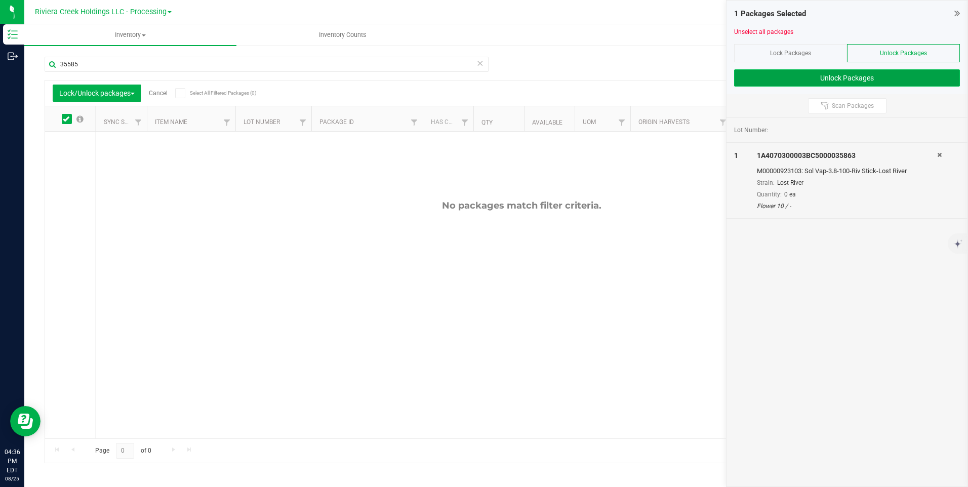
click at [773, 76] on button "Unlock Packages" at bounding box center [847, 77] width 226 height 17
